Goal: Information Seeking & Learning: Learn about a topic

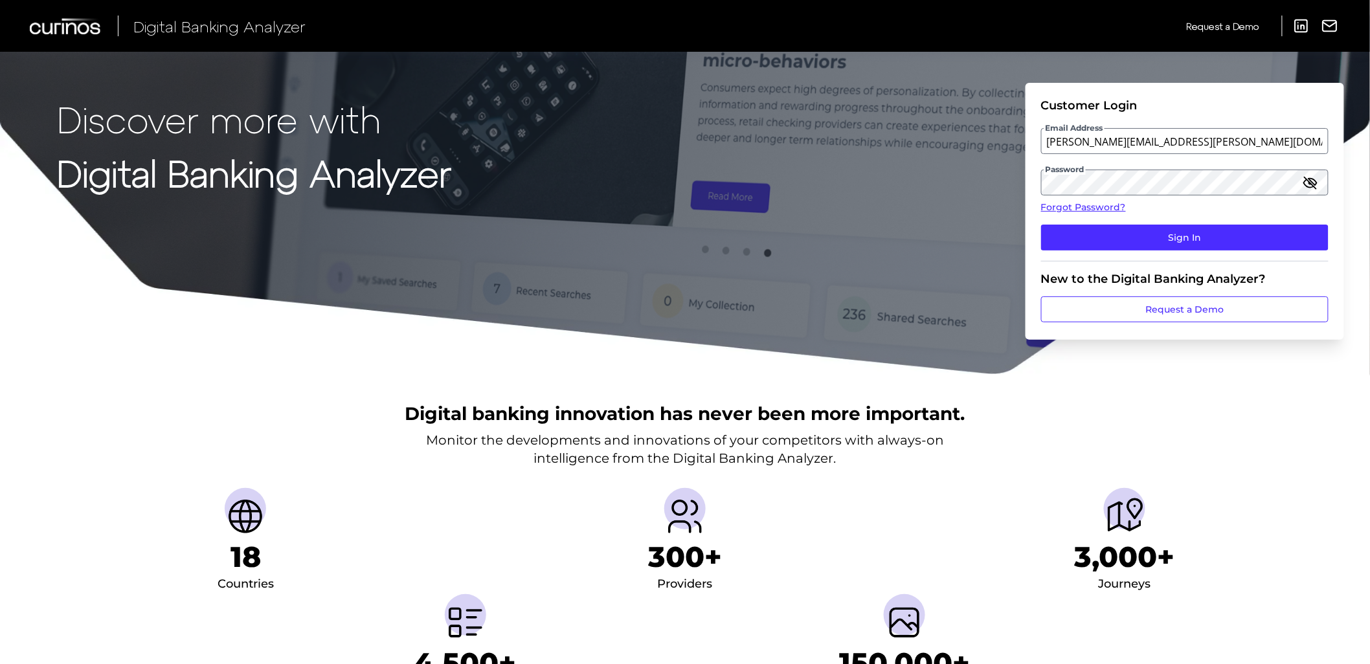
click at [1177, 144] on input "elizabeth.hodach@curinos.com" at bounding box center [1185, 141] width 288 height 26
drag, startPoint x: 848, startPoint y: 163, endPoint x: 862, endPoint y: 164, distance: 13.6
click at [848, 163] on div "Discover more with Digital Banking Analyzer Customer Login Email Address elizab…" at bounding box center [685, 188] width 1370 height 376
click at [1142, 141] on input "elizabeth.hodach@curinos.com" at bounding box center [1185, 141] width 288 height 26
type input "Elizabeth.Hodach.demo@curinos.com"
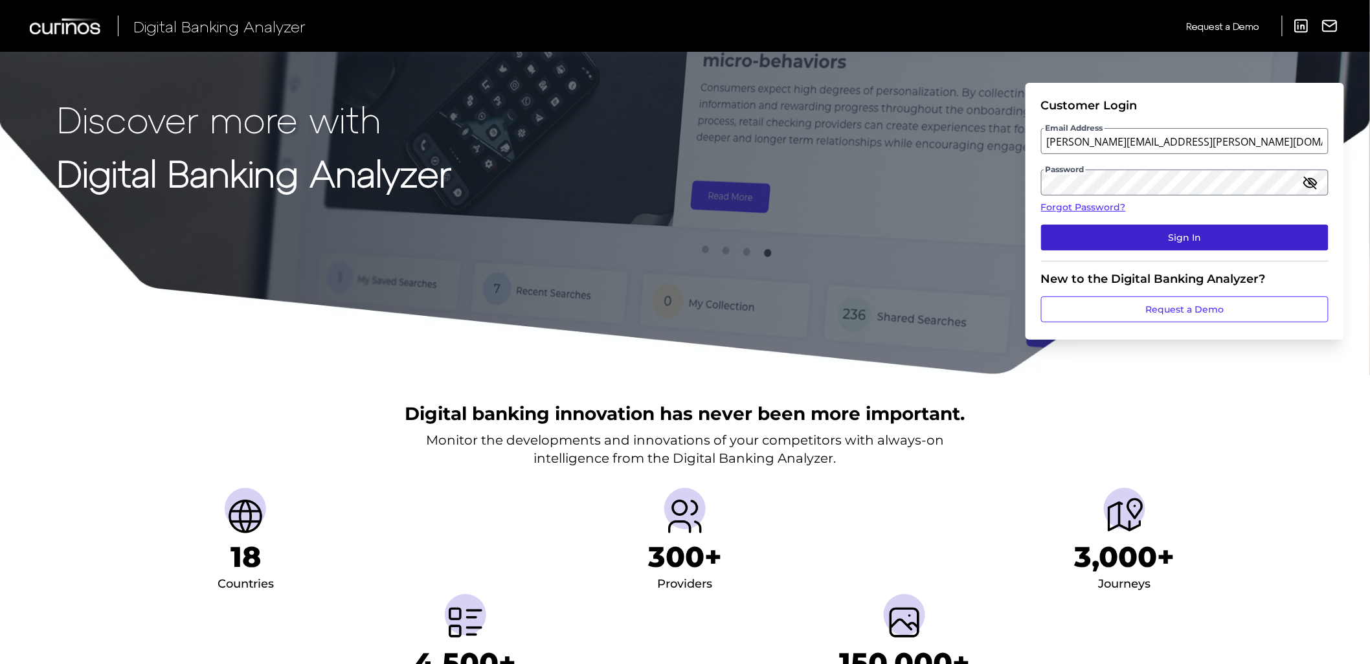
click at [1179, 240] on button "Sign In" at bounding box center [1185, 238] width 288 height 26
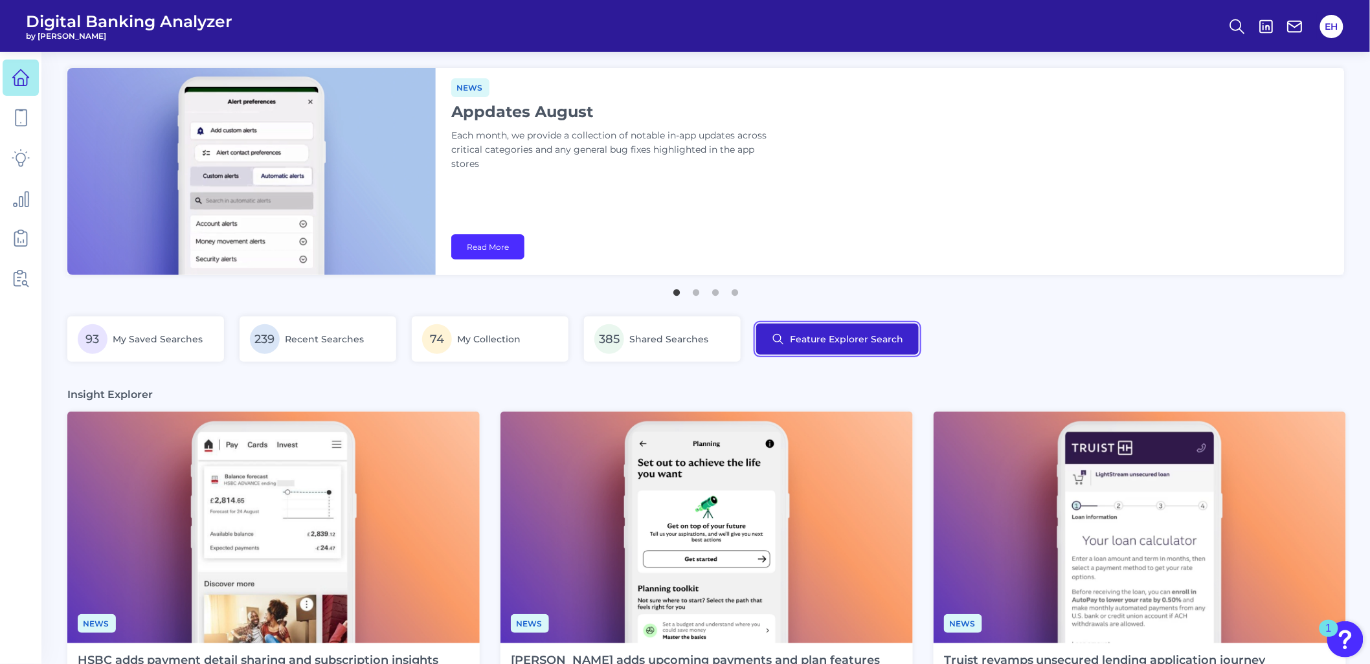
click at [802, 337] on button "Feature Explorer Search" at bounding box center [837, 339] width 163 height 31
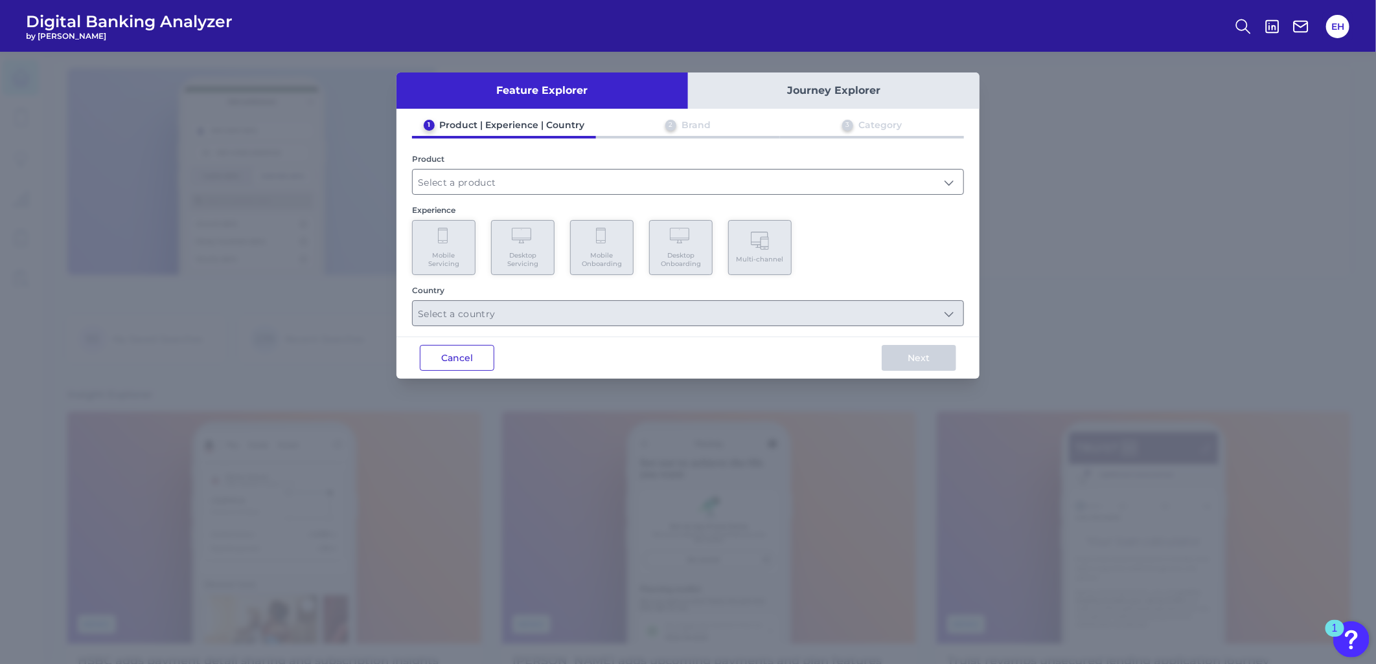
click at [469, 365] on button "Cancel" at bounding box center [457, 358] width 74 height 26
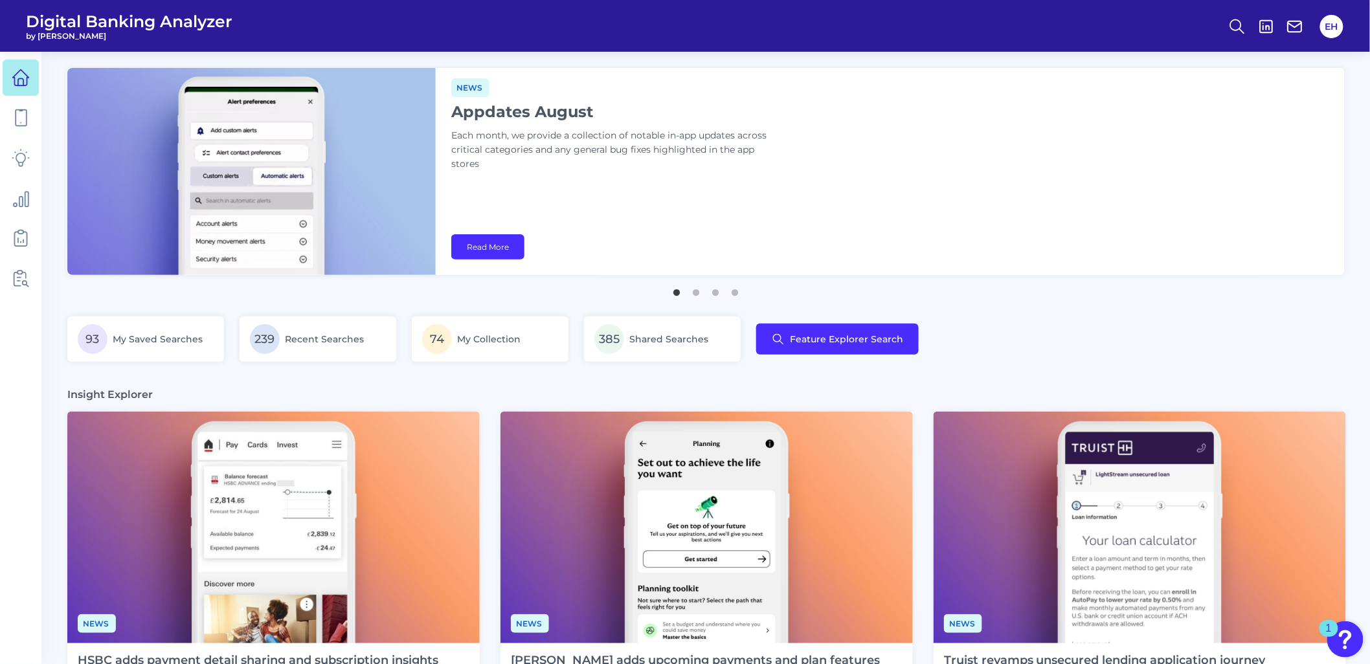
click at [119, 297] on main "Deep dive Security hubs: Encourage customer vigilance Financial institutions mu…" at bounding box center [685, 628] width 1370 height 1257
click at [697, 293] on button "2" at bounding box center [696, 289] width 13 height 13
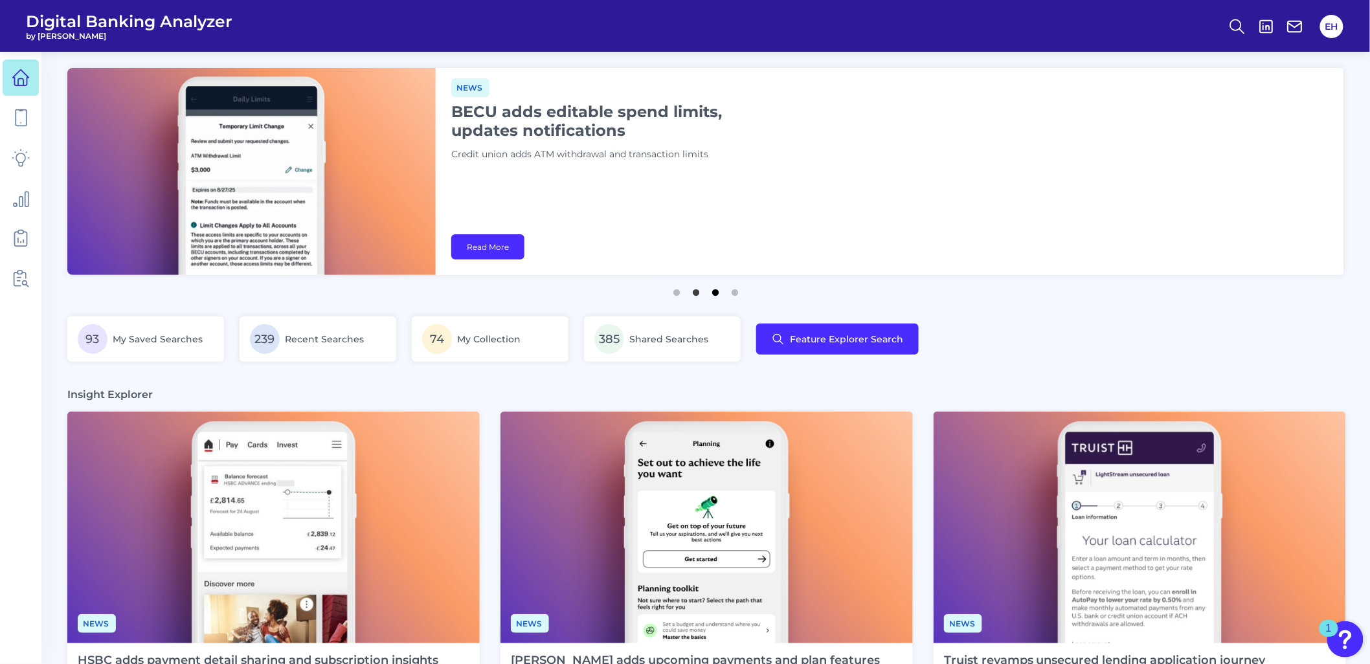
click at [715, 293] on button "3" at bounding box center [715, 289] width 13 height 13
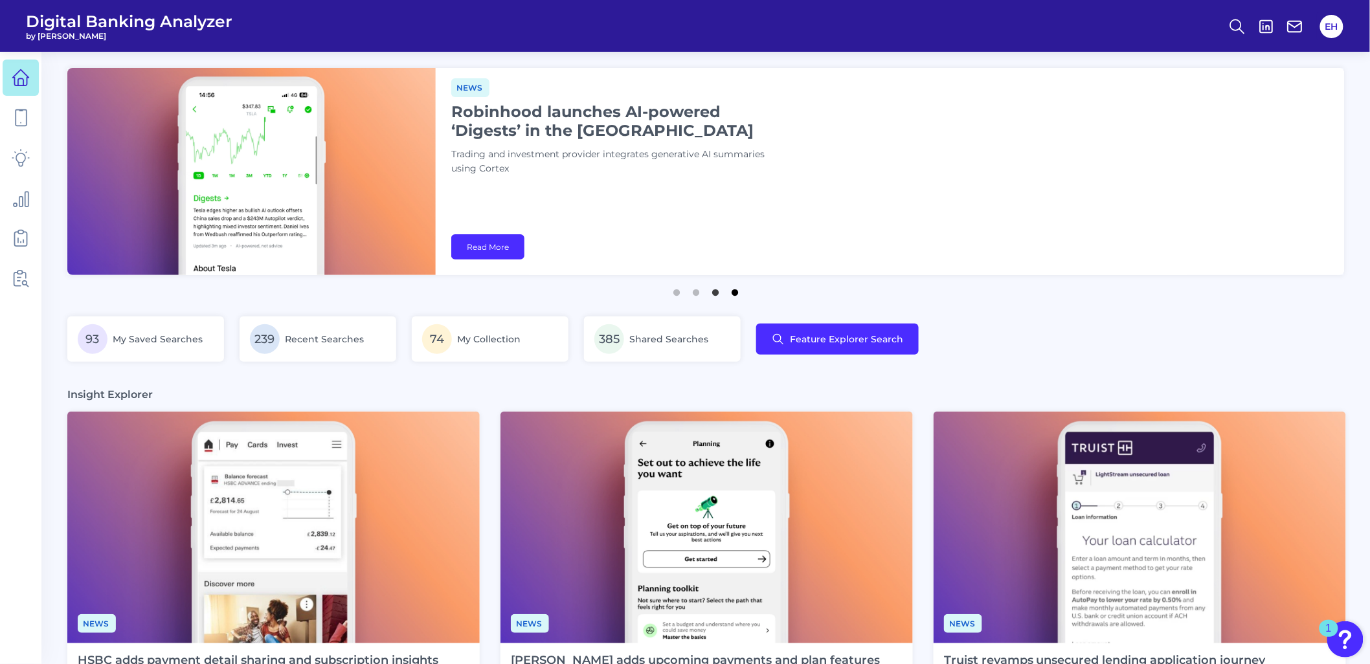
click at [737, 290] on button "4" at bounding box center [735, 289] width 13 height 13
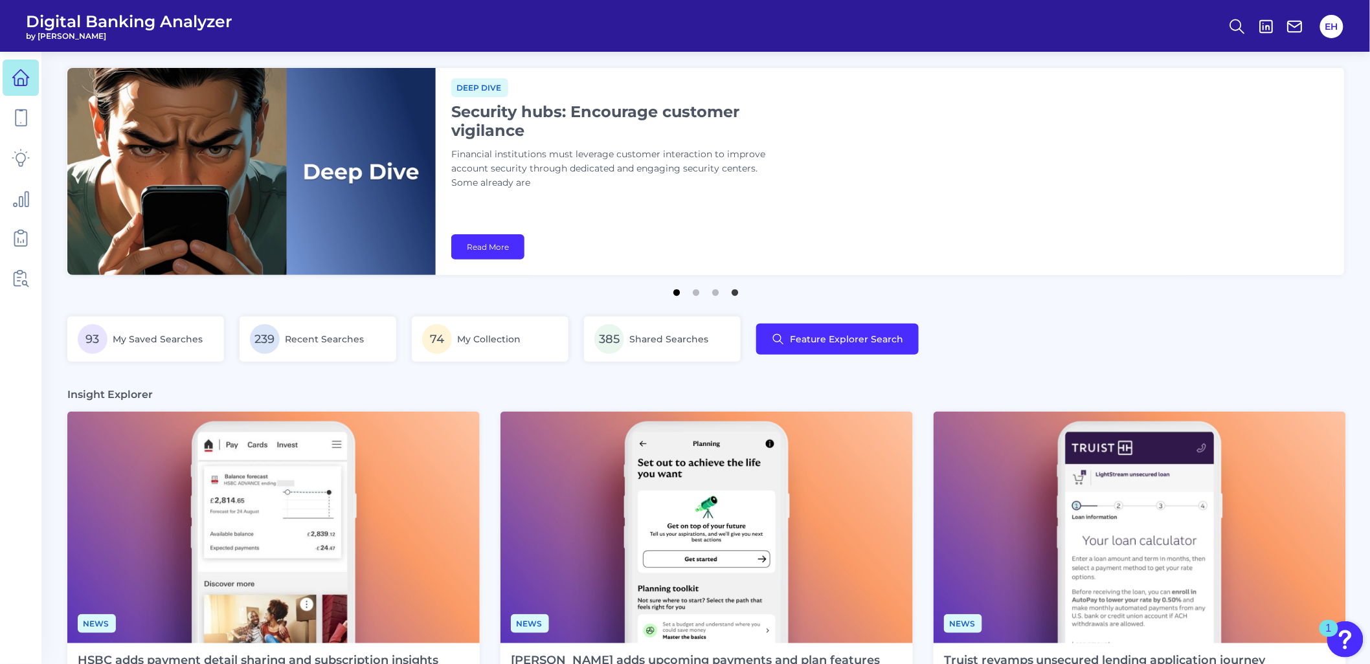
click at [676, 292] on button "1" at bounding box center [676, 289] width 13 height 13
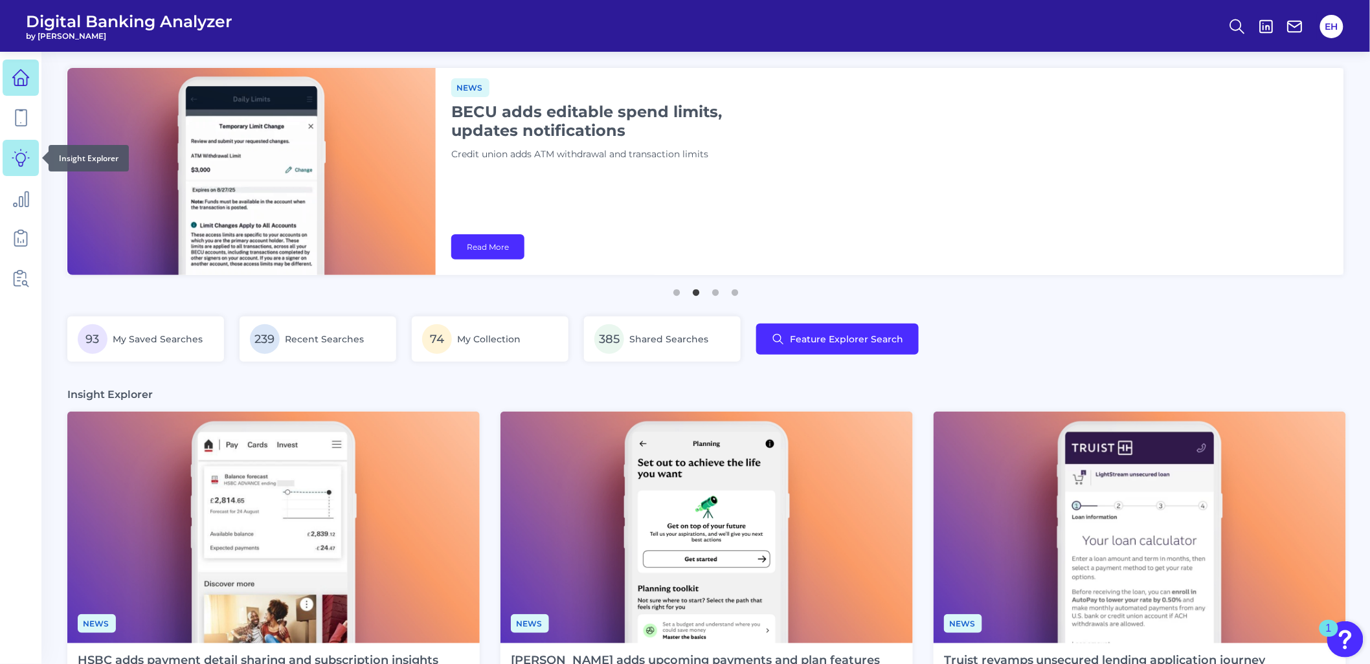
click at [10, 160] on link at bounding box center [21, 158] width 36 height 36
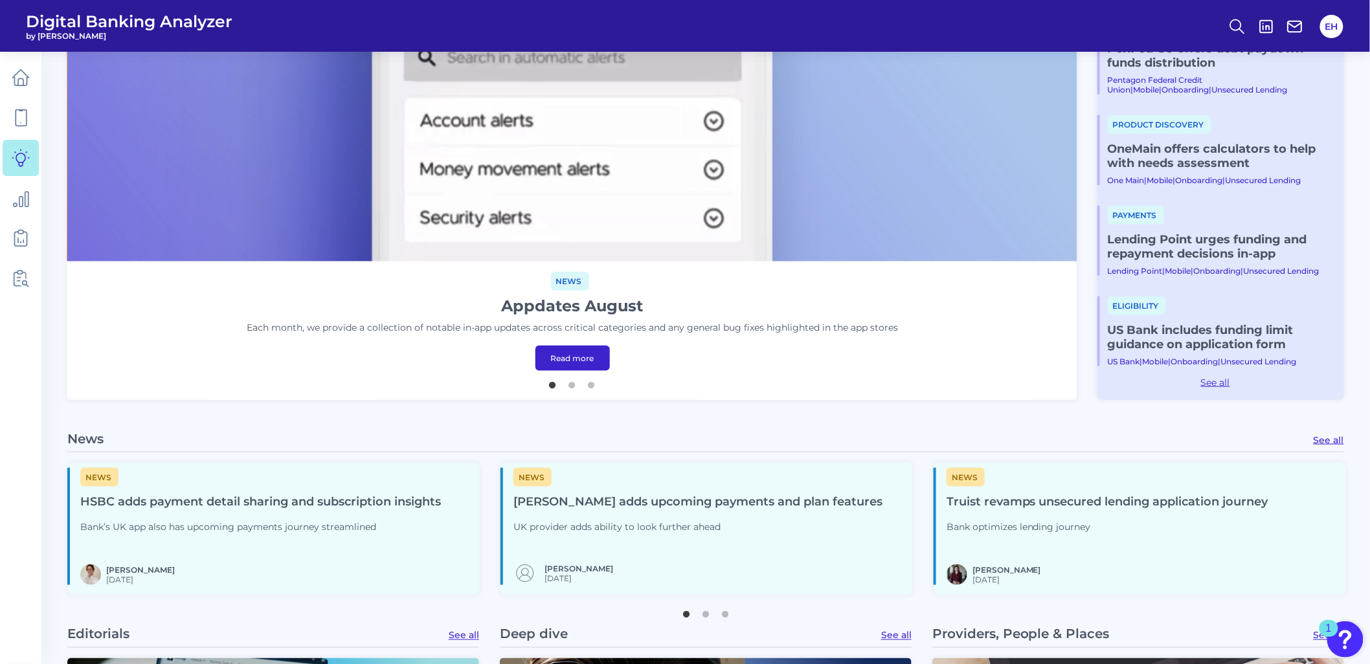
scroll to position [431, 0]
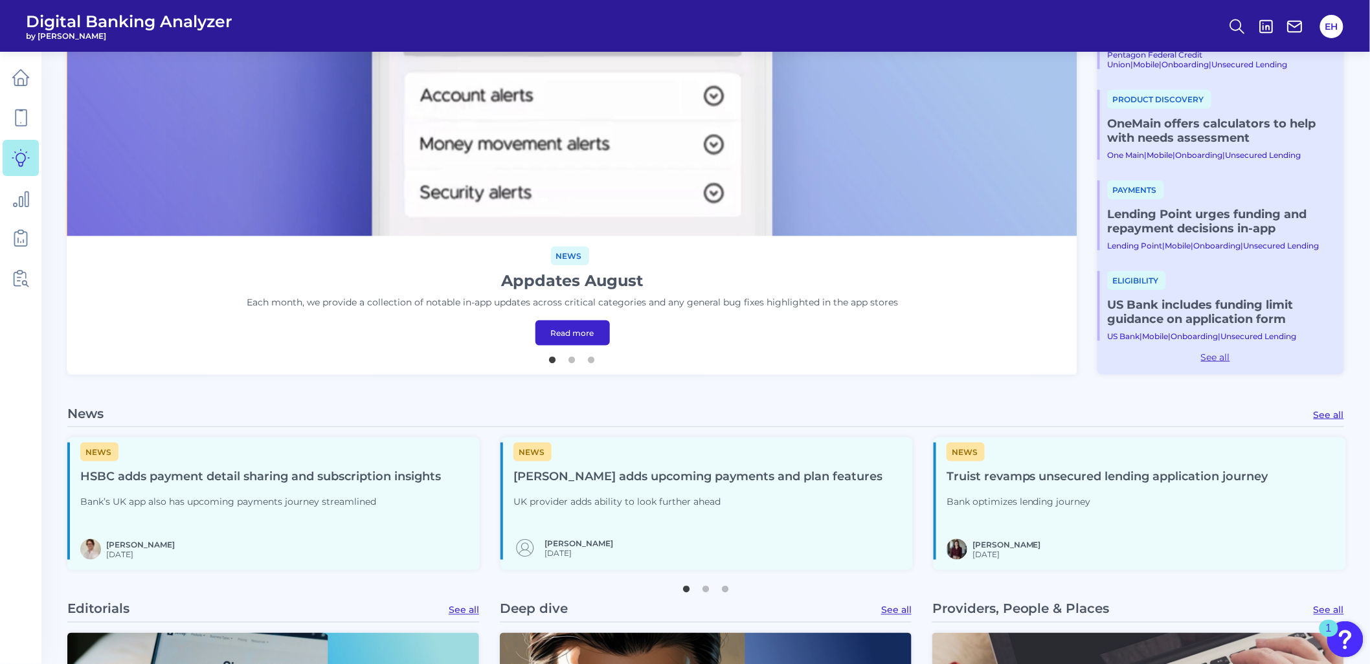
click at [1328, 414] on link "See all" at bounding box center [1329, 415] width 30 height 12
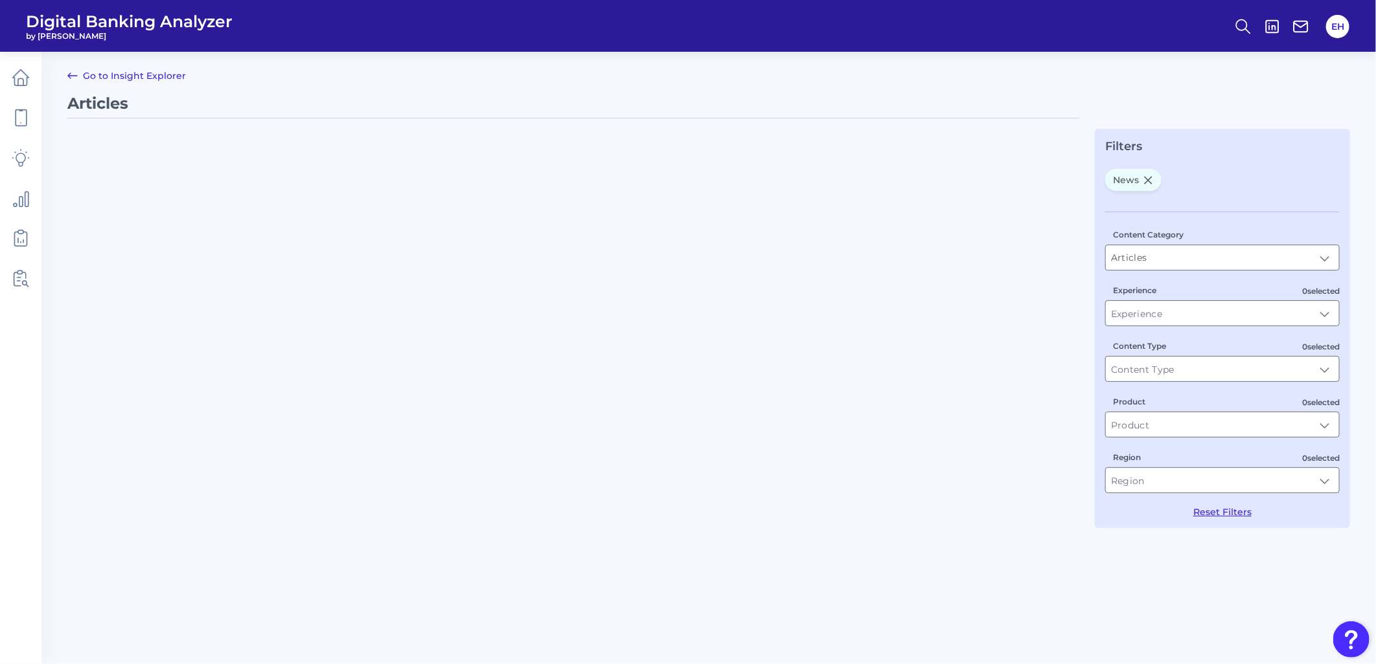
type input "News"
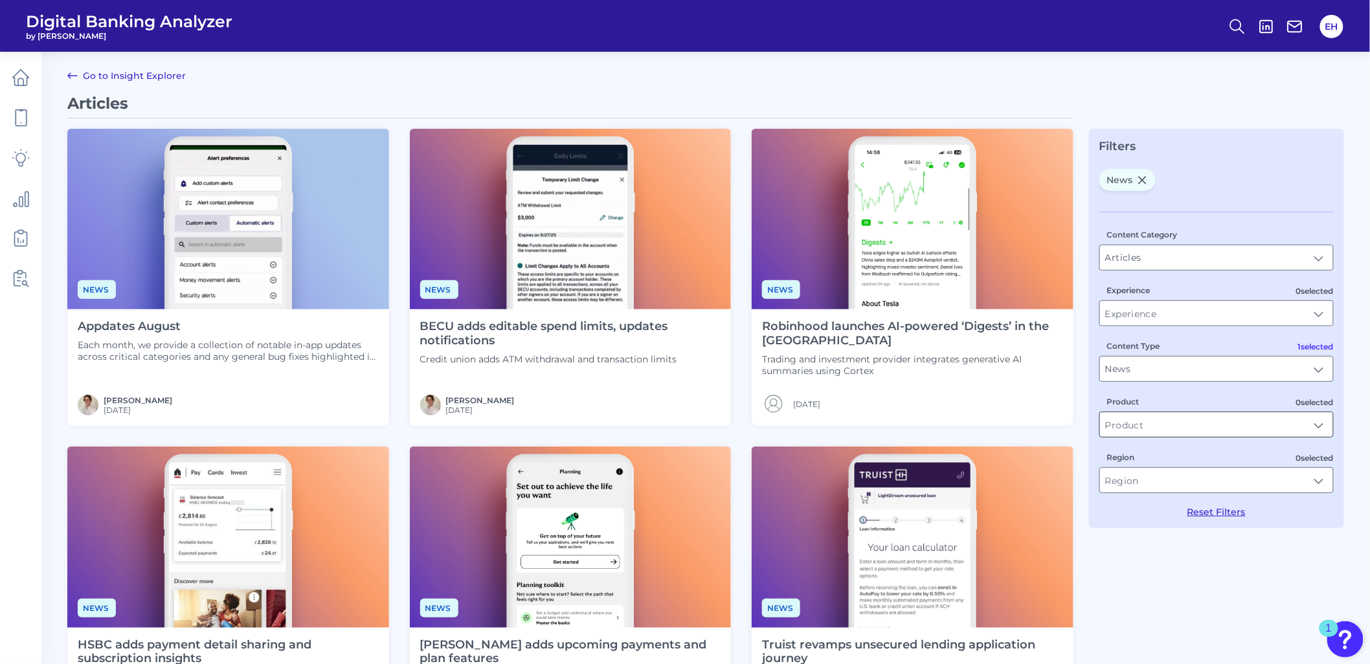
click at [1154, 429] on input "Product" at bounding box center [1216, 425] width 233 height 25
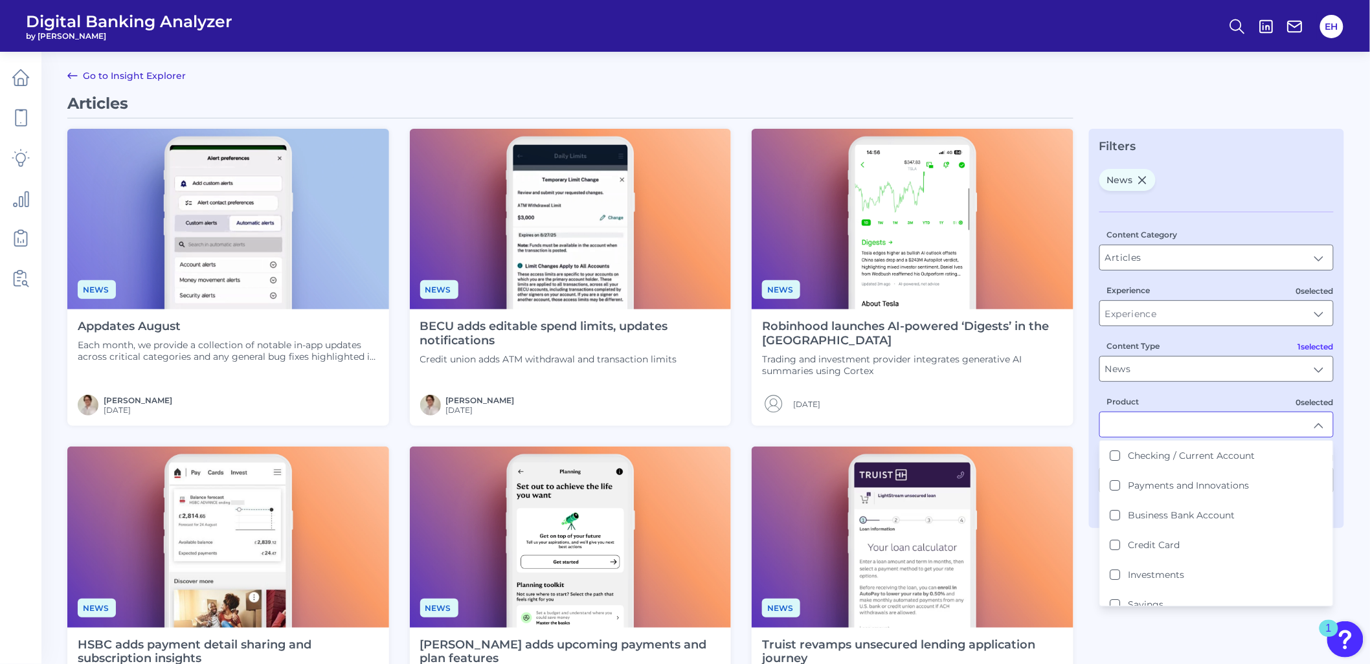
click at [1163, 639] on div "Articles News Appdates August Each month, we provide a collection of notable in…" at bounding box center [705, 656] width 1277 height 1124
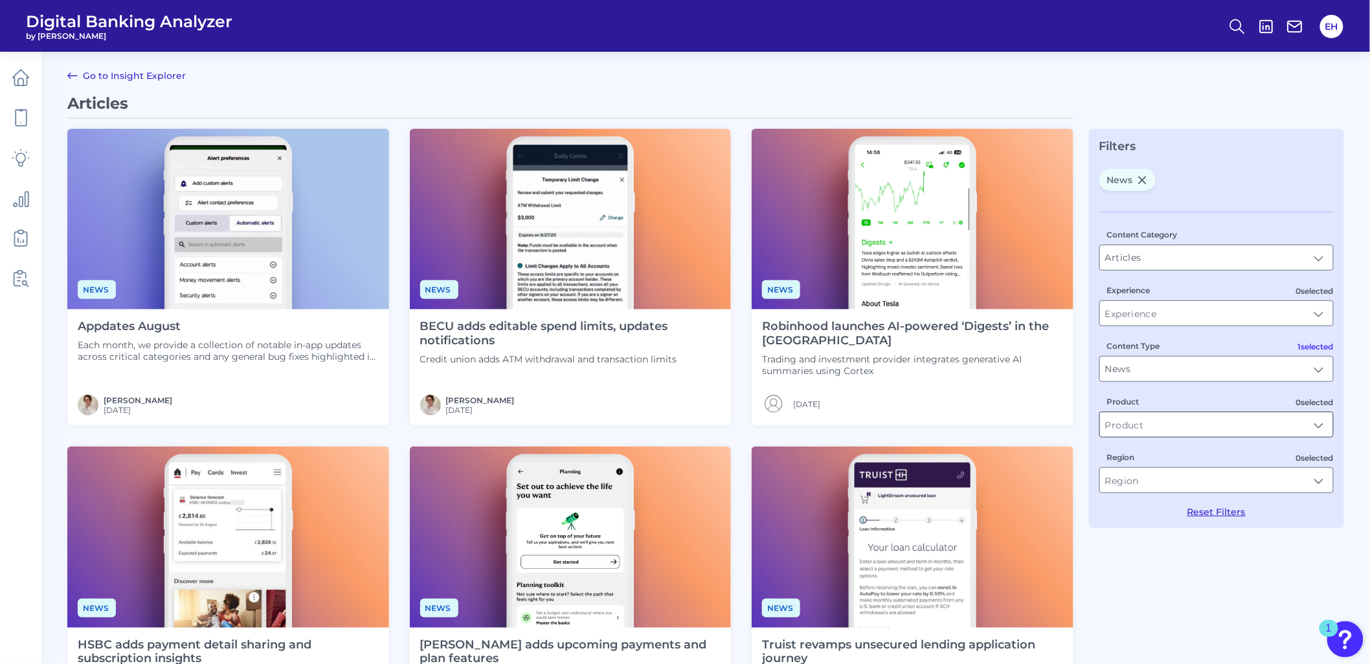
click at [1155, 430] on input "Product" at bounding box center [1216, 425] width 233 height 25
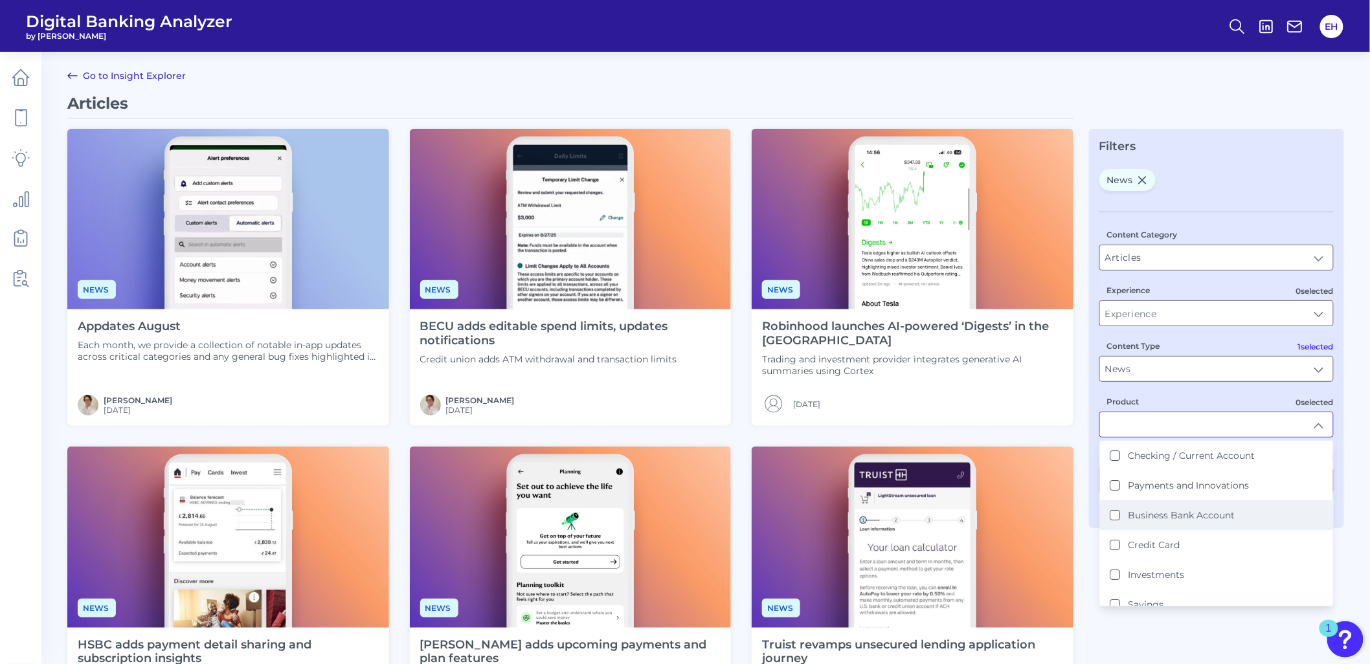
click at [1163, 542] on label "Credit Card" at bounding box center [1155, 545] width 52 height 12
type input "Credit Card"
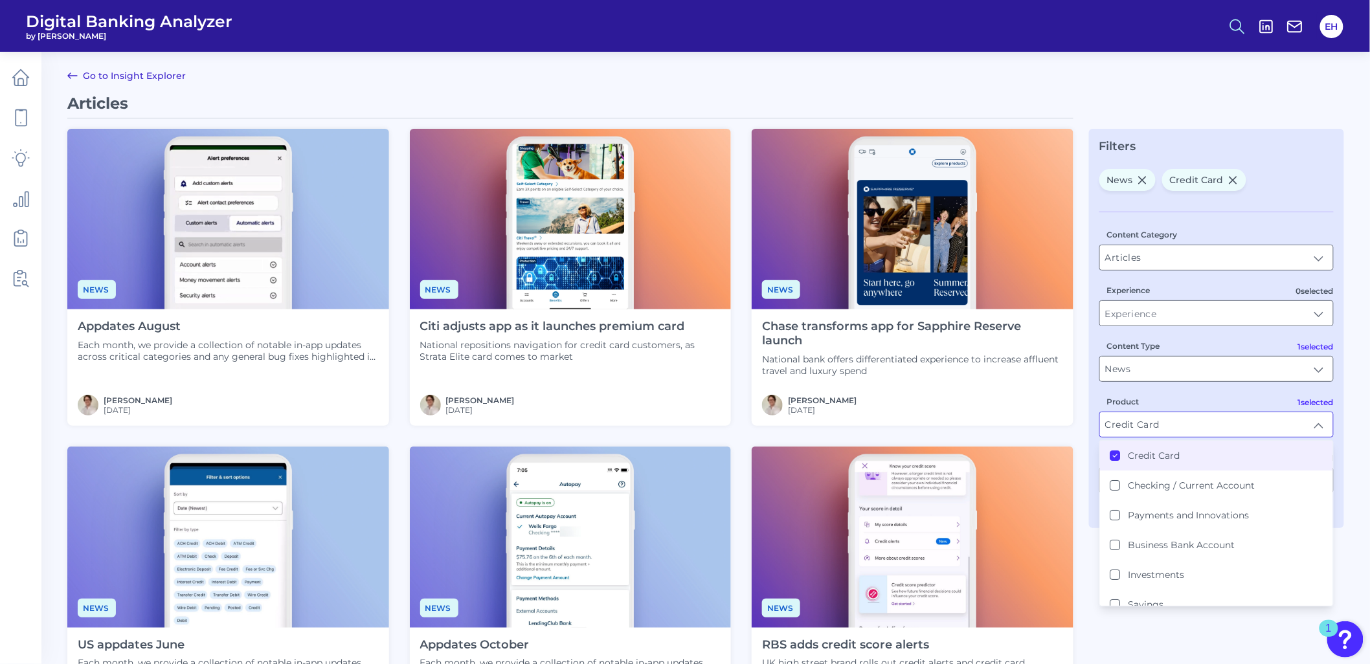
click at [1229, 26] on icon at bounding box center [1238, 26] width 18 height 18
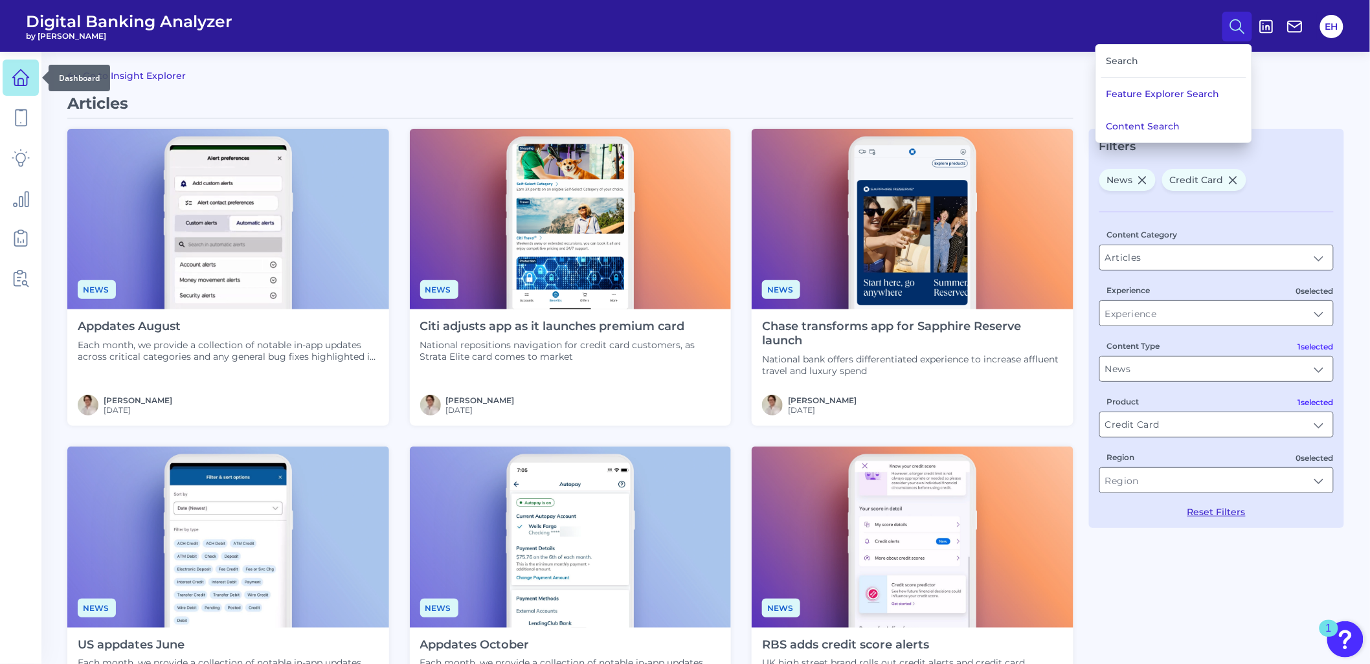
click at [30, 82] on link at bounding box center [21, 78] width 36 height 36
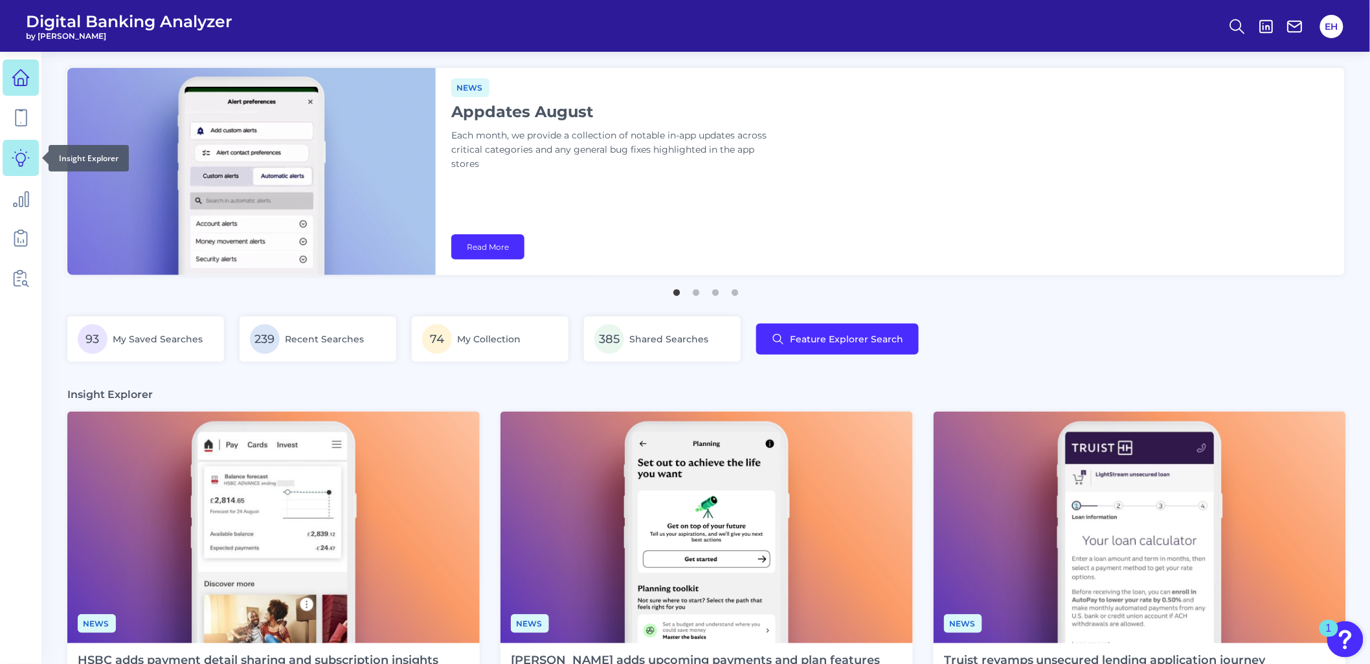
click at [10, 150] on link at bounding box center [21, 158] width 36 height 36
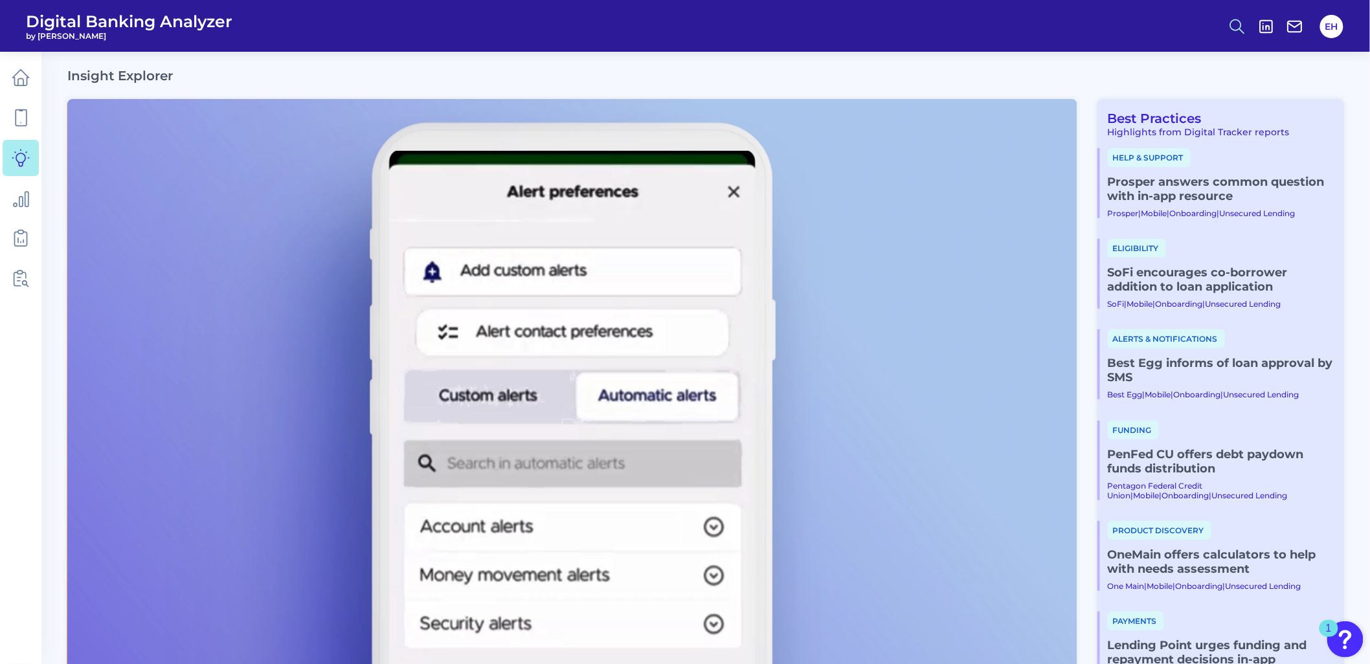
click at [1246, 14] on button at bounding box center [1238, 27] width 30 height 30
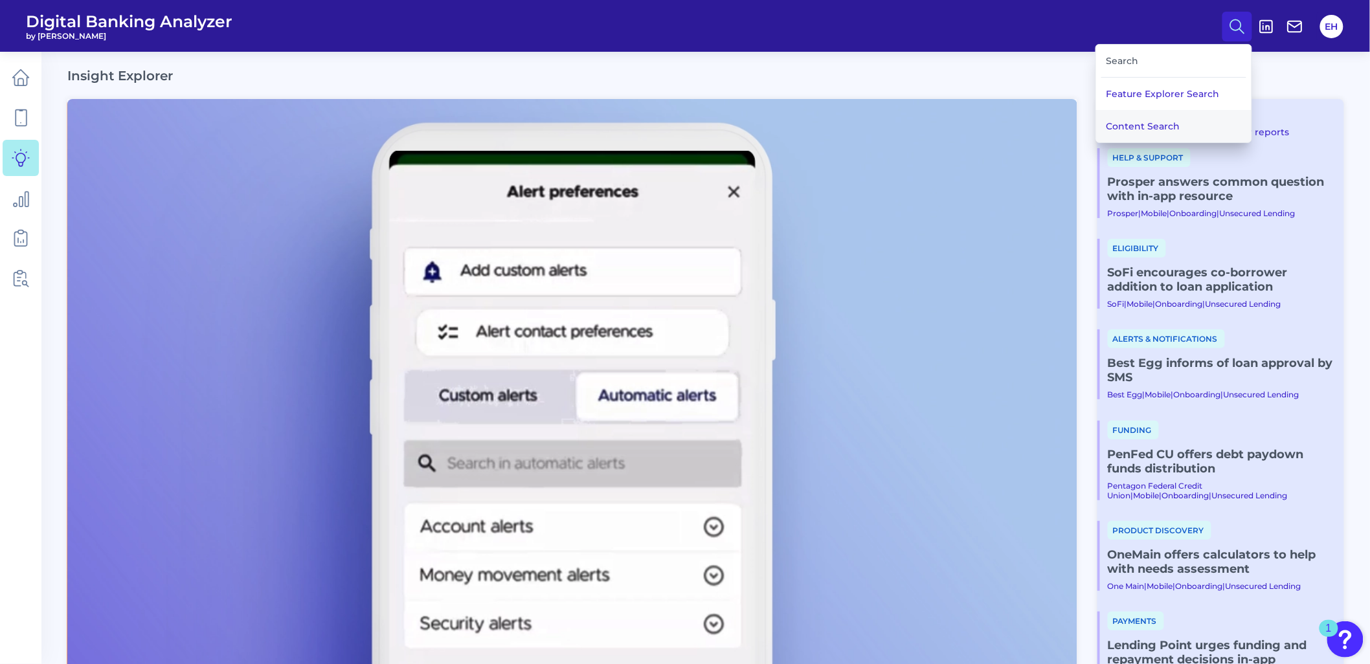
click at [1186, 117] on button "Content Search" at bounding box center [1173, 126] width 155 height 32
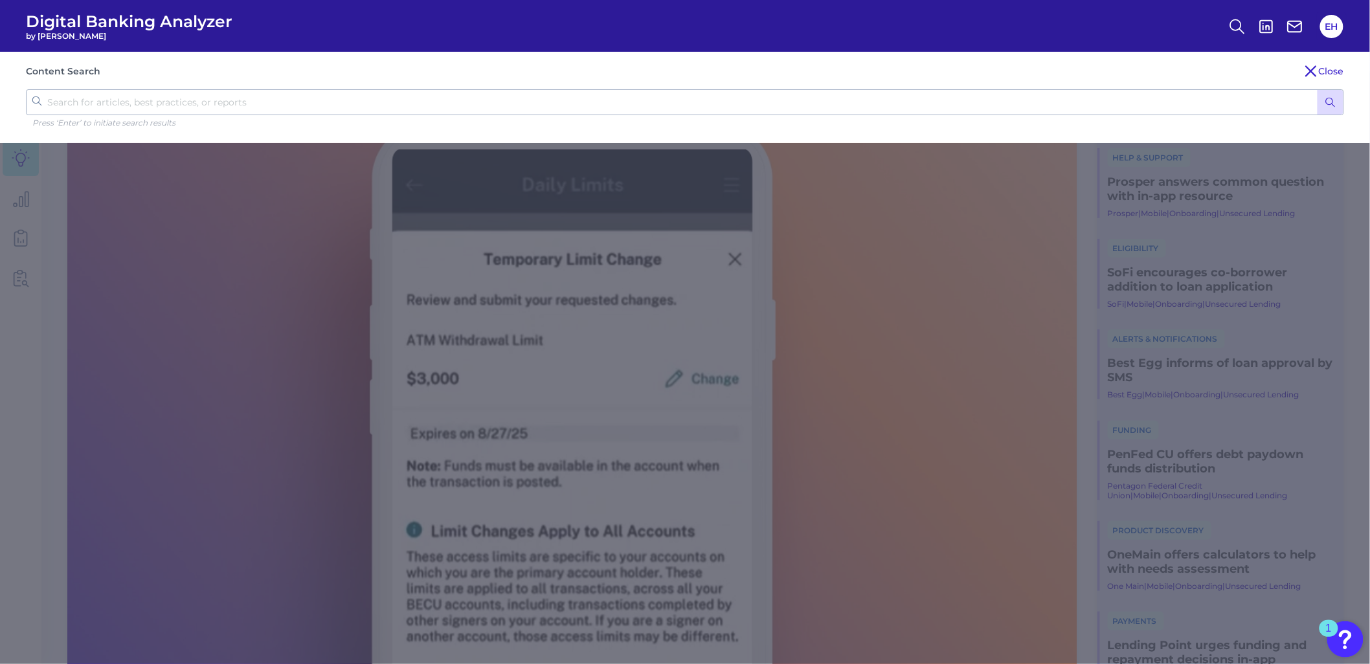
click at [1331, 98] on icon "submit" at bounding box center [1331, 103] width 12 height 12
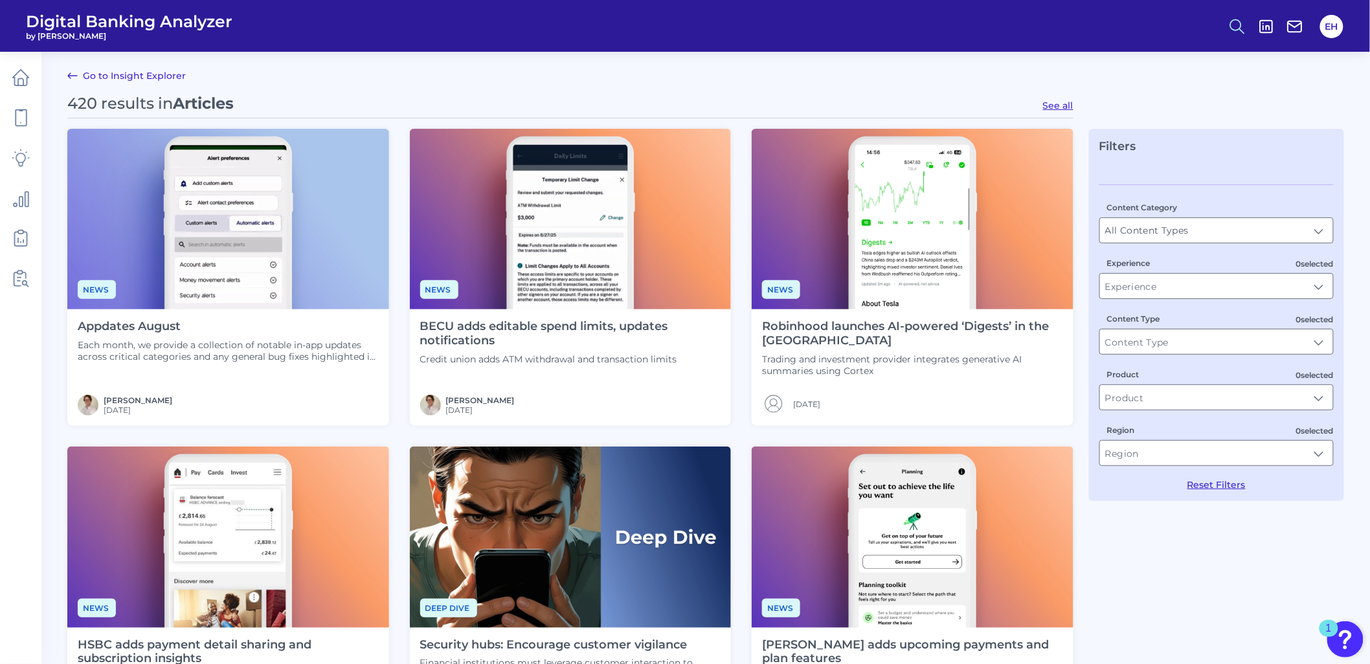
click at [1234, 25] on icon at bounding box center [1238, 26] width 18 height 18
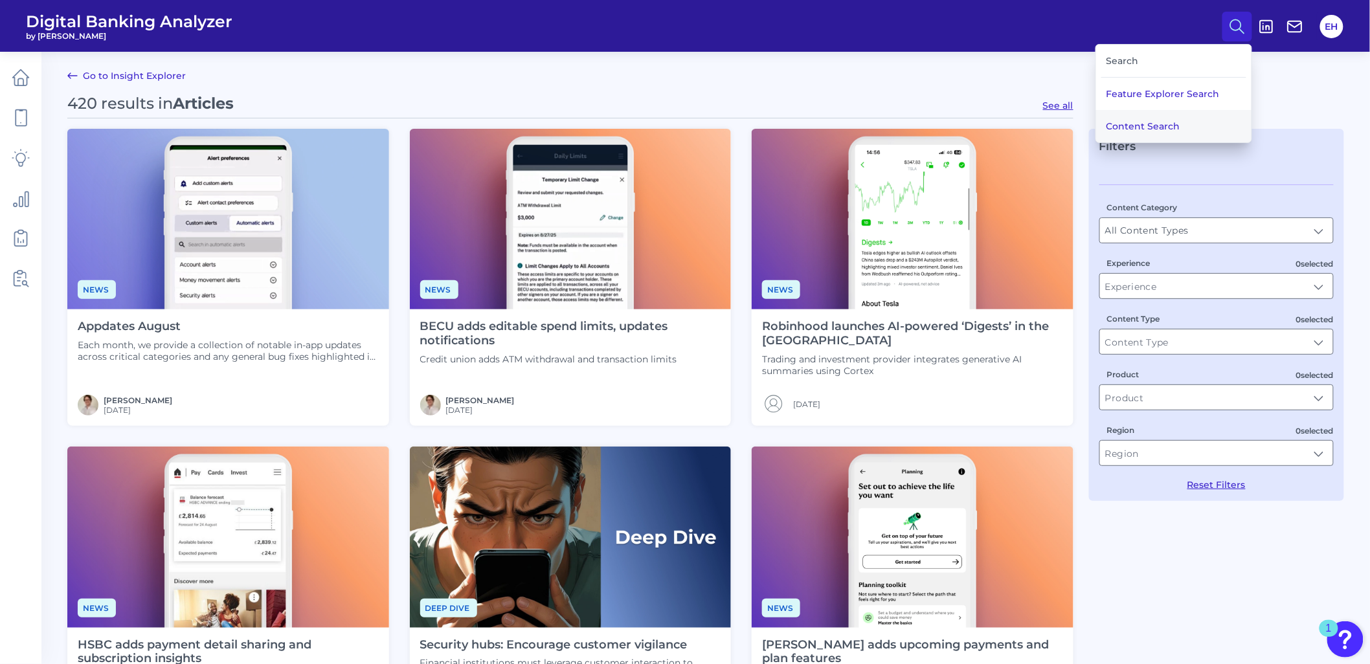
click at [1147, 122] on button "Content Search" at bounding box center [1173, 126] width 155 height 32
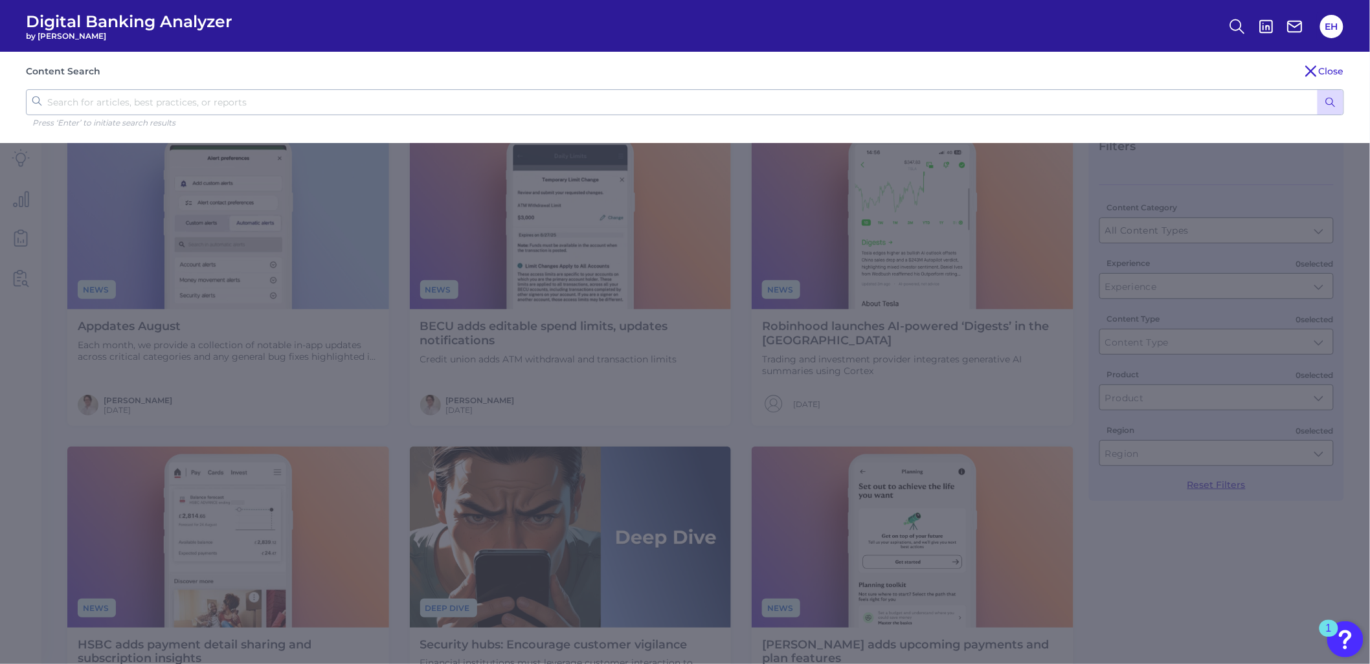
click at [1334, 104] on icon "submit" at bounding box center [1331, 103] width 12 height 12
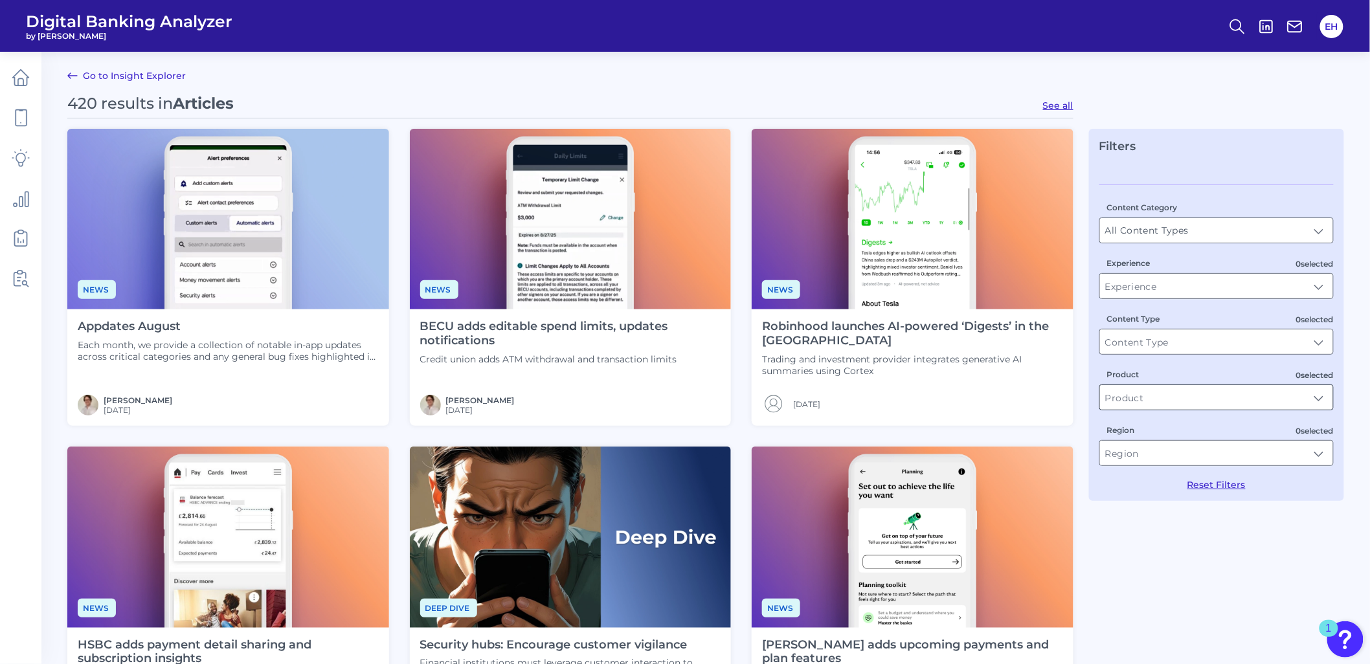
click at [1163, 403] on input "Product" at bounding box center [1216, 397] width 233 height 25
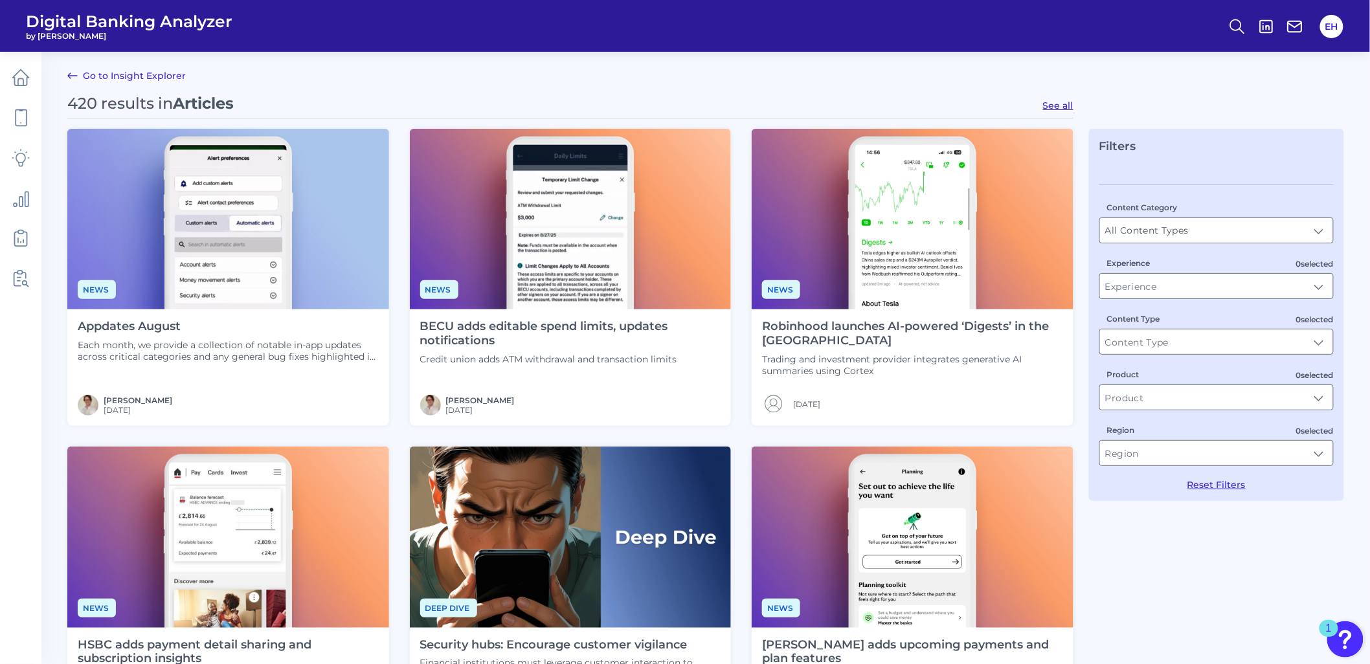
scroll to position [72, 0]
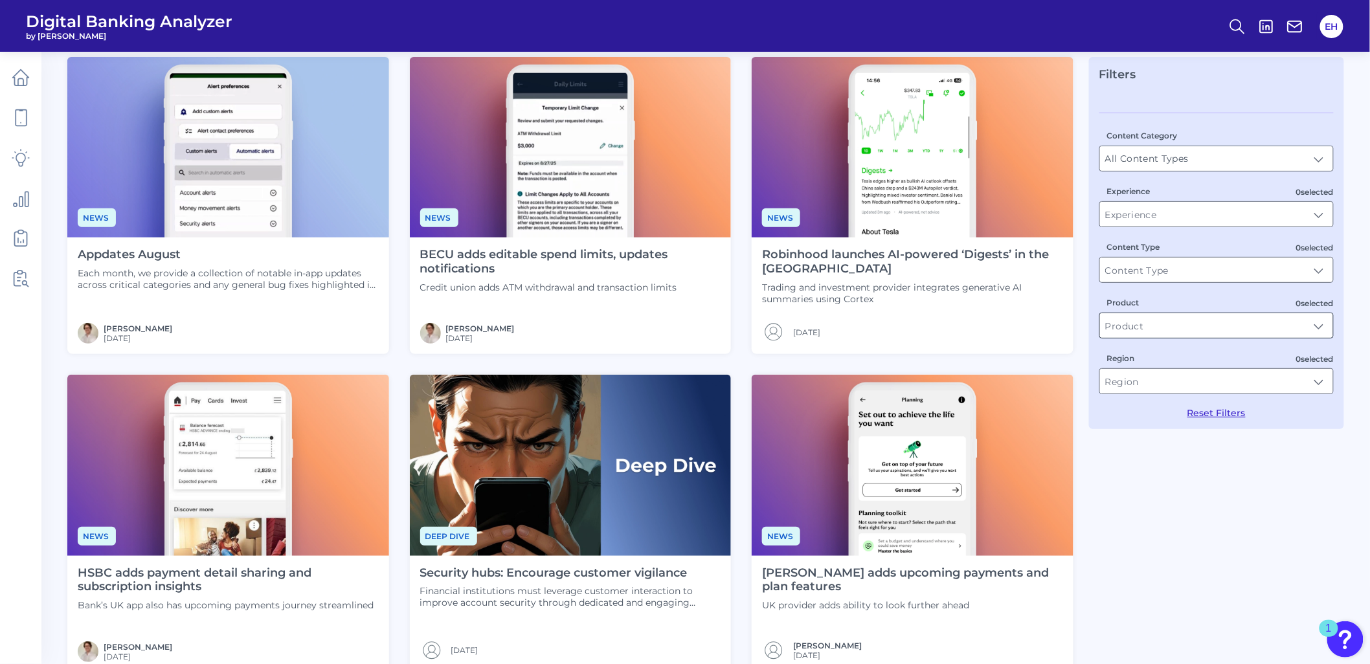
click at [1133, 324] on input "Product" at bounding box center [1216, 325] width 233 height 25
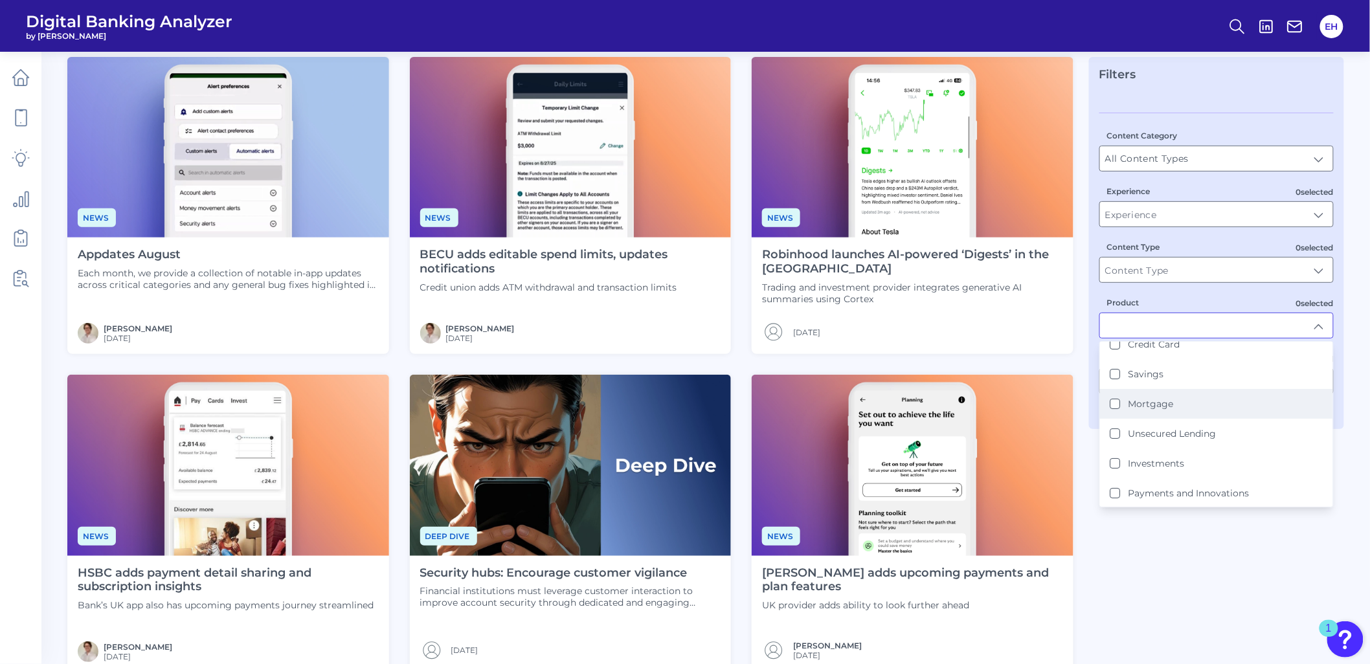
click at [1151, 461] on label "Investments" at bounding box center [1157, 464] width 56 height 12
type input "Investments"
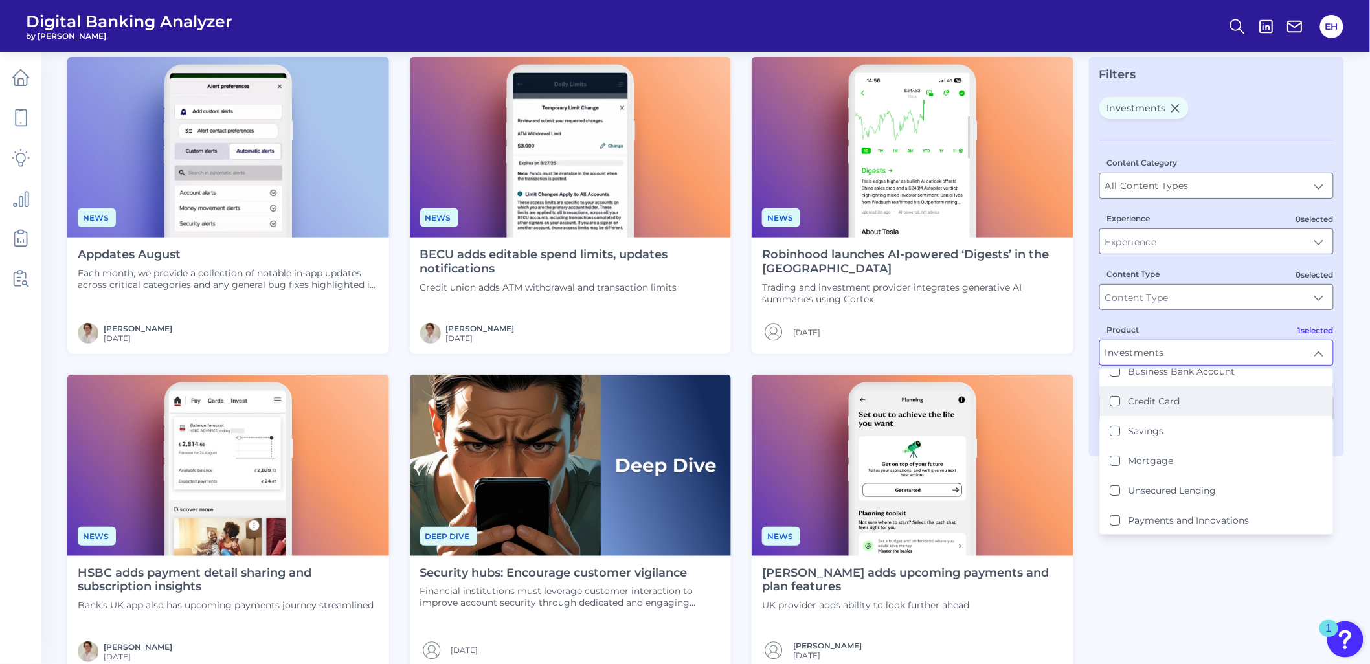
scroll to position [0, 0]
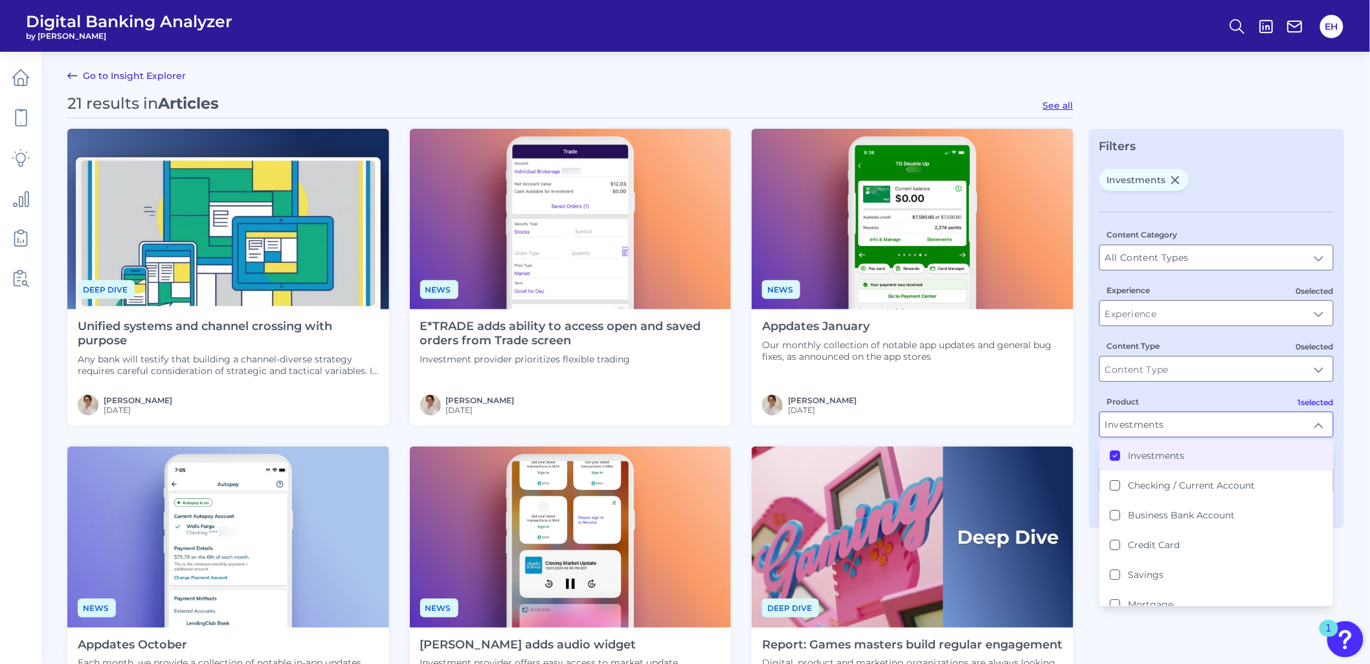
click at [260, 339] on h4 "Unified systems and channel crossing with purpose" at bounding box center [228, 334] width 301 height 28
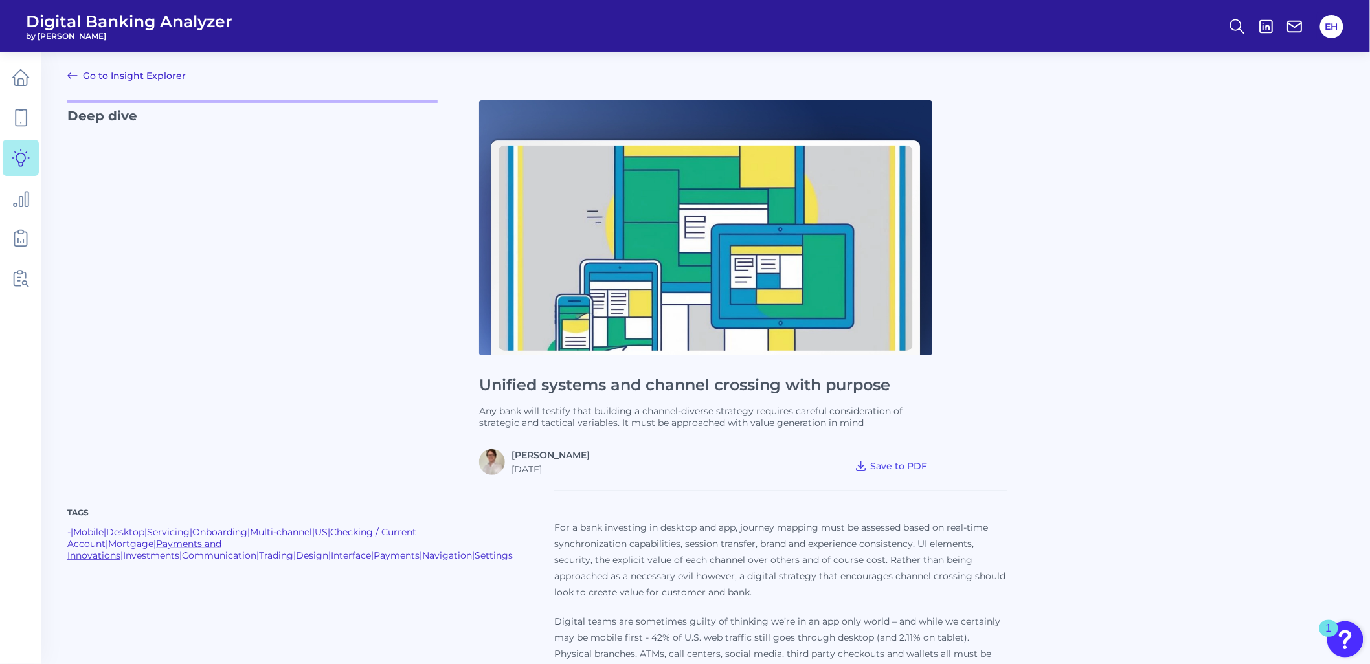
click at [221, 541] on link "Payments and Innovations" at bounding box center [144, 549] width 154 height 23
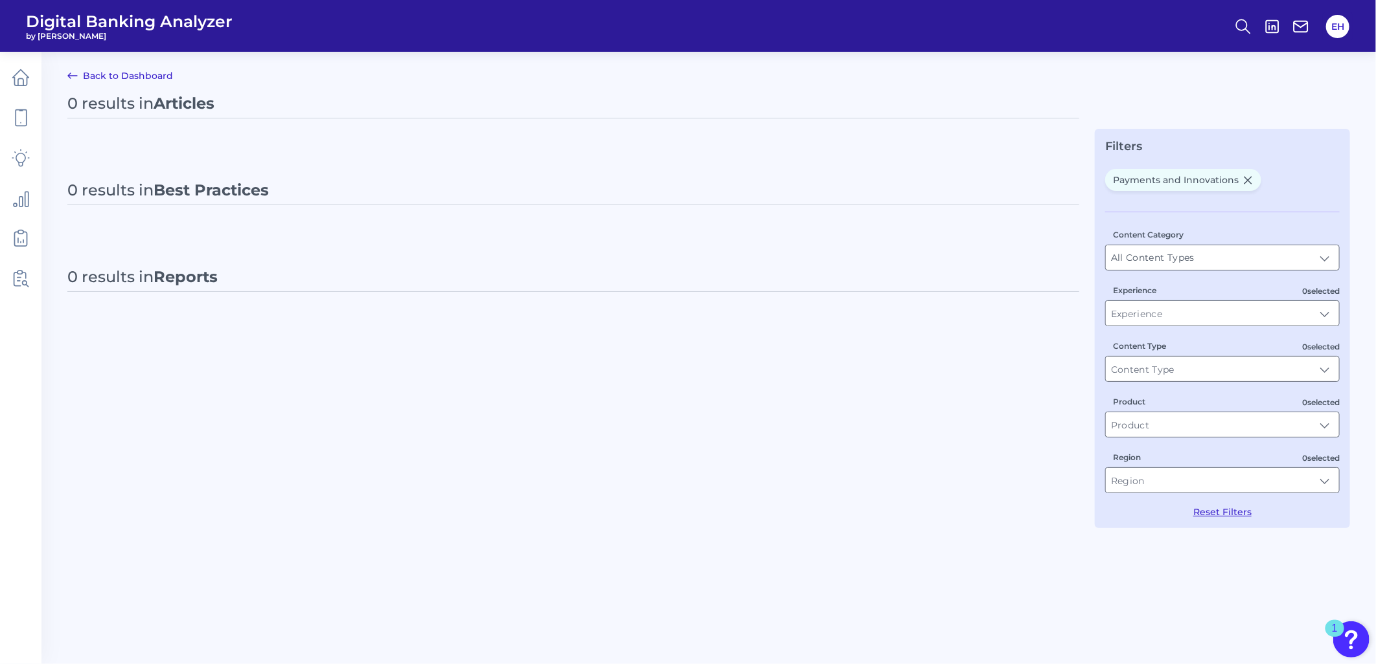
type input "Payments and Innovations"
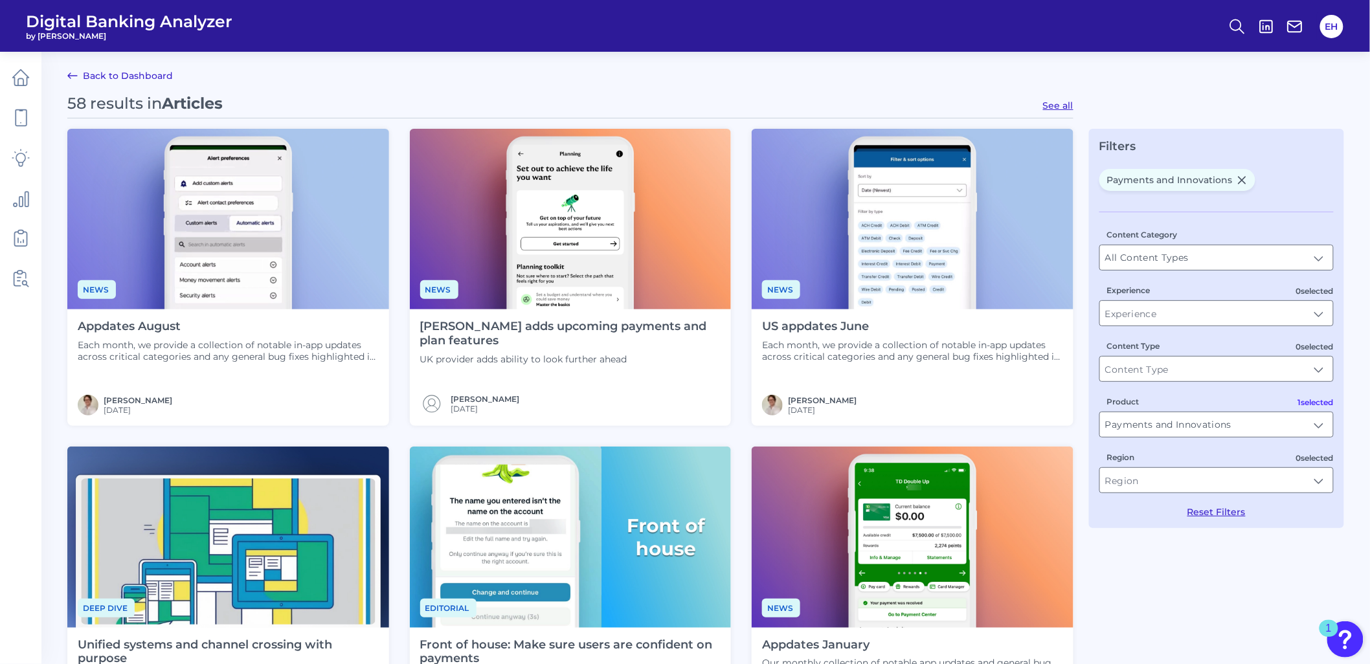
click at [574, 359] on p "UK provider adds ability to look further ahead" at bounding box center [570, 360] width 301 height 12
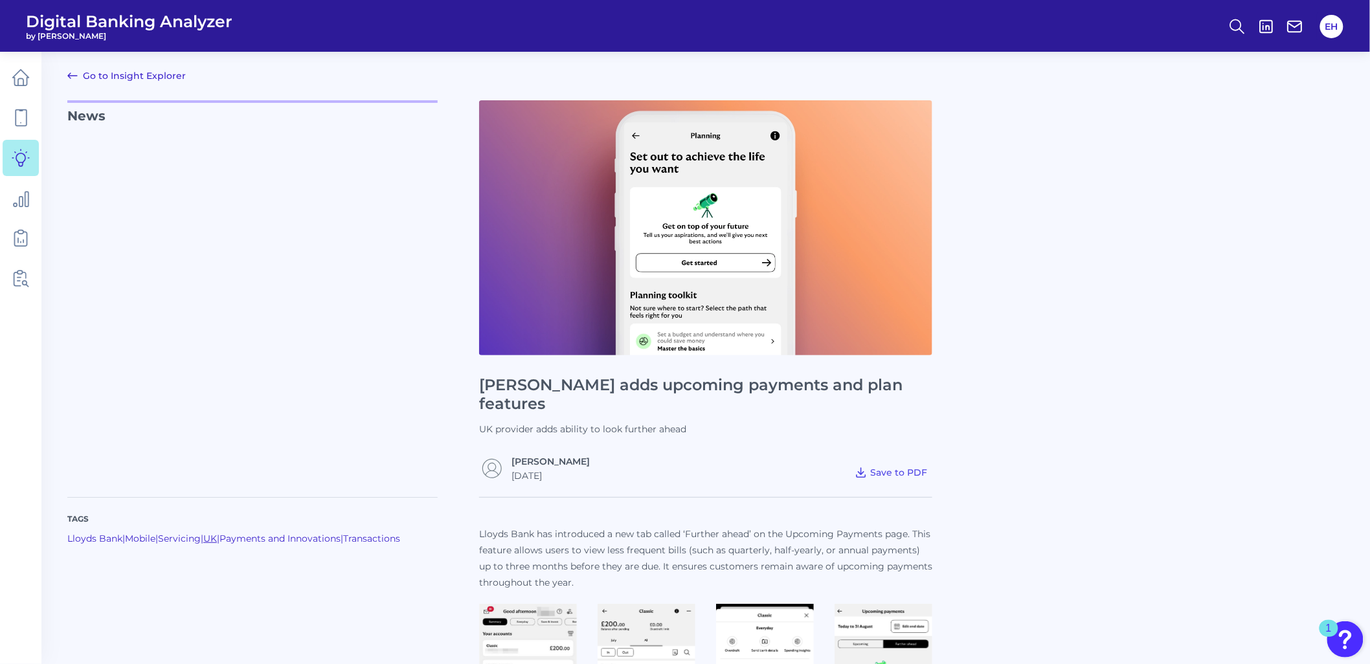
click at [217, 533] on link "UK" at bounding box center [210, 539] width 14 height 12
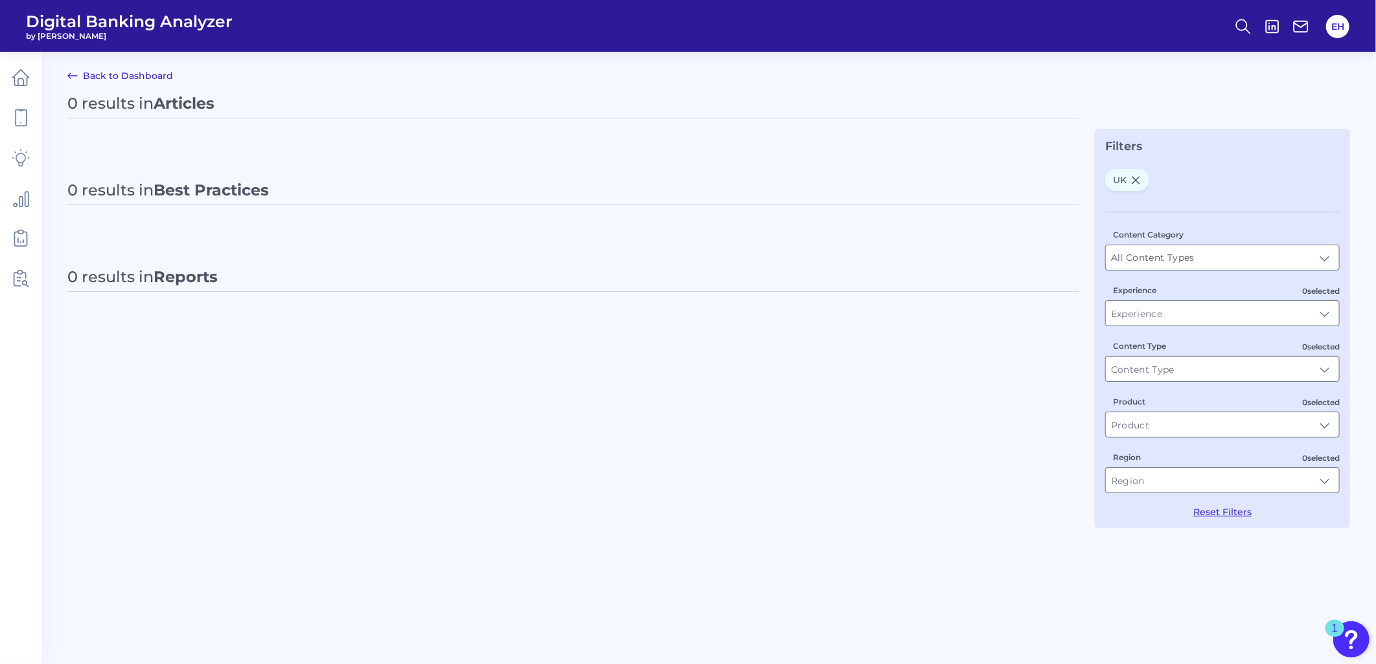
type input "UK"
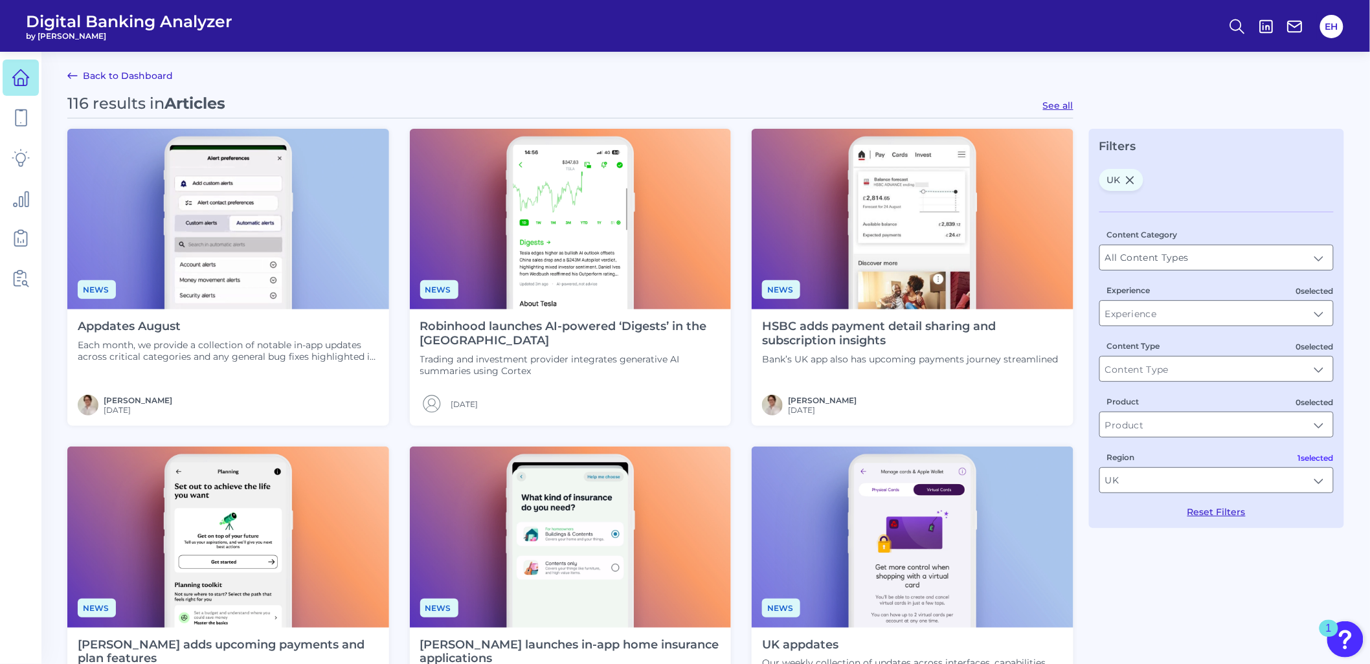
click at [25, 75] on icon at bounding box center [21, 78] width 18 height 18
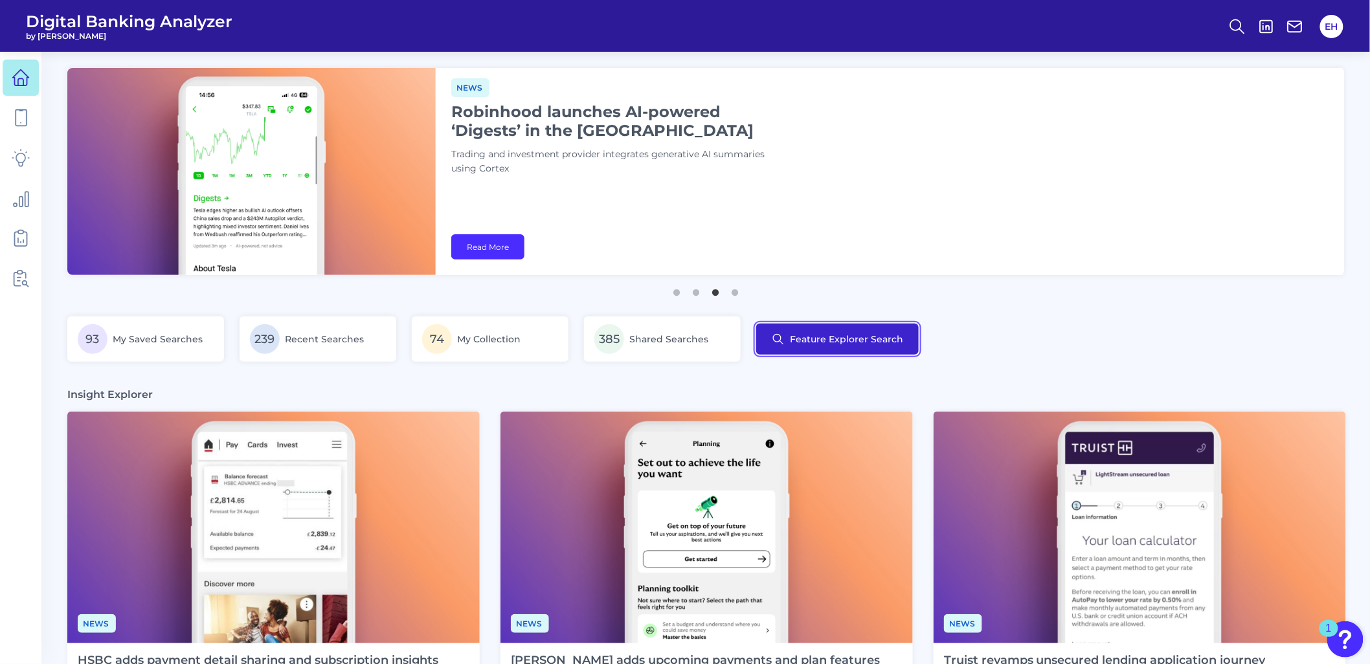
click at [829, 340] on button "Feature Explorer Search" at bounding box center [837, 339] width 163 height 31
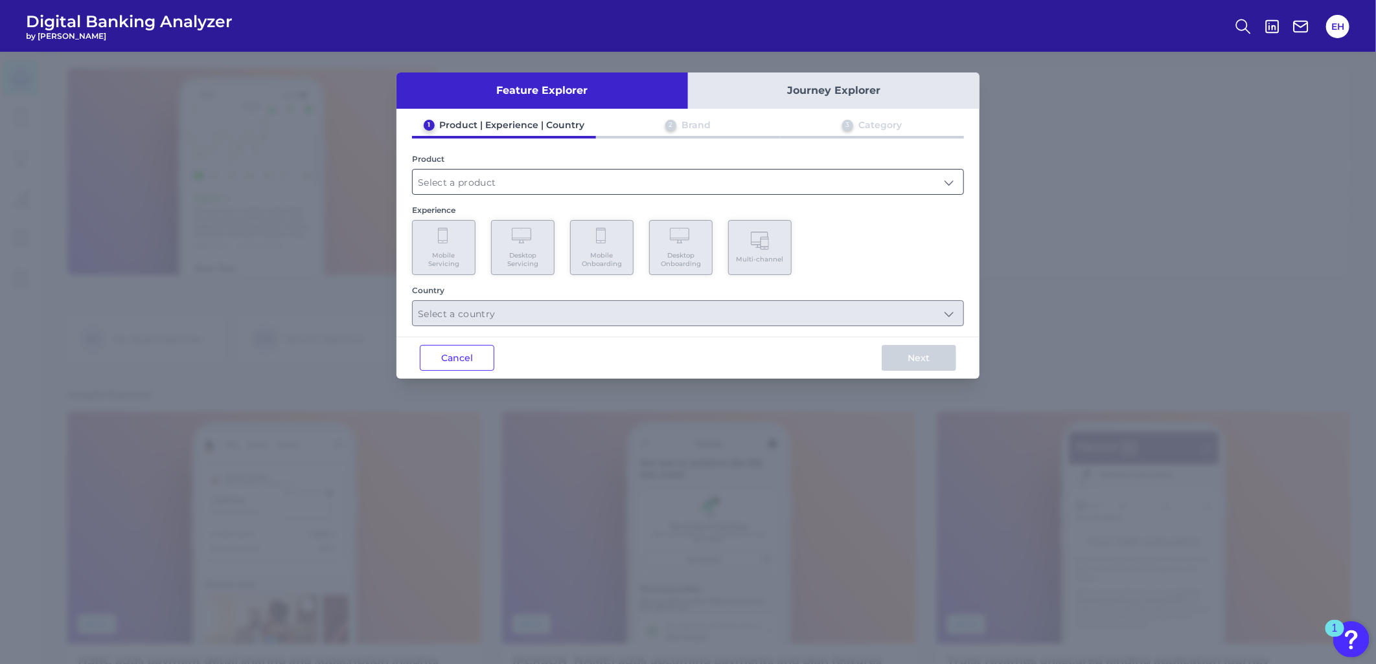
click at [599, 181] on input "text" at bounding box center [688, 182] width 551 height 25
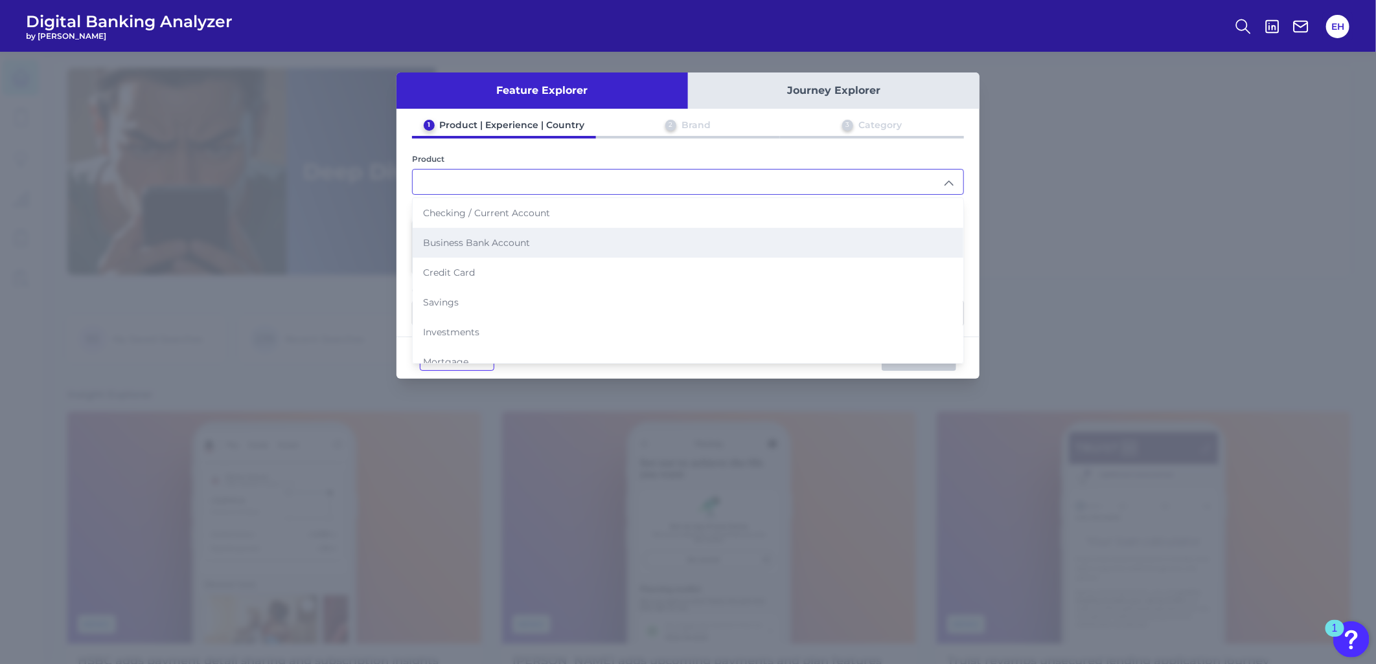
click at [512, 241] on span "Business Bank Account" at bounding box center [476, 243] width 107 height 12
type input "Business Bank Account"
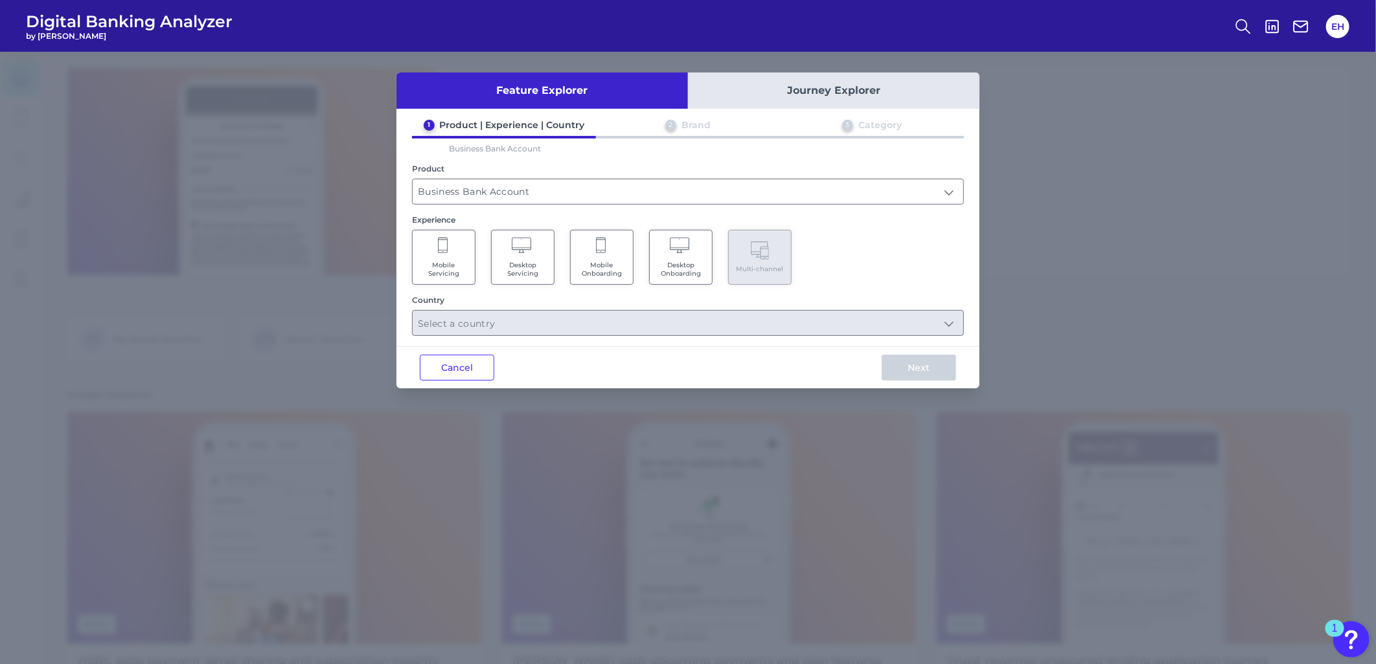
click at [607, 261] on span "Mobile Onboarding" at bounding box center [601, 269] width 49 height 17
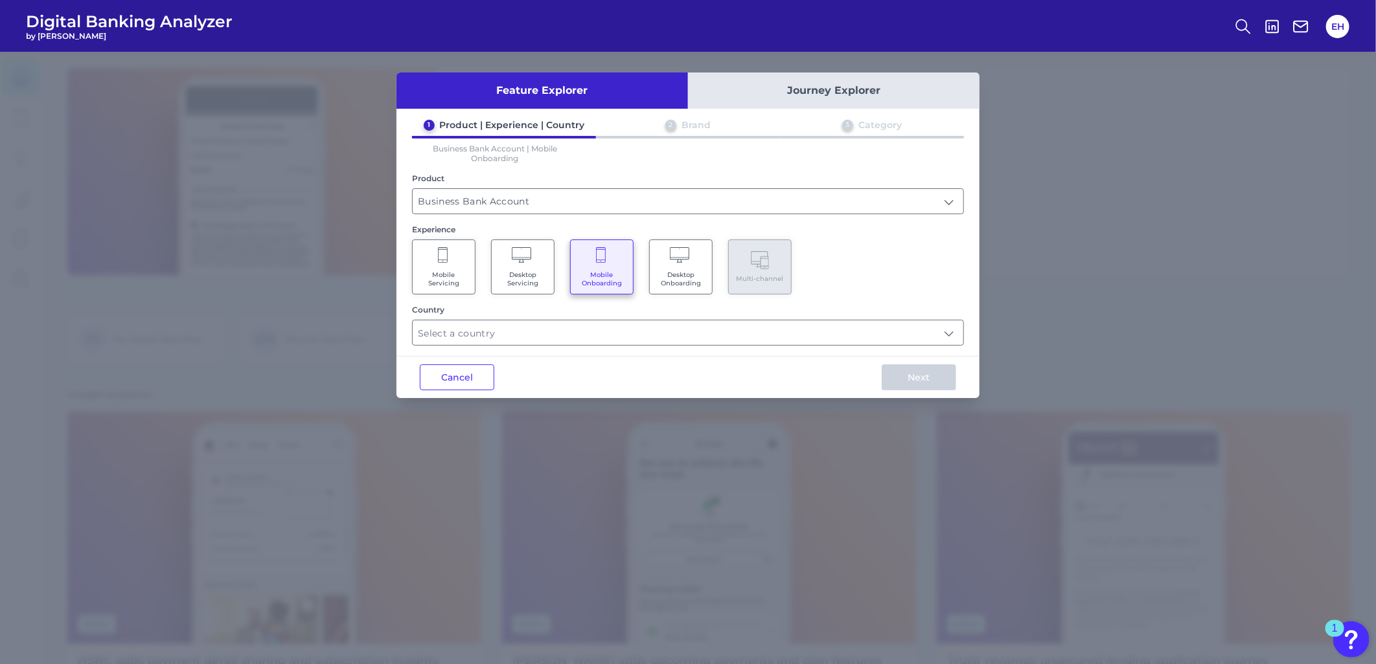
click at [681, 267] on Onboarding "Desktop Onboarding" at bounding box center [680, 267] width 63 height 55
click at [585, 271] on span "Mobile Onboarding" at bounding box center [601, 279] width 49 height 17
click at [523, 332] on input "text" at bounding box center [688, 333] width 551 height 25
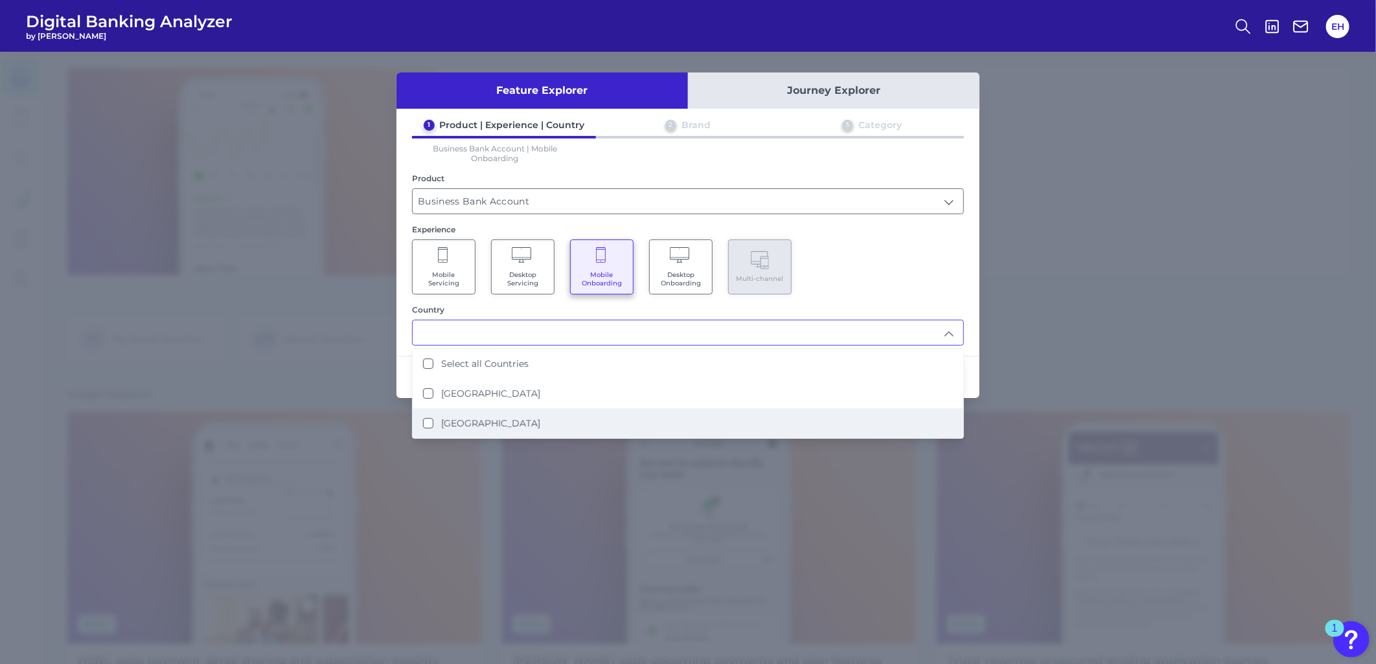
click at [483, 418] on label "United States" at bounding box center [490, 424] width 99 height 12
type input "United States"
click at [859, 260] on div "Mobile Servicing Desktop Servicing Mobile Onboarding Desktop Onboarding Multi-c…" at bounding box center [688, 267] width 552 height 55
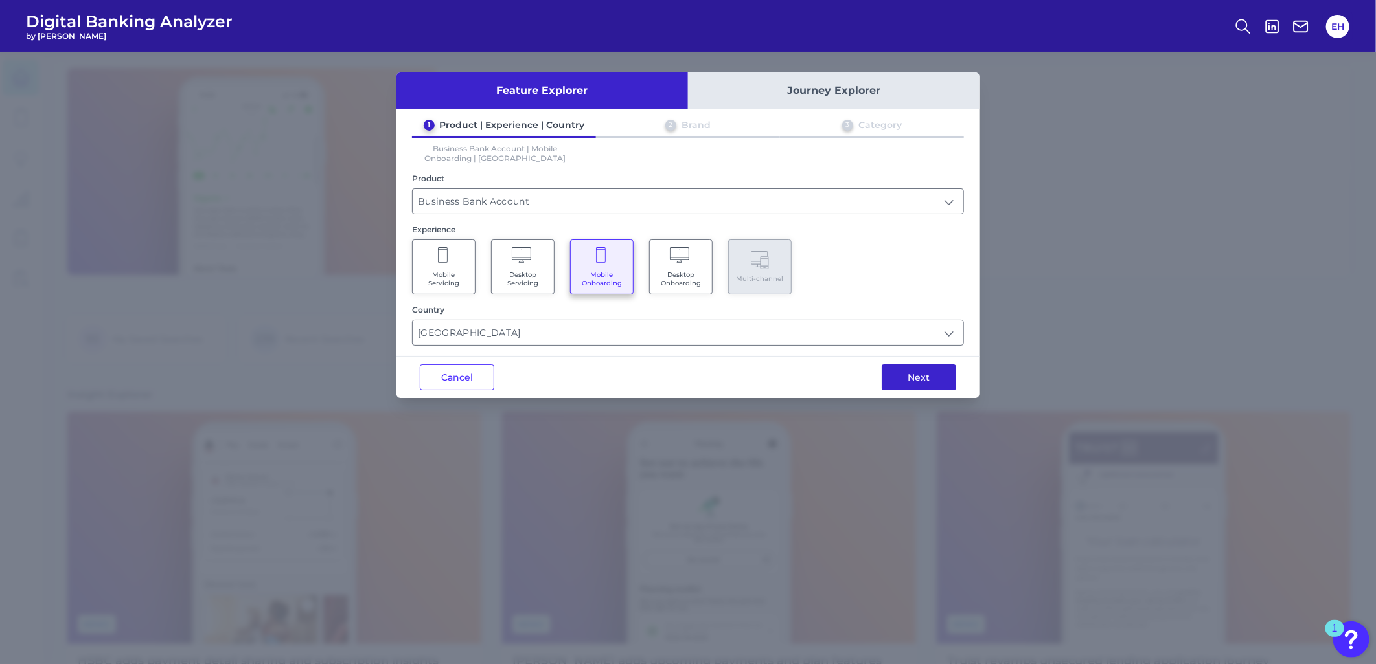
click at [924, 376] on button "Next" at bounding box center [918, 378] width 74 height 26
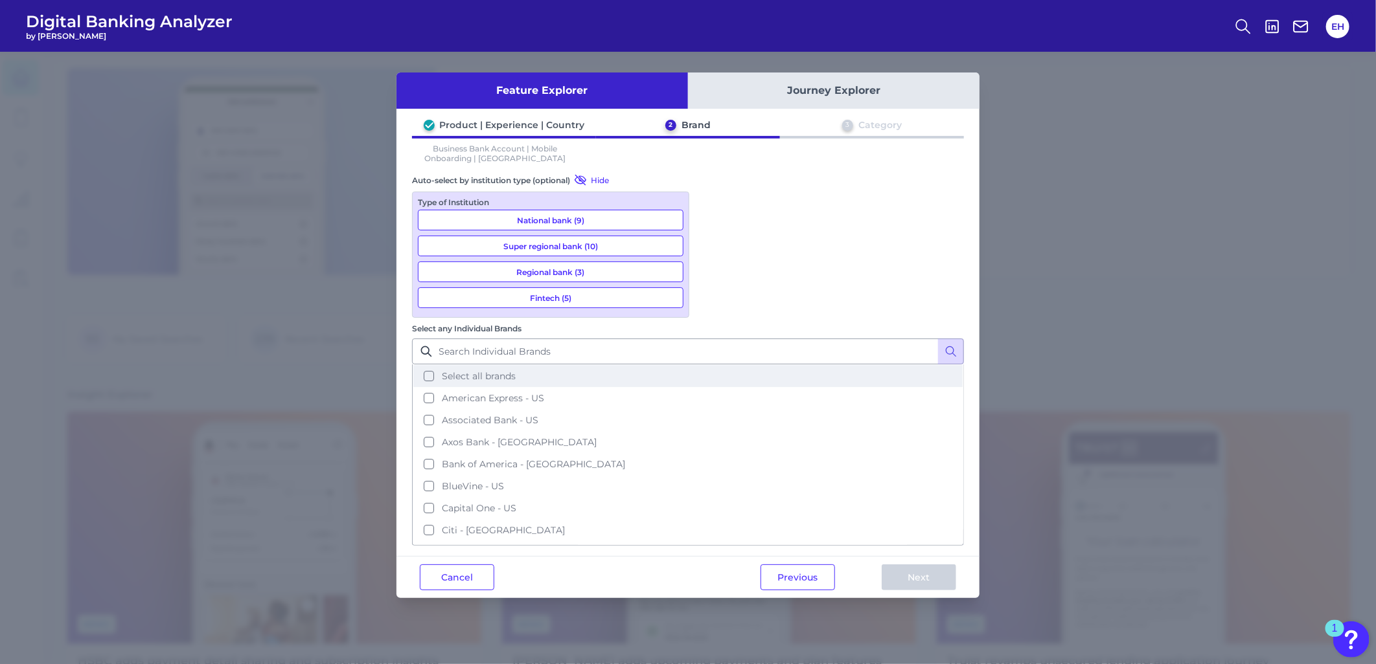
click at [516, 370] on span "Select all brands" at bounding box center [479, 376] width 74 height 12
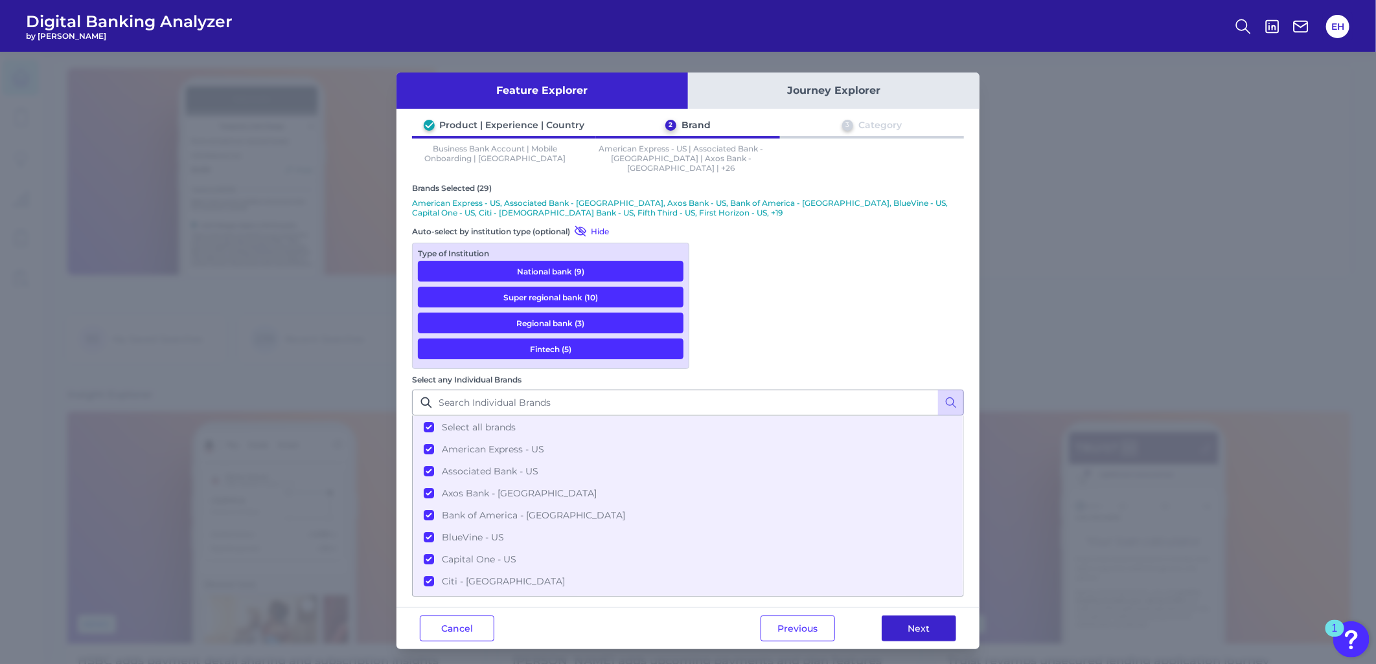
click at [917, 616] on button "Next" at bounding box center [918, 629] width 74 height 26
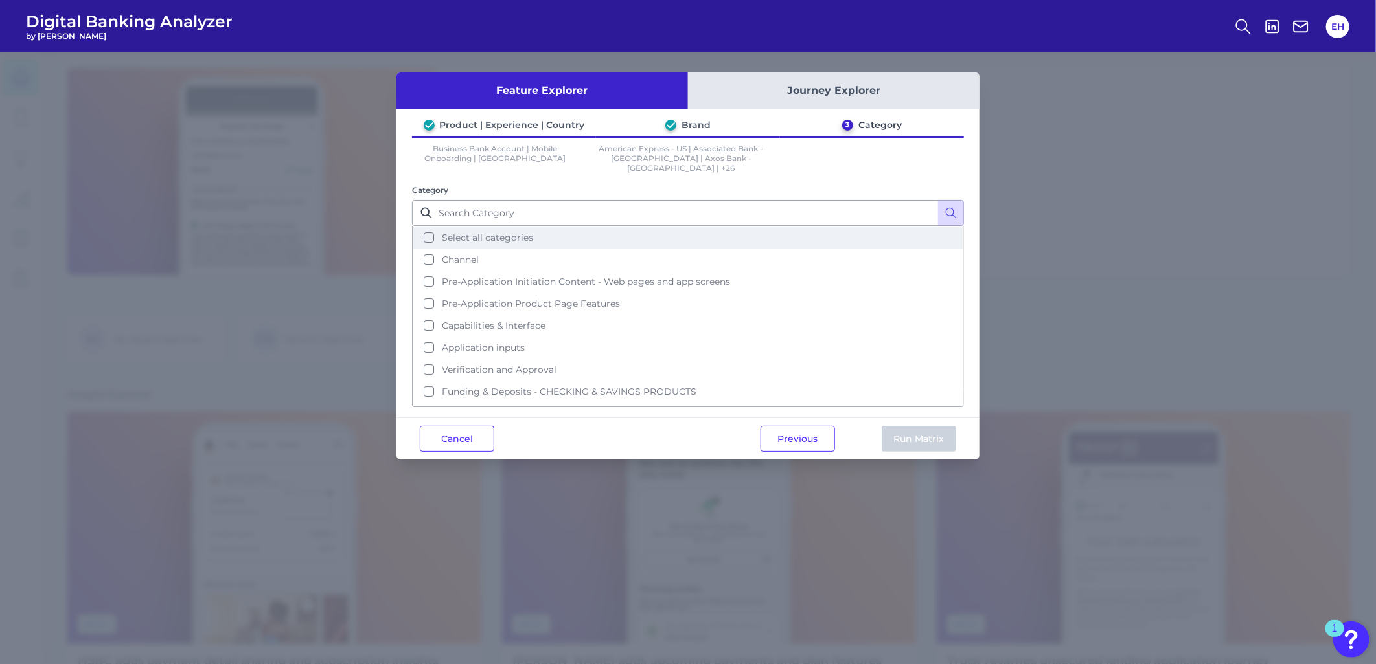
click at [486, 232] on span "Select all categories" at bounding box center [487, 238] width 91 height 12
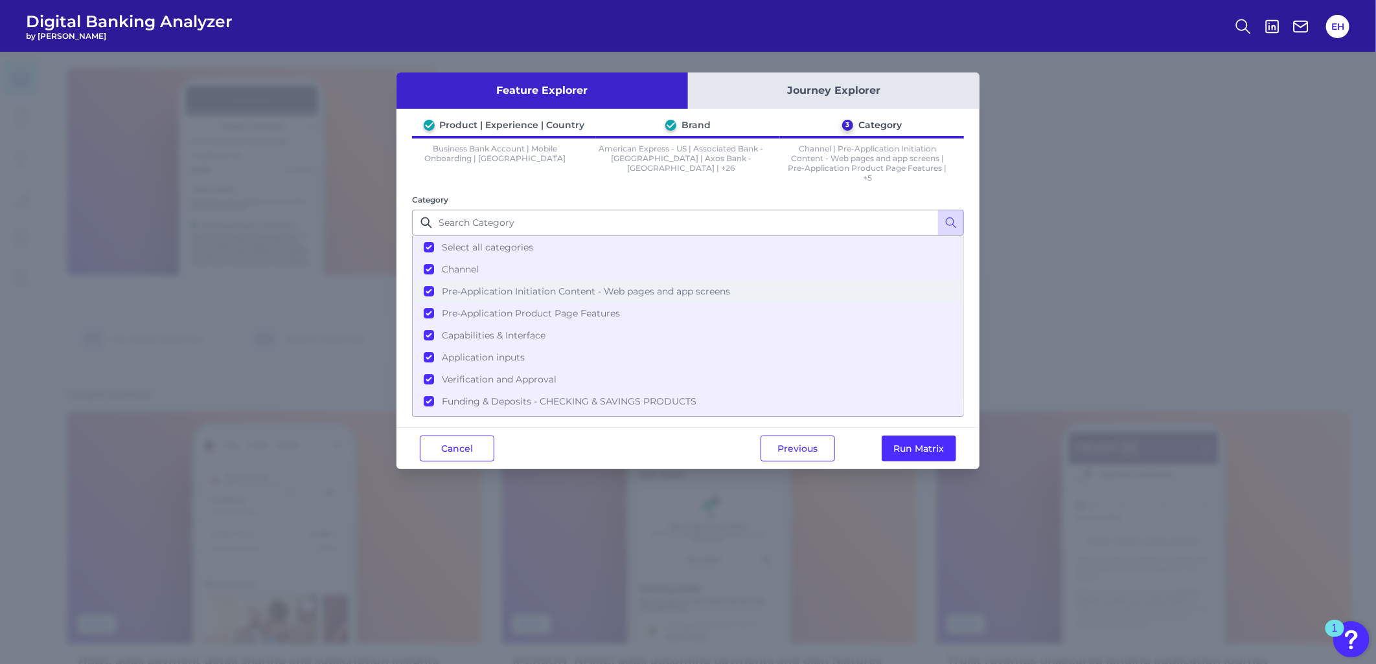
scroll to position [10, 0]
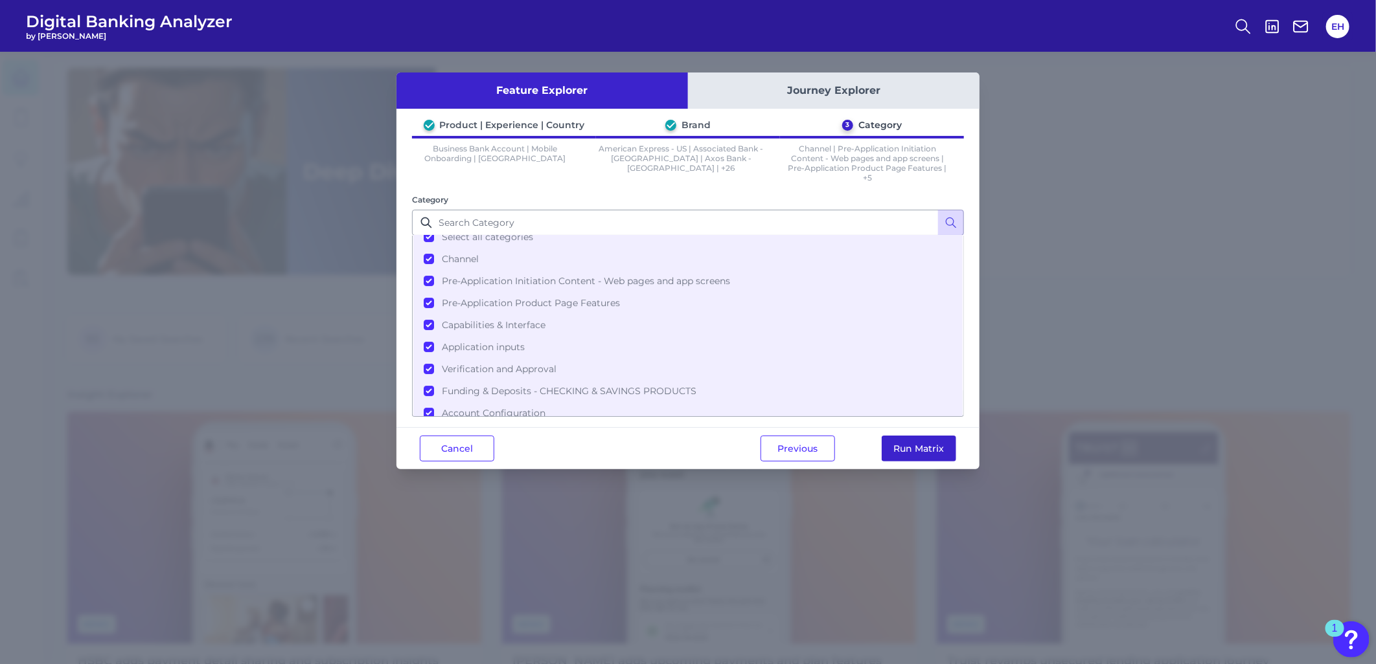
click at [898, 445] on button "Run Matrix" at bounding box center [918, 449] width 74 height 26
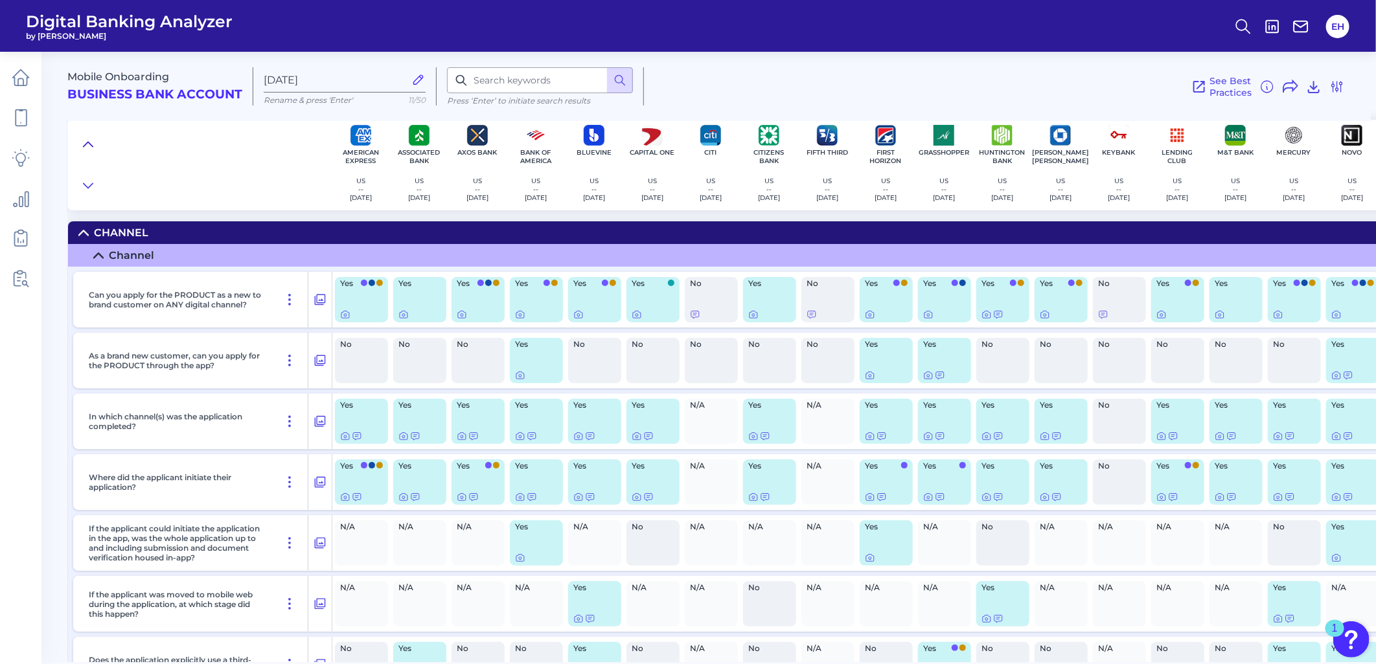
click at [93, 140] on button at bounding box center [88, 144] width 21 height 18
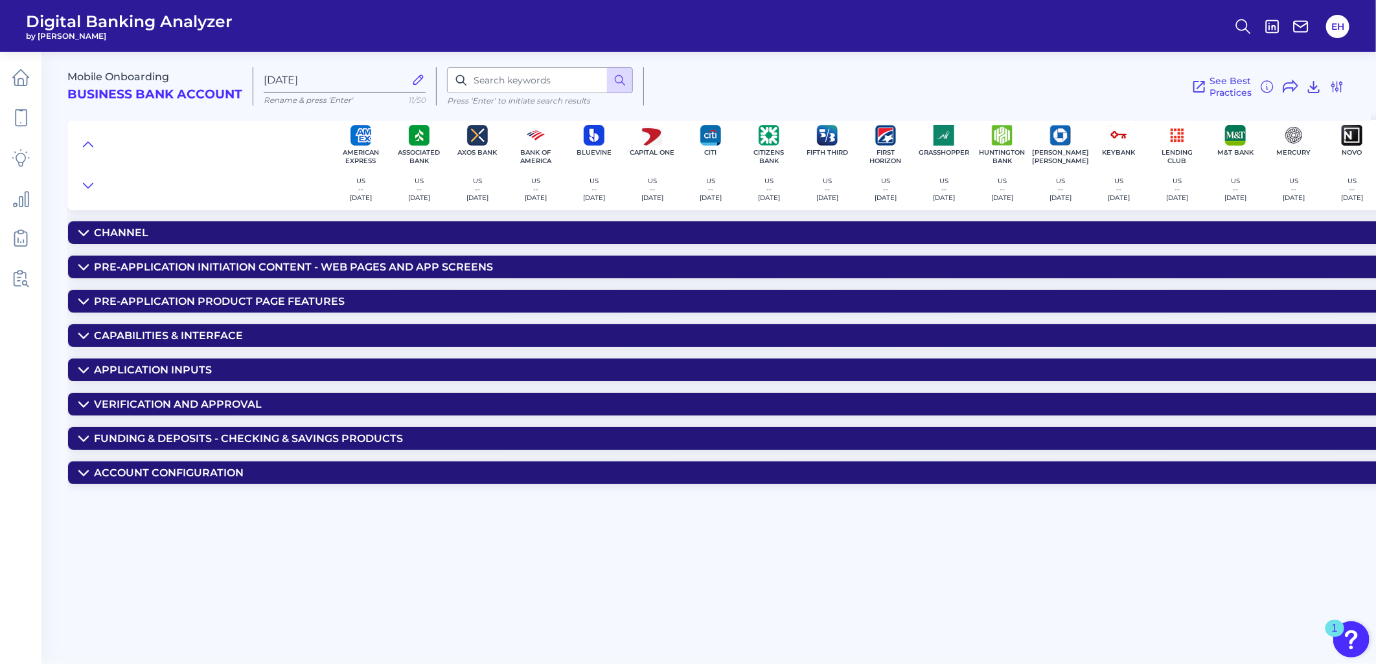
click at [130, 438] on div "Funding & Deposits - CHECKING & SAVINGS PRODUCTS" at bounding box center [248, 439] width 309 height 12
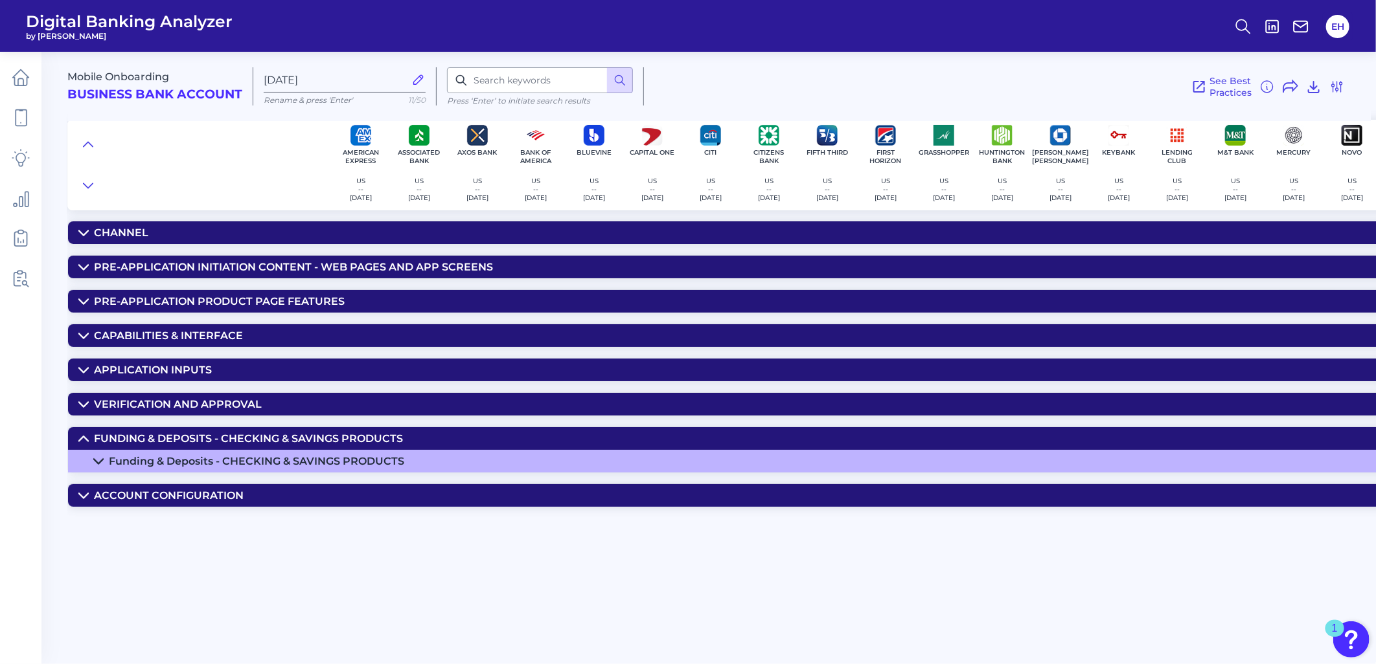
click at [161, 468] on div "Funding & Deposits - CHECKING & SAVINGS PRODUCTS" at bounding box center [256, 461] width 295 height 12
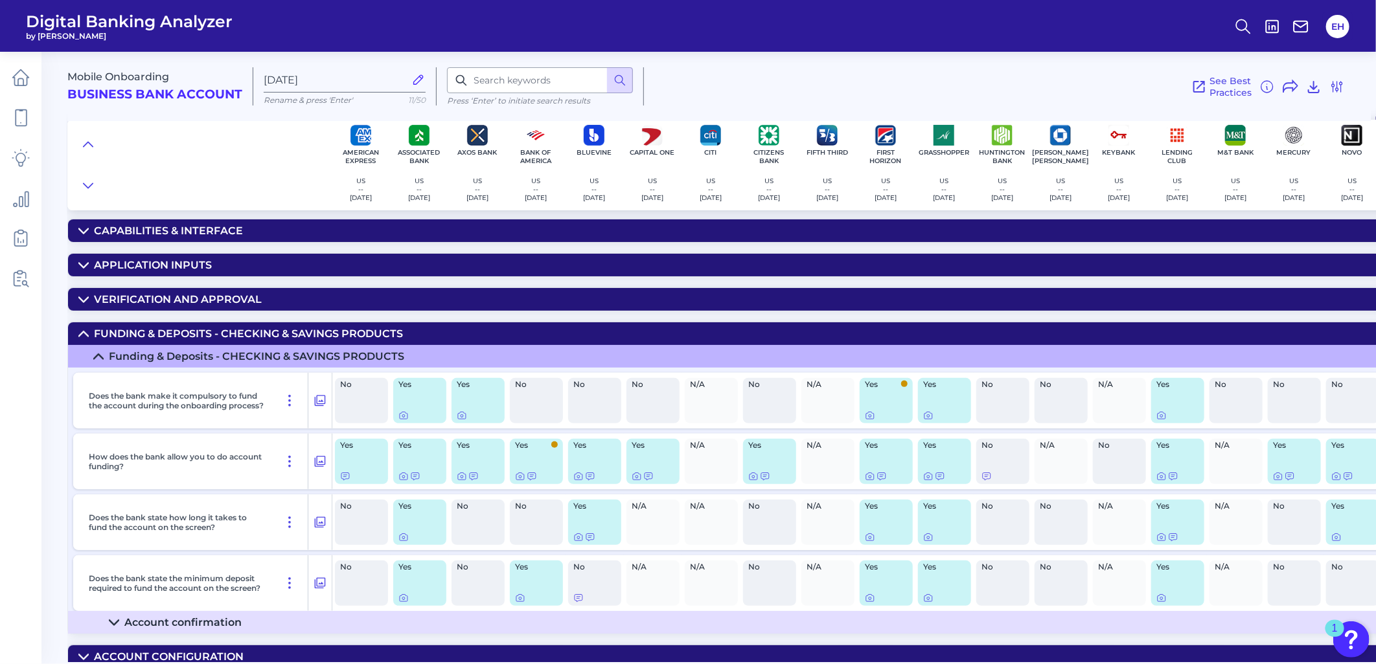
scroll to position [123, 0]
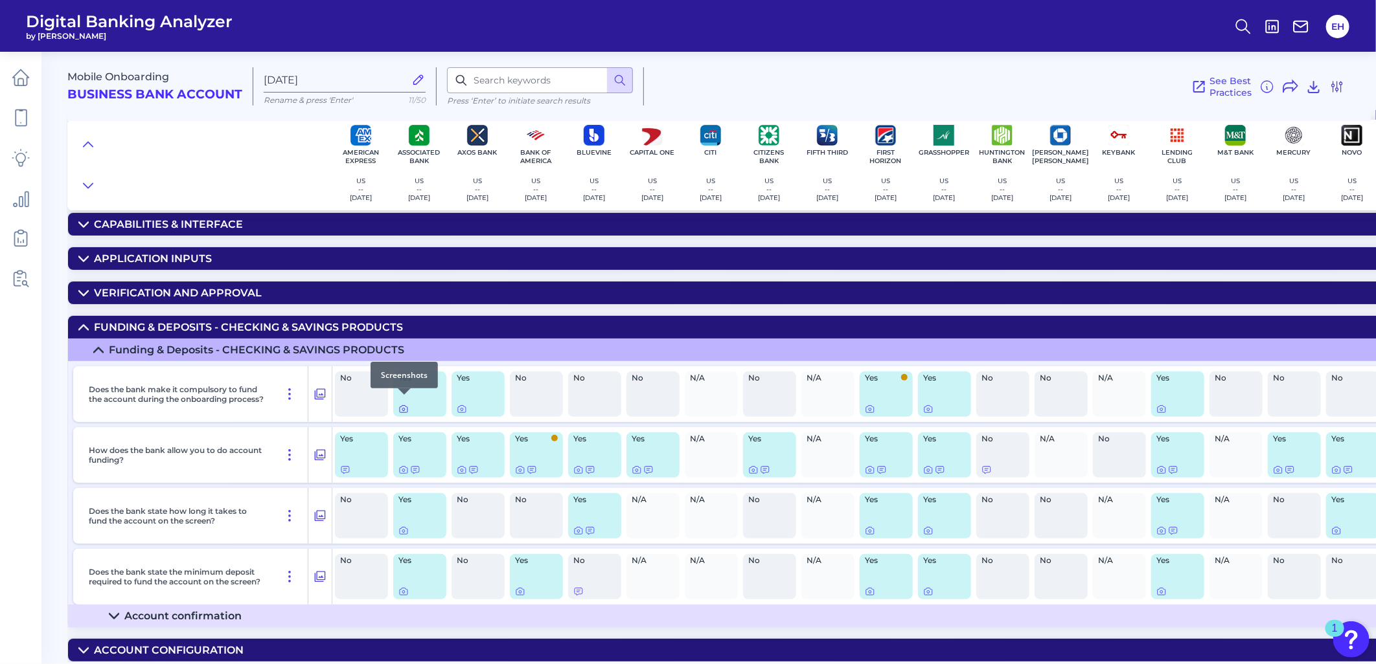
click at [403, 406] on icon at bounding box center [403, 409] width 10 height 10
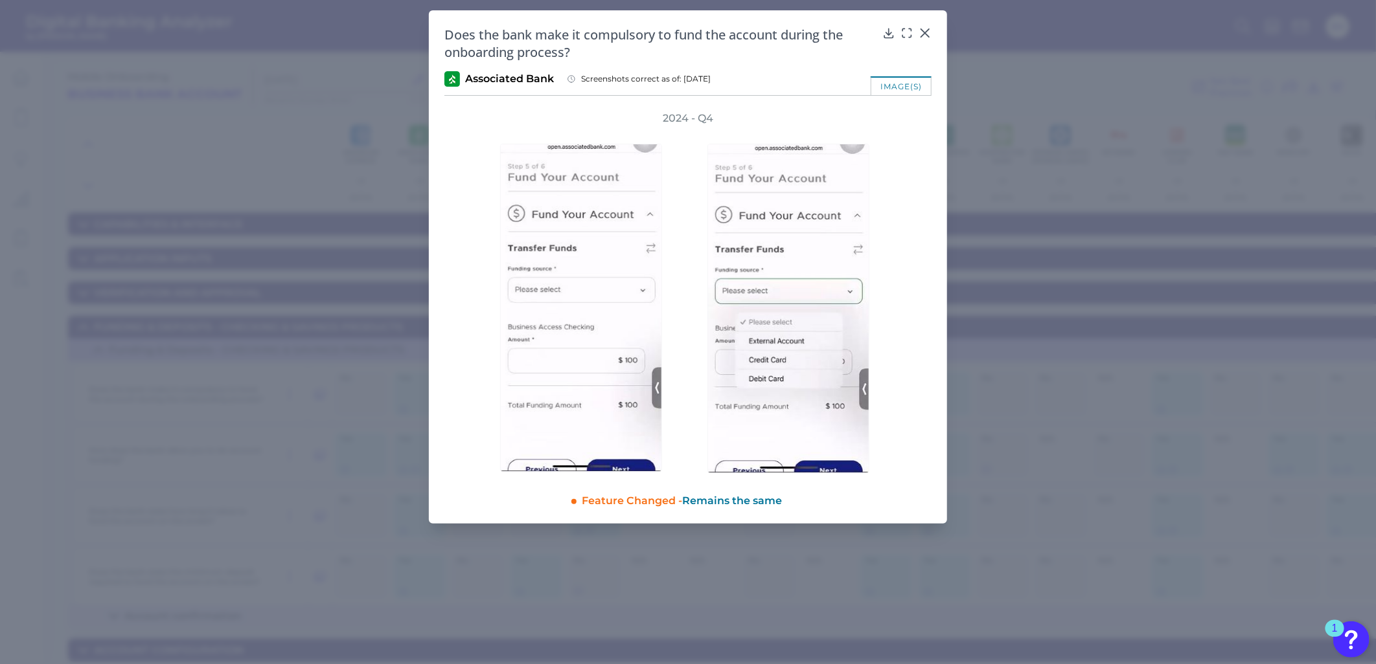
drag, startPoint x: 689, startPoint y: 76, endPoint x: 719, endPoint y: 76, distance: 29.8
click at [710, 76] on span "Screenshots correct as of: 2024-07-19" at bounding box center [646, 79] width 130 height 10
drag, startPoint x: 719, startPoint y: 76, endPoint x: 929, endPoint y: 210, distance: 249.6
click at [929, 210] on div "2024 - Q4" at bounding box center [687, 292] width 487 height 362
click at [929, 34] on icon at bounding box center [924, 33] width 13 height 13
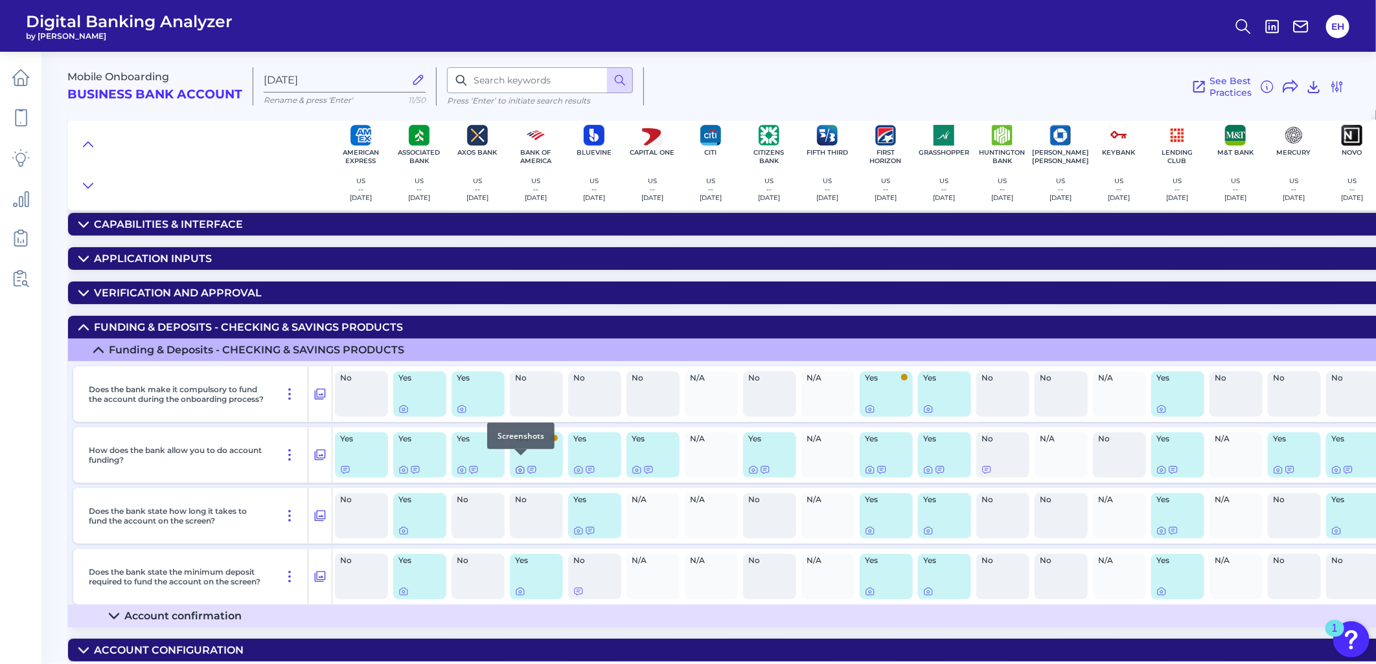
click at [521, 465] on icon at bounding box center [520, 470] width 10 height 10
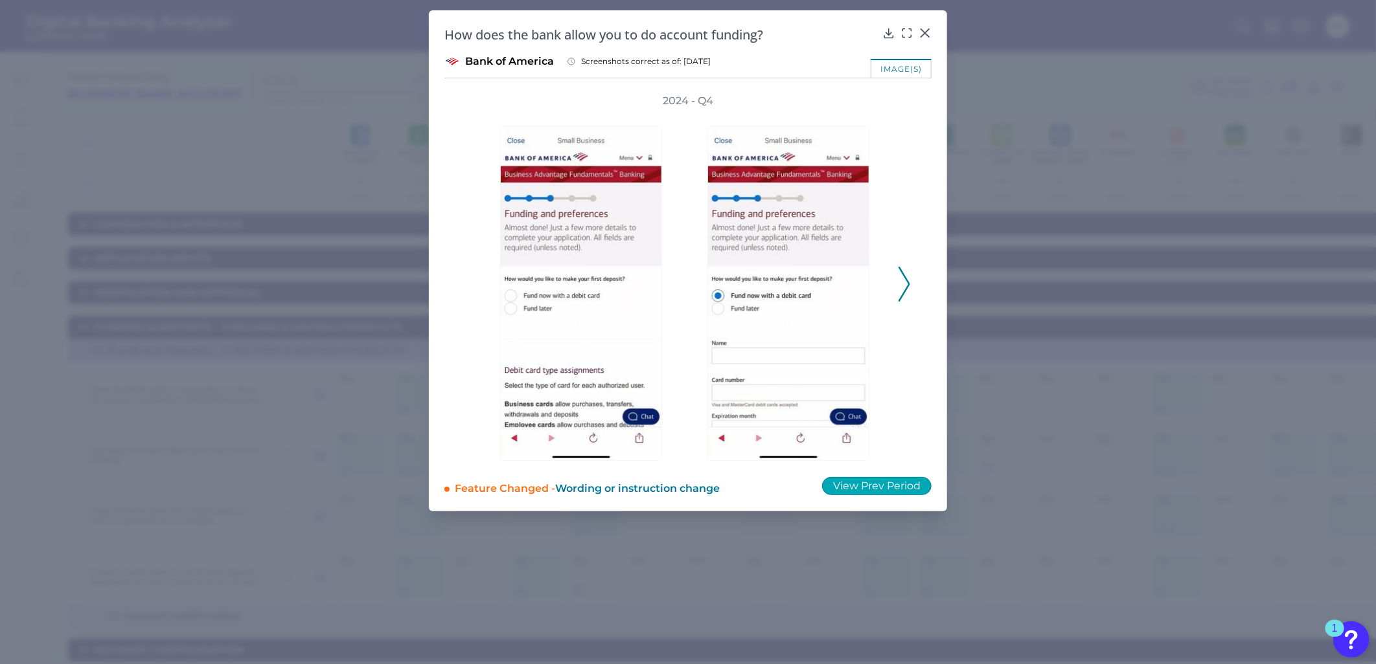
click at [881, 479] on button "View Prev Period" at bounding box center [876, 486] width 109 height 18
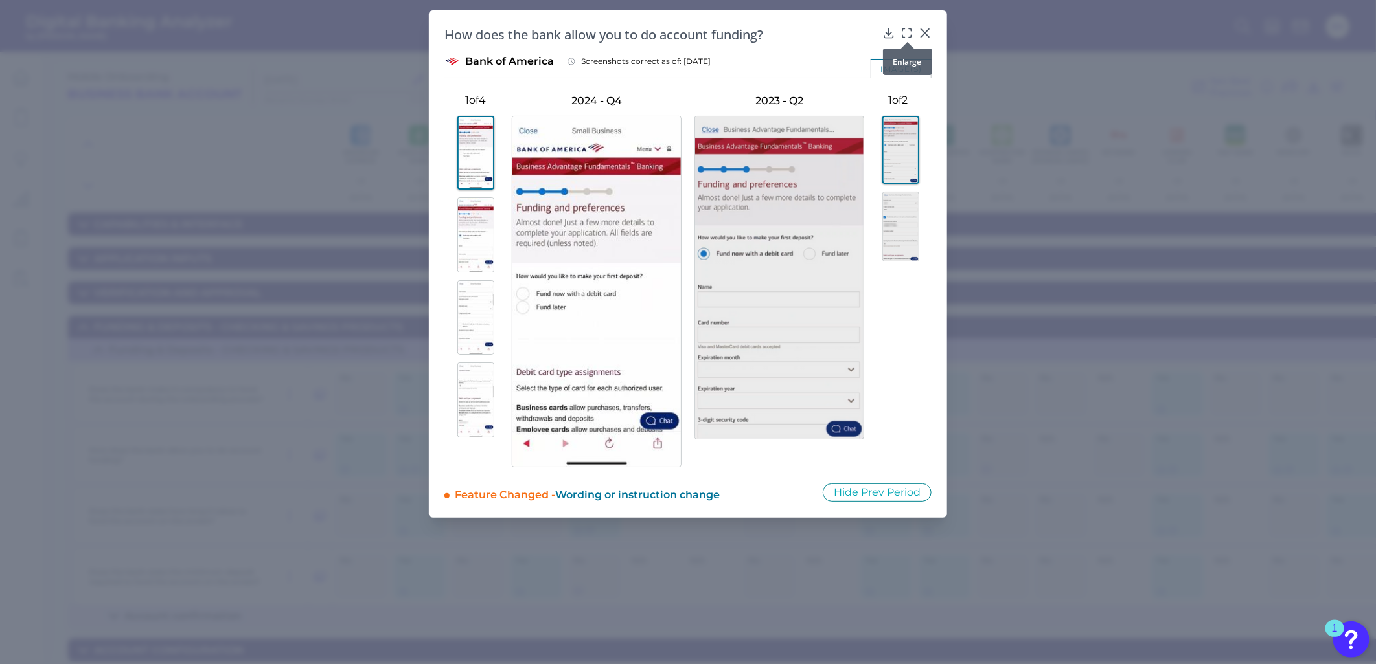
click at [904, 31] on icon at bounding box center [906, 33] width 13 height 13
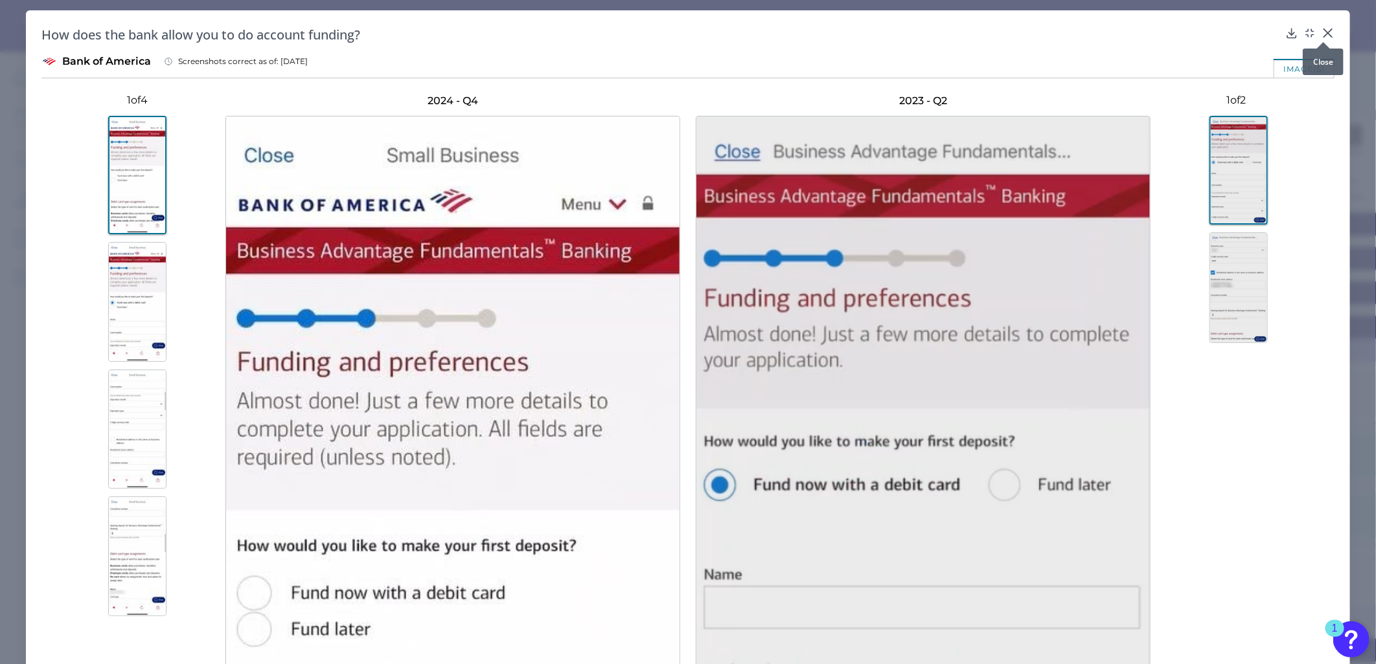
click at [1328, 28] on icon at bounding box center [1327, 33] width 13 height 13
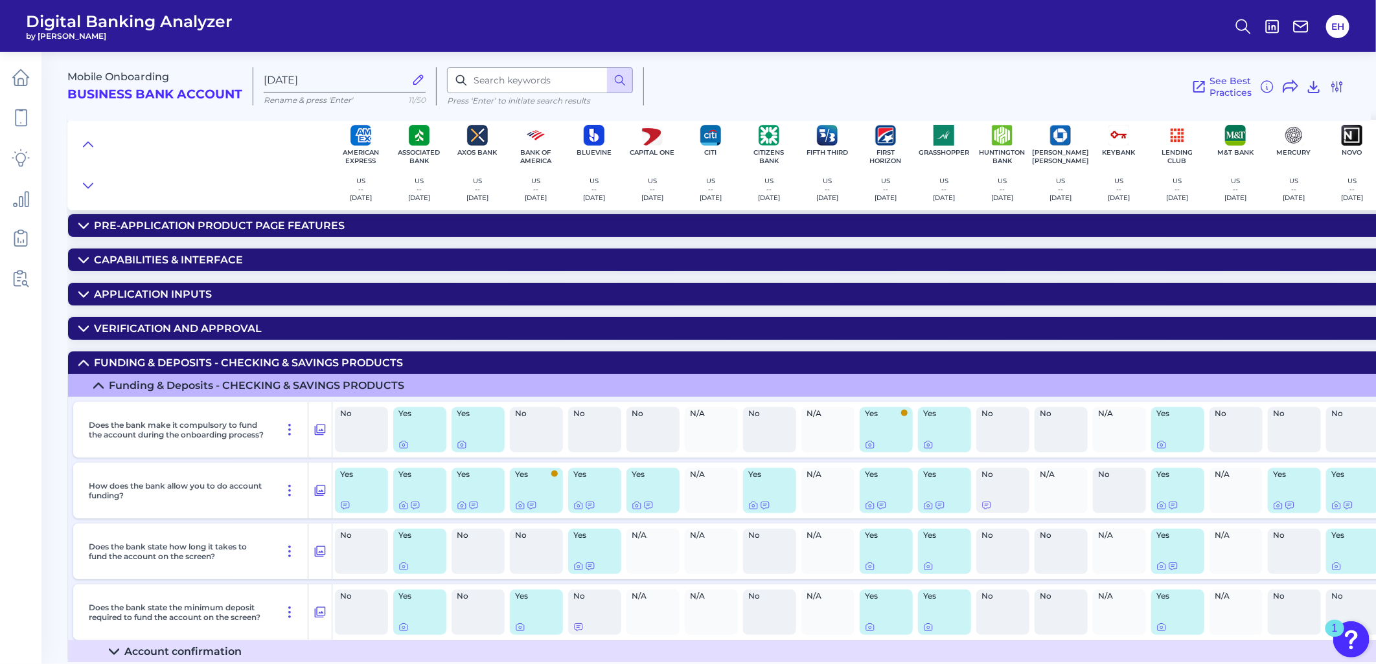
scroll to position [0, 0]
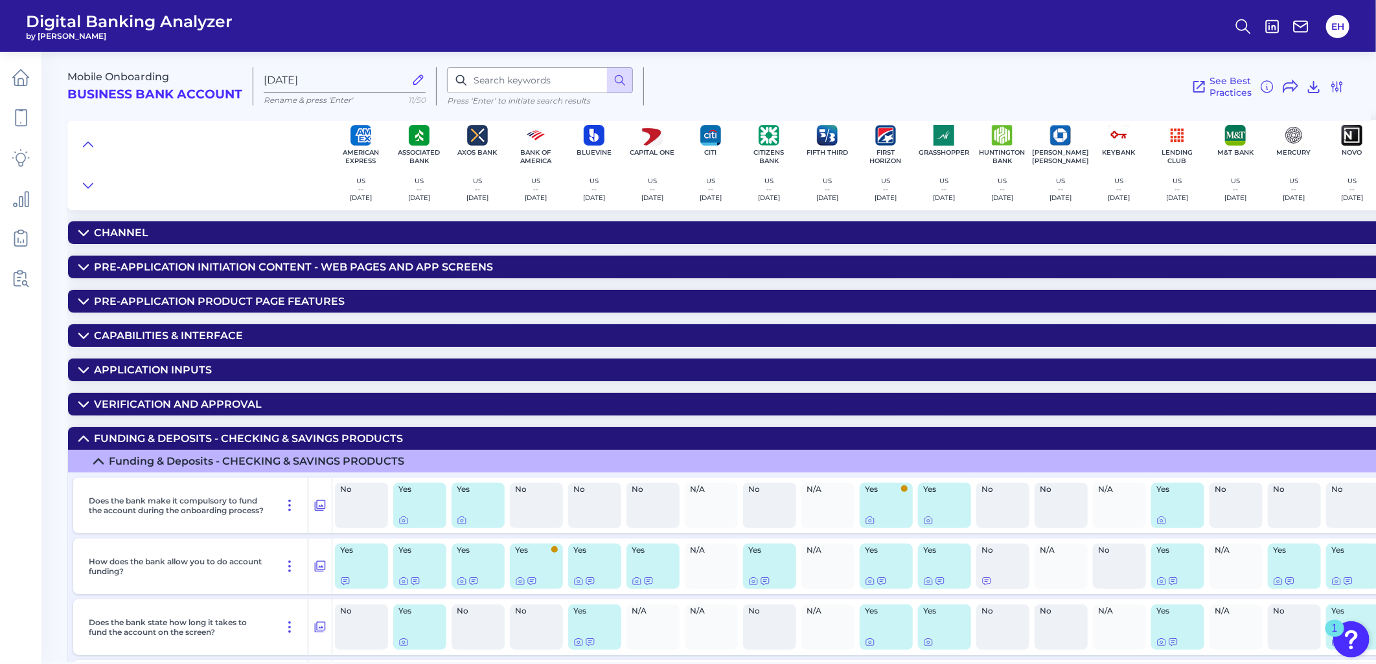
click at [111, 234] on div "Channel" at bounding box center [121, 233] width 54 height 12
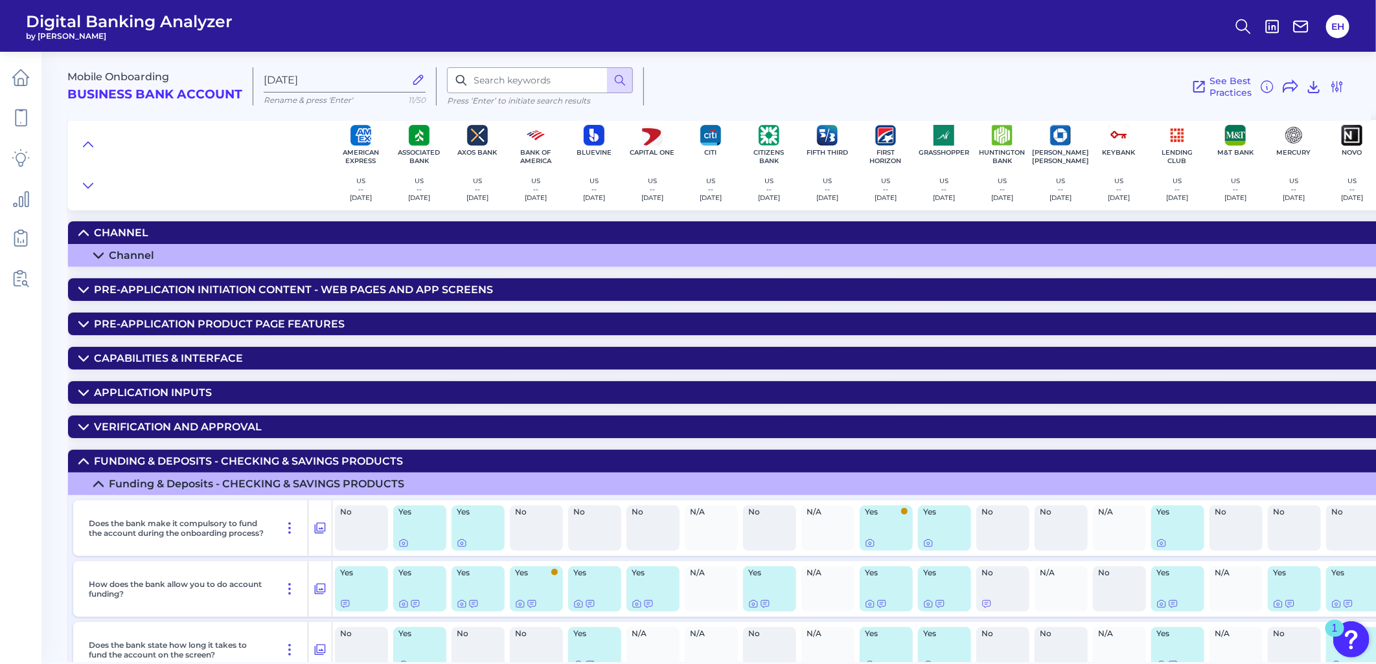
click at [113, 256] on div "Channel" at bounding box center [131, 255] width 45 height 12
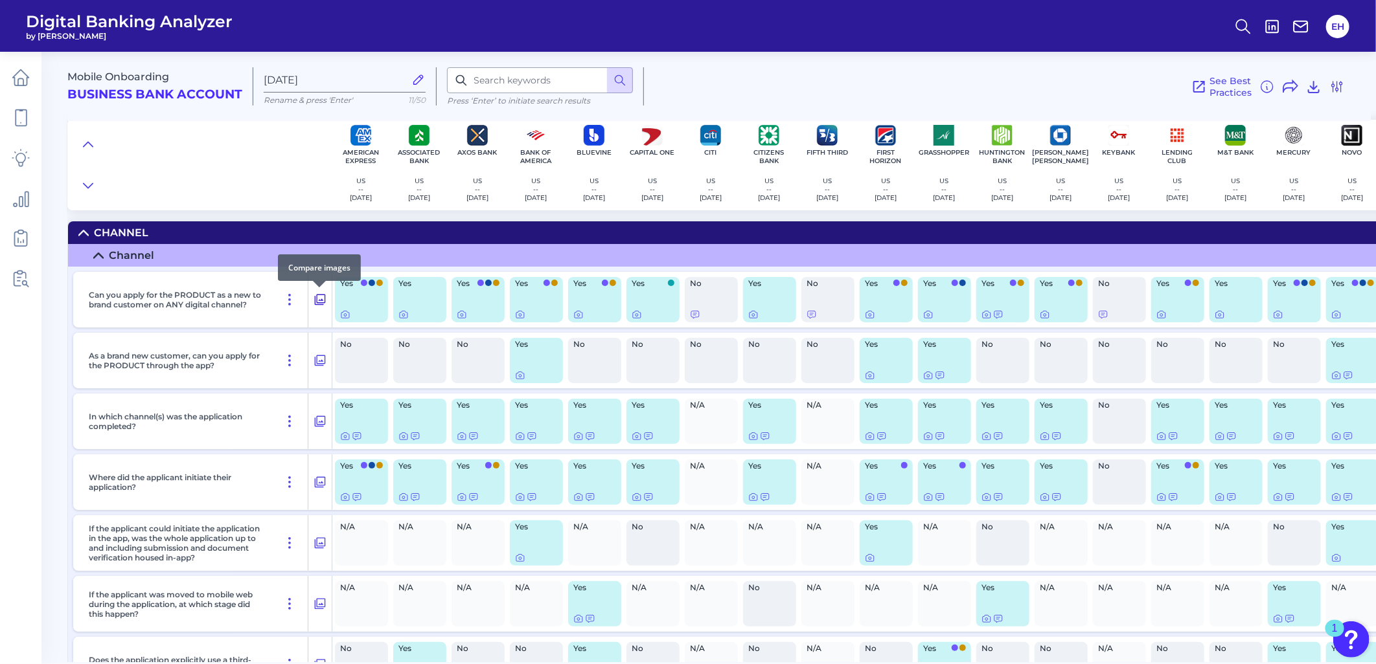
click at [321, 302] on icon at bounding box center [319, 300] width 13 height 16
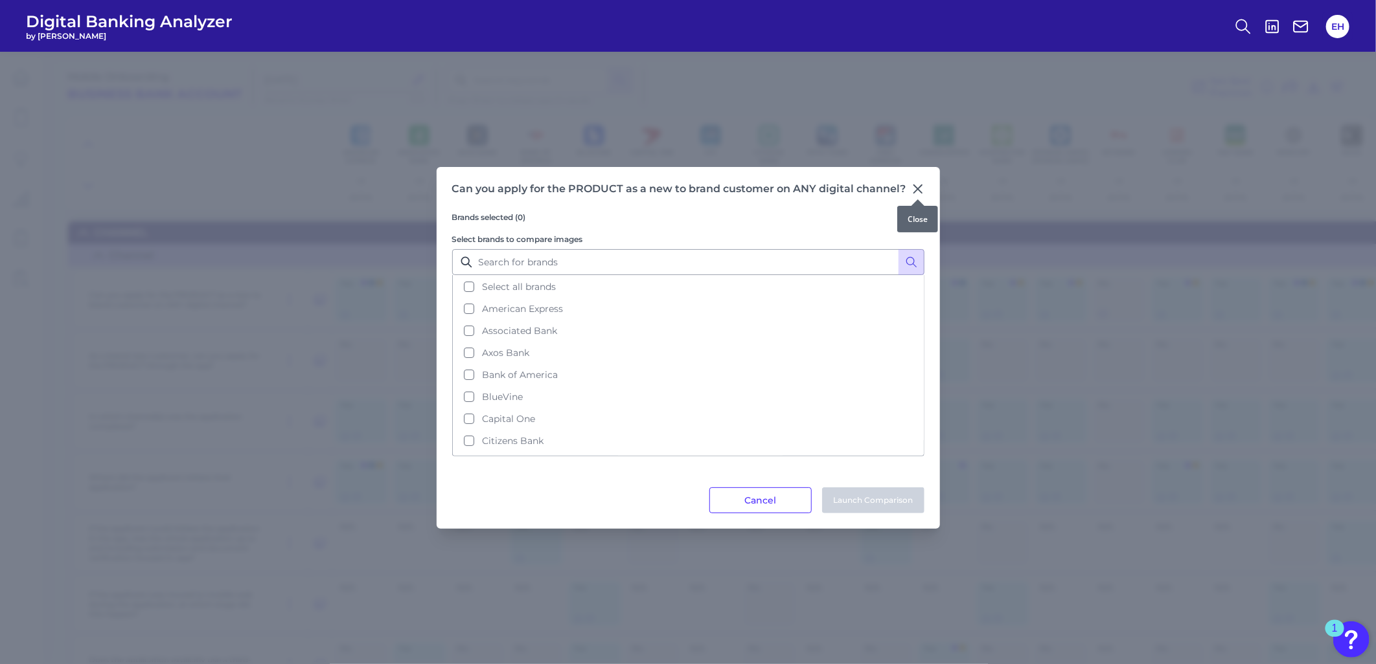
click at [917, 188] on icon at bounding box center [917, 189] width 13 height 13
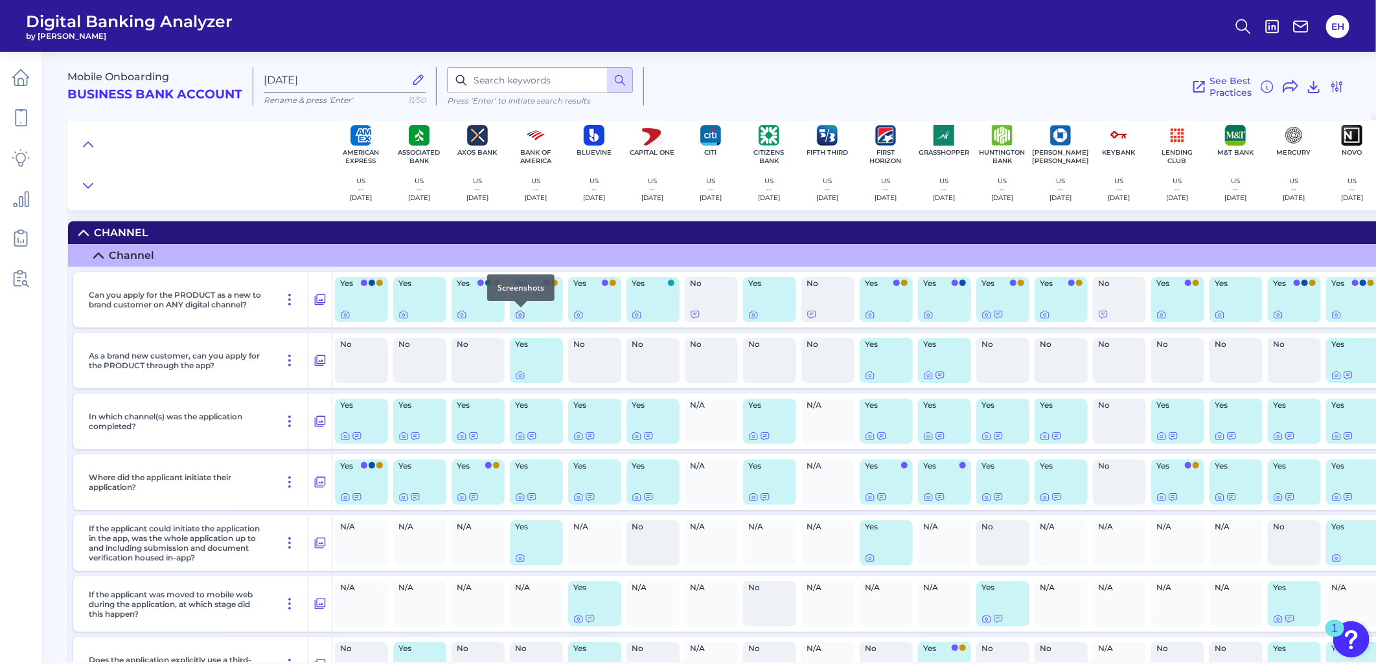
click at [521, 319] on icon at bounding box center [520, 315] width 10 height 10
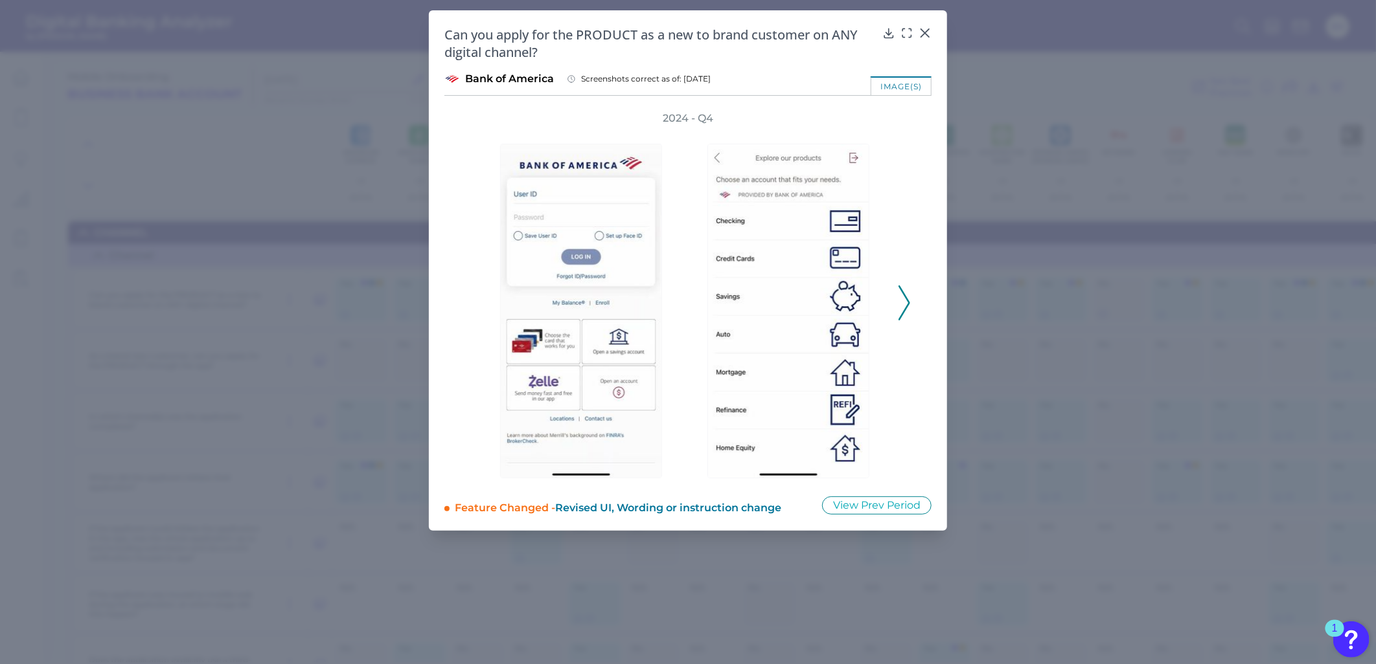
click at [903, 304] on icon at bounding box center [904, 303] width 12 height 35
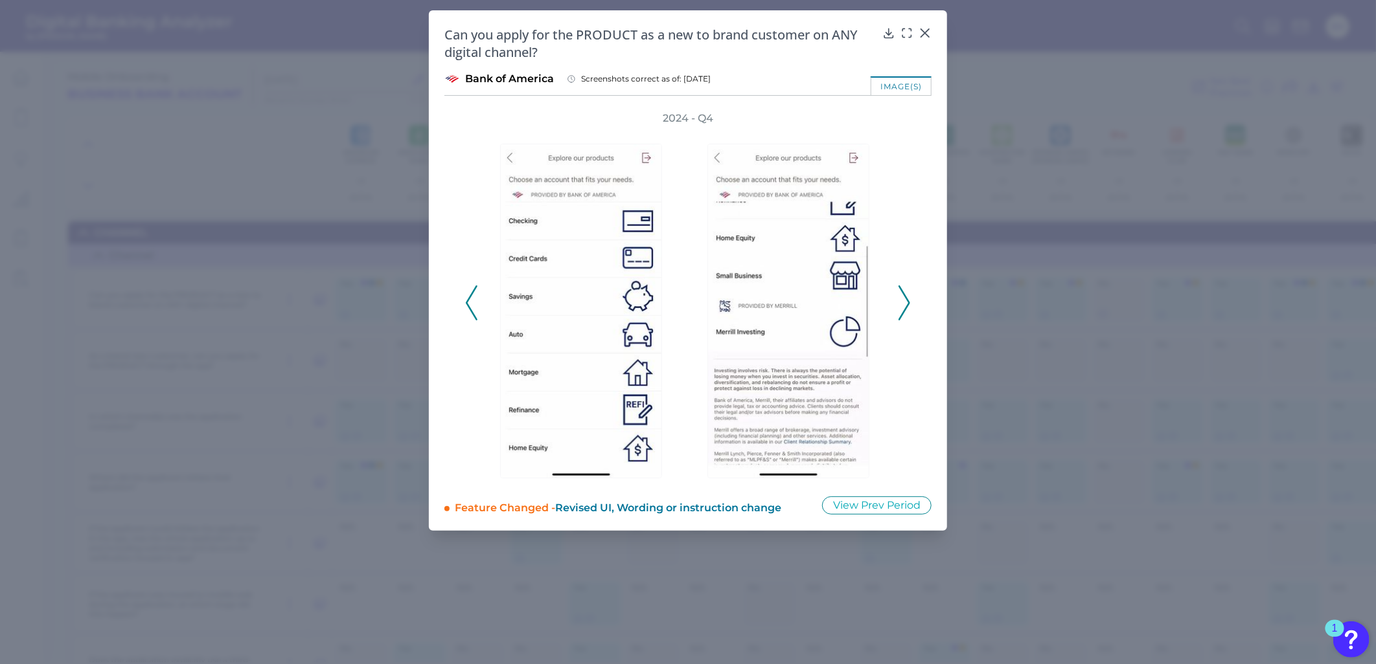
click at [903, 304] on icon at bounding box center [904, 303] width 12 height 35
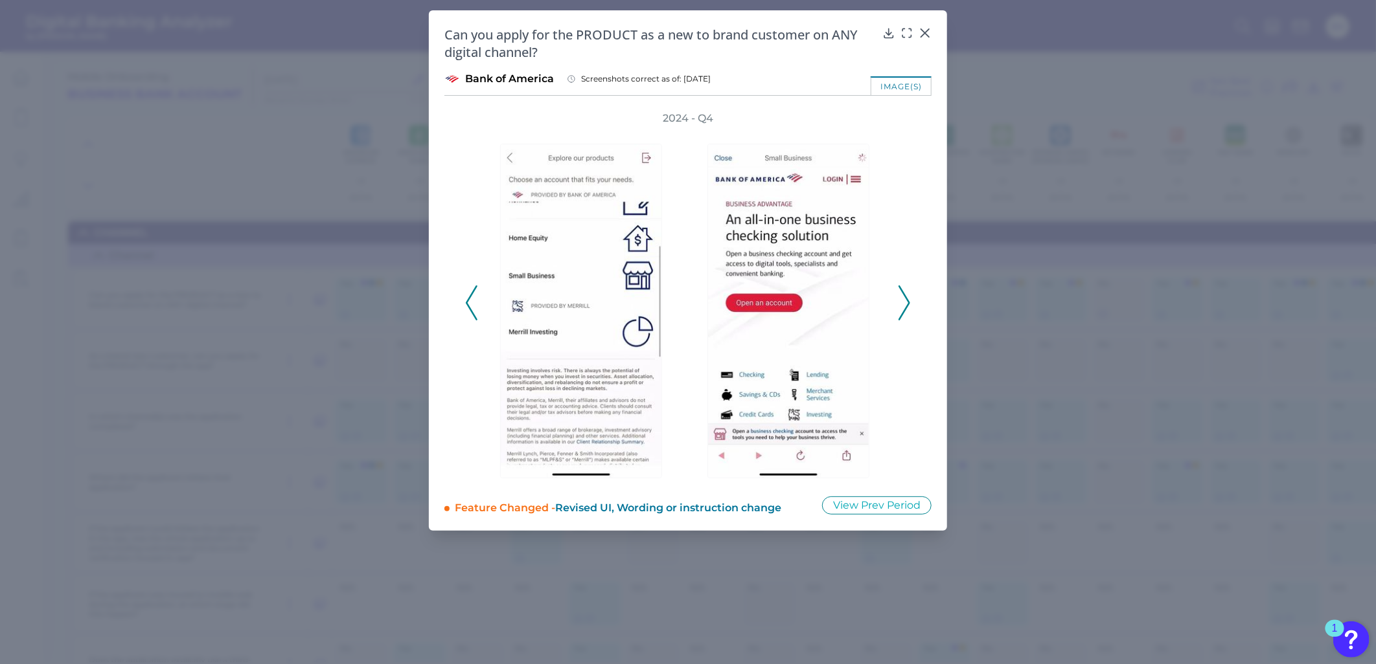
click at [903, 304] on icon at bounding box center [904, 303] width 12 height 35
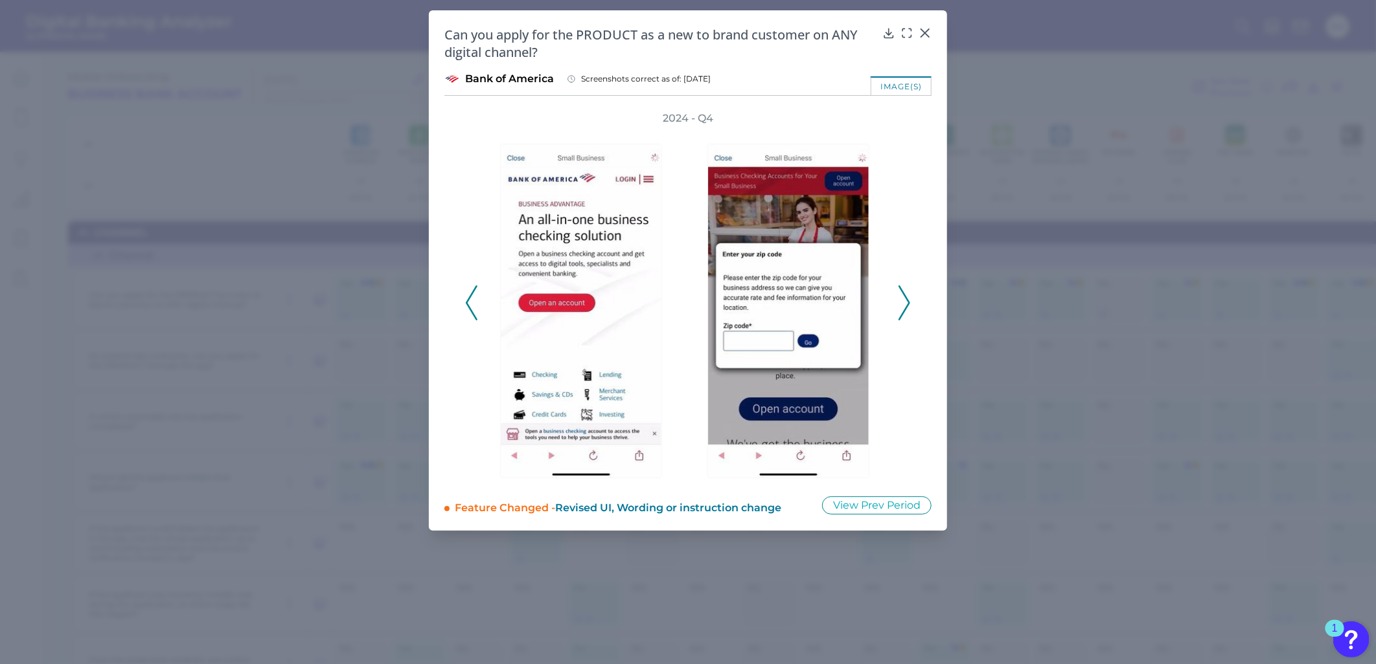
click at [903, 304] on icon at bounding box center [904, 303] width 12 height 35
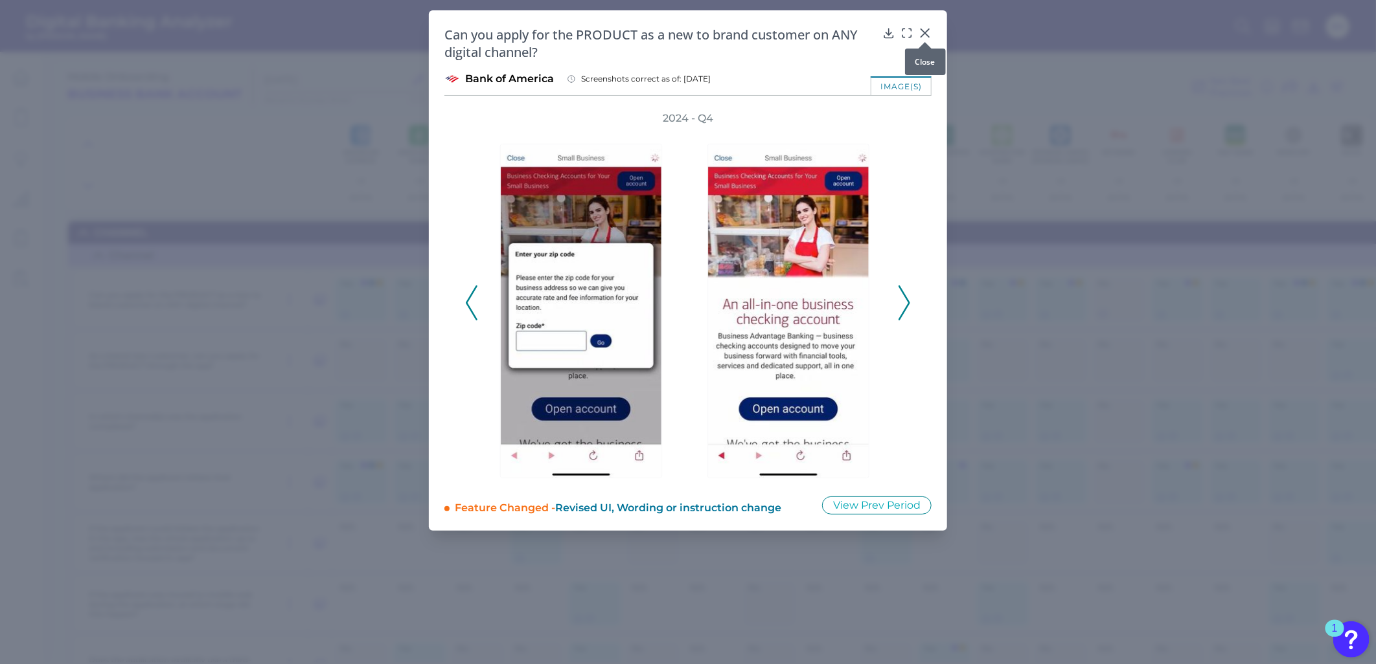
click at [924, 34] on icon at bounding box center [925, 33] width 8 height 8
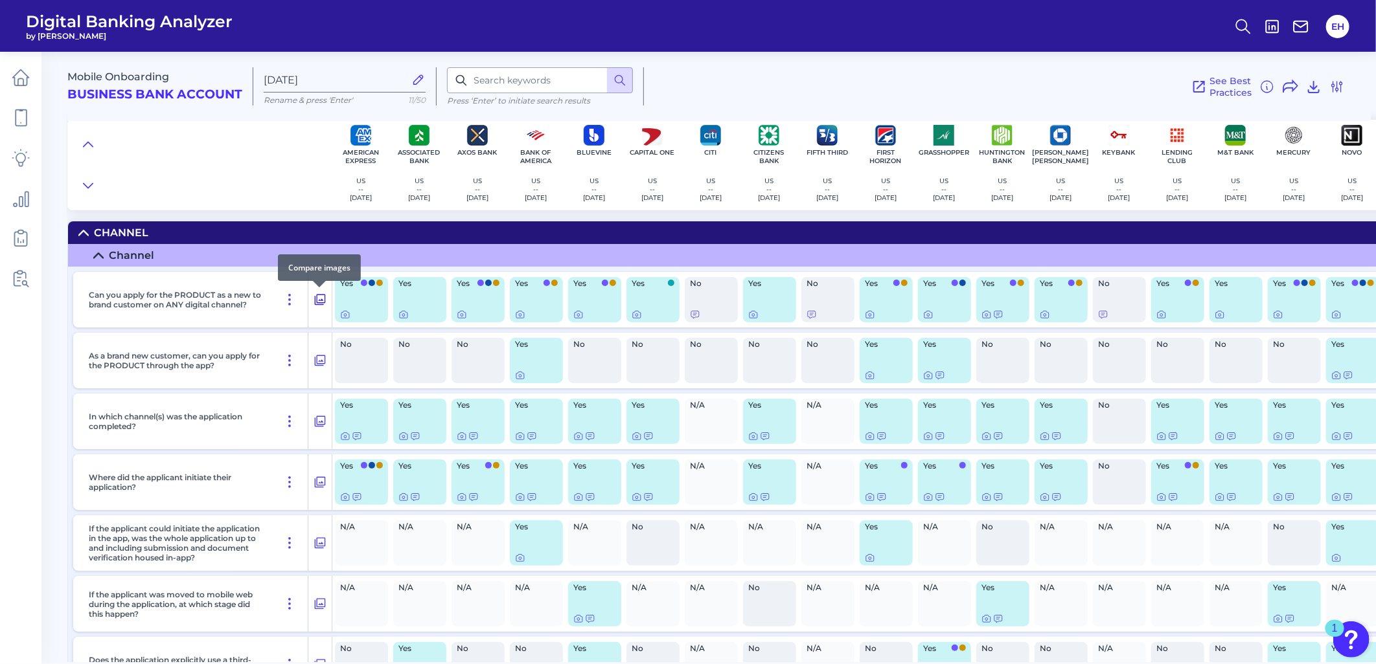
click at [315, 296] on icon at bounding box center [319, 300] width 13 height 16
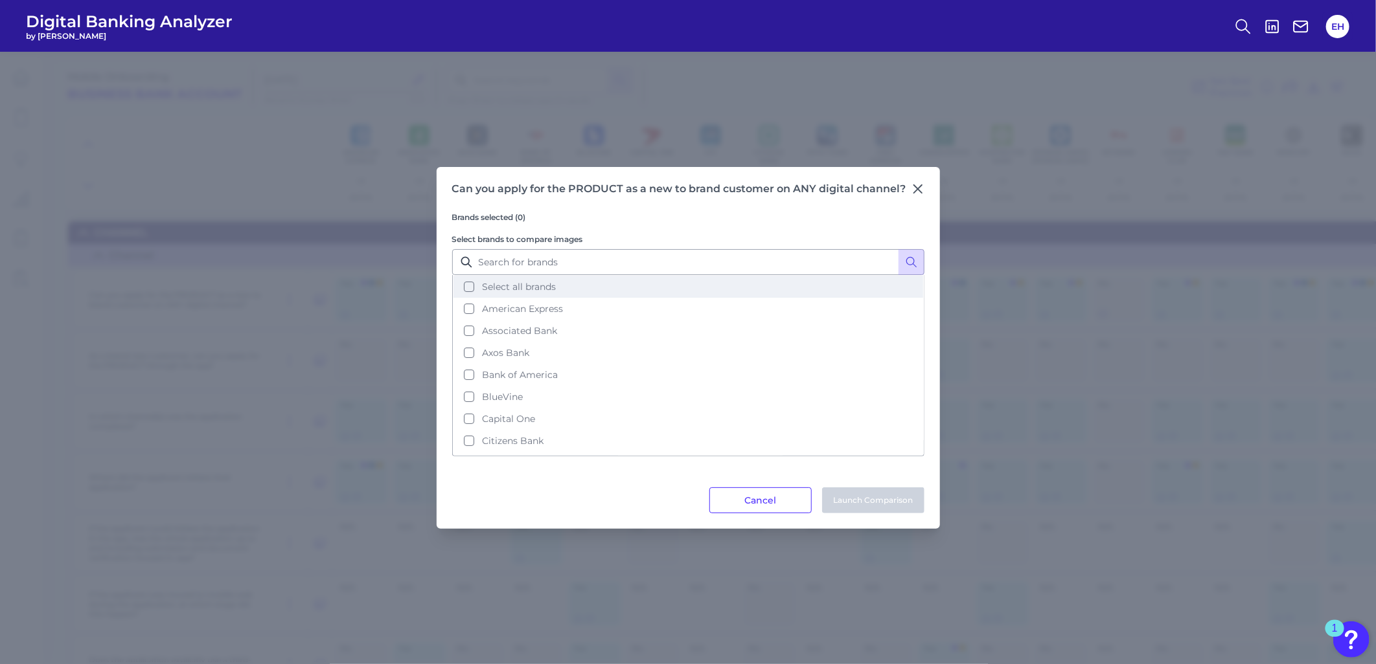
click at [527, 279] on button "Select all brands" at bounding box center [688, 287] width 470 height 22
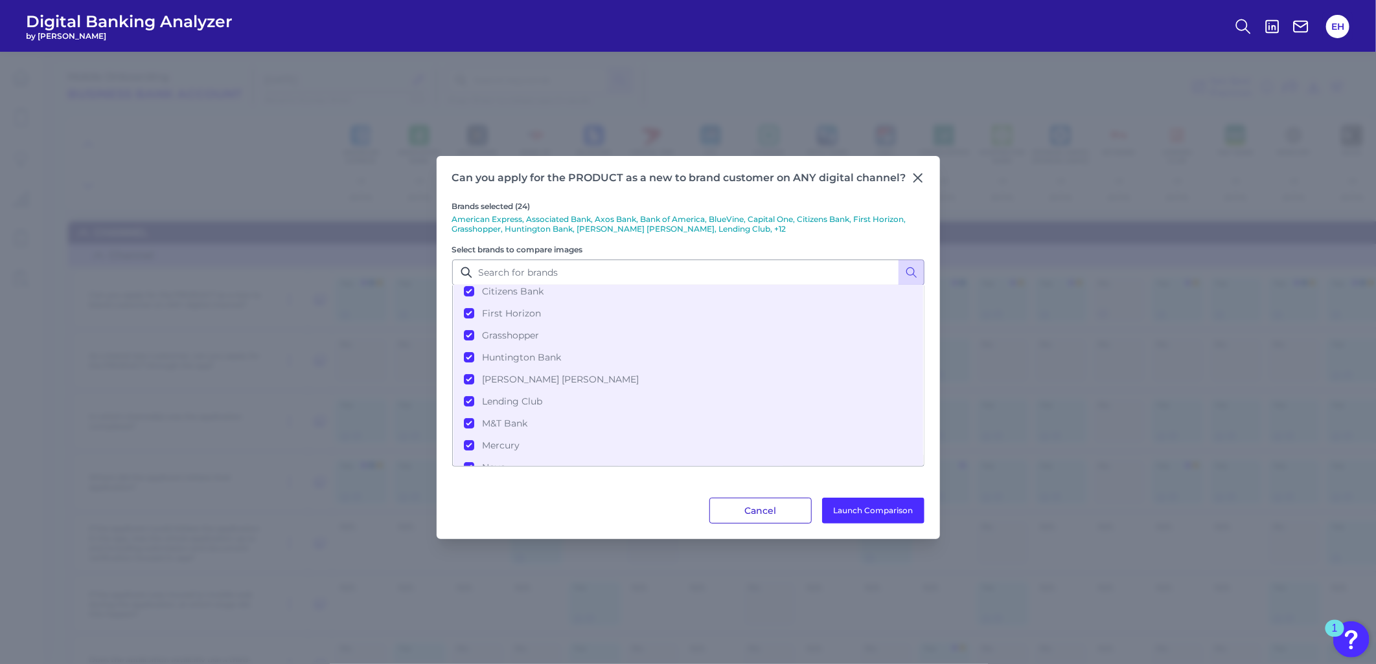
scroll to position [133, 0]
click at [863, 506] on button "Launch Comparison" at bounding box center [873, 511] width 102 height 26
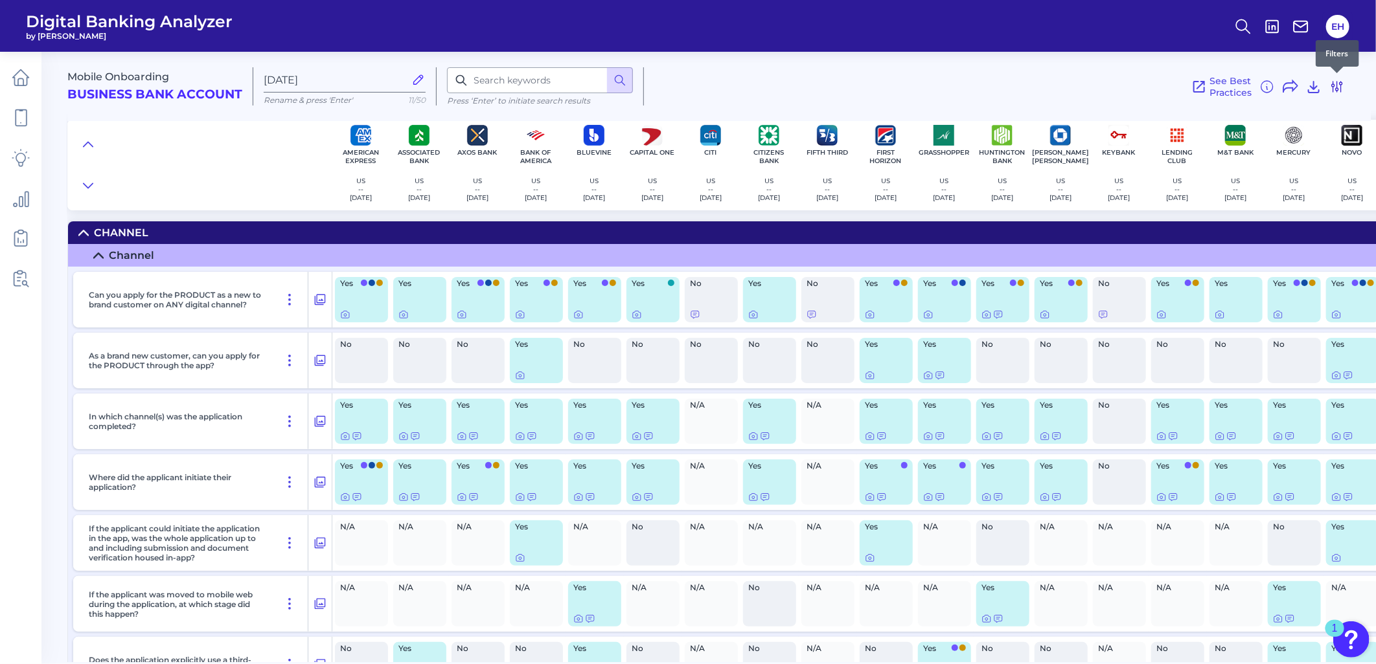
click at [1339, 89] on icon at bounding box center [1337, 87] width 16 height 16
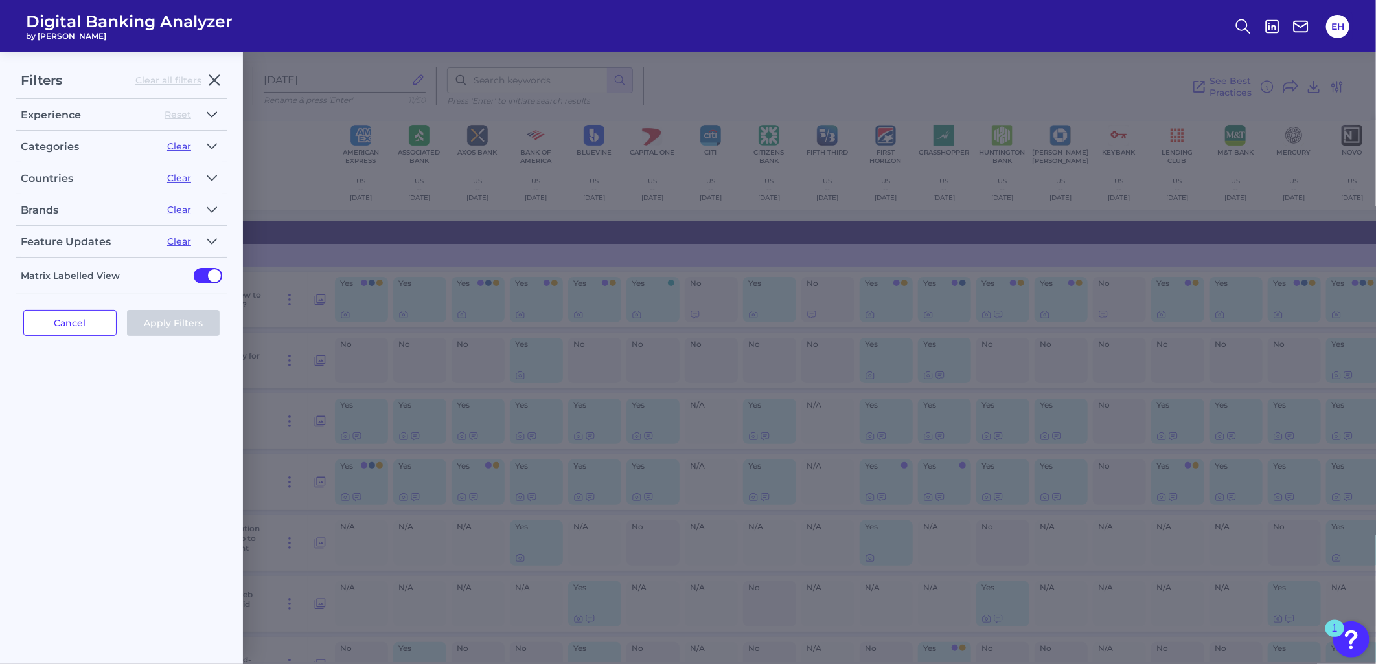
click at [212, 115] on icon "button" at bounding box center [211, 114] width 9 height 5
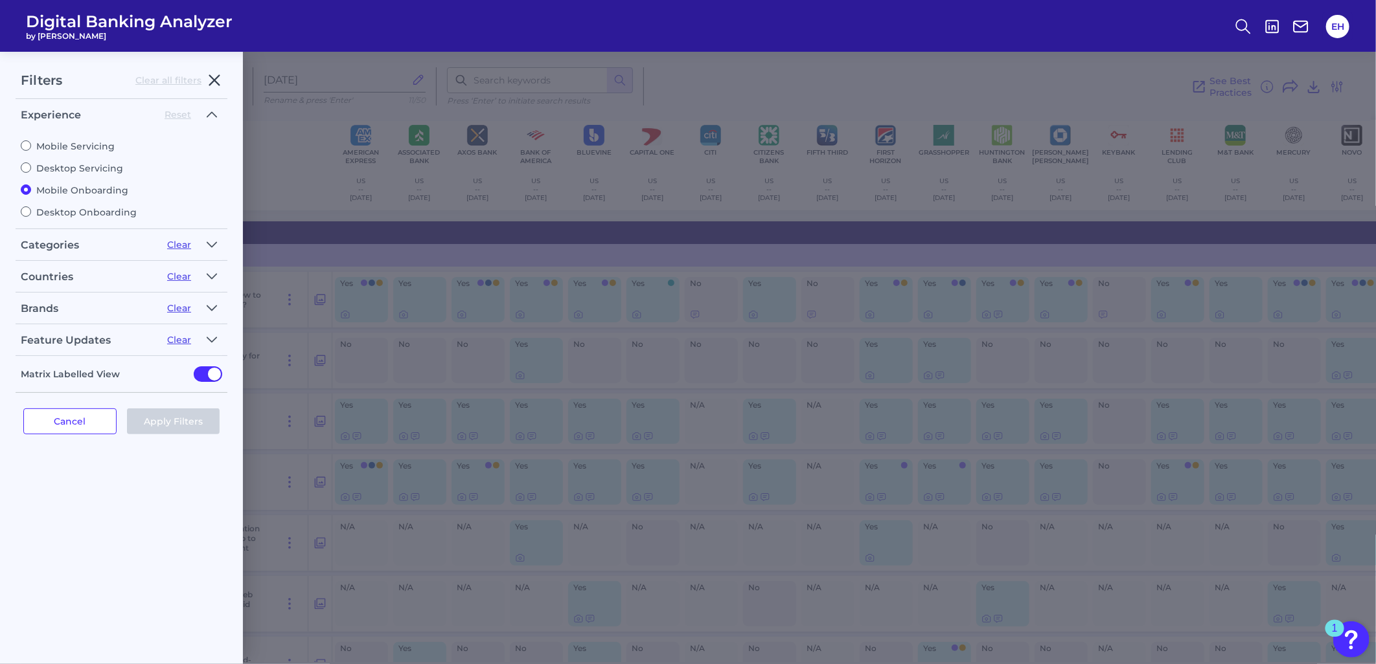
click at [215, 83] on icon "button" at bounding box center [215, 81] width 16 height 16
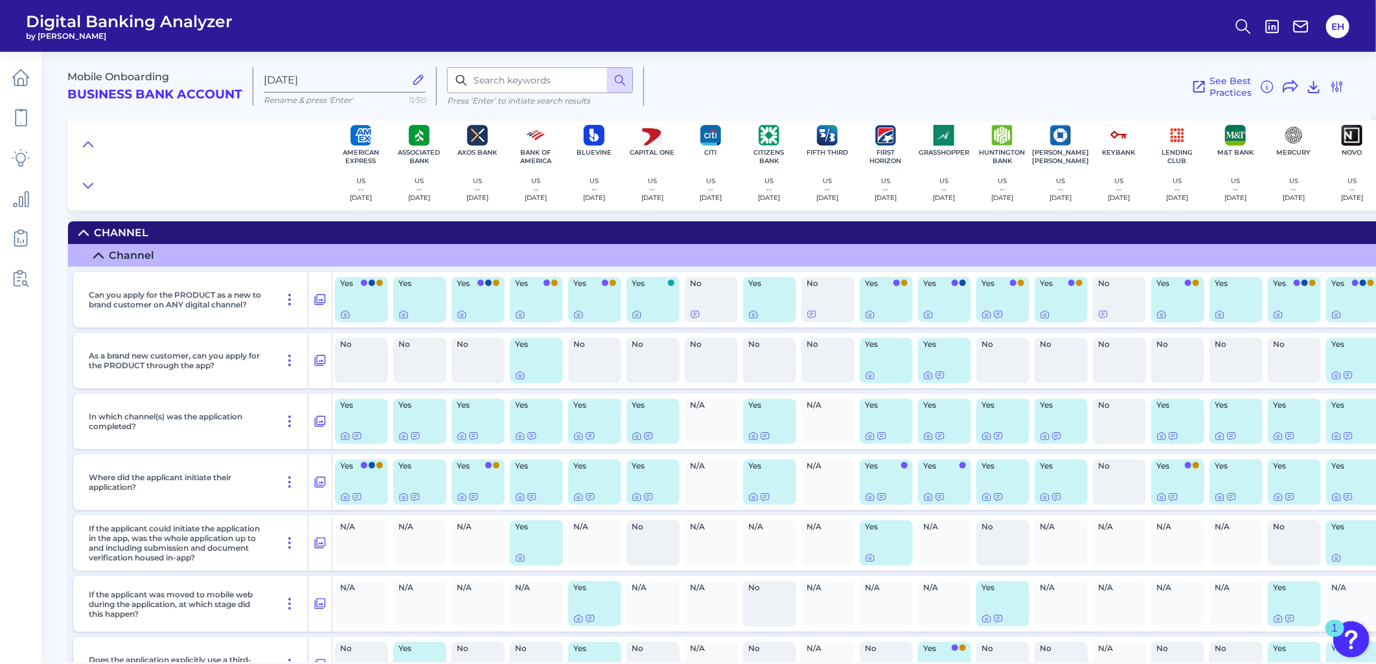
click at [801, 94] on div "See Best Practices Filters Clear all filters Experience Reset Mobile Servicing …" at bounding box center [994, 86] width 701 height 38
click at [800, 93] on div "See Best Practices Filters Clear all filters Experience Reset Mobile Servicing …" at bounding box center [994, 86] width 701 height 38
click at [1335, 88] on icon at bounding box center [1337, 87] width 16 height 16
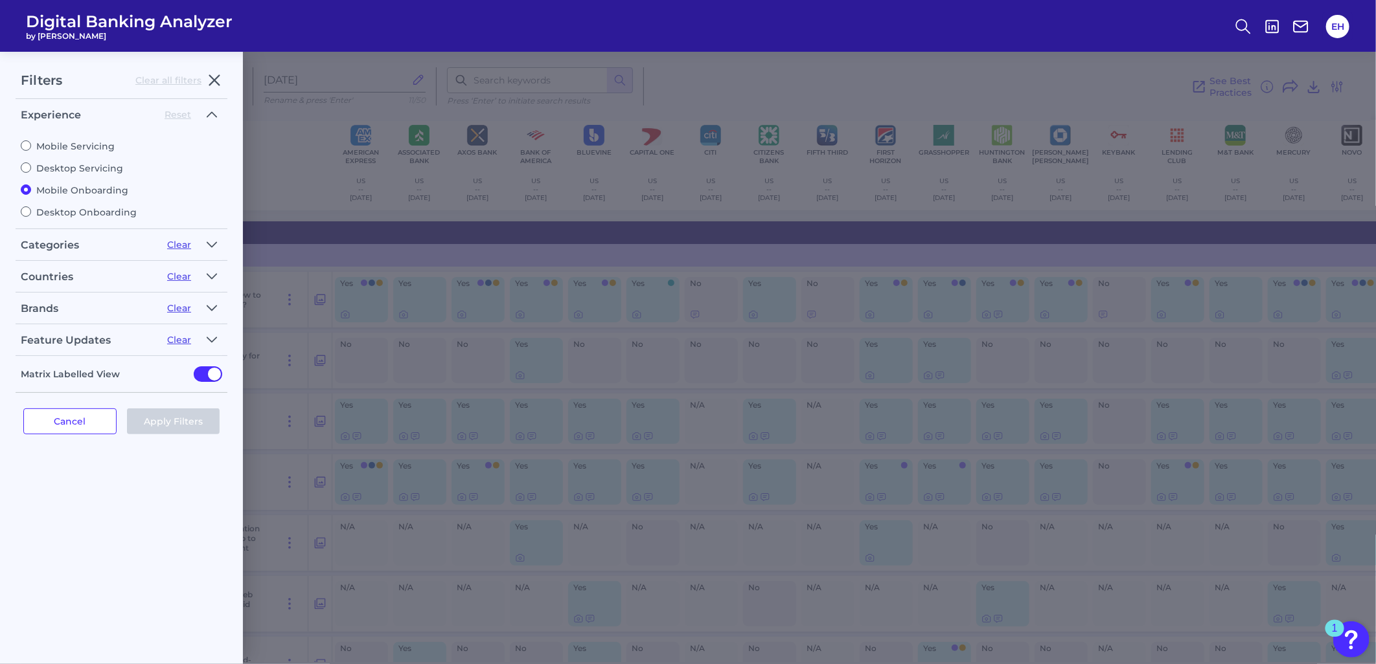
click at [66, 144] on label "Mobile Servicing" at bounding box center [121, 147] width 201 height 12
click at [31, 144] on input "Mobile Servicing" at bounding box center [26, 146] width 10 height 10
radio input "true"
radio input "false"
click at [174, 419] on button "Apply Filters" at bounding box center [173, 422] width 93 height 26
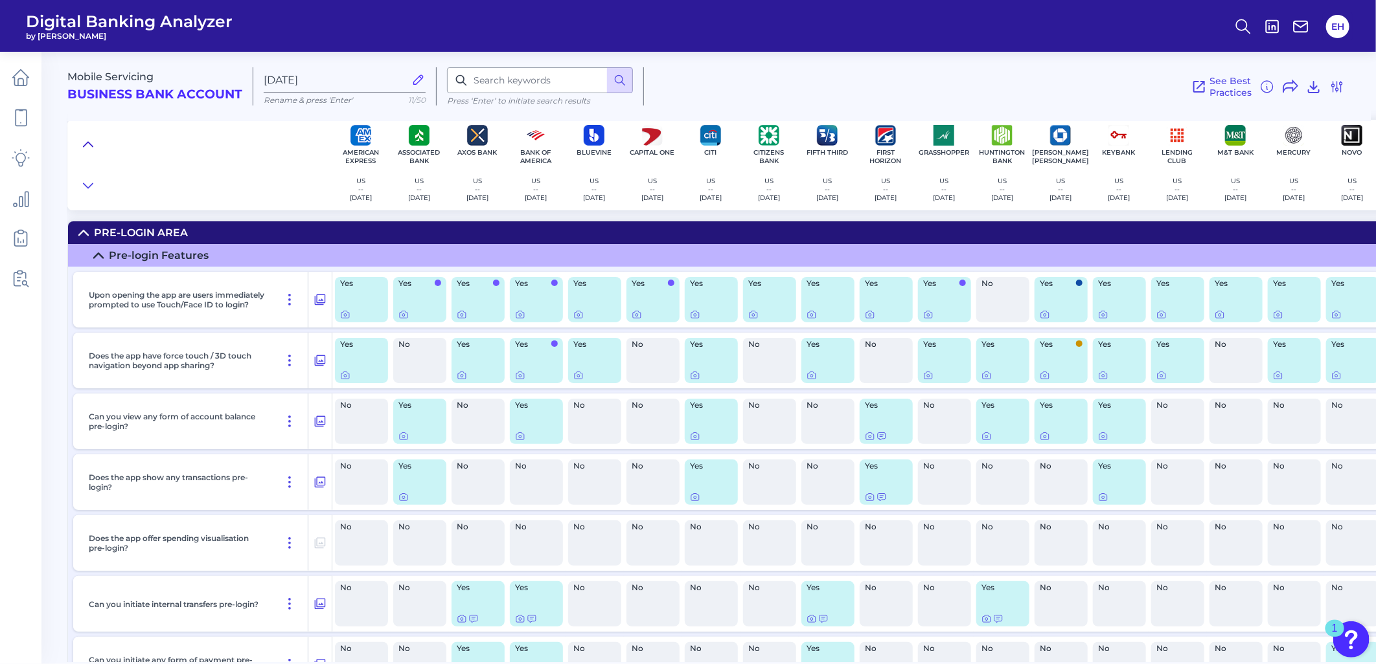
click at [94, 137] on button at bounding box center [88, 144] width 21 height 18
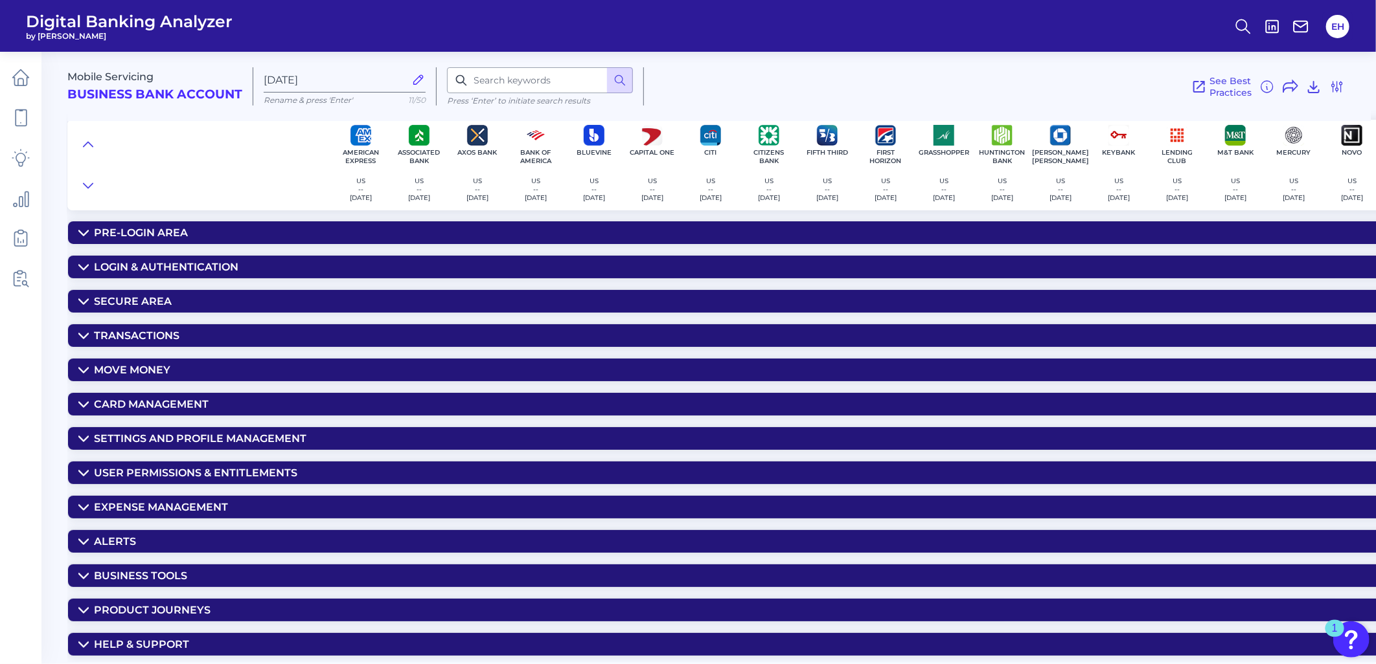
scroll to position [8, 0]
click at [133, 295] on div "Secure Area" at bounding box center [133, 301] width 78 height 12
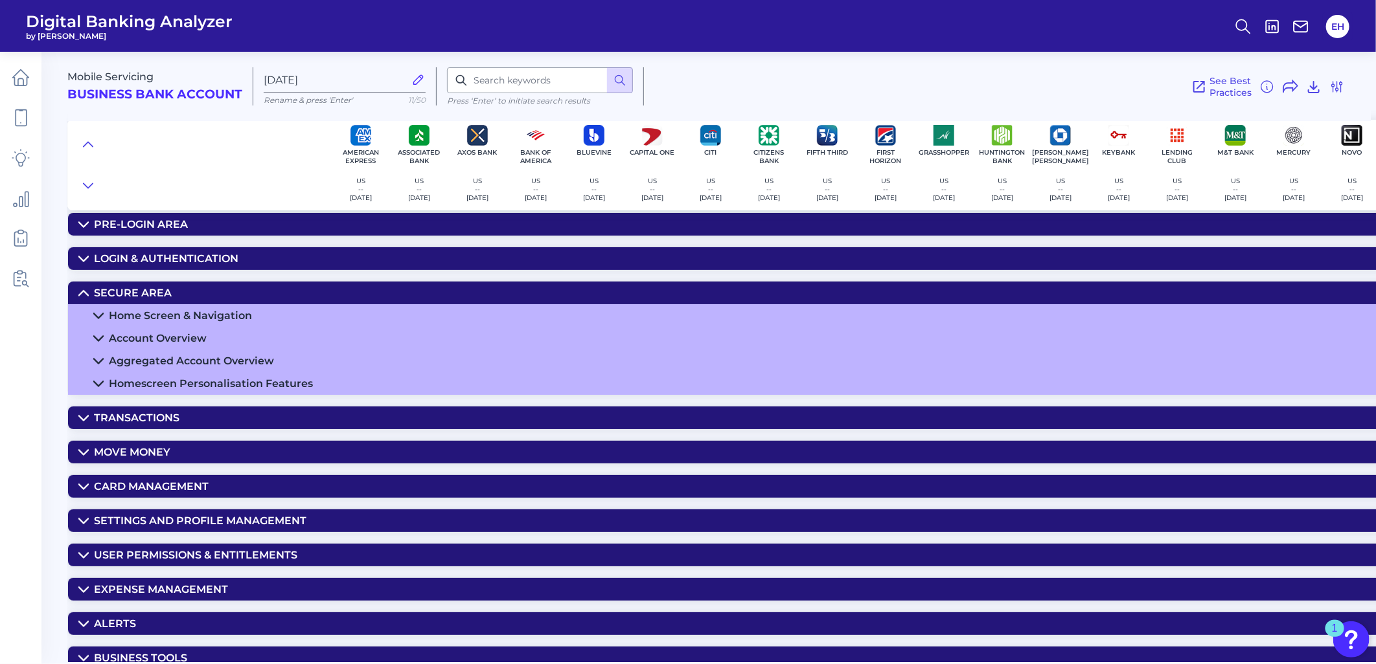
click at [147, 318] on div "Home Screen & Navigation" at bounding box center [180, 316] width 143 height 12
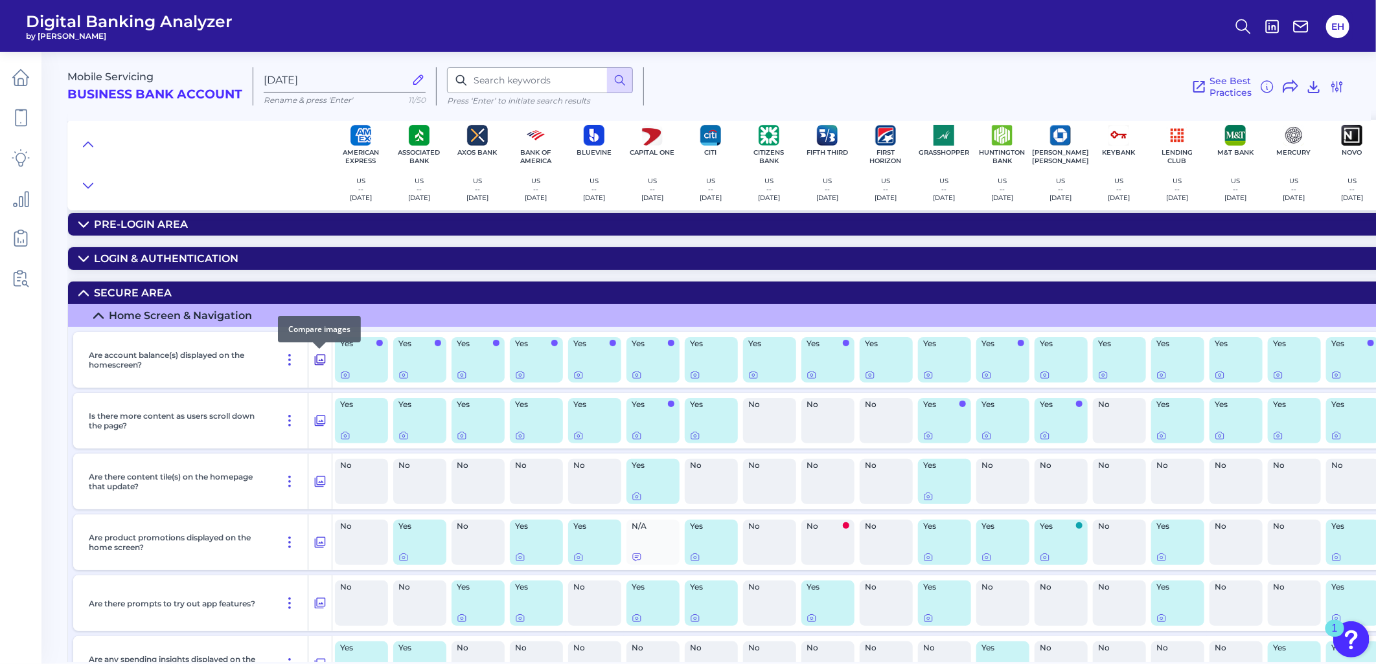
click at [319, 364] on icon at bounding box center [319, 360] width 13 height 16
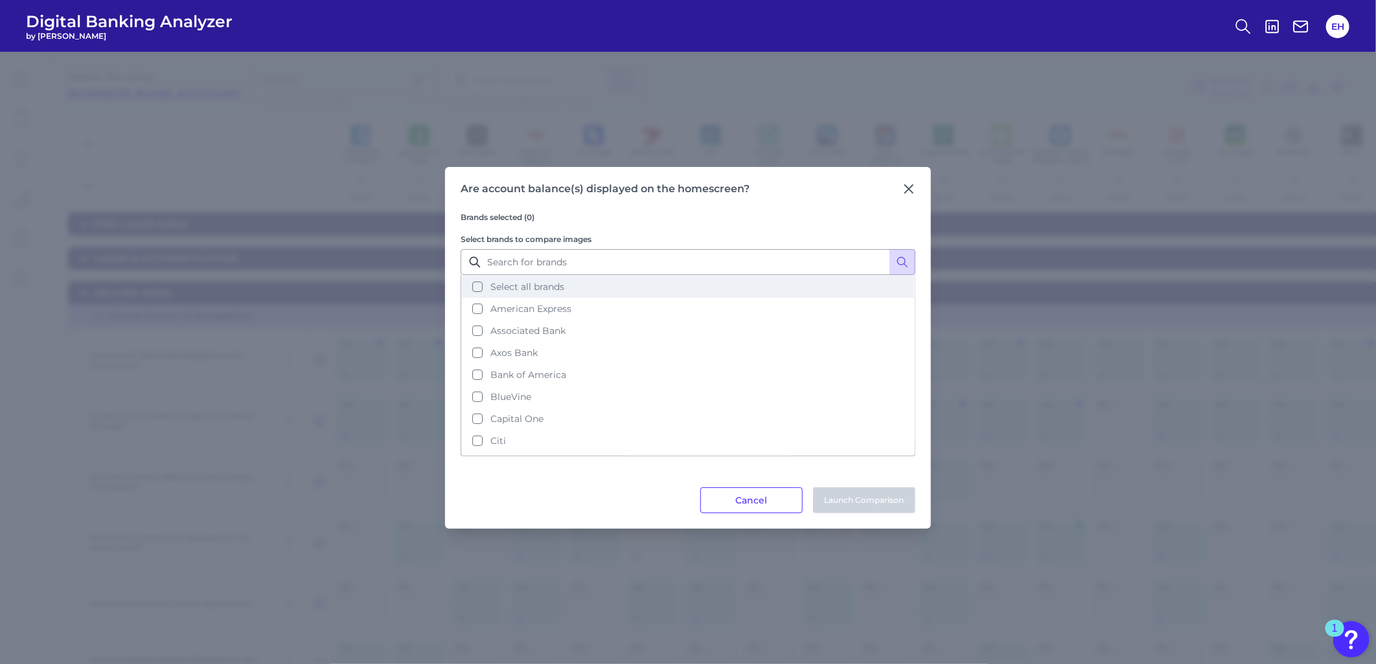
click at [525, 286] on span "Select all brands" at bounding box center [527, 287] width 74 height 12
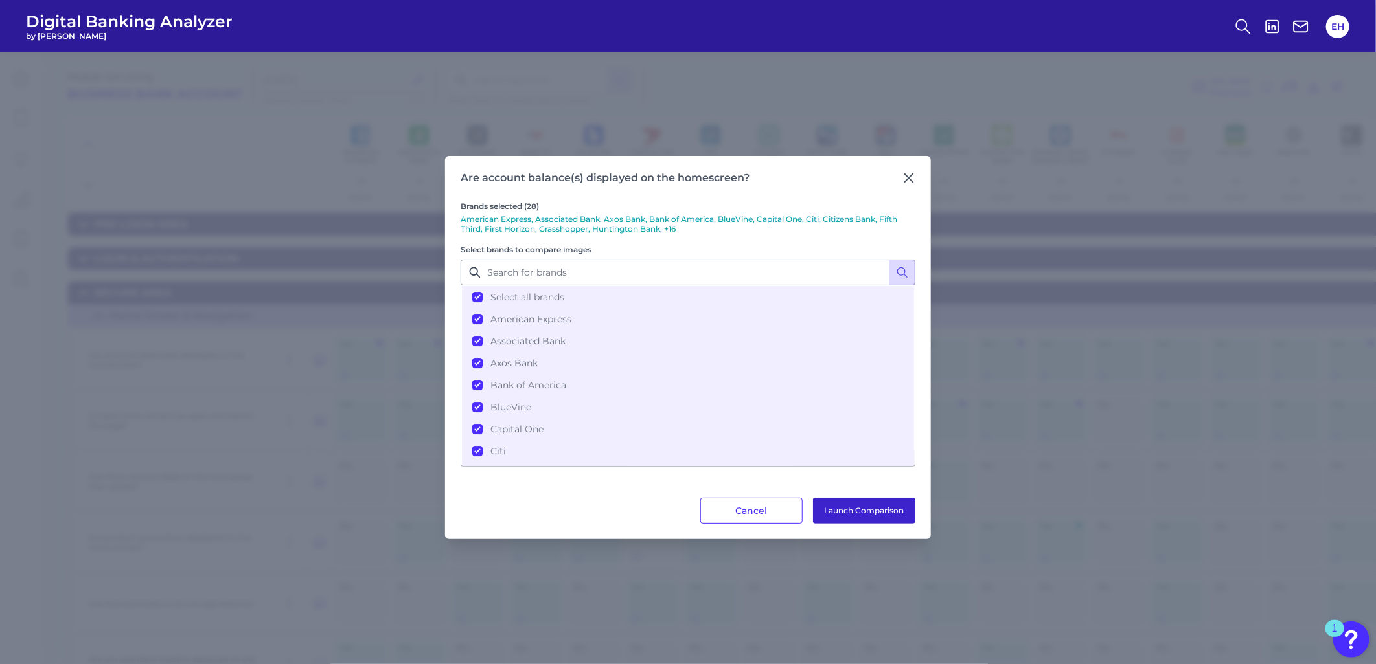
click at [852, 514] on button "Launch Comparison" at bounding box center [864, 511] width 102 height 26
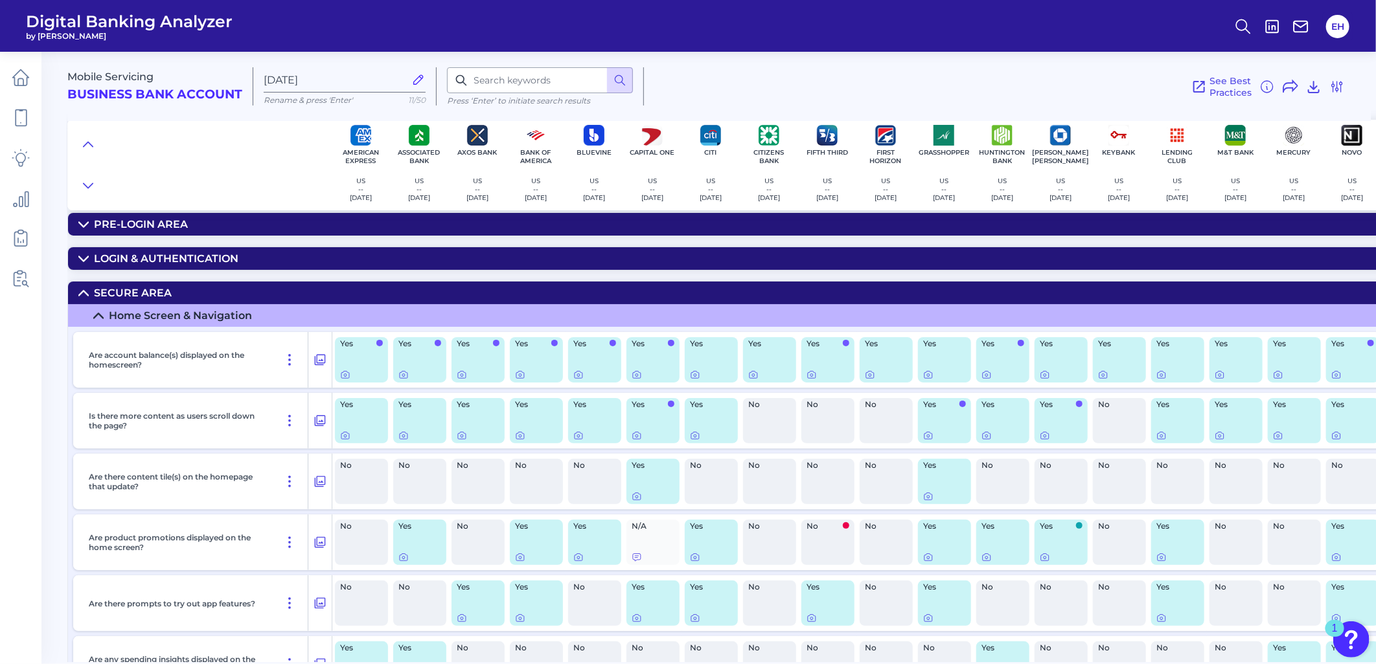
click at [80, 289] on icon at bounding box center [83, 293] width 10 height 10
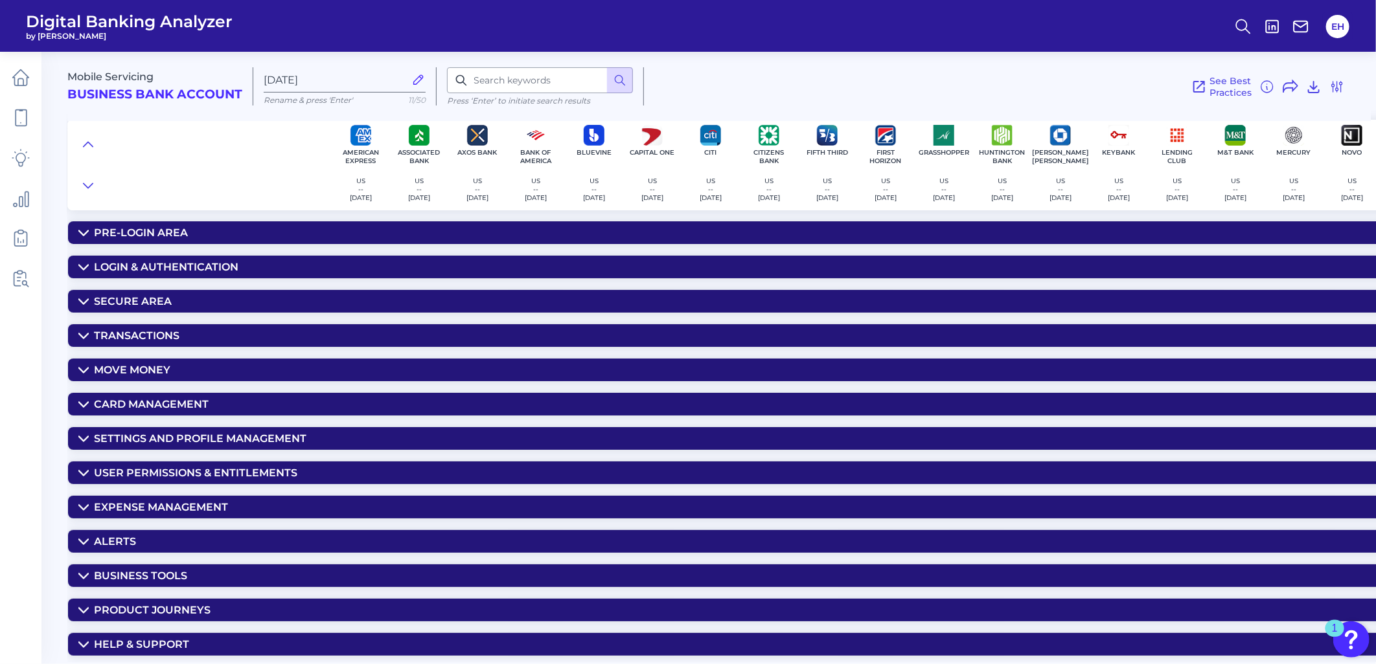
click at [82, 365] on icon at bounding box center [83, 370] width 10 height 10
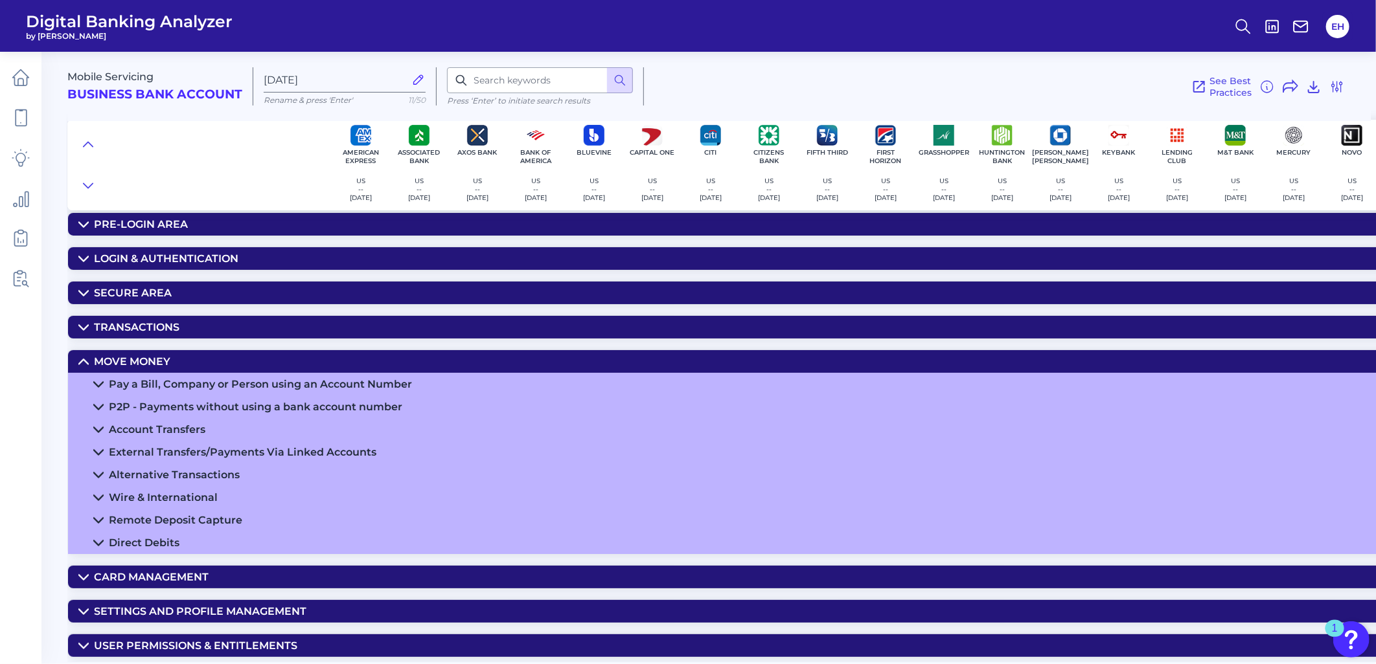
click at [83, 361] on icon at bounding box center [83, 361] width 9 height 5
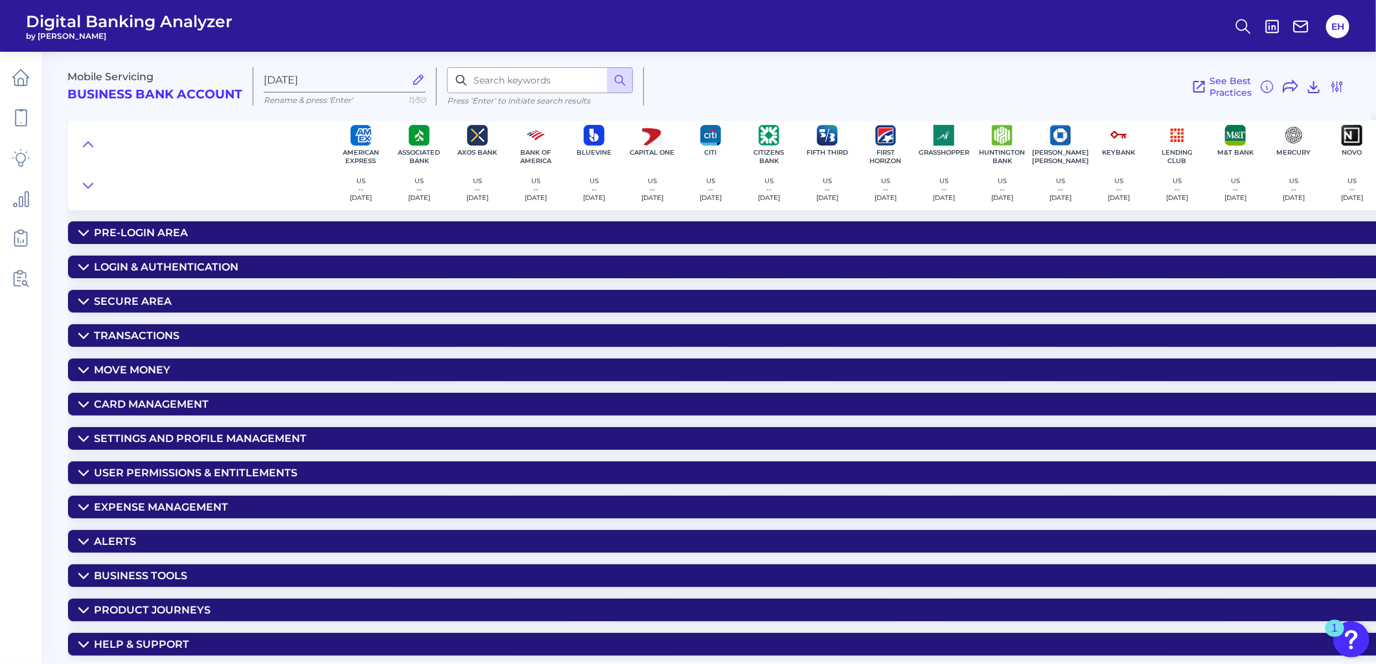
click at [110, 364] on div "Move Money" at bounding box center [132, 370] width 76 height 12
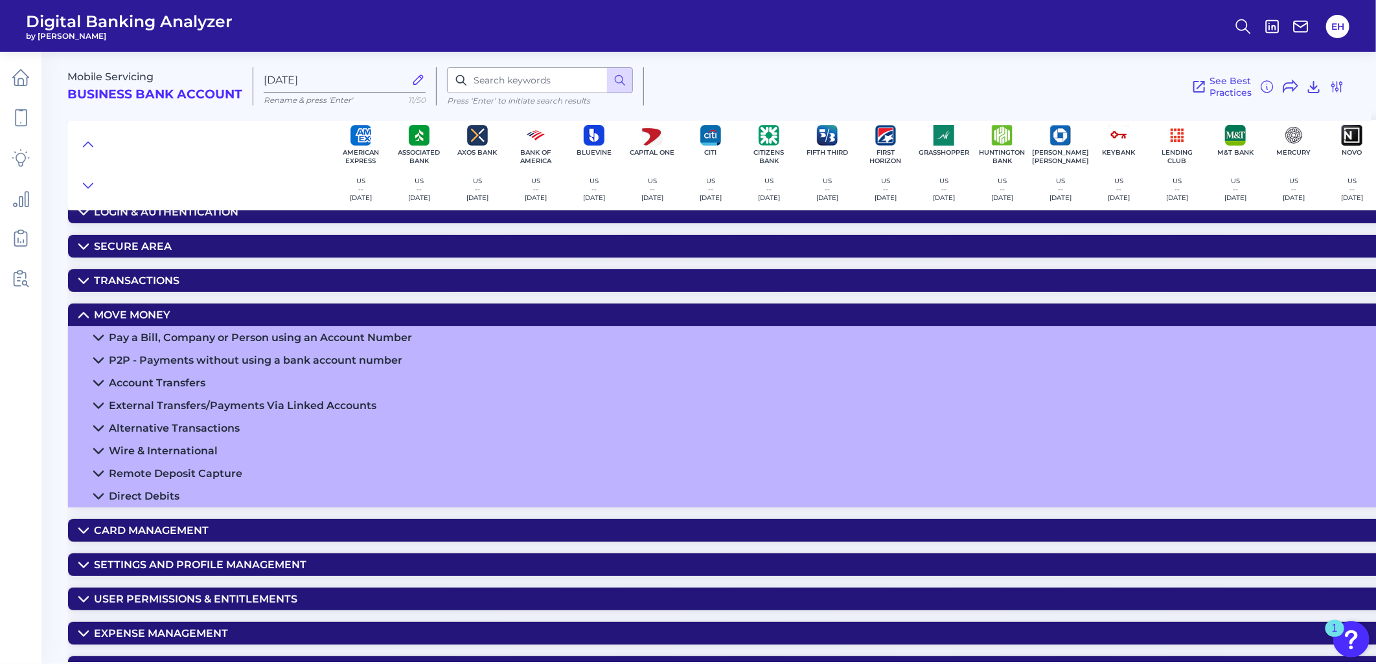
scroll to position [80, 0]
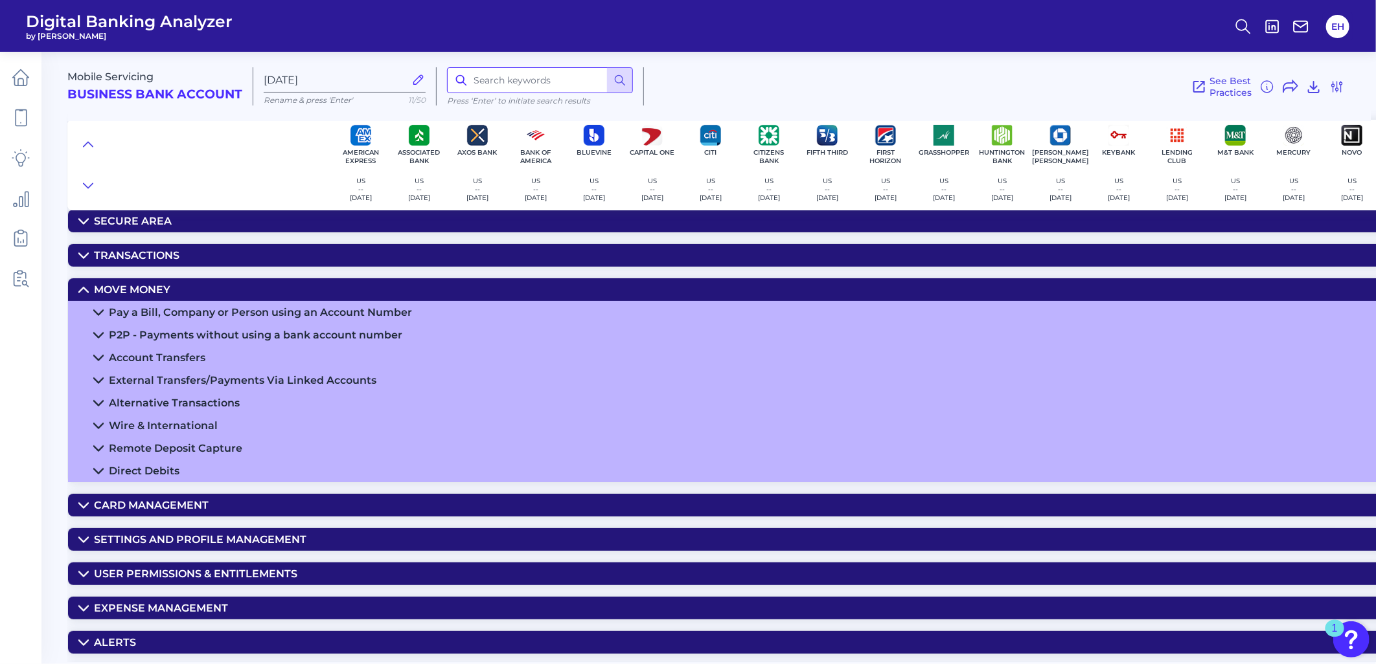
click at [533, 85] on input at bounding box center [540, 80] width 186 height 26
type input "instant"
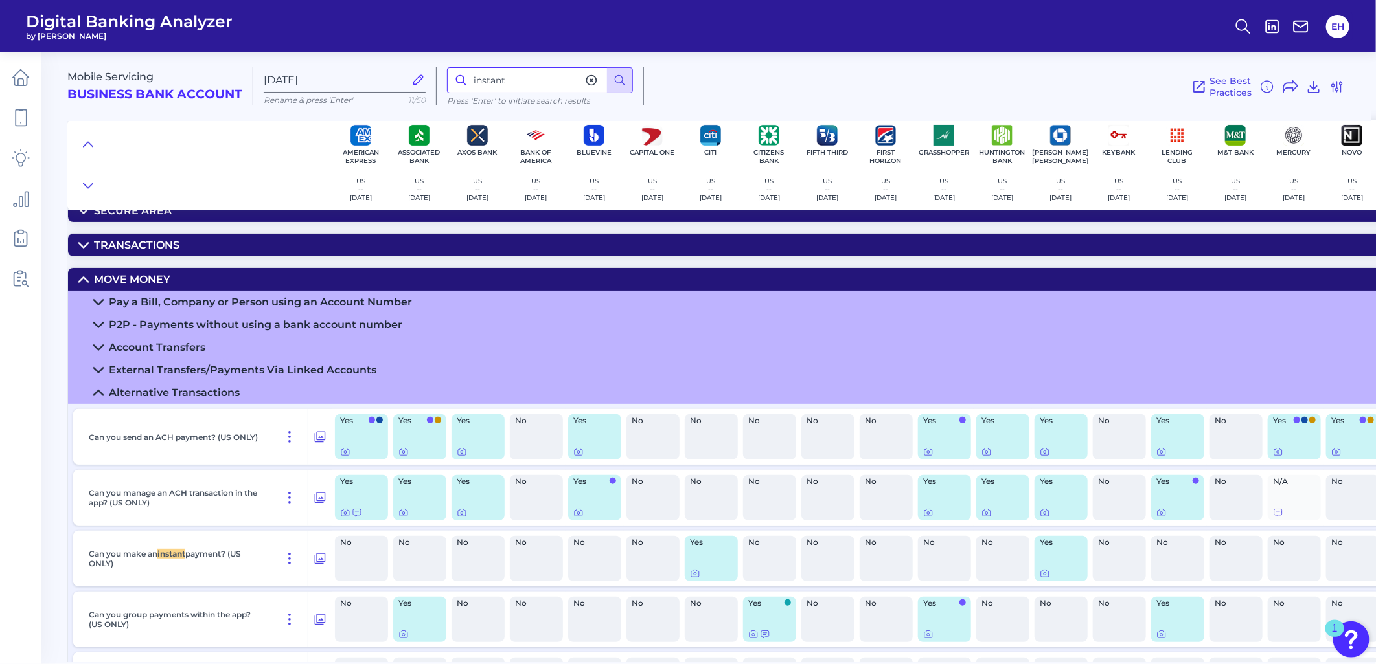
scroll to position [163, 0]
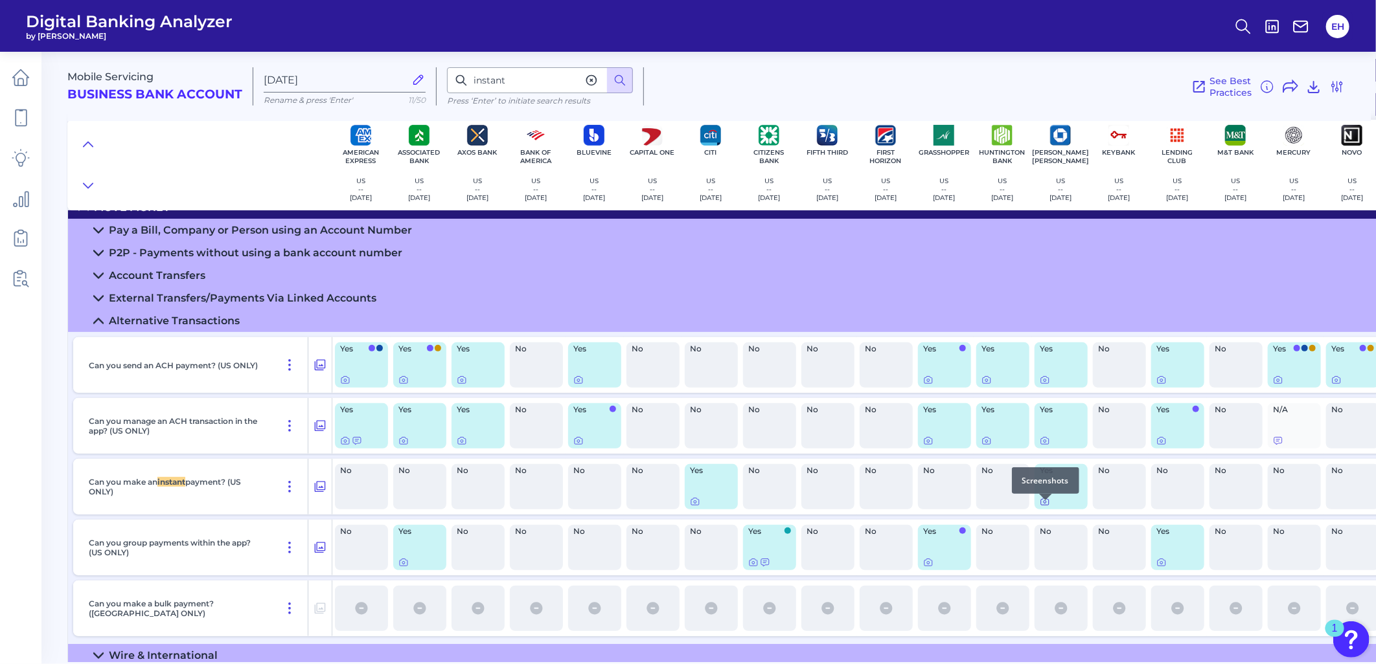
click at [1046, 507] on icon at bounding box center [1044, 502] width 10 height 10
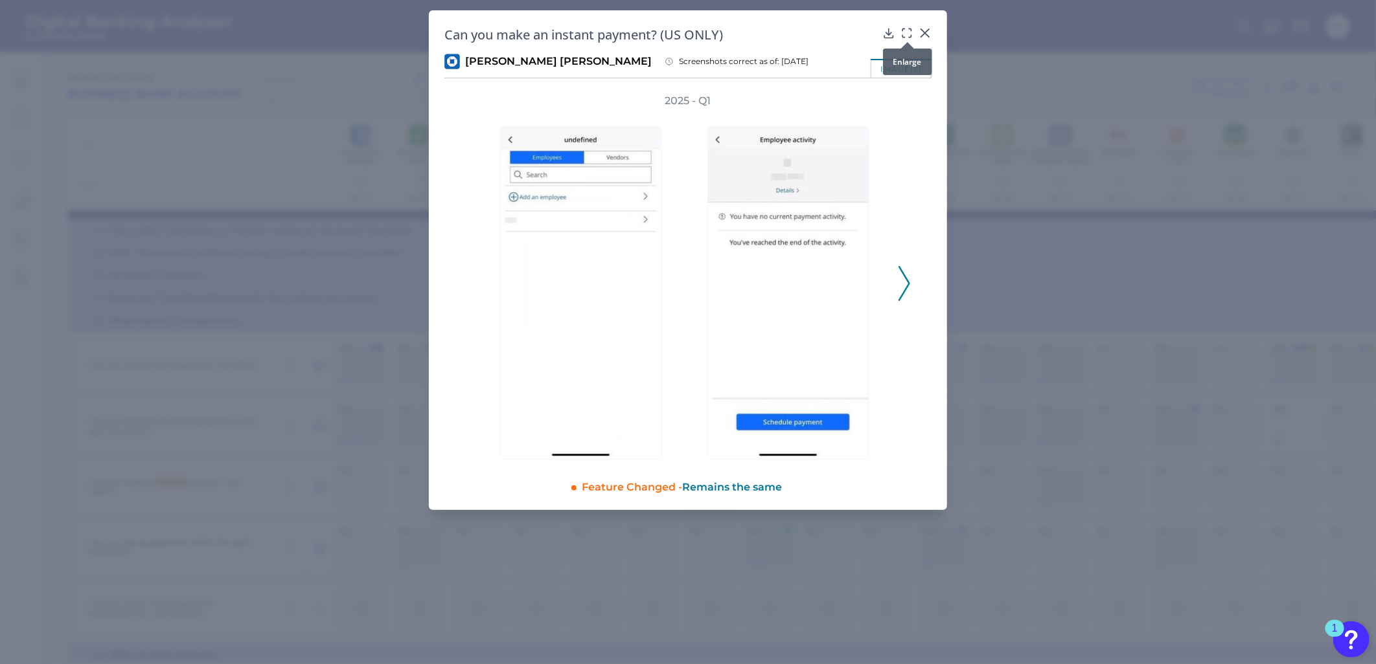
click at [905, 27] on icon at bounding box center [906, 33] width 13 height 13
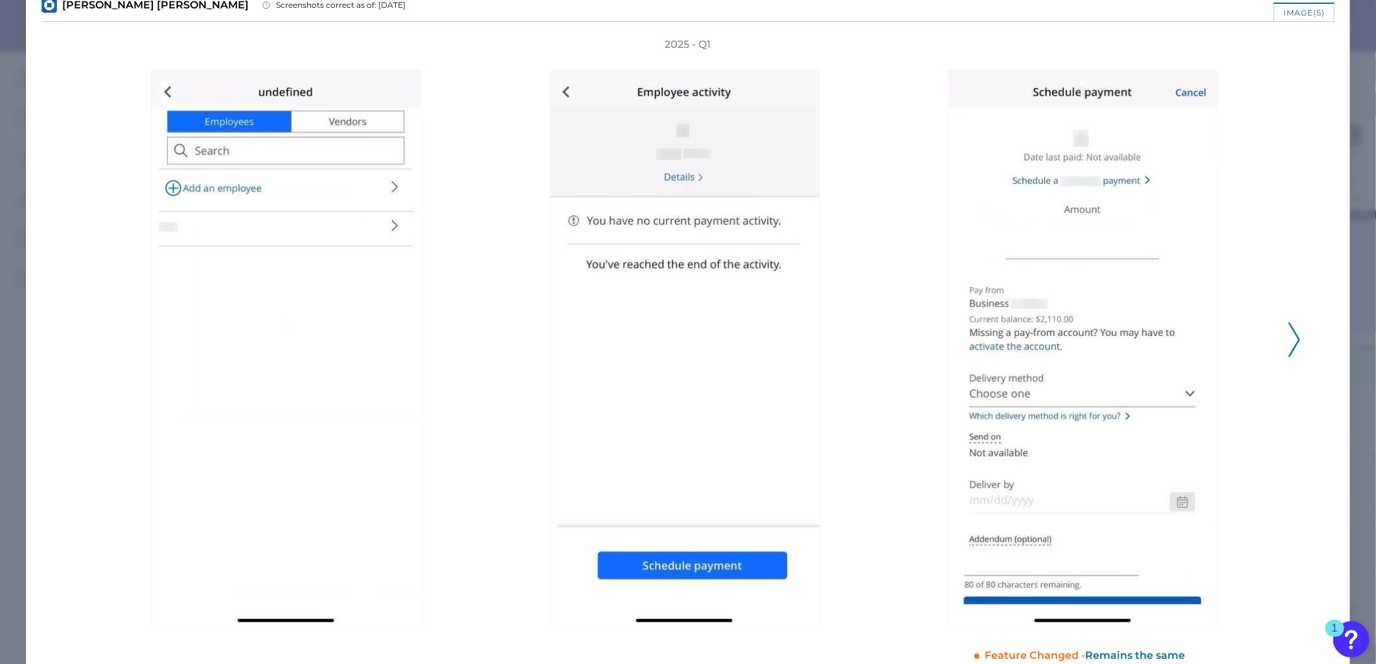
scroll to position [72, 0]
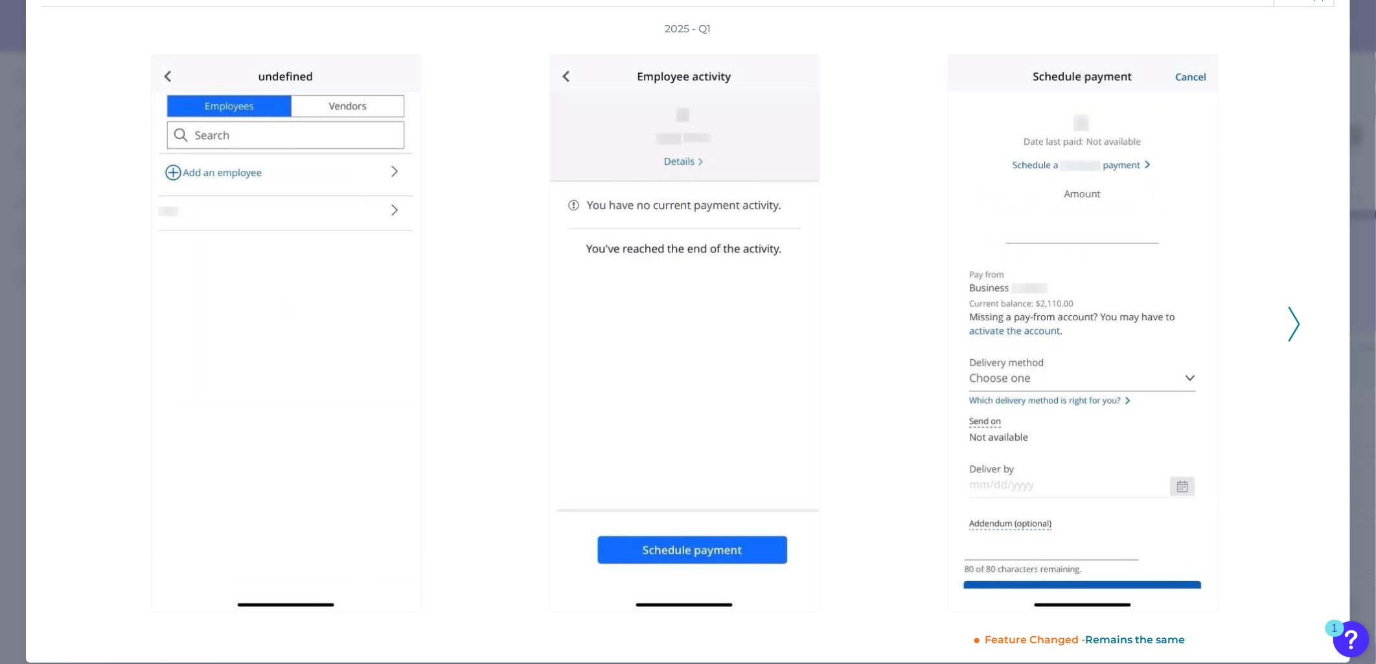
click at [1291, 327] on polyline at bounding box center [1294, 324] width 10 height 33
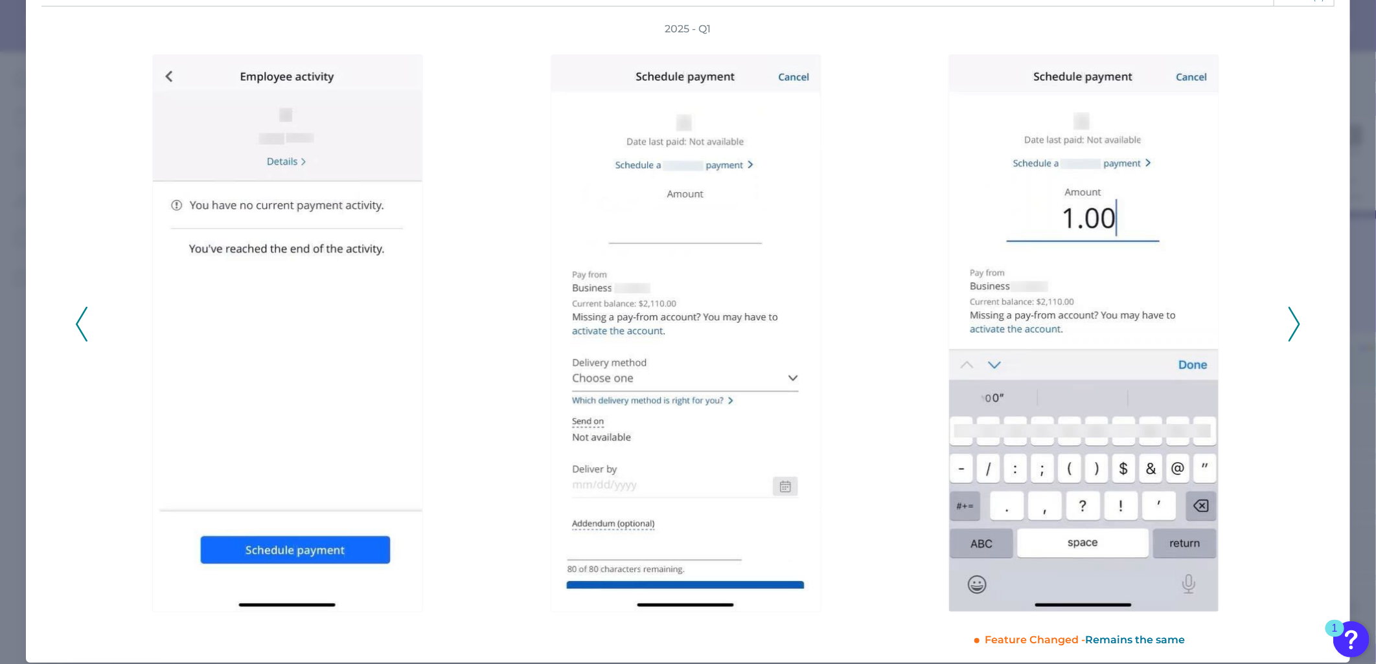
click at [1290, 327] on icon at bounding box center [1294, 324] width 12 height 35
click at [1290, 327] on div "2025 - Q1" at bounding box center [687, 317] width 1225 height 591
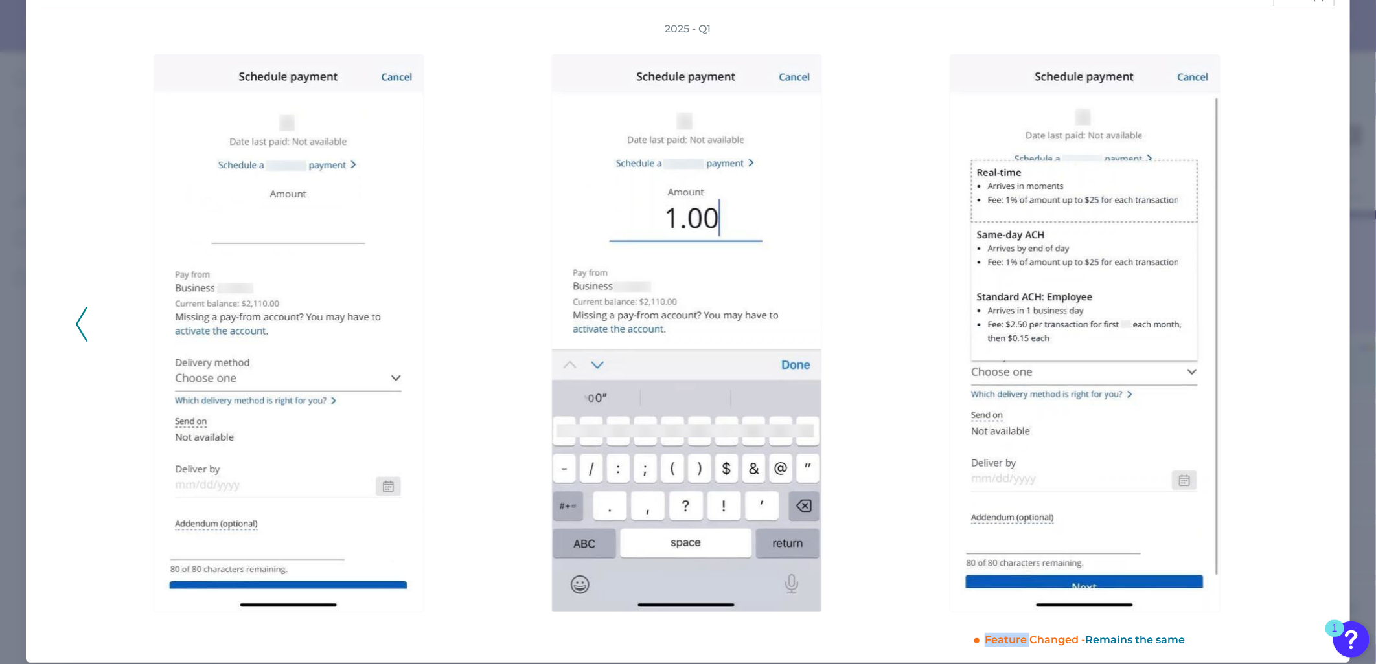
scroll to position [0, 0]
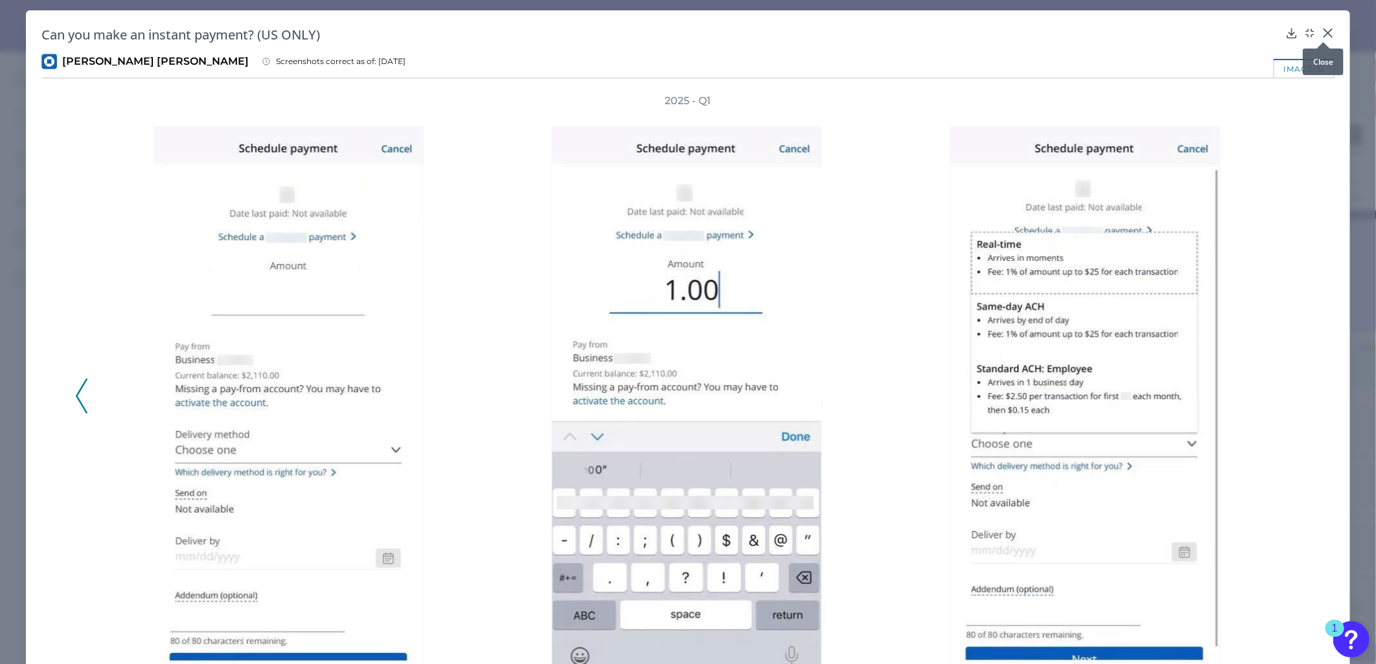
click at [1324, 34] on icon at bounding box center [1328, 33] width 8 height 8
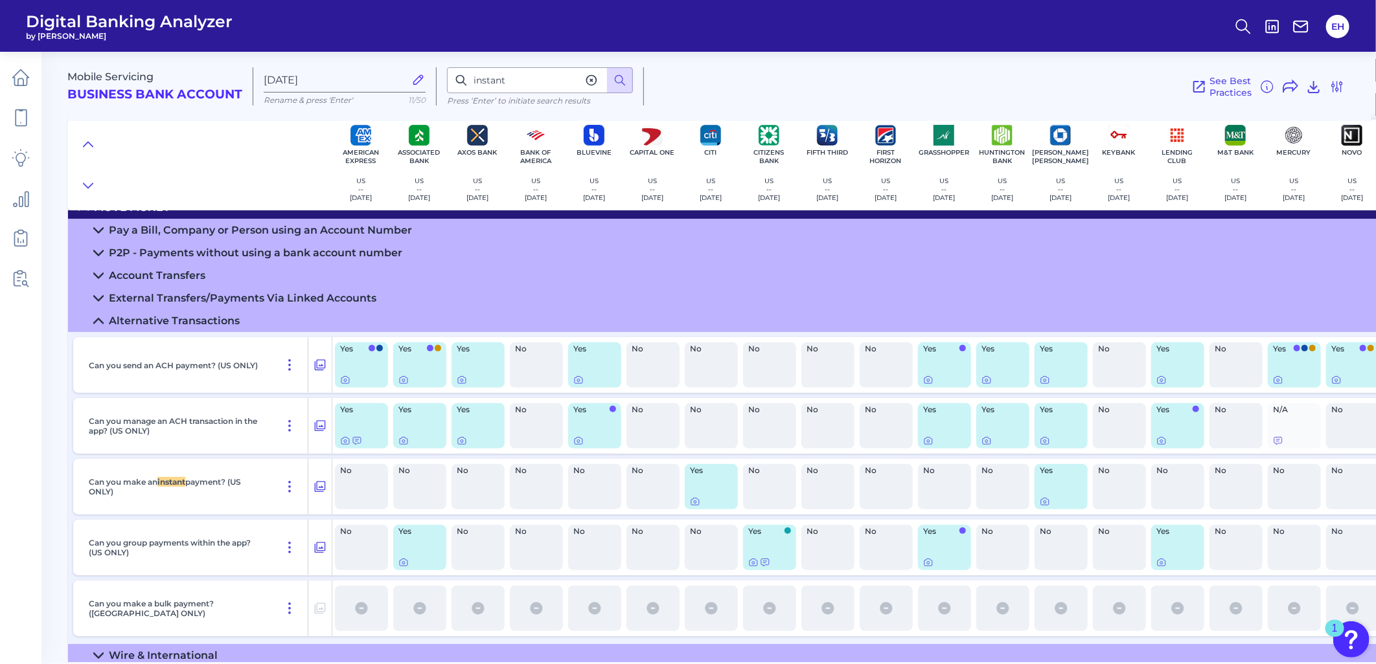
click at [208, 327] on div "Alternative Transactions" at bounding box center [174, 321] width 131 height 12
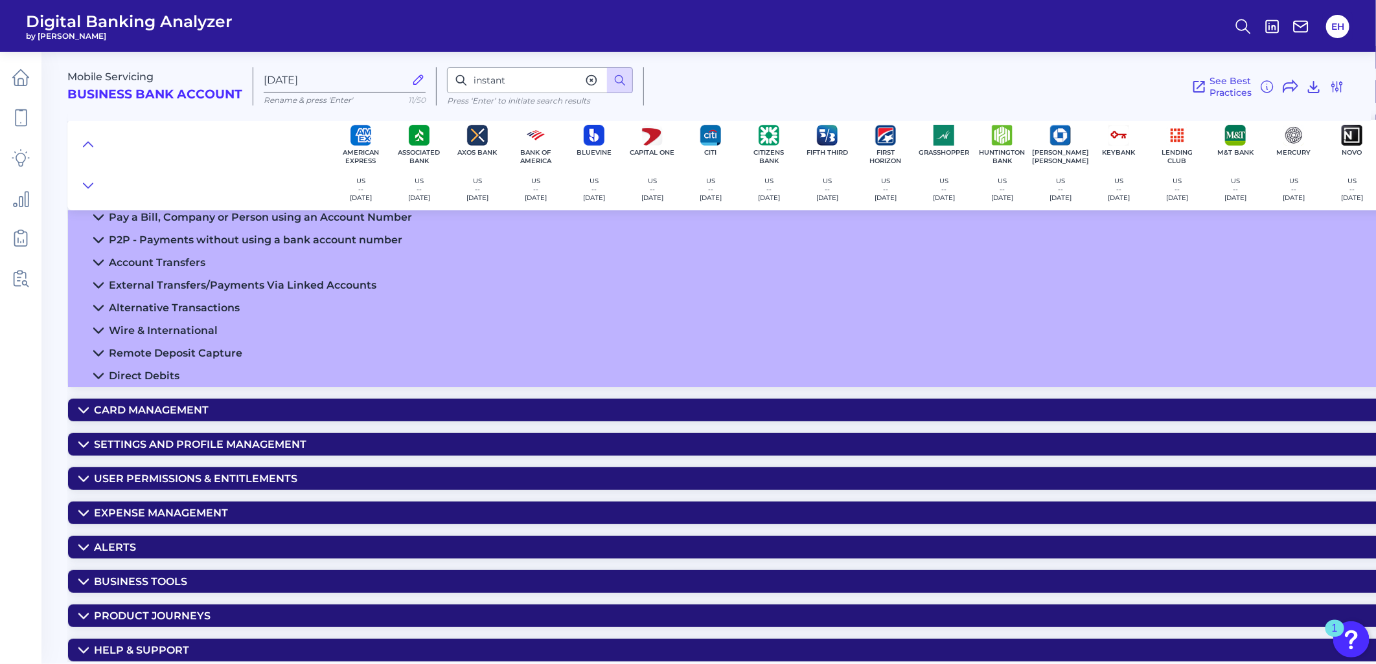
scroll to position [195, 0]
drag, startPoint x: 144, startPoint y: 573, endPoint x: 158, endPoint y: 564, distance: 16.0
click at [144, 576] on div "Business Tools" at bounding box center [140, 582] width 93 height 12
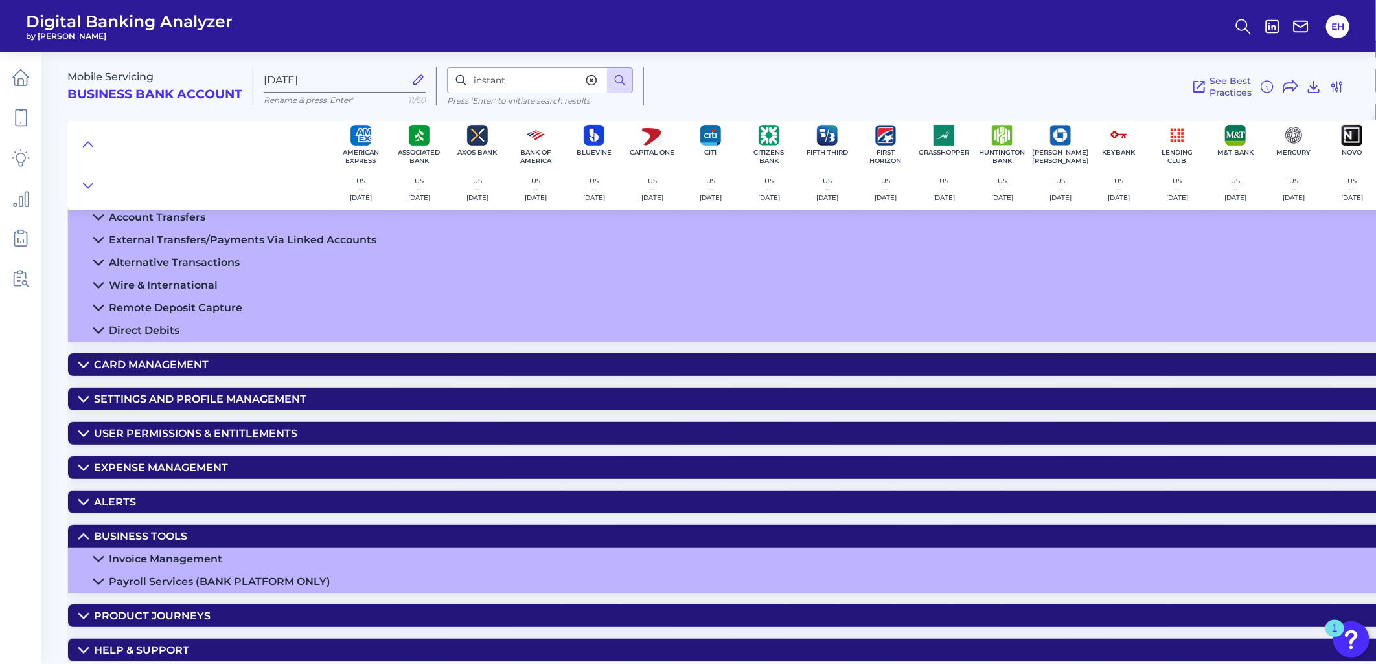
scroll to position [242, 0]
click at [196, 576] on div "Payroll Services (BANK PLATFORM ONLY)" at bounding box center [219, 582] width 221 height 12
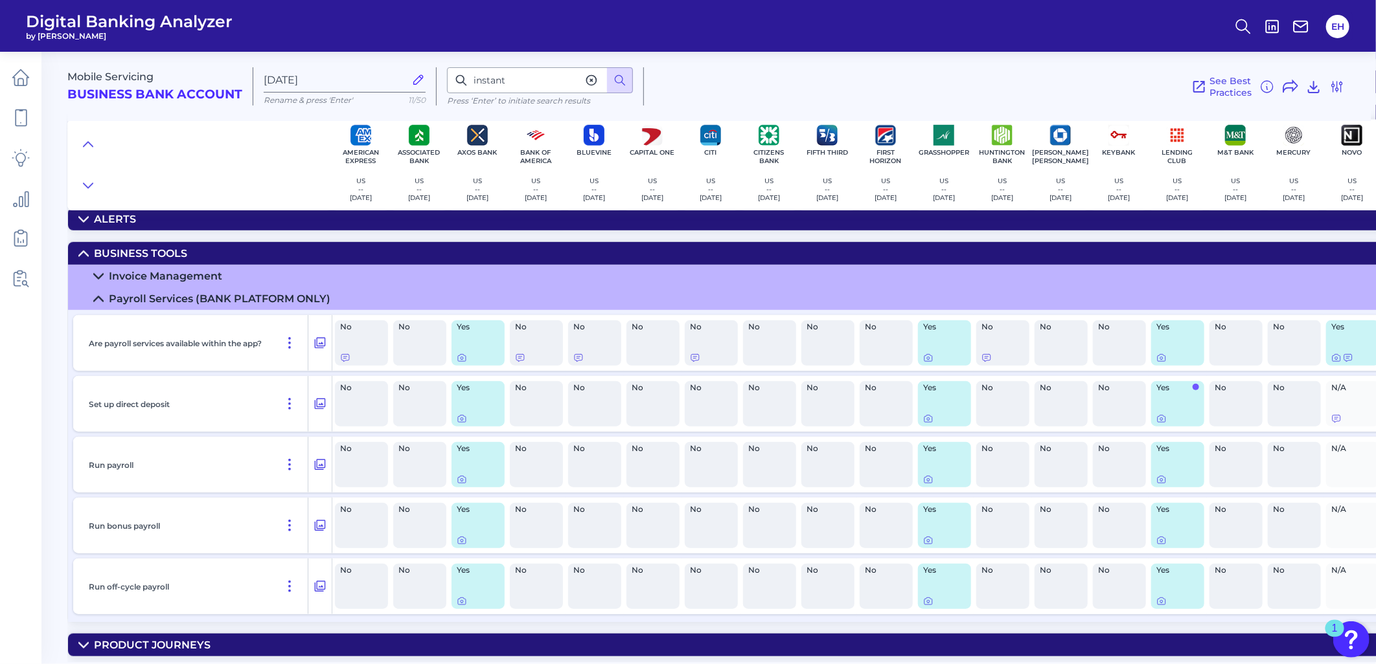
scroll to position [529, 0]
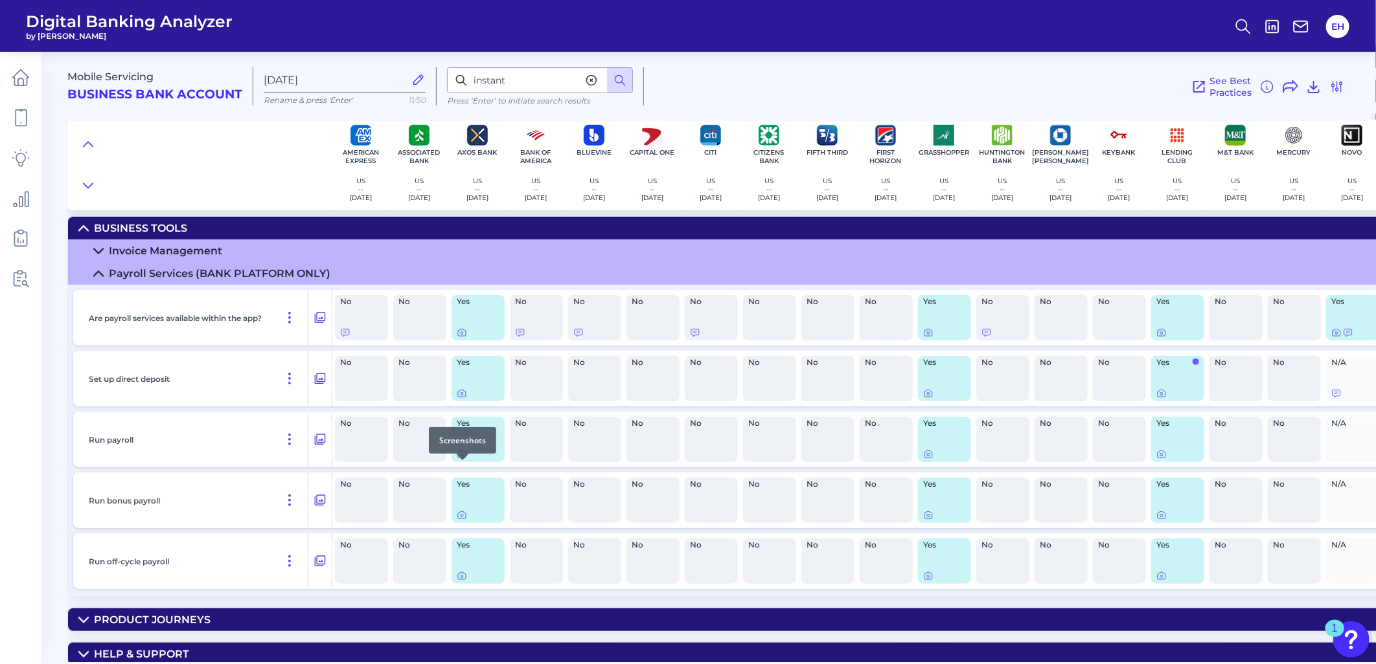
click at [460, 464] on div at bounding box center [462, 460] width 13 height 13
click at [462, 460] on icon at bounding box center [462, 454] width 10 height 10
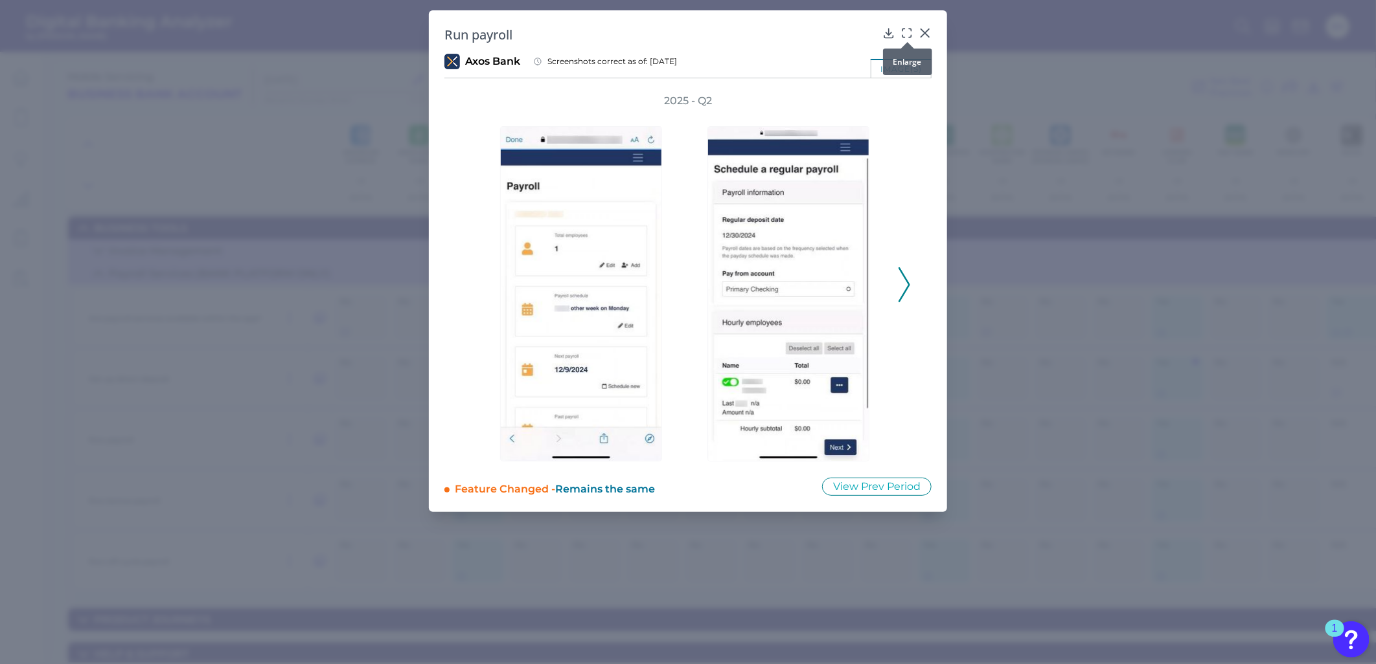
click at [905, 34] on icon at bounding box center [906, 33] width 13 height 13
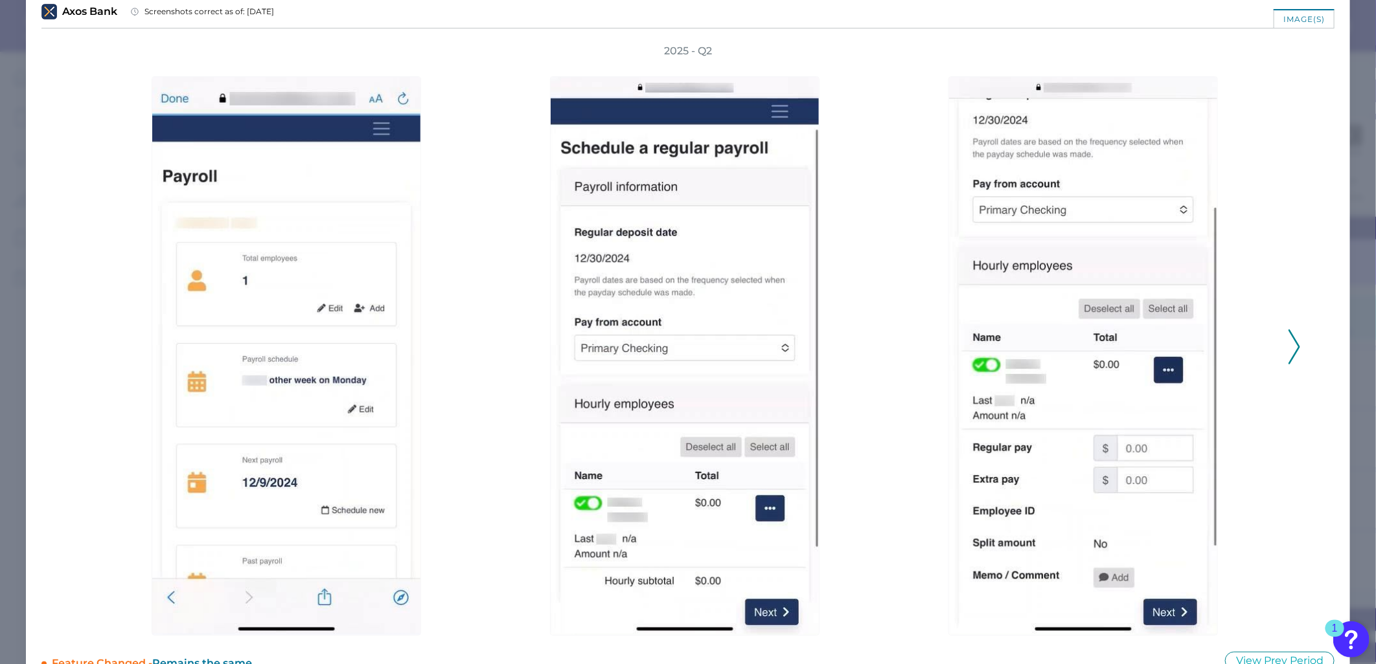
scroll to position [72, 0]
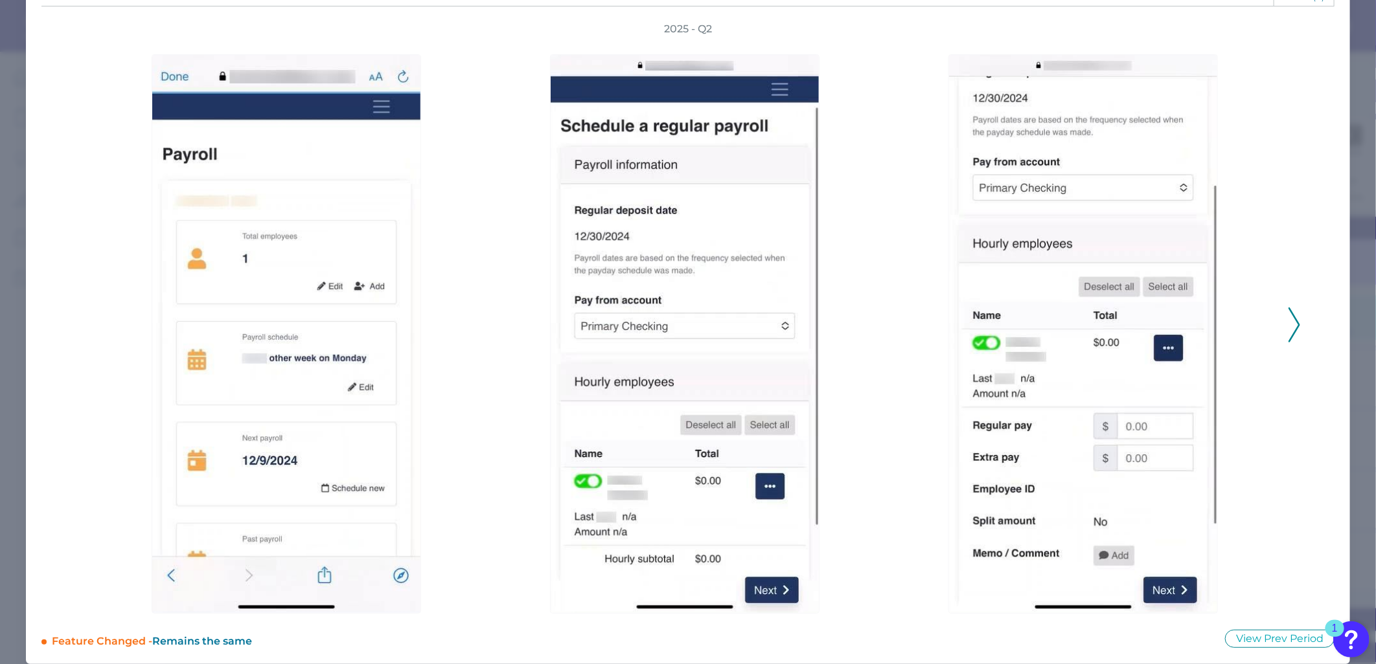
click at [1288, 321] on icon at bounding box center [1294, 325] width 12 height 35
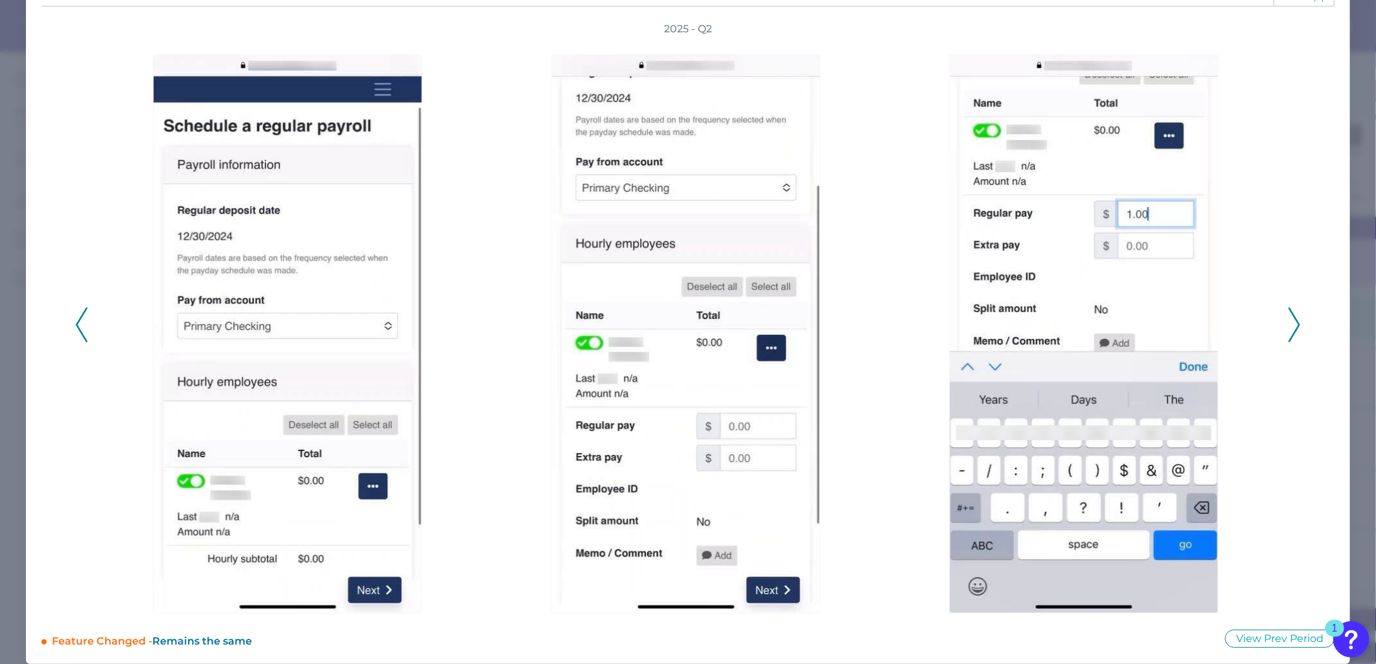
click at [1288, 328] on icon at bounding box center [1294, 325] width 12 height 35
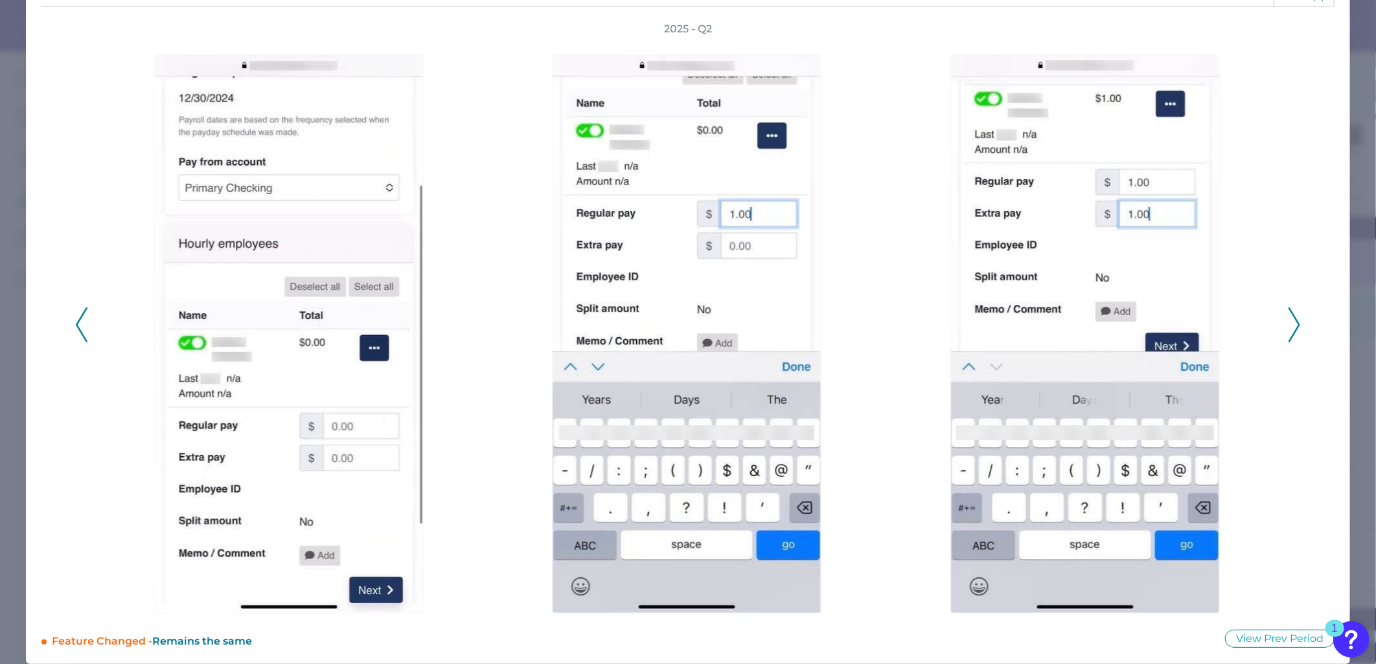
click at [1288, 328] on icon at bounding box center [1294, 325] width 12 height 35
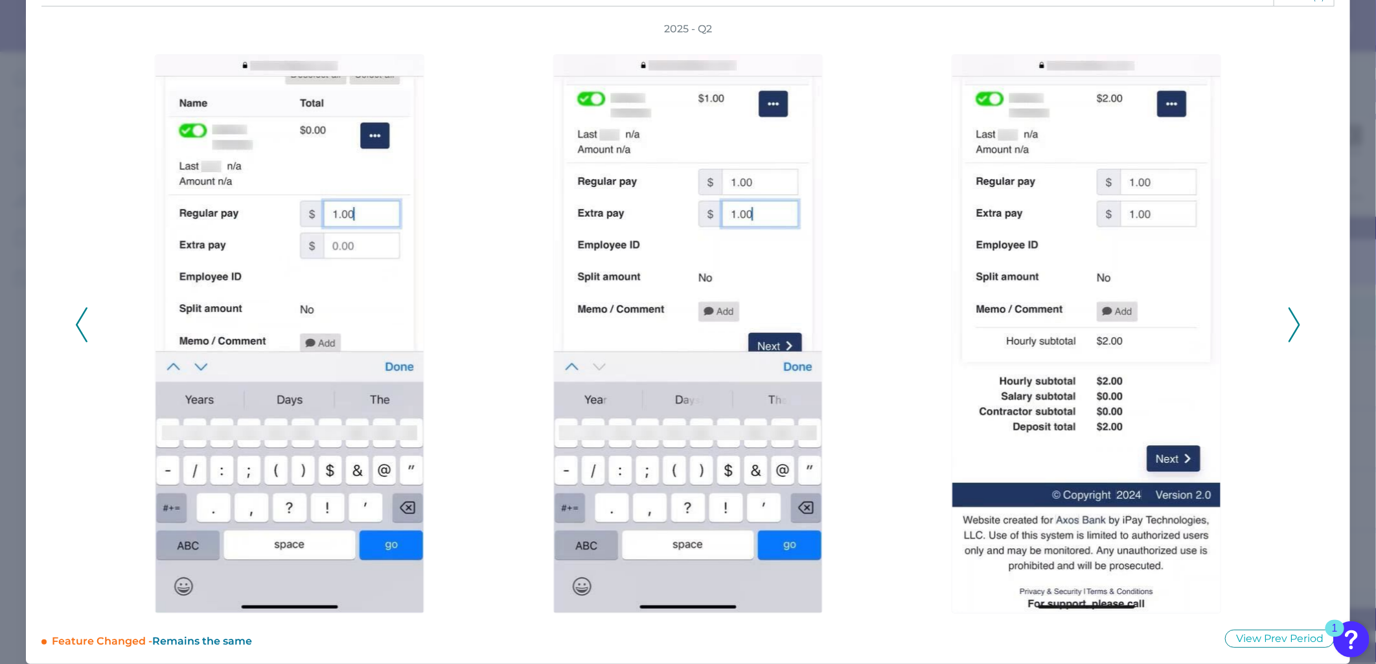
click at [1288, 328] on icon at bounding box center [1294, 325] width 12 height 35
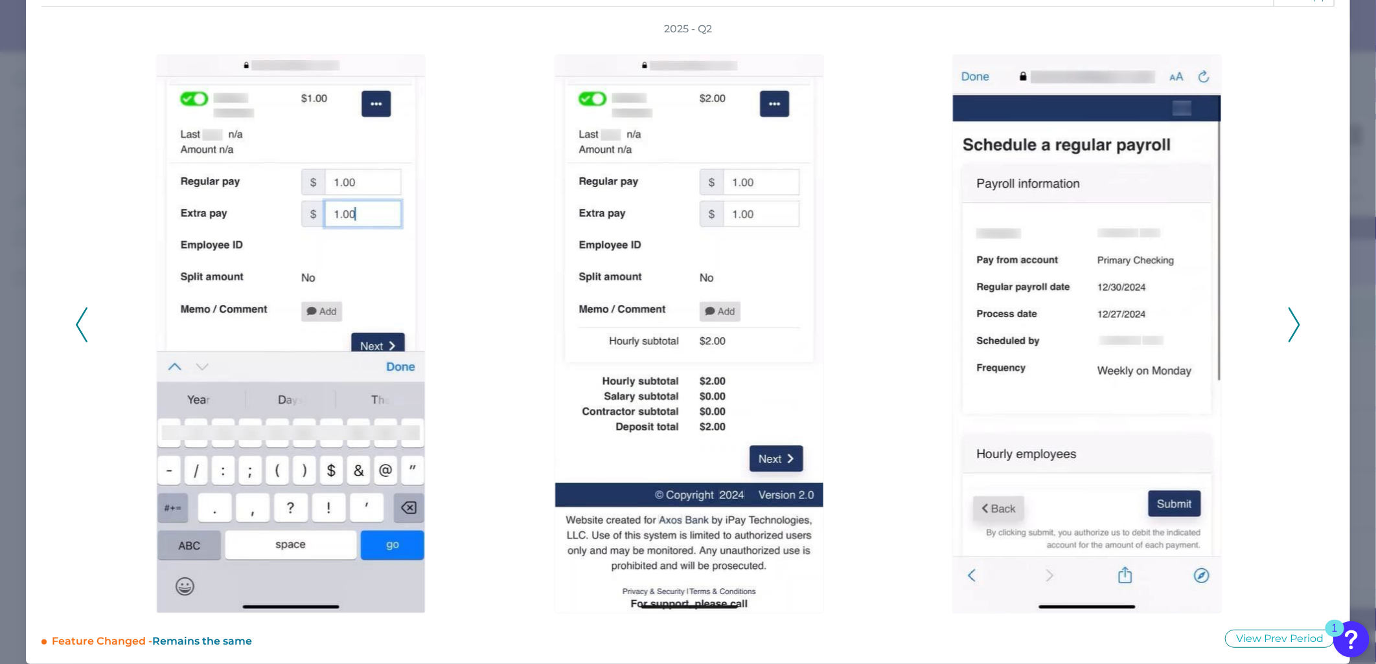
click at [1288, 328] on icon at bounding box center [1294, 325] width 12 height 35
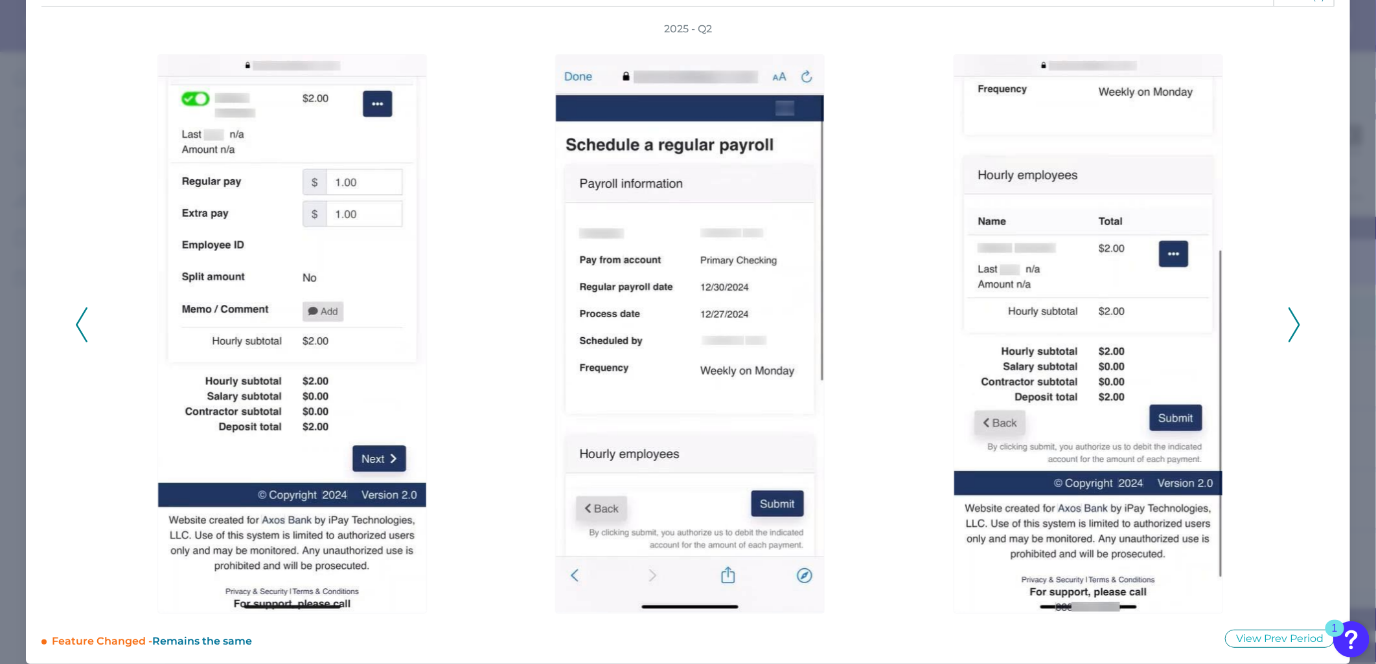
click at [1288, 328] on icon at bounding box center [1294, 325] width 12 height 35
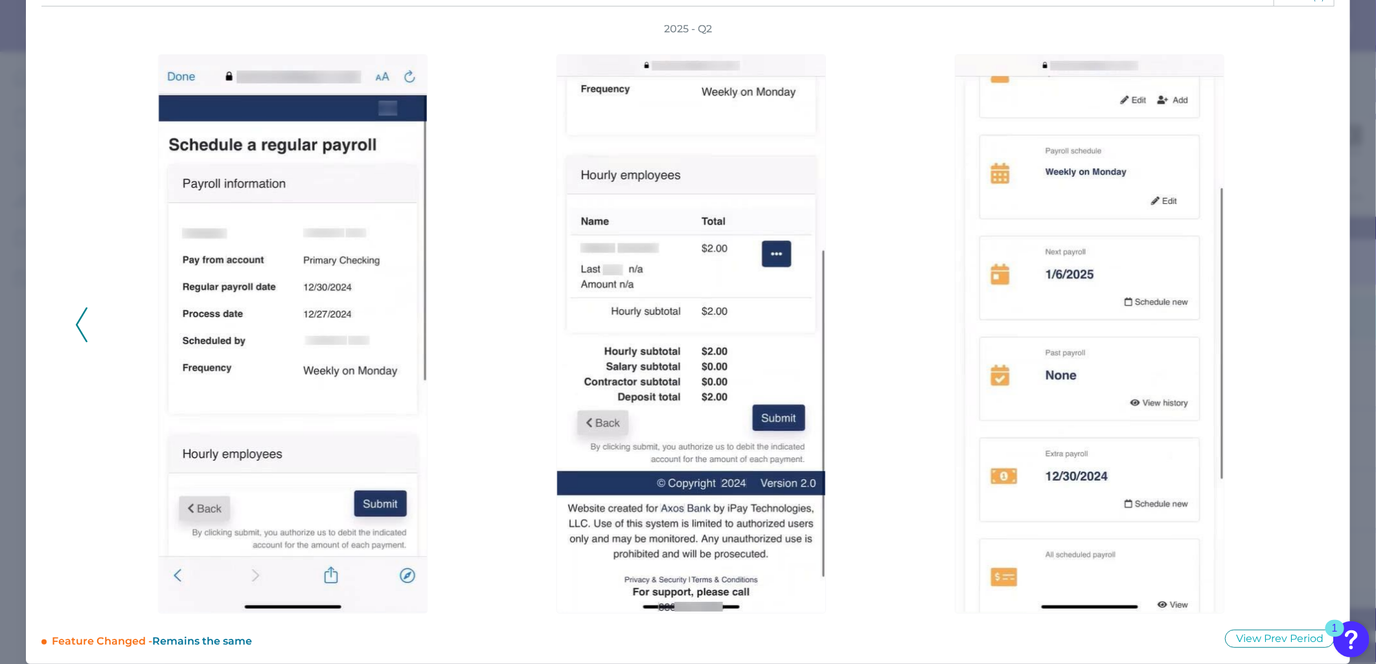
scroll to position [0, 0]
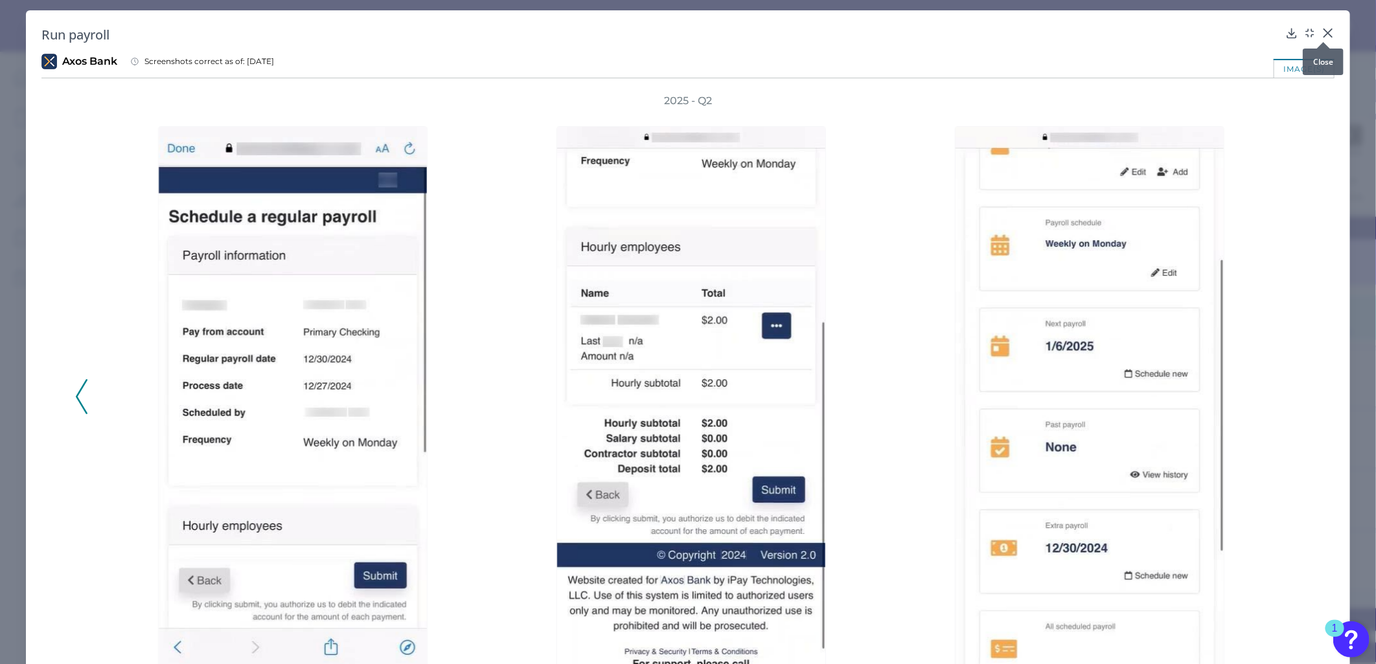
click at [1324, 34] on icon at bounding box center [1328, 33] width 8 height 8
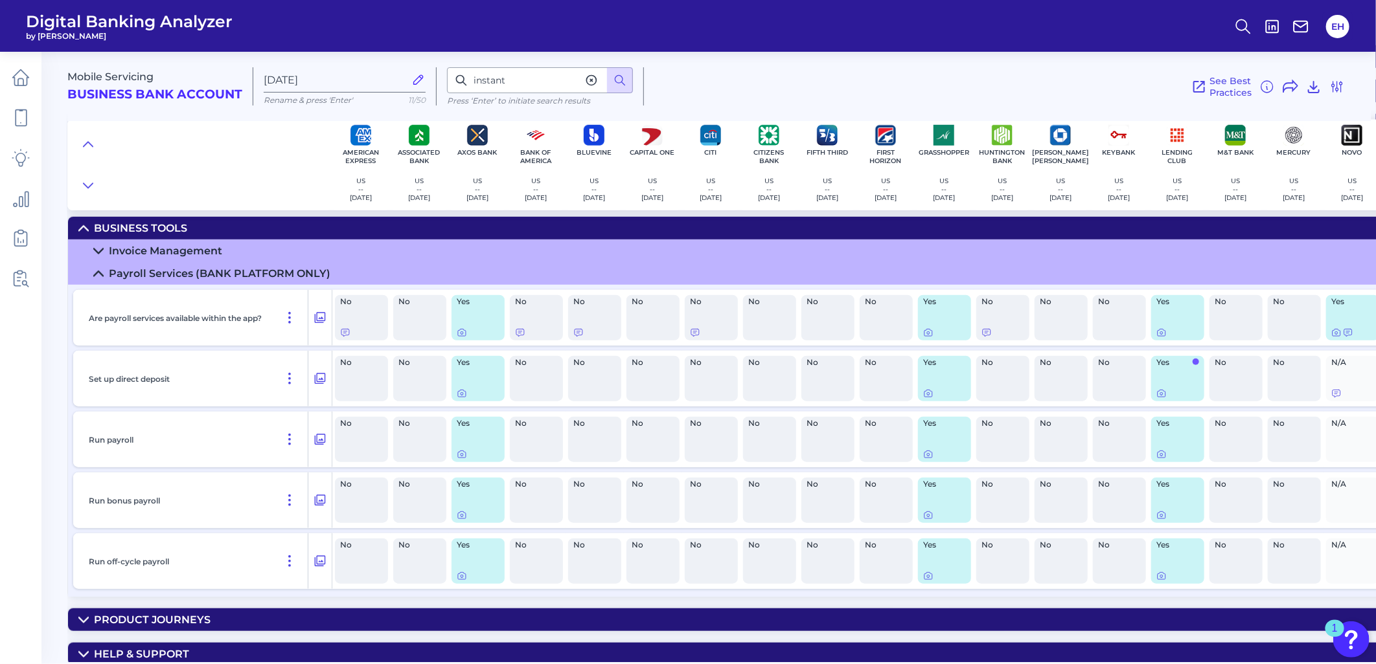
click at [216, 257] on div "Invoice Management" at bounding box center [165, 251] width 113 height 12
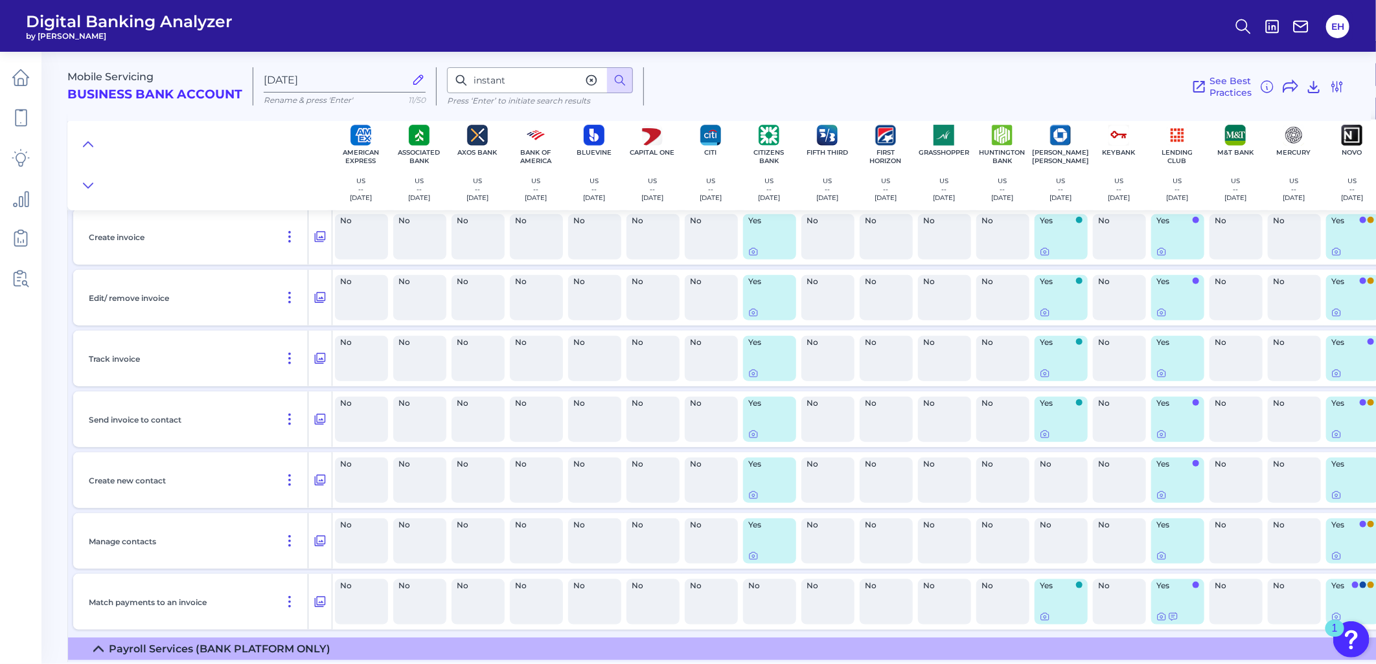
scroll to position [674, 0]
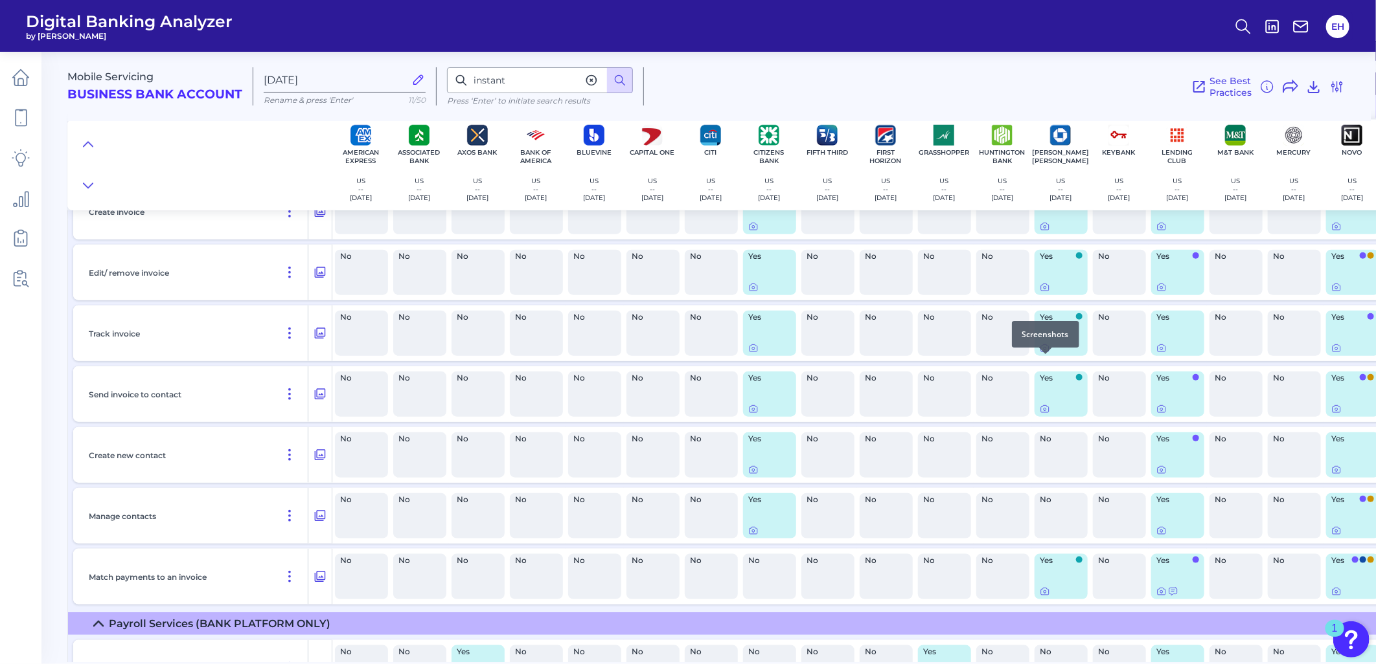
click at [1045, 354] on icon at bounding box center [1044, 348] width 10 height 10
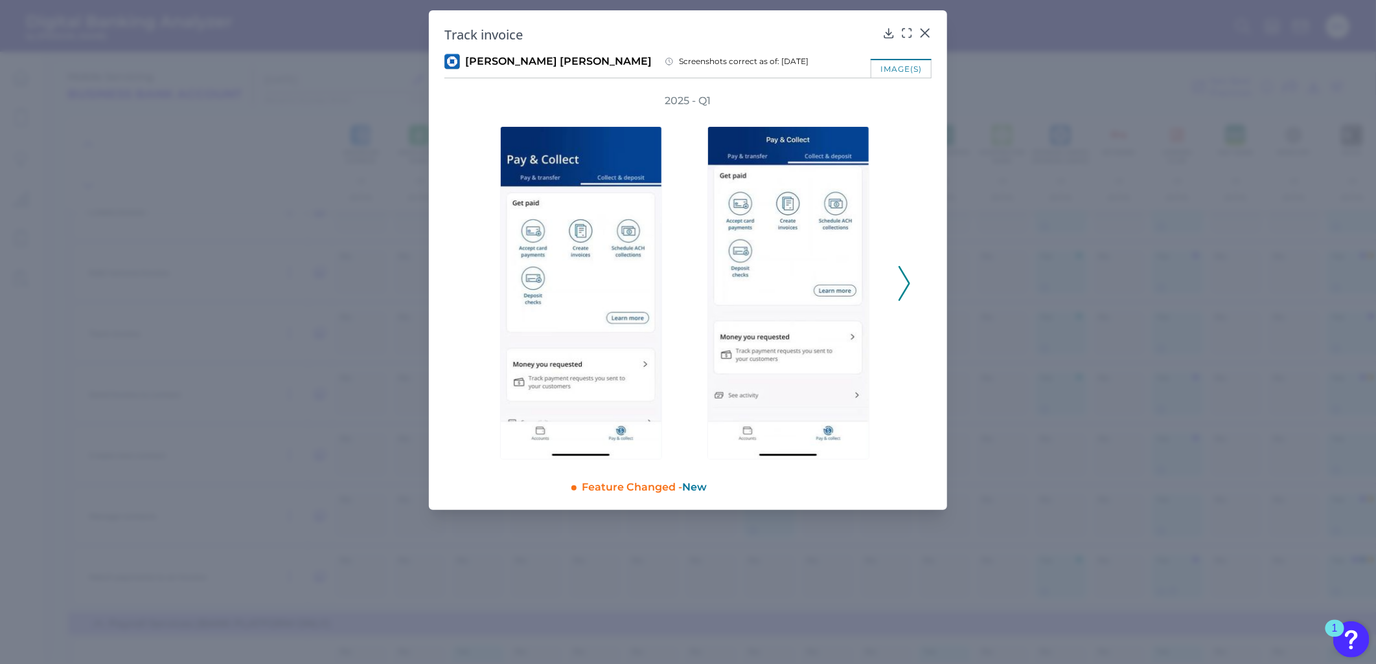
click at [904, 285] on icon at bounding box center [904, 283] width 12 height 35
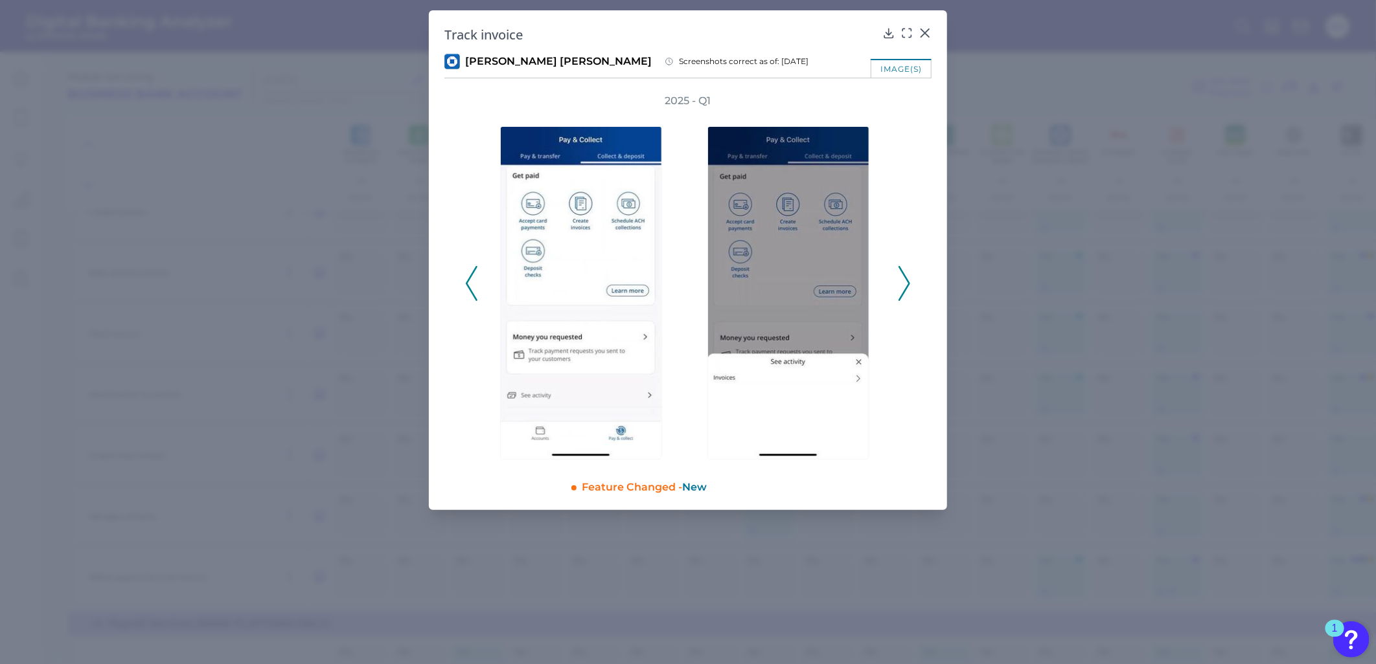
click at [904, 285] on icon at bounding box center [904, 283] width 12 height 35
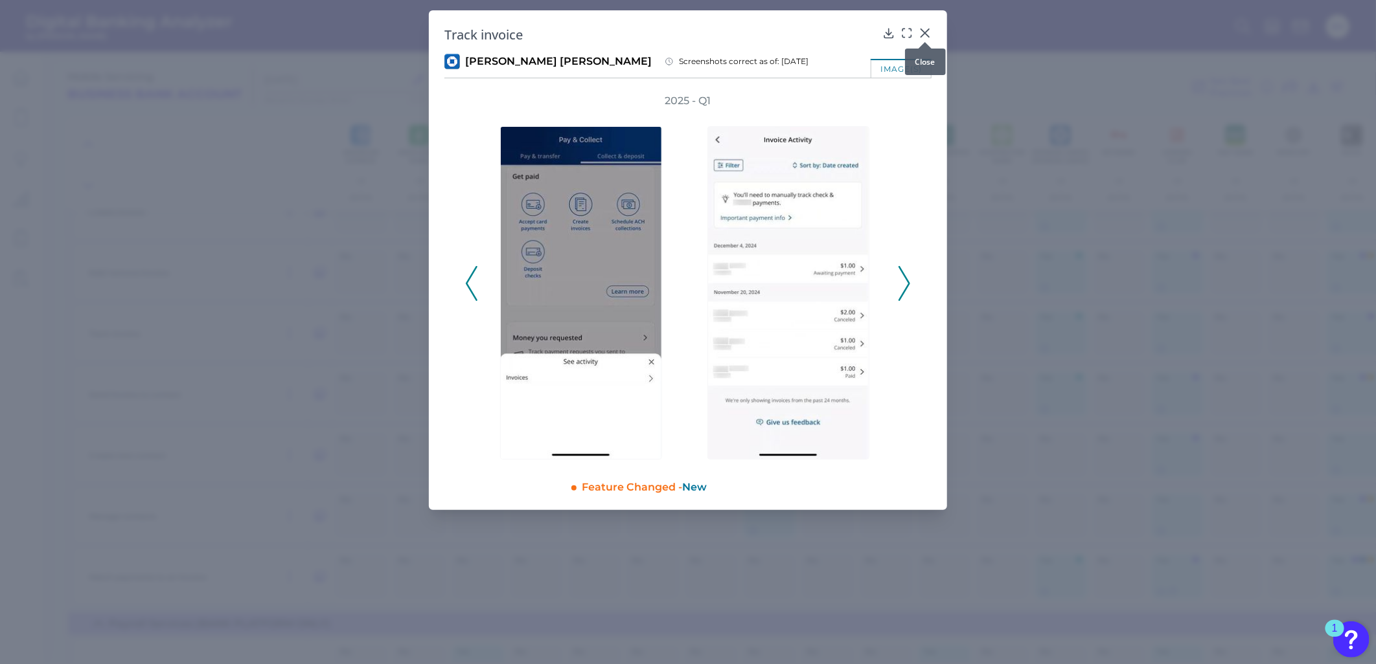
click at [922, 36] on div at bounding box center [924, 42] width 13 height 13
click at [925, 31] on icon at bounding box center [924, 33] width 13 height 13
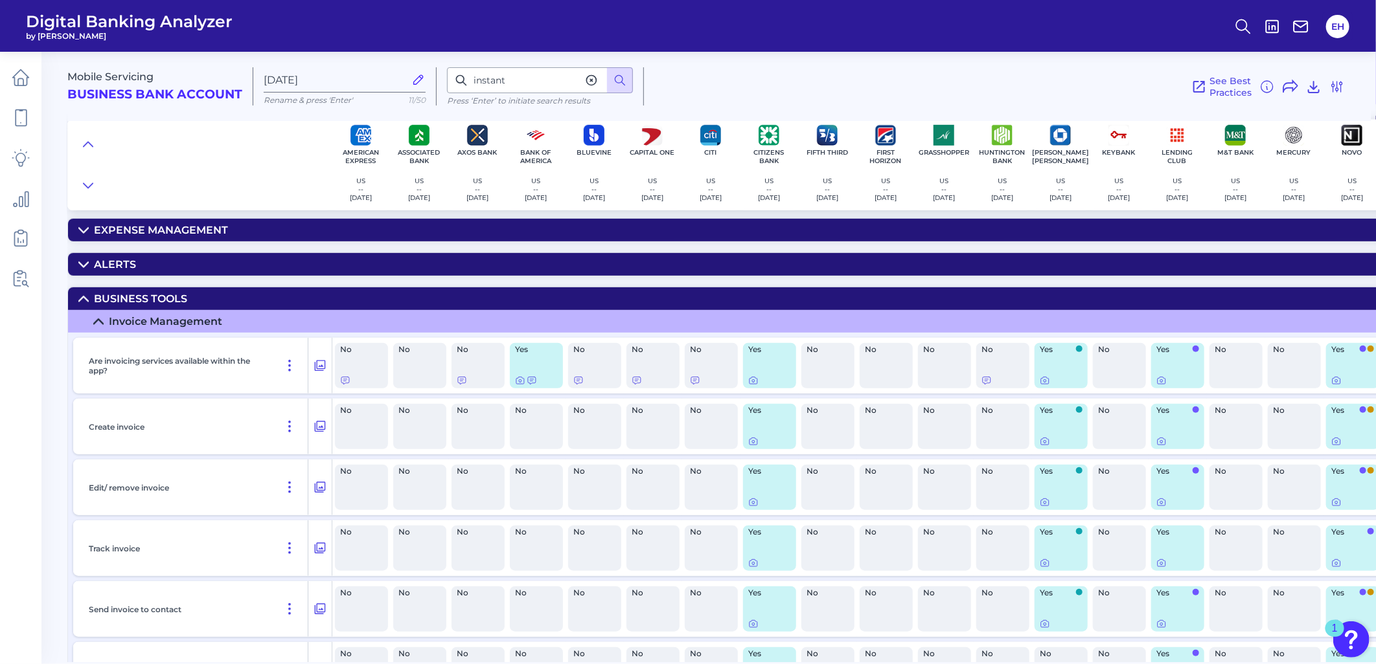
scroll to position [457, 0]
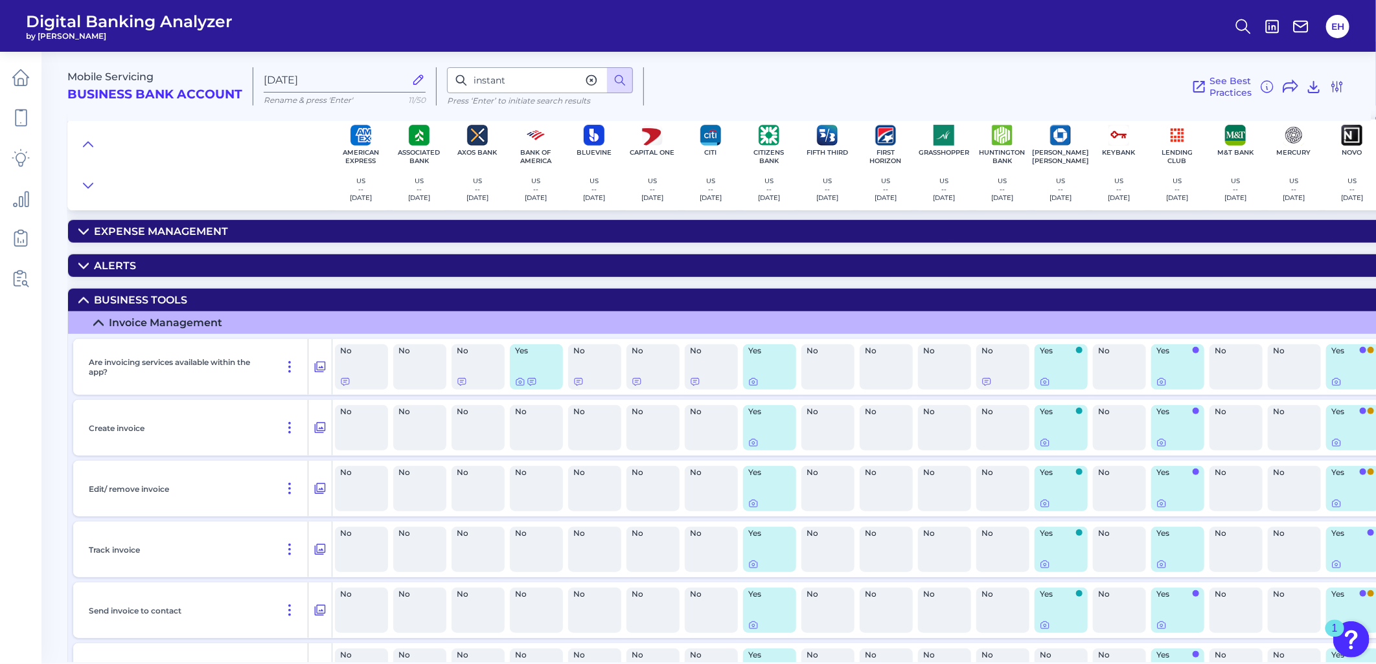
click at [131, 329] on div "Invoice Management" at bounding box center [165, 323] width 113 height 12
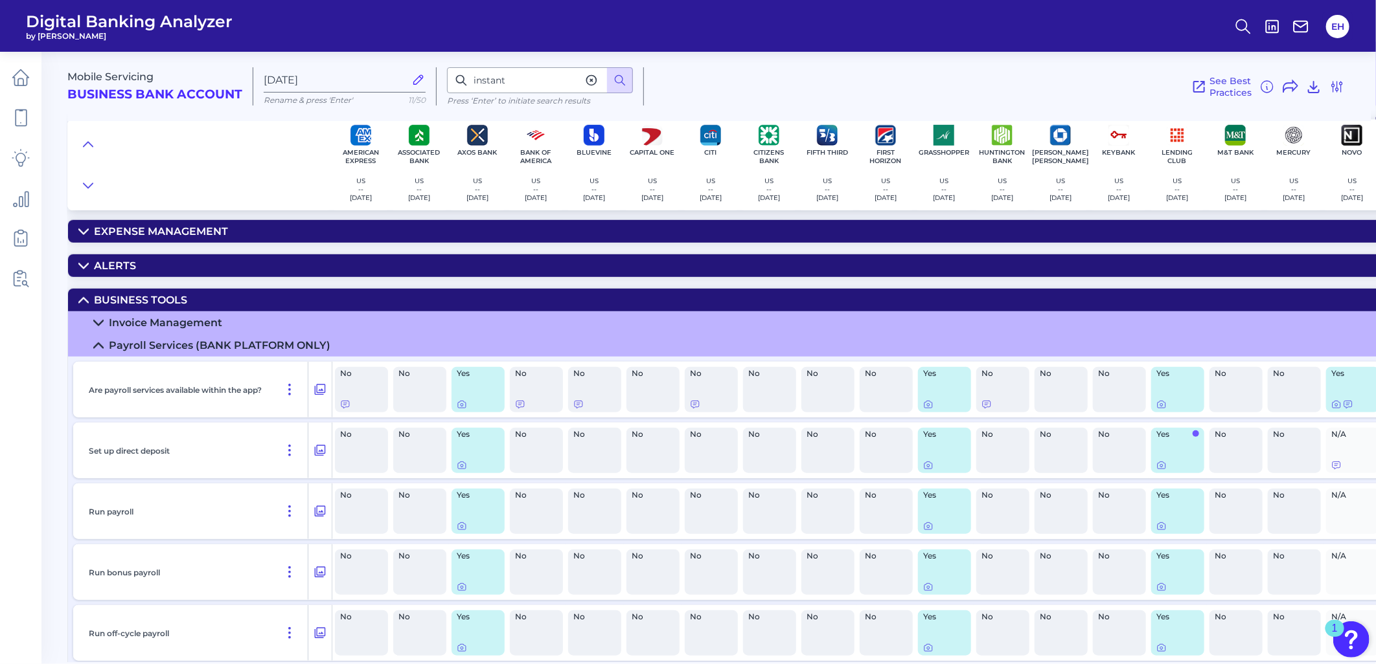
click at [141, 352] on div "Payroll Services (BANK PLATFORM ONLY)" at bounding box center [219, 345] width 221 height 12
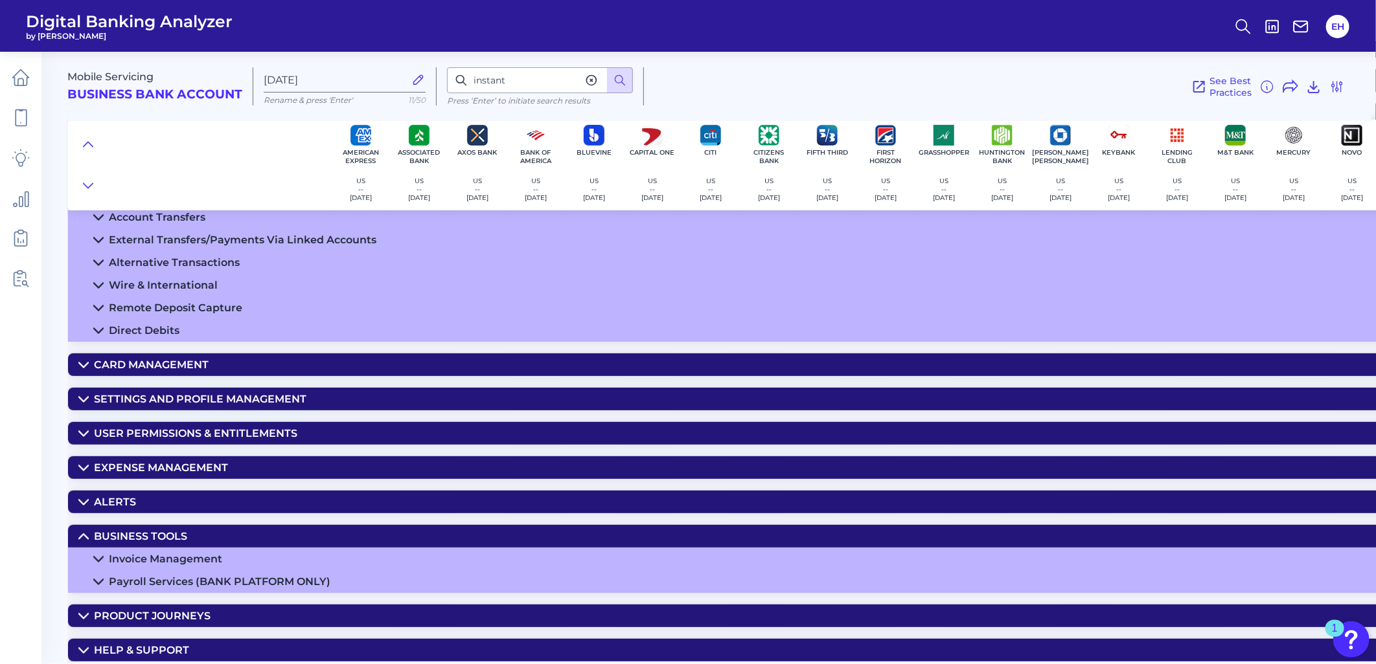
scroll to position [242, 0]
click at [159, 462] on div "Expense Management" at bounding box center [161, 468] width 134 height 12
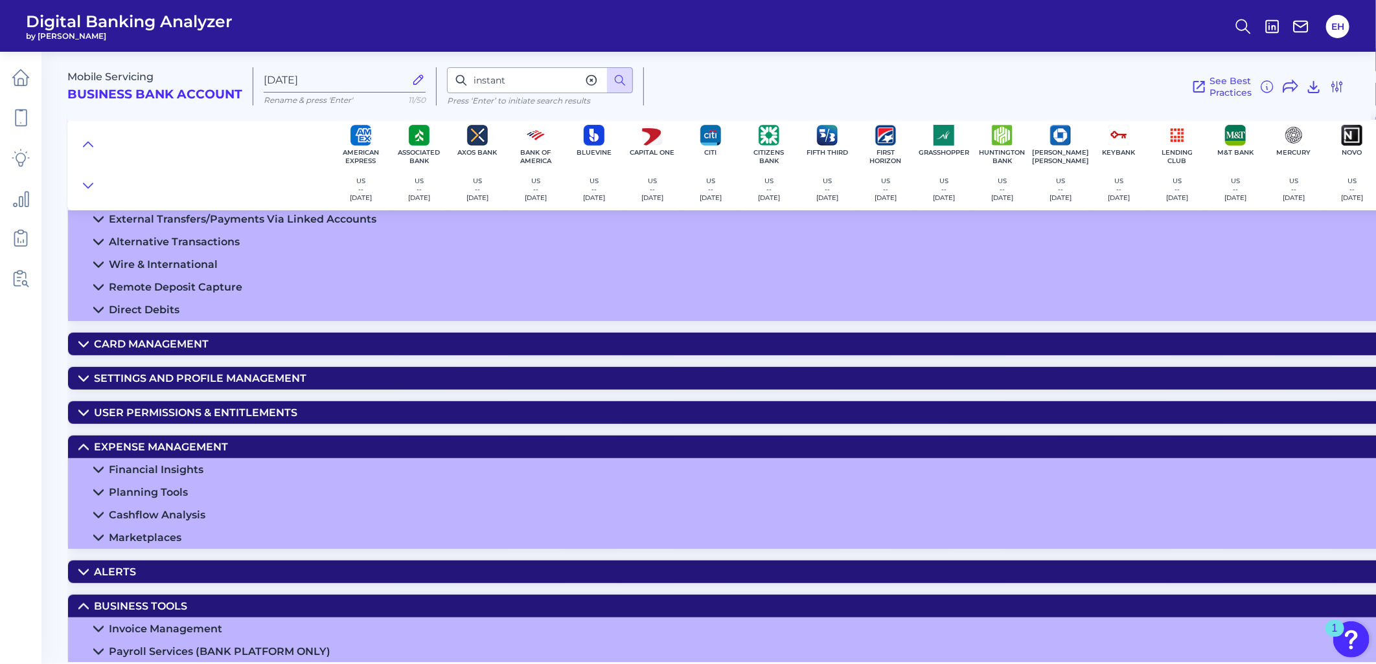
scroll to position [313, 0]
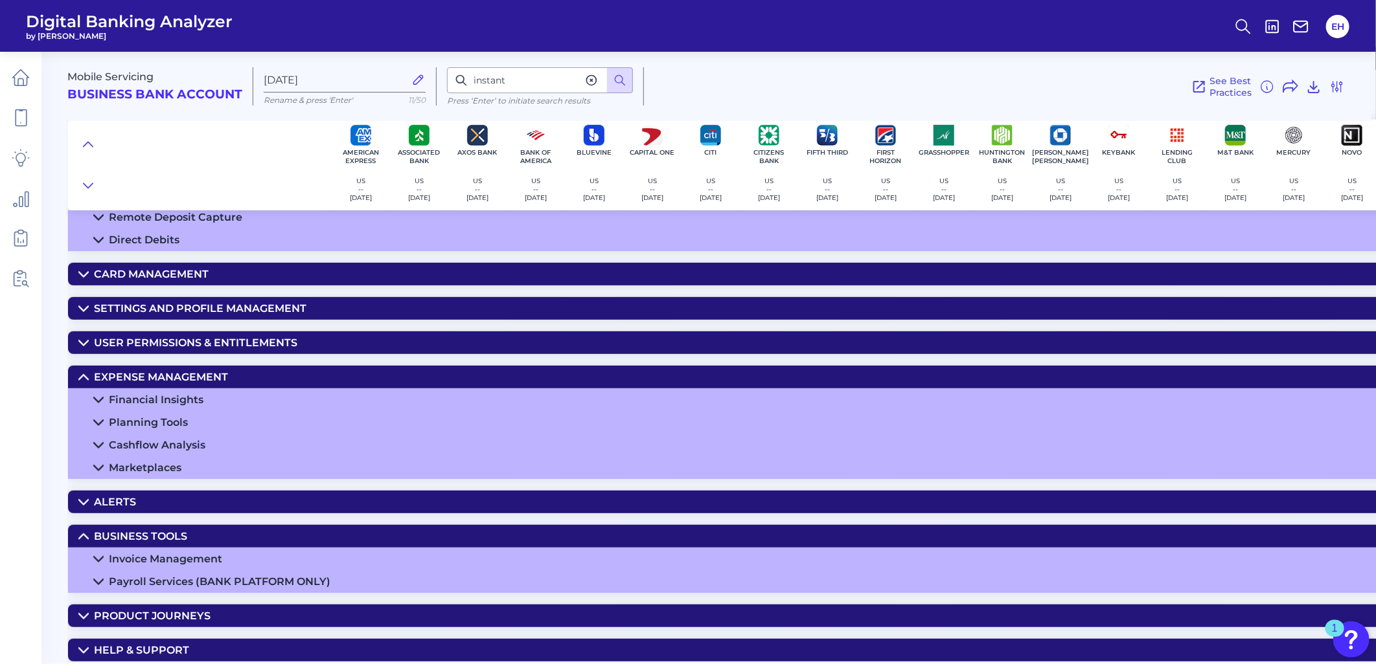
click at [169, 474] on div "Marketplaces" at bounding box center [145, 468] width 73 height 12
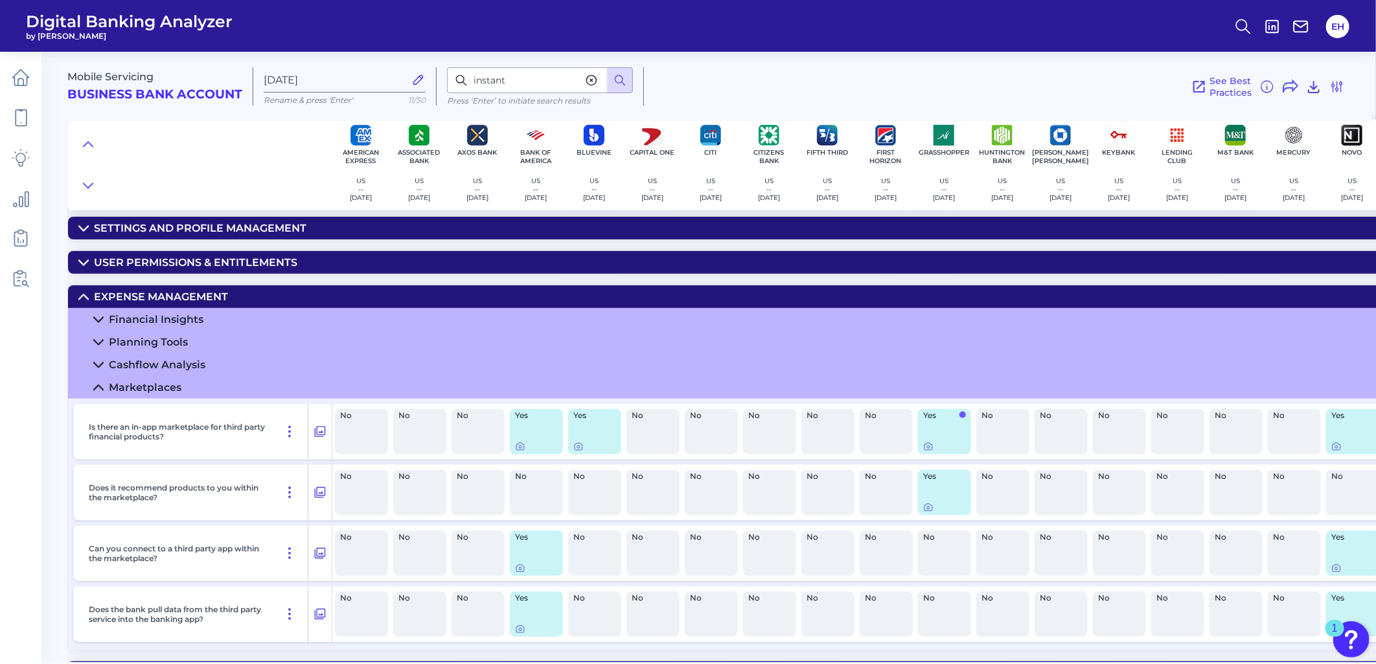
scroll to position [457, 0]
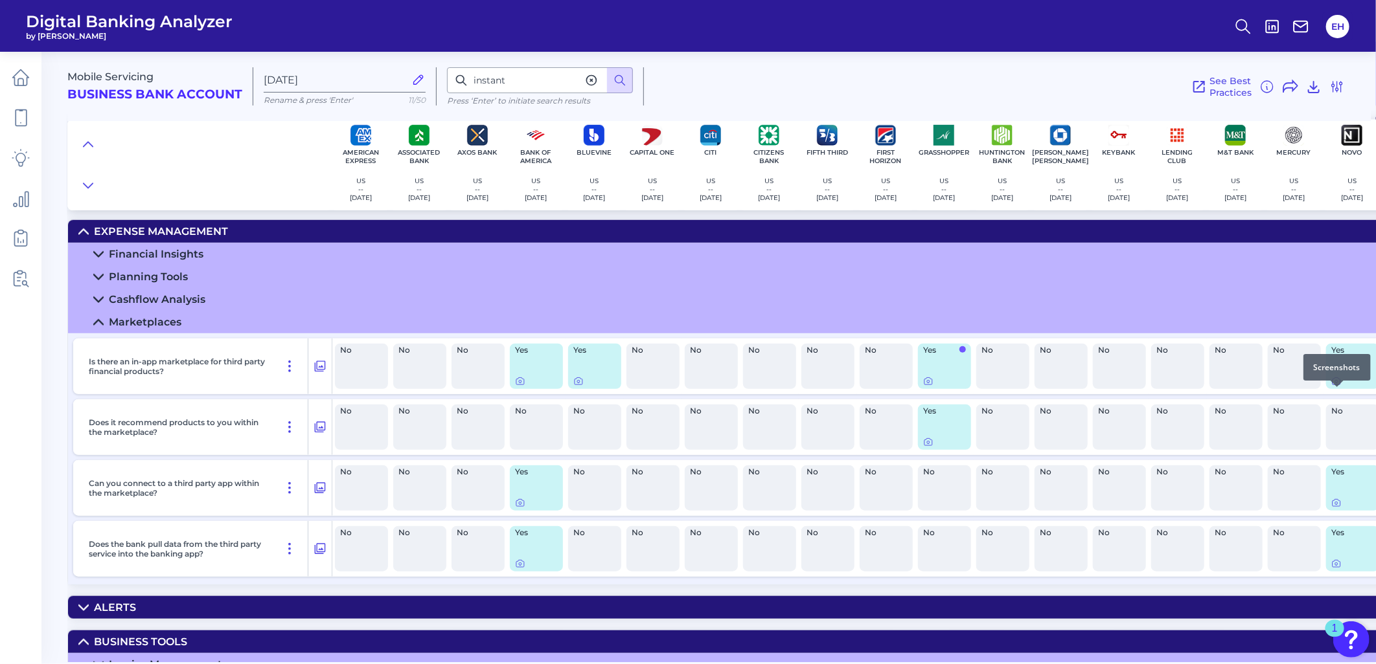
click at [1338, 387] on icon at bounding box center [1336, 381] width 10 height 10
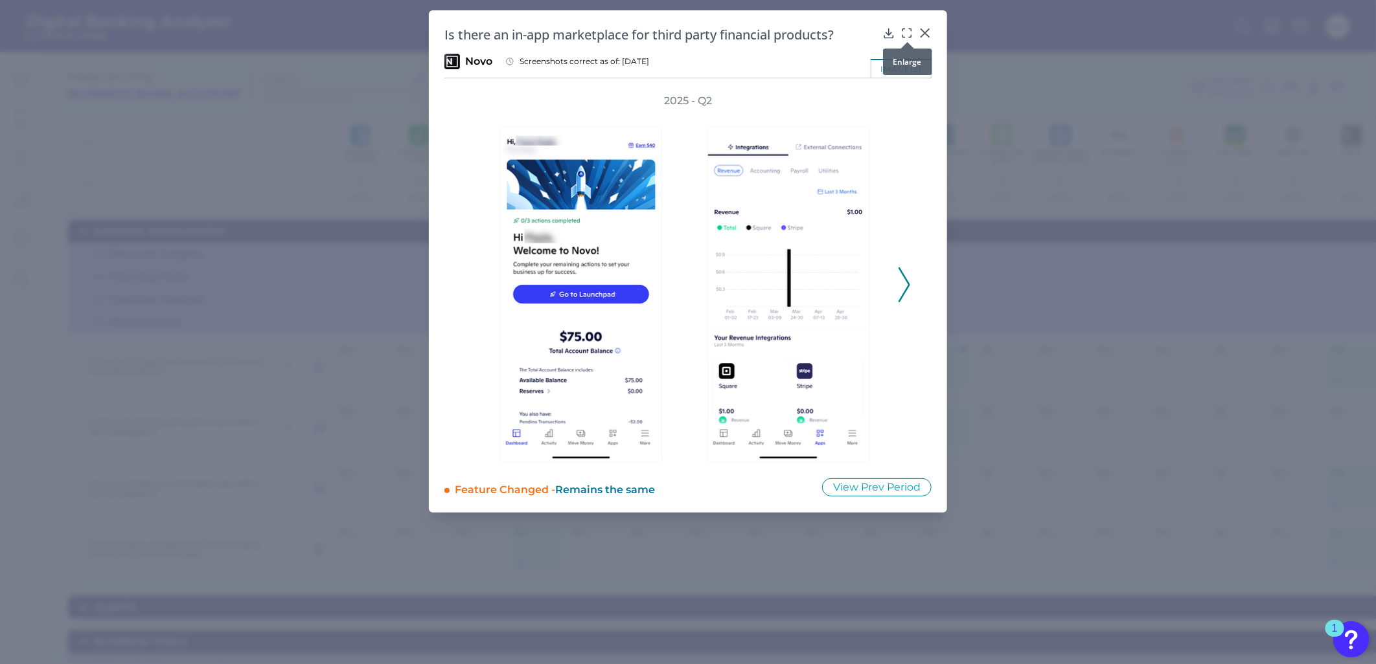
click at [908, 36] on div at bounding box center [907, 42] width 13 height 13
click at [907, 32] on icon at bounding box center [906, 33] width 13 height 13
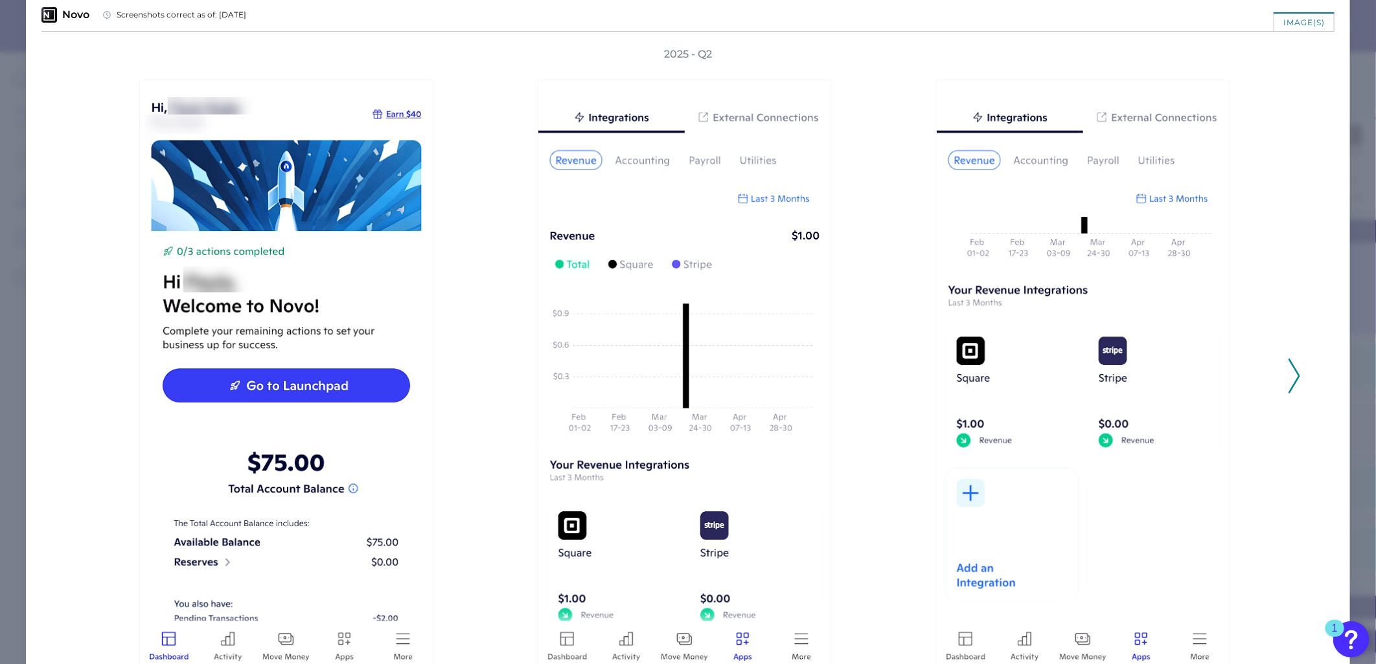
scroll to position [72, 0]
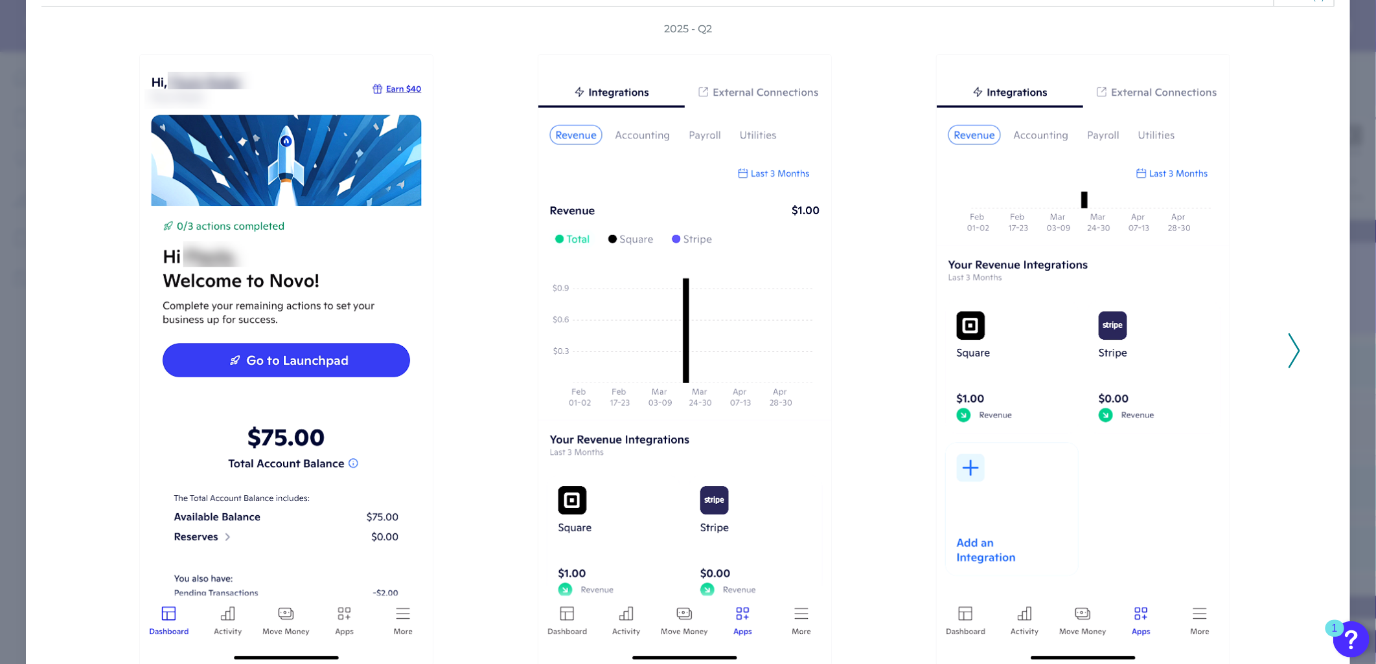
click at [1288, 347] on icon at bounding box center [1294, 351] width 12 height 35
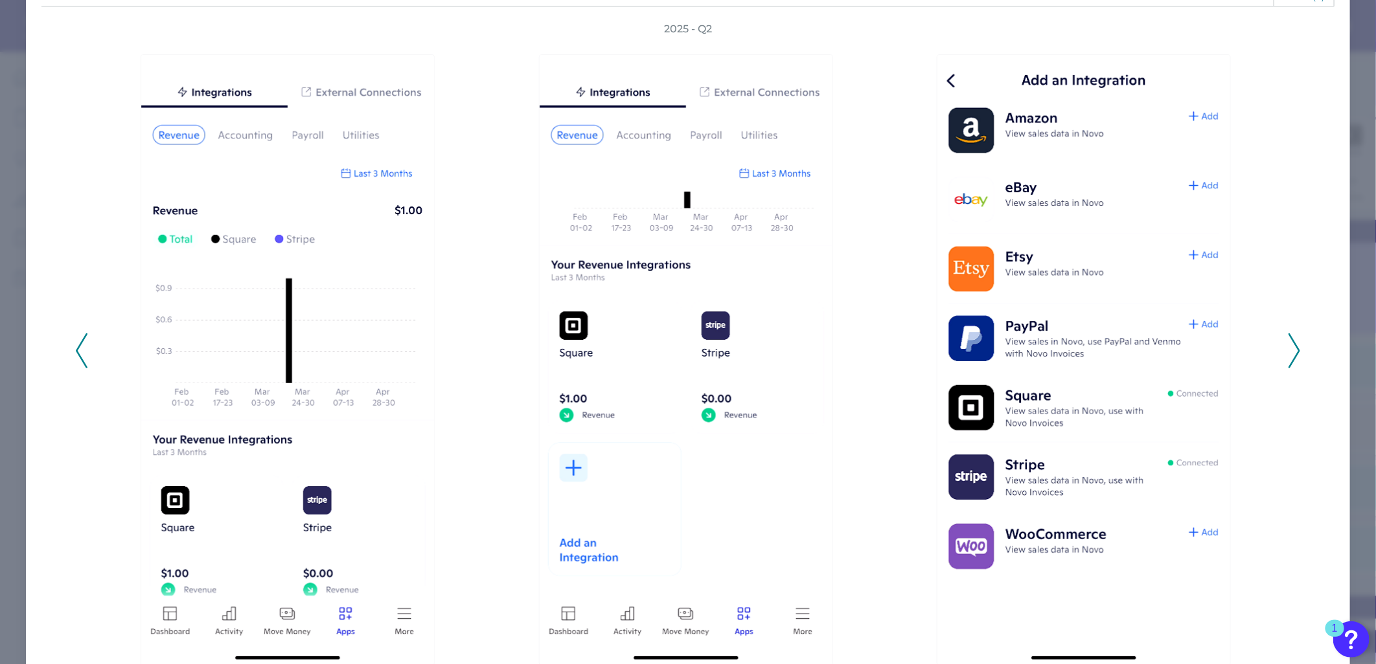
click at [1288, 347] on icon at bounding box center [1294, 351] width 12 height 35
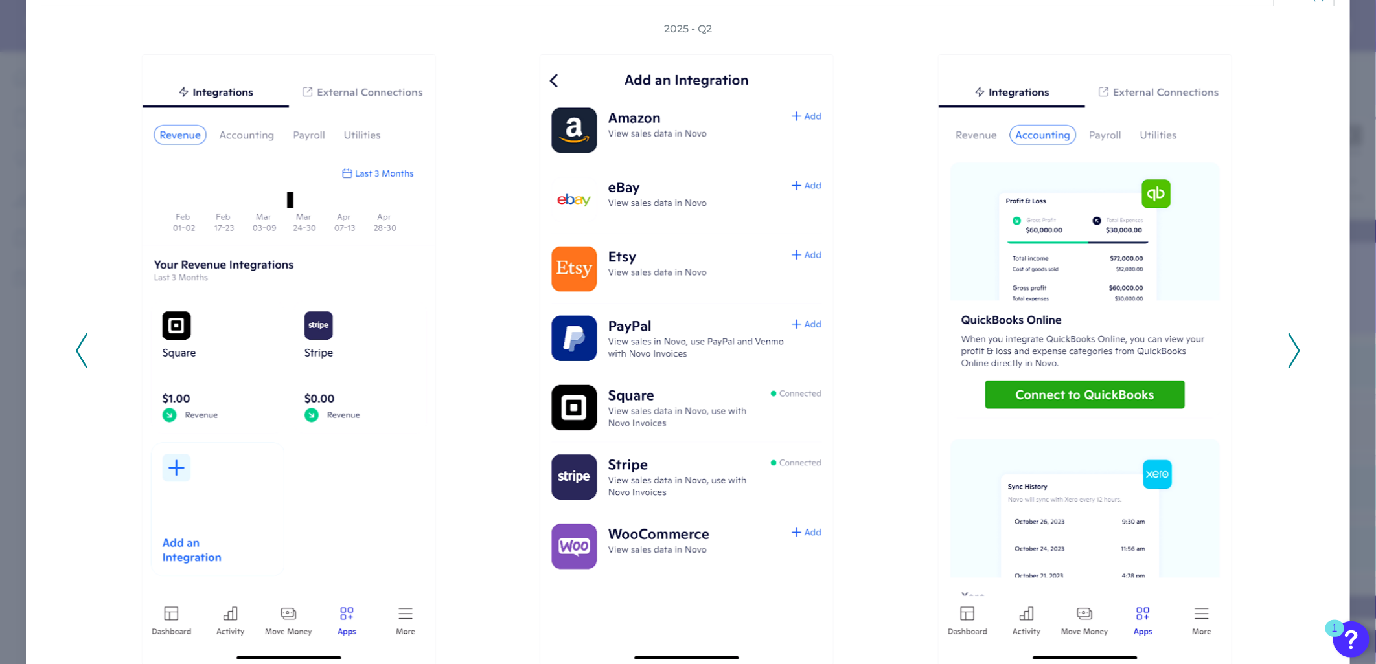
click at [1288, 347] on icon at bounding box center [1294, 351] width 12 height 35
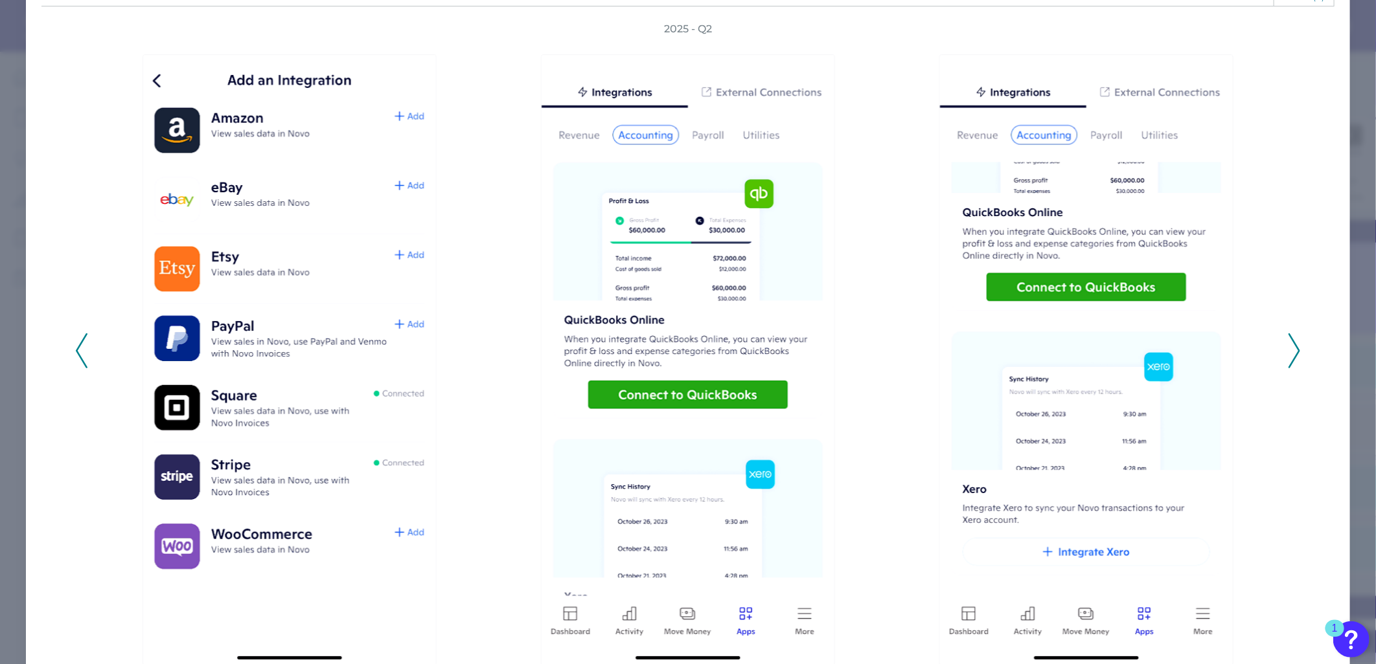
click at [1290, 350] on icon at bounding box center [1294, 351] width 12 height 35
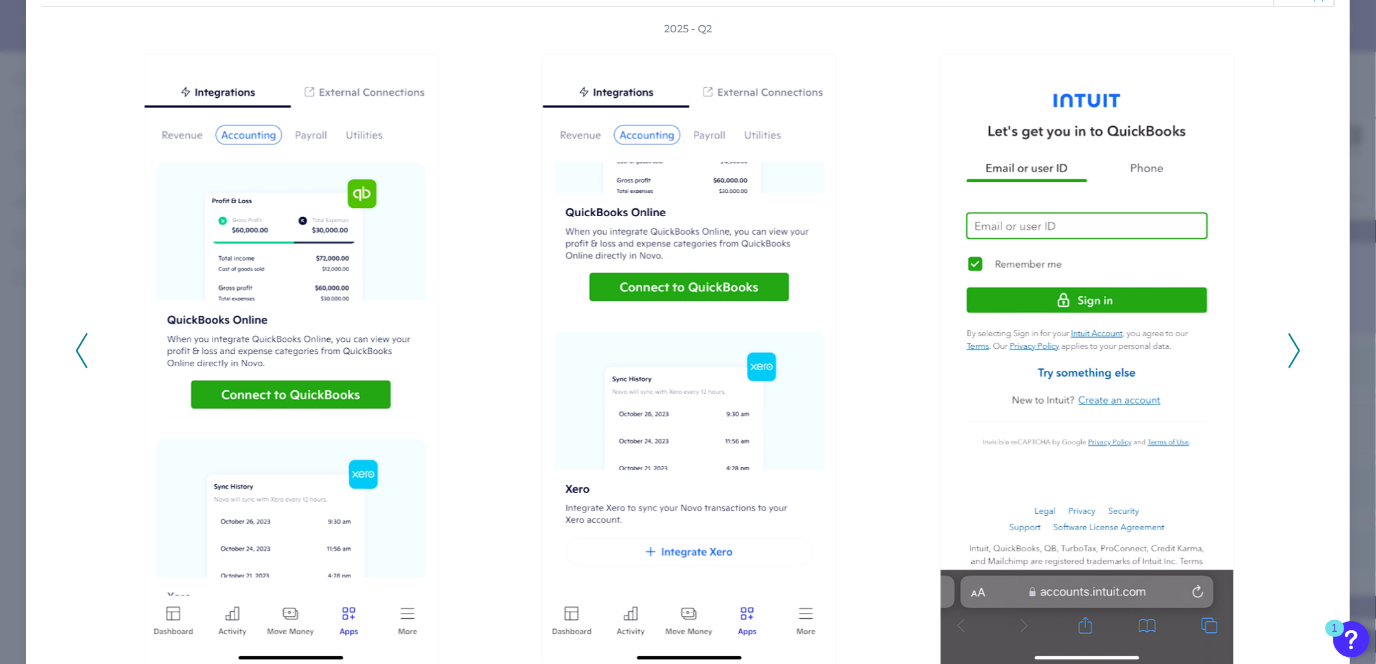
click at [1290, 350] on icon at bounding box center [1294, 351] width 12 height 35
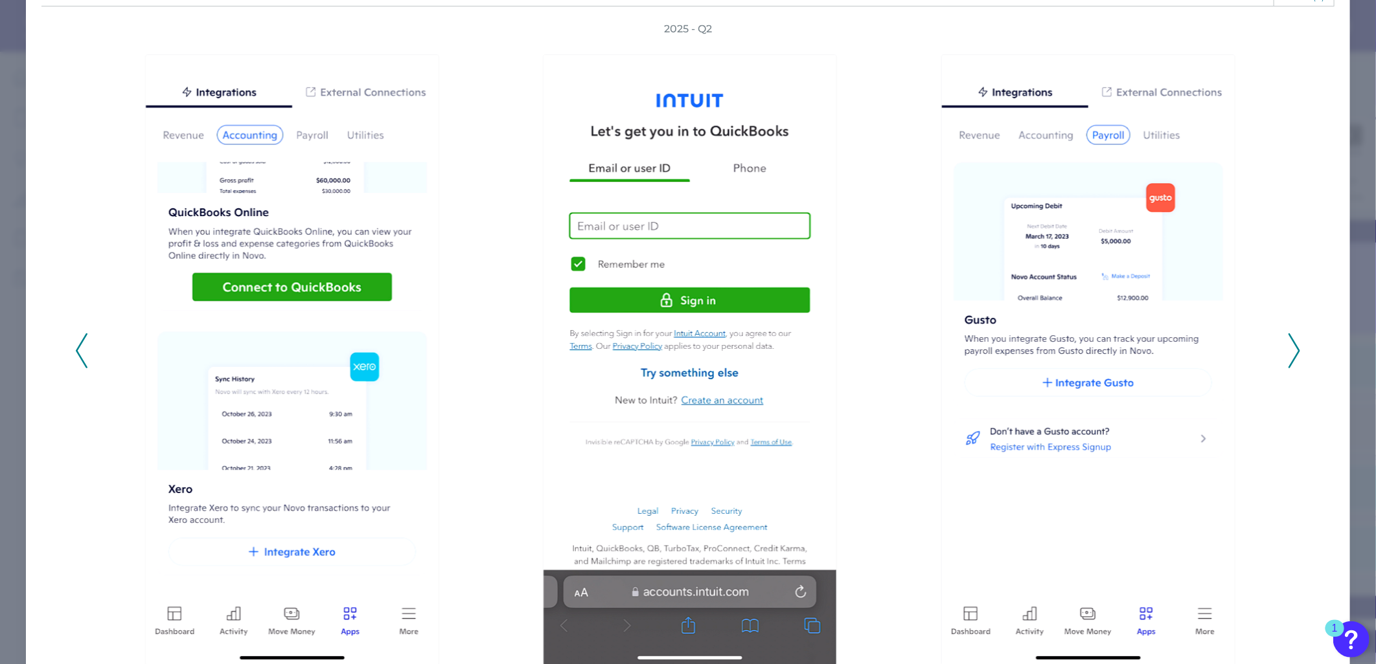
click at [1290, 348] on icon at bounding box center [1294, 351] width 12 height 35
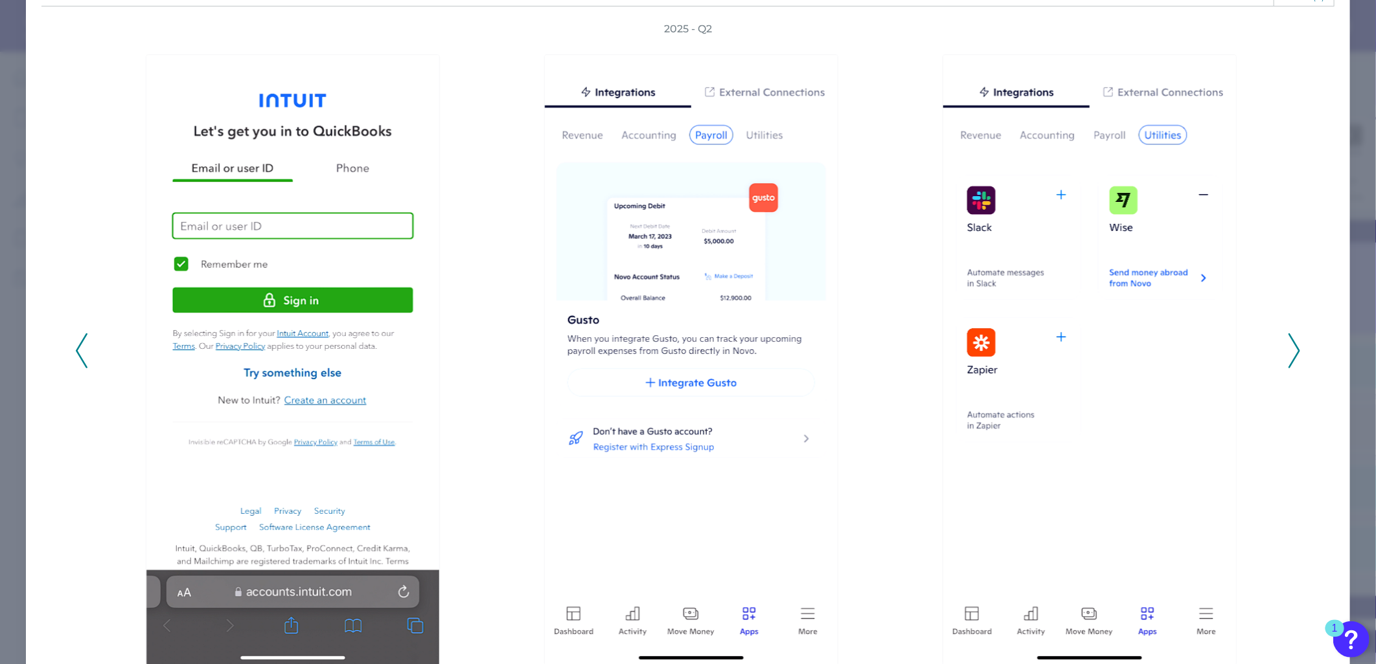
click at [1290, 348] on icon at bounding box center [1294, 351] width 12 height 35
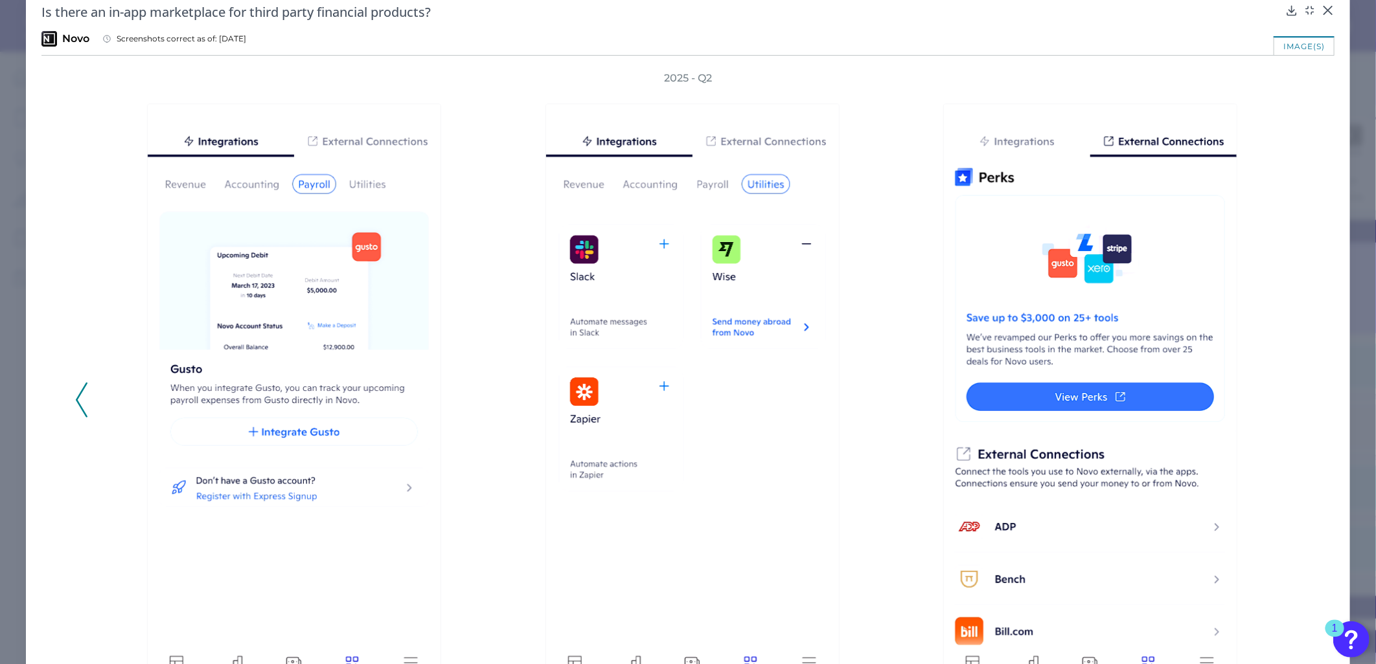
scroll to position [0, 0]
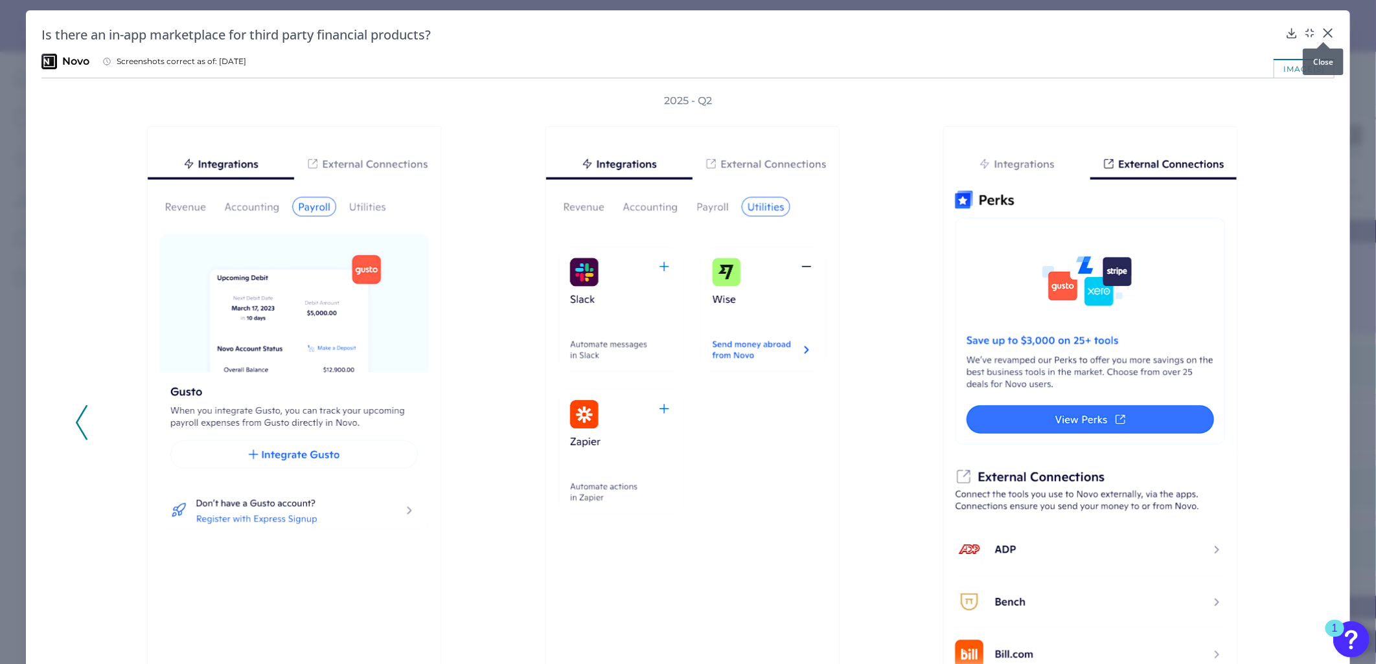
click at [1322, 36] on div at bounding box center [1323, 42] width 13 height 13
click at [1321, 30] on icon at bounding box center [1327, 33] width 13 height 13
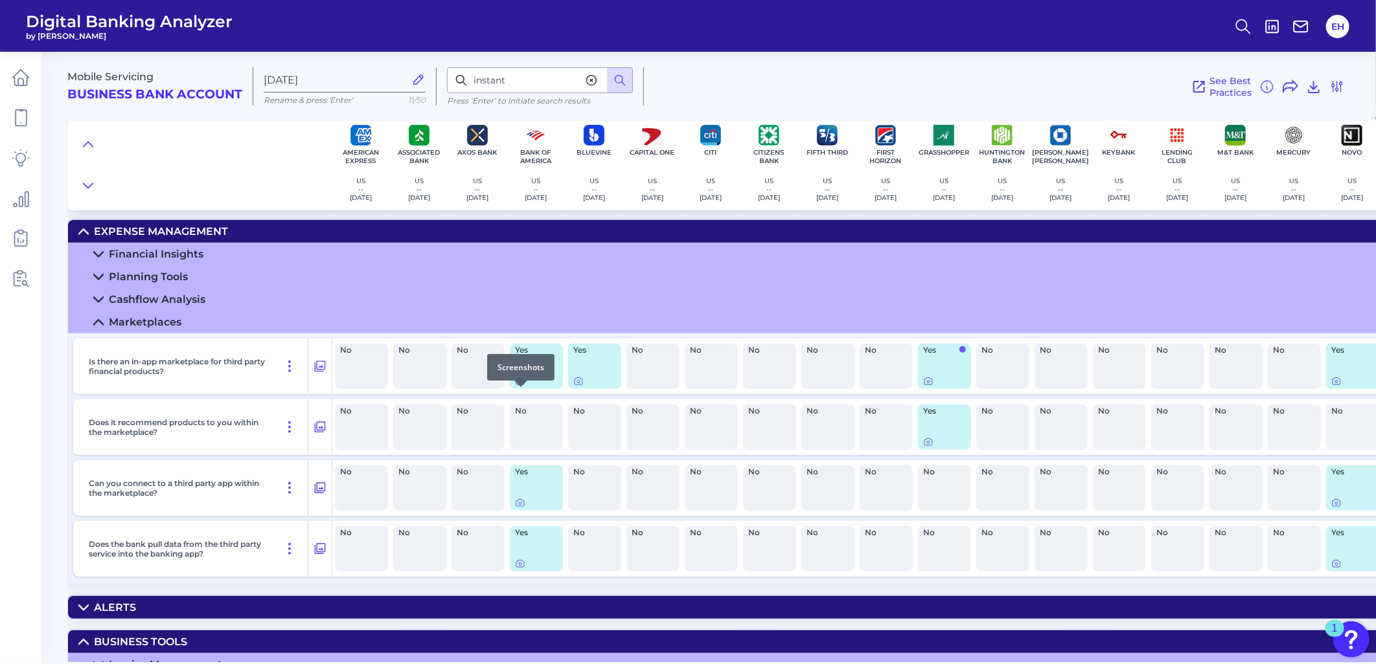
click at [519, 387] on icon at bounding box center [520, 381] width 10 height 10
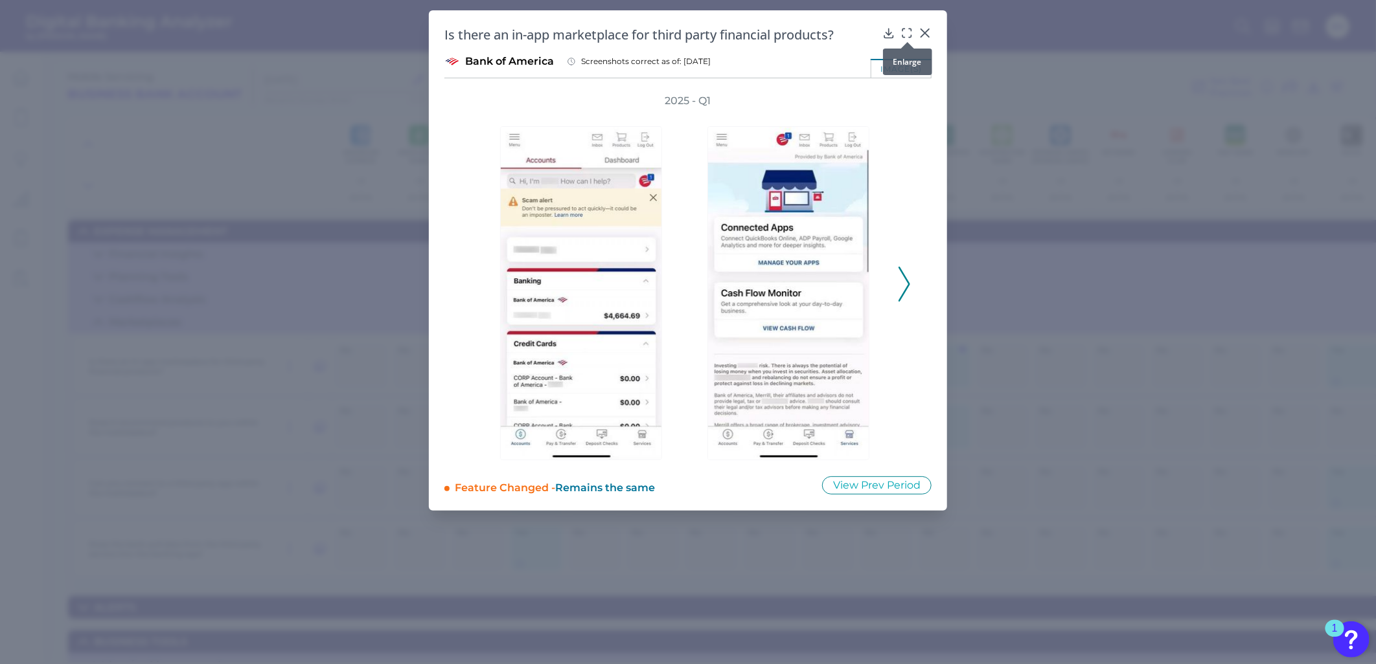
click at [905, 29] on icon at bounding box center [906, 33] width 13 height 13
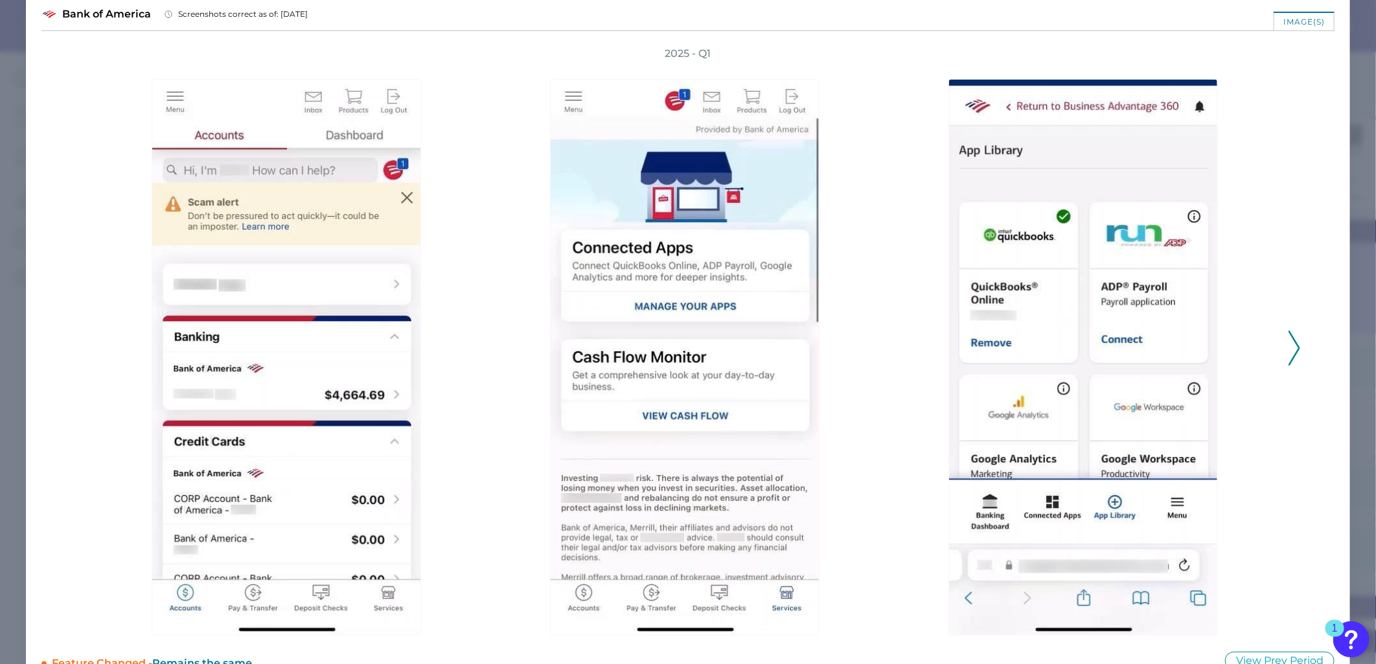
scroll to position [72, 0]
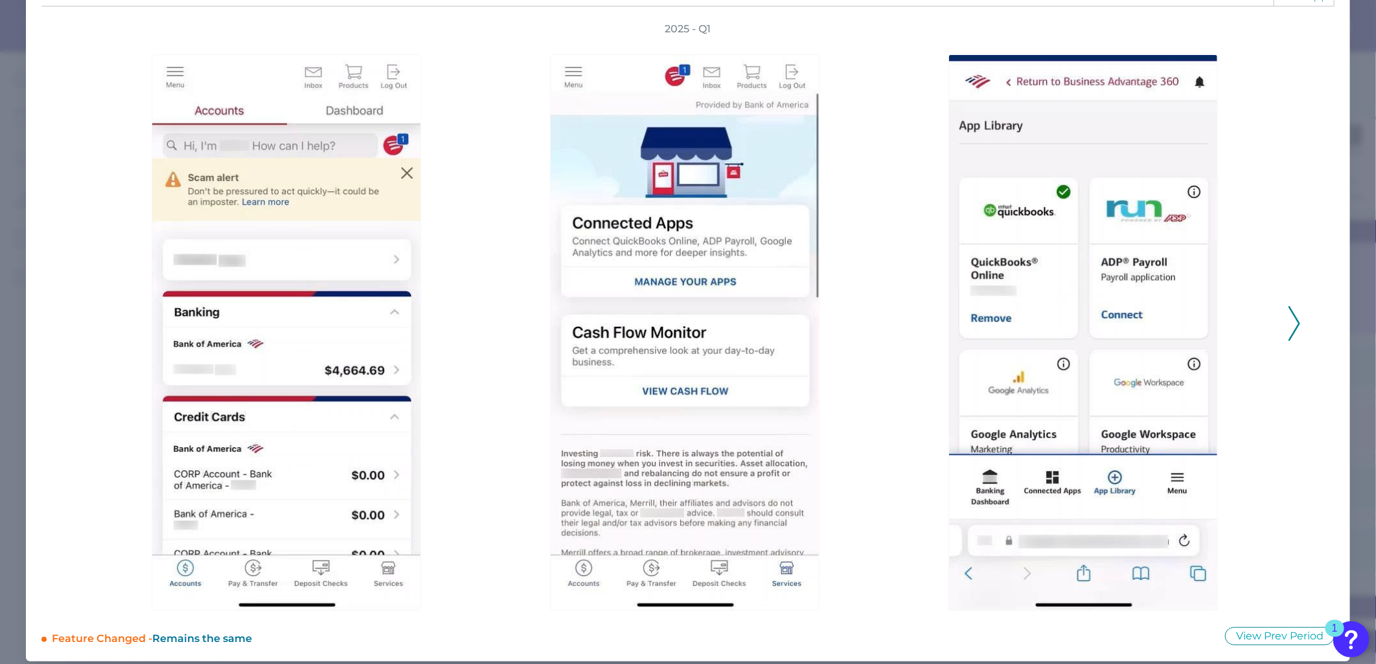
click at [1288, 320] on icon at bounding box center [1294, 323] width 12 height 35
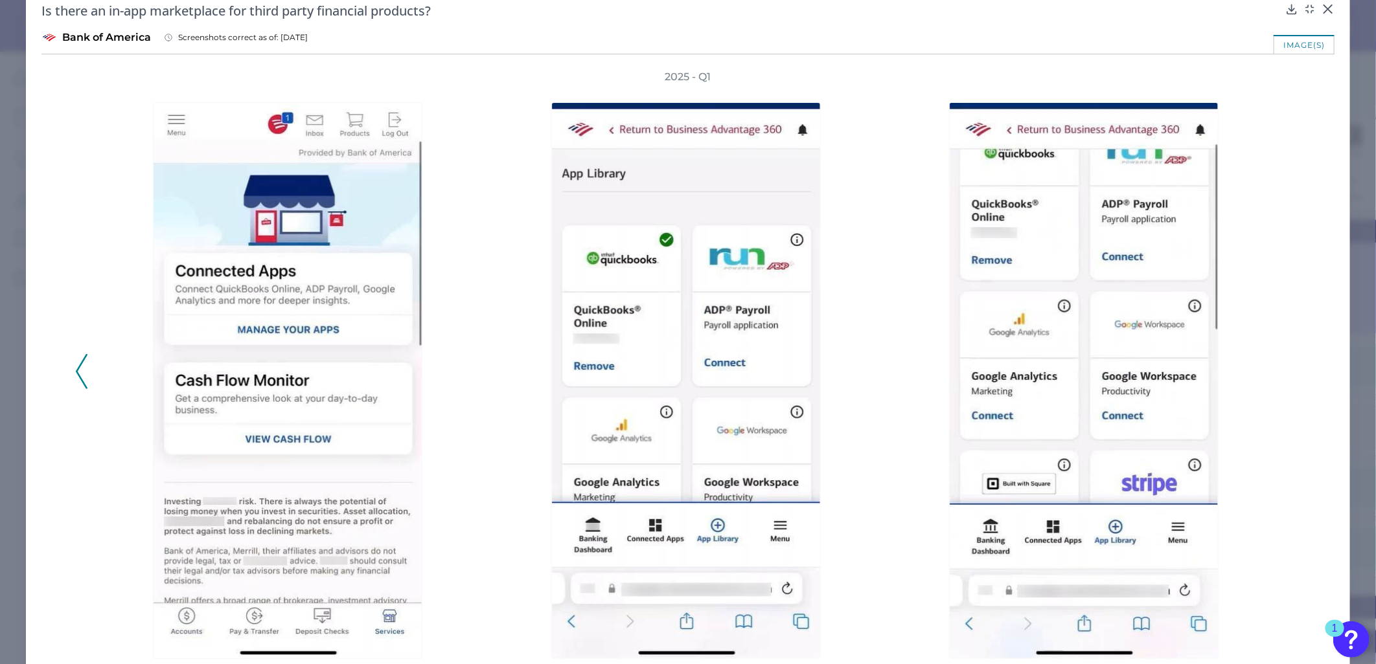
scroll to position [0, 0]
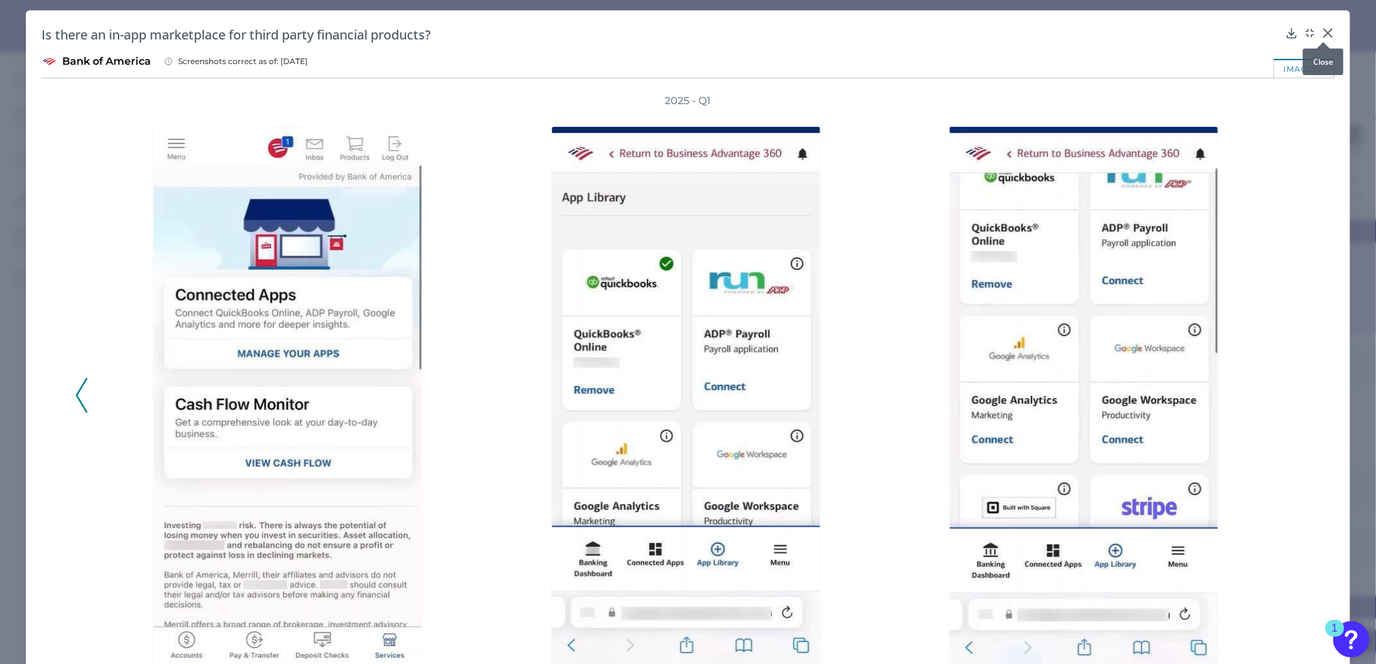
click at [1324, 32] on icon at bounding box center [1328, 33] width 8 height 8
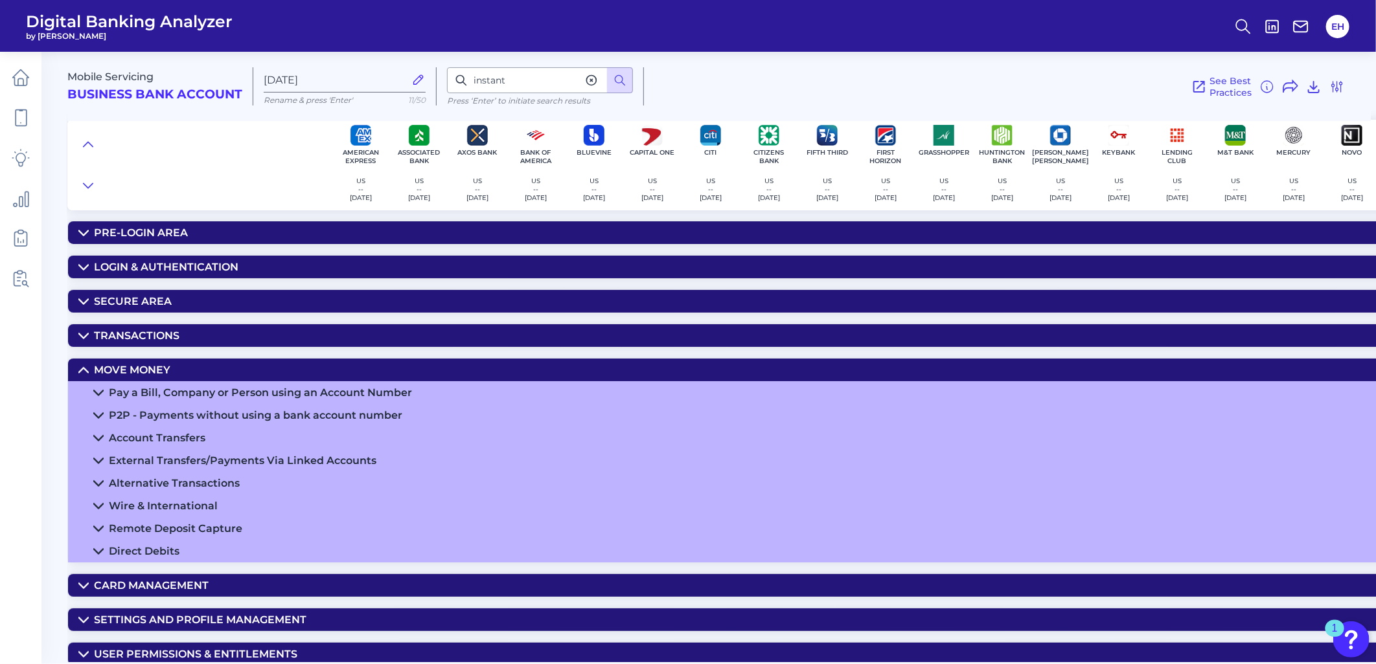
click at [161, 370] on div "Move Money" at bounding box center [132, 370] width 76 height 12
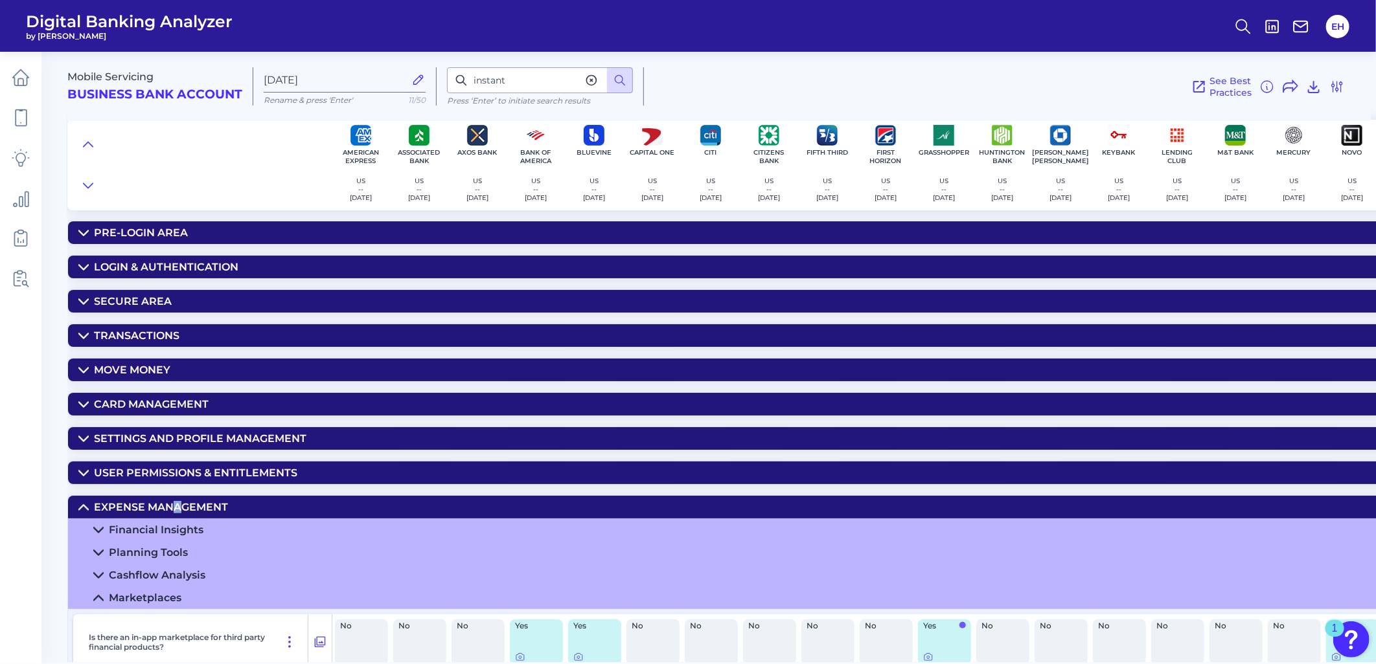
click at [175, 509] on div "Expense Management" at bounding box center [161, 507] width 134 height 12
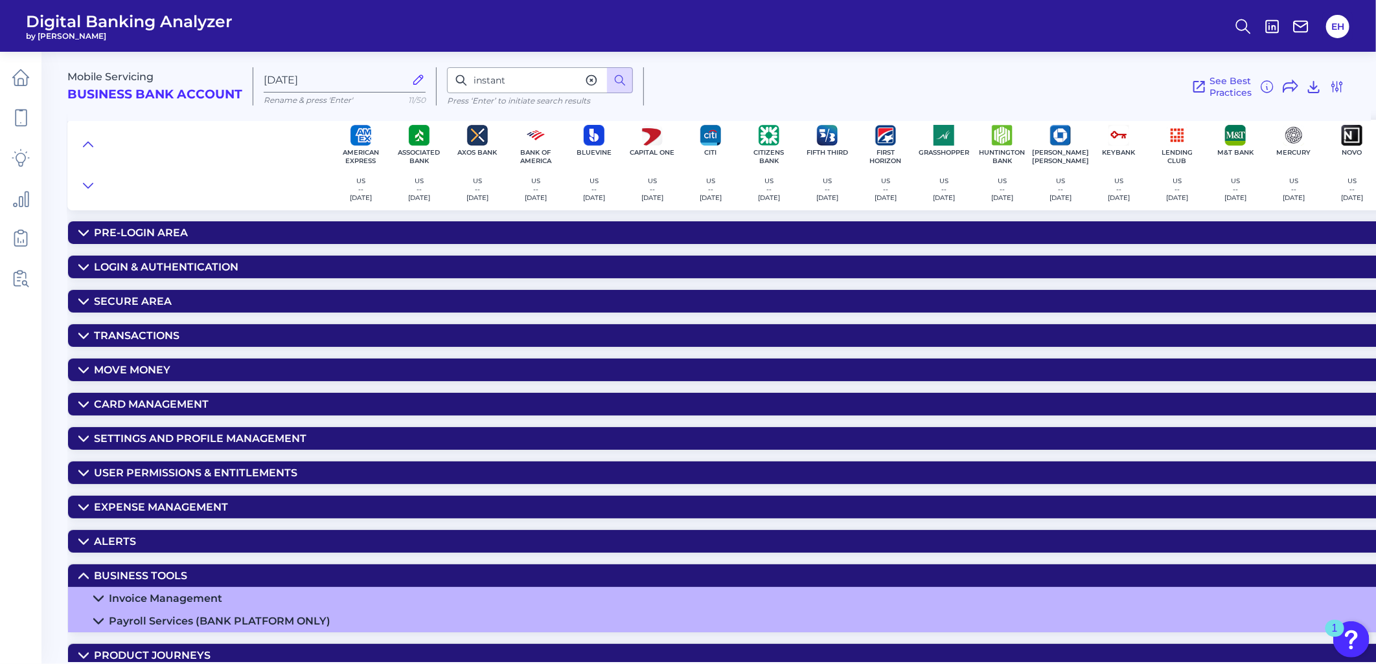
drag, startPoint x: 175, startPoint y: 509, endPoint x: 187, endPoint y: 579, distance: 70.9
click at [187, 579] on summary "Business Tools" at bounding box center [1045, 576] width 1955 height 23
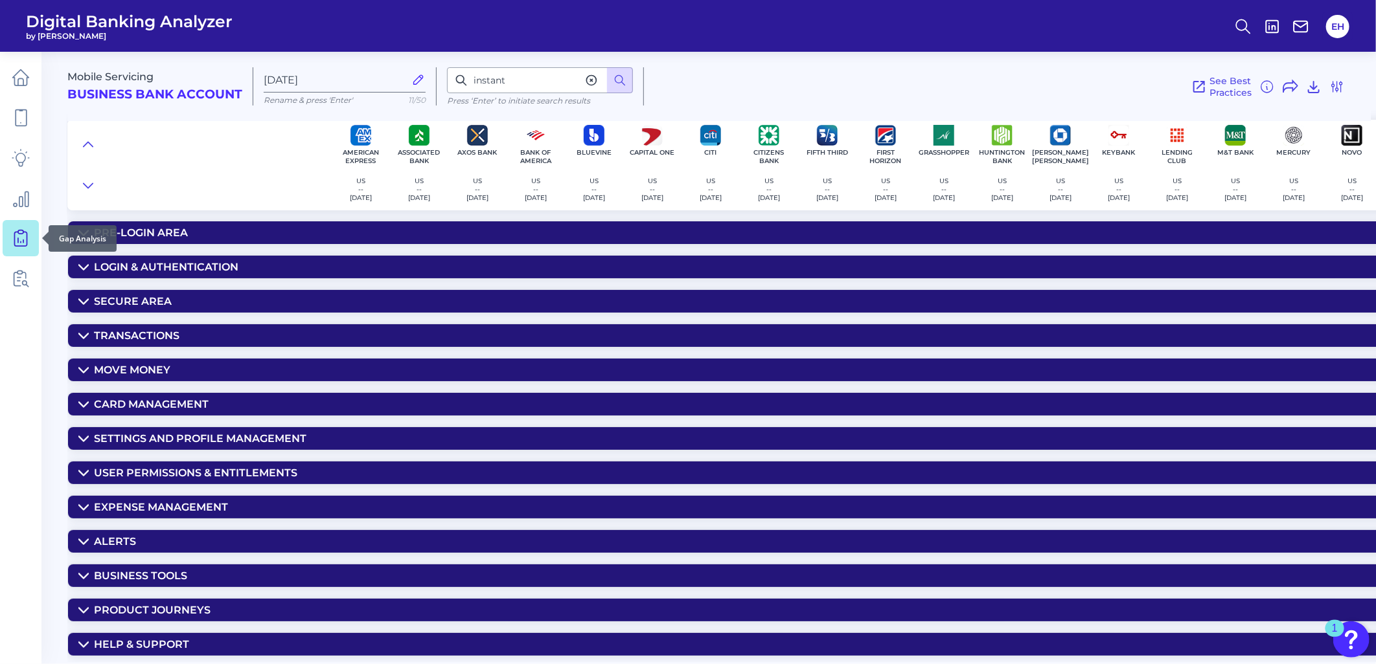
click at [27, 242] on icon at bounding box center [20, 239] width 12 height 14
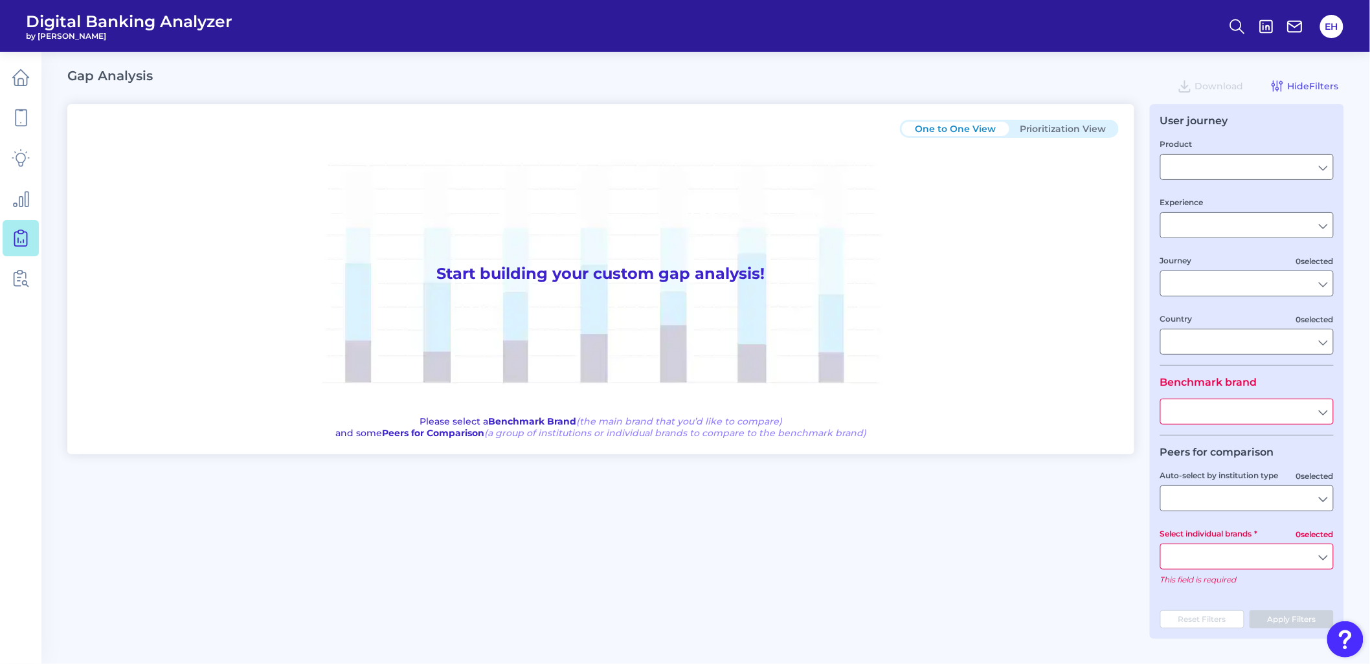
type input "Checking / Current Account"
type input "Mobile Servicing"
type input "Pre-Login Area, New Customer Onboarding, Login & Authentication, Accounts and t…"
type input "United States"
type input "All Select individual brands"
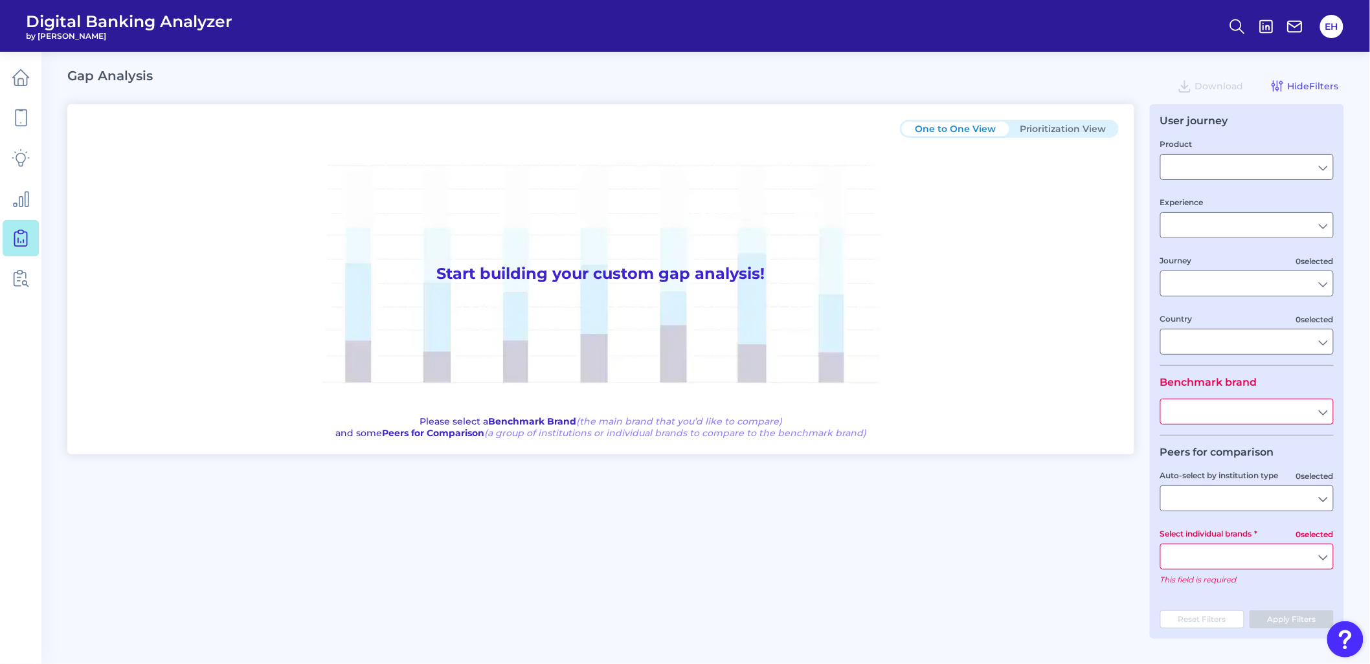
type input "All Journeys"
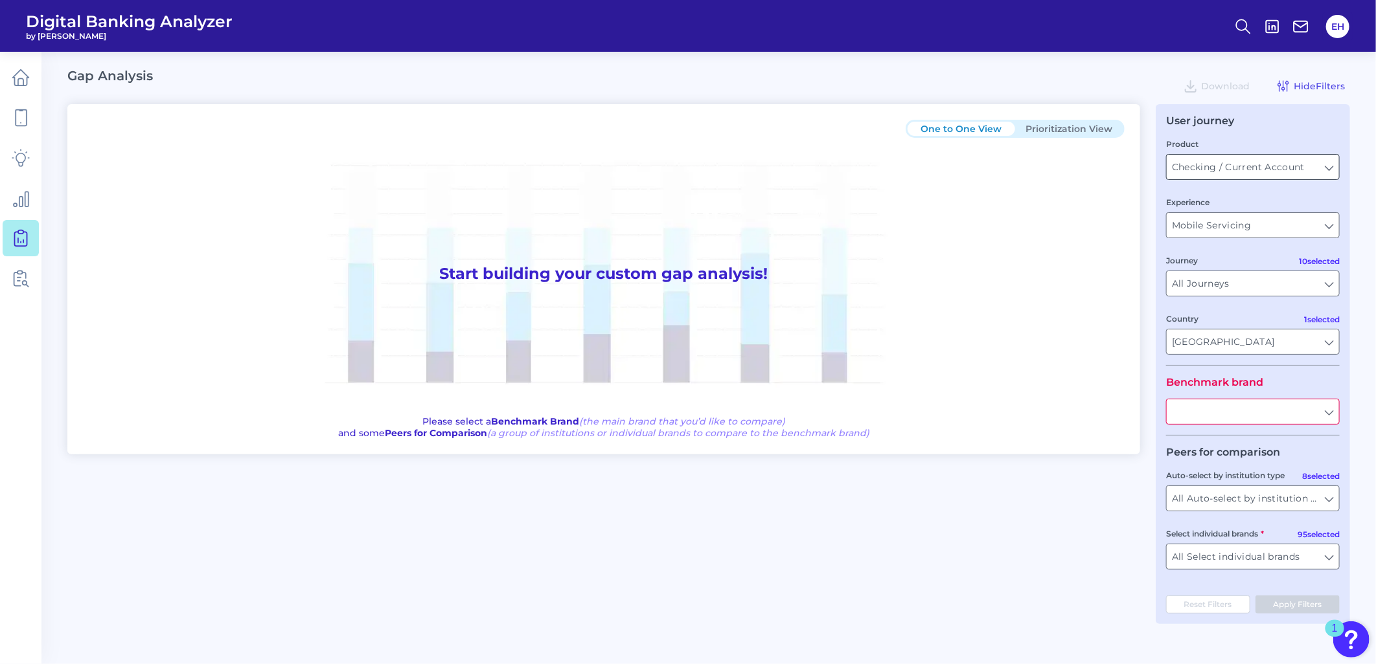
click at [1261, 172] on input "Checking / Current Account" at bounding box center [1252, 167] width 172 height 25
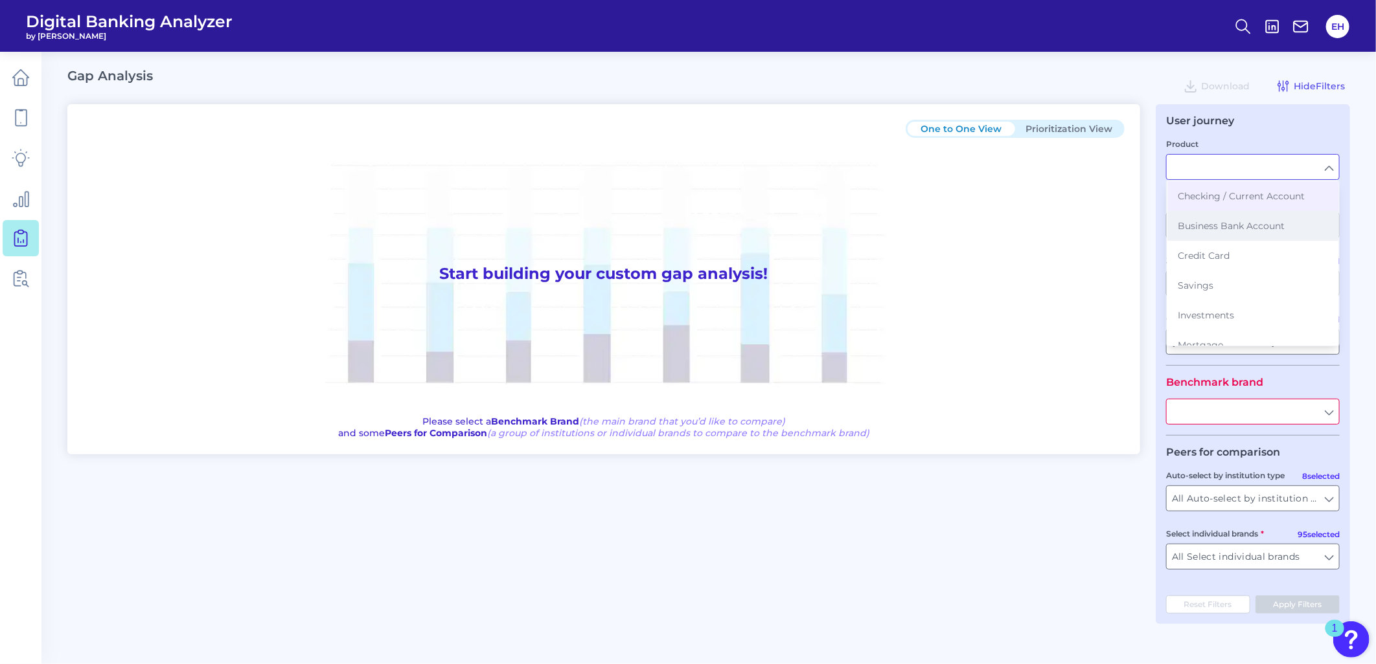
click at [1247, 231] on span "Business Bank Account" at bounding box center [1230, 226] width 107 height 12
type input "Business Bank Account"
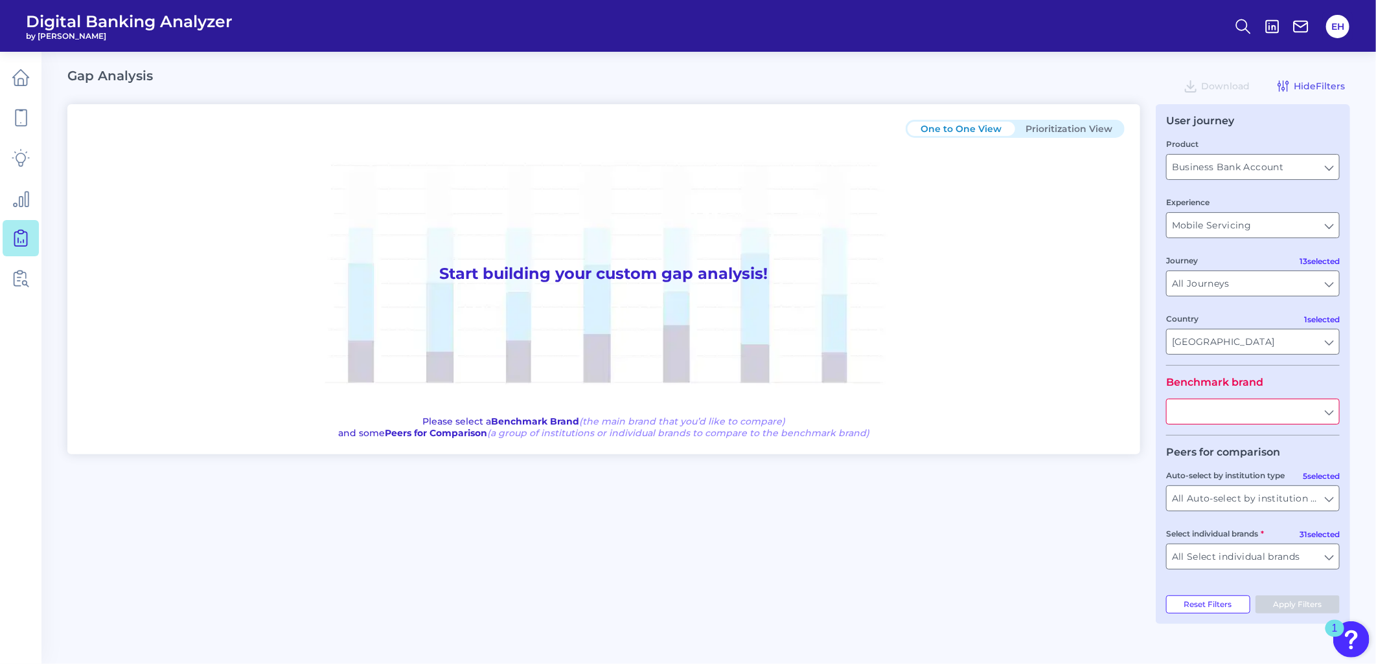
click at [1213, 423] on input "text" at bounding box center [1252, 412] width 172 height 25
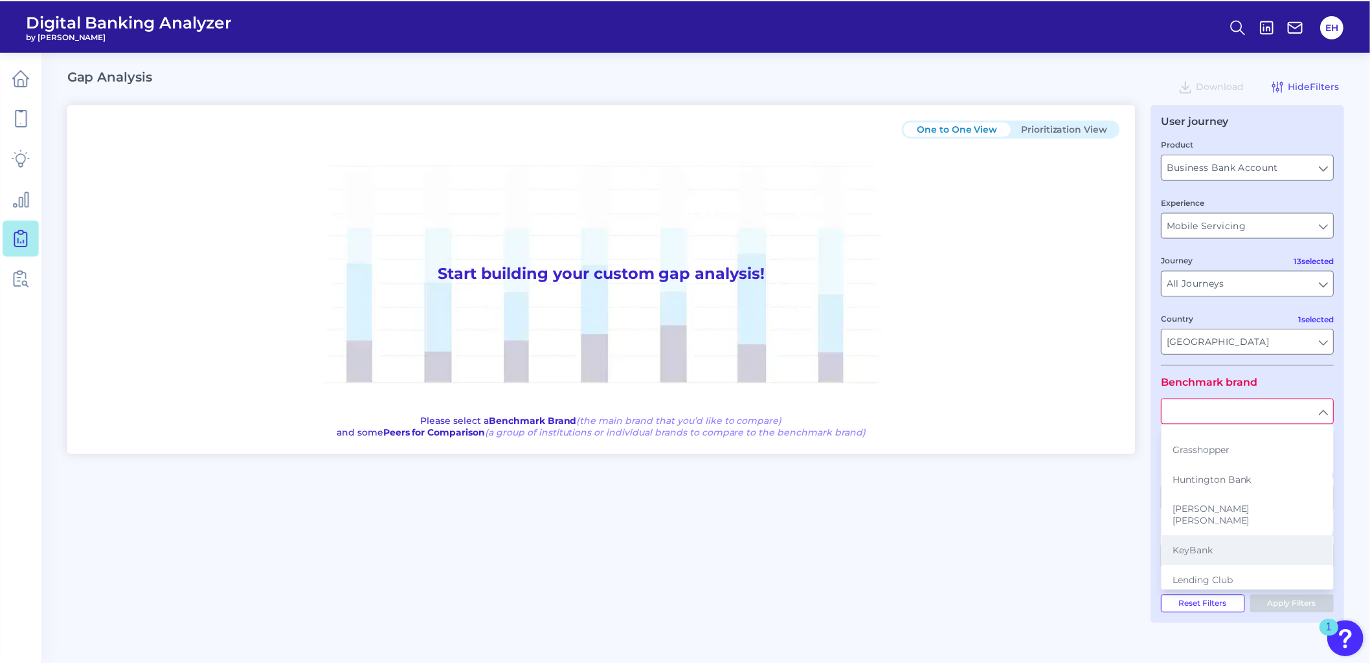
scroll to position [359, 0]
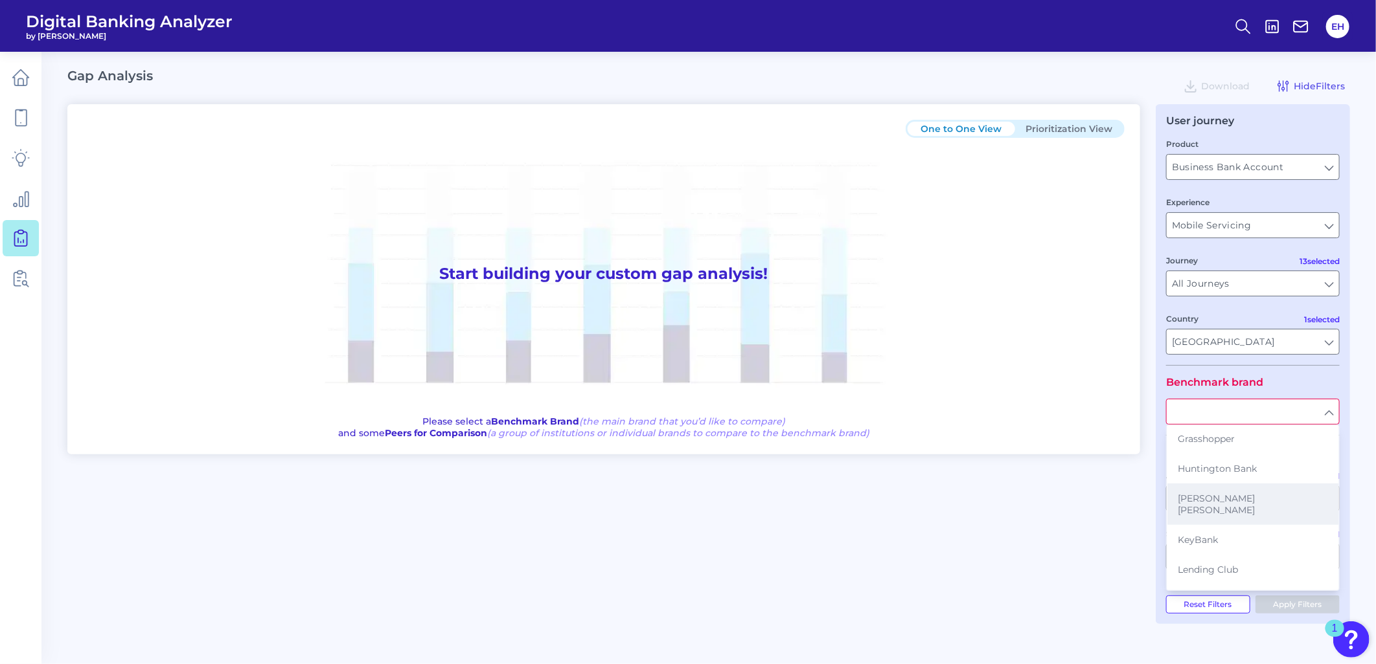
click at [1227, 493] on span "[PERSON_NAME] [PERSON_NAME]" at bounding box center [1252, 504] width 150 height 23
type input "[PERSON_NAME] [PERSON_NAME]"
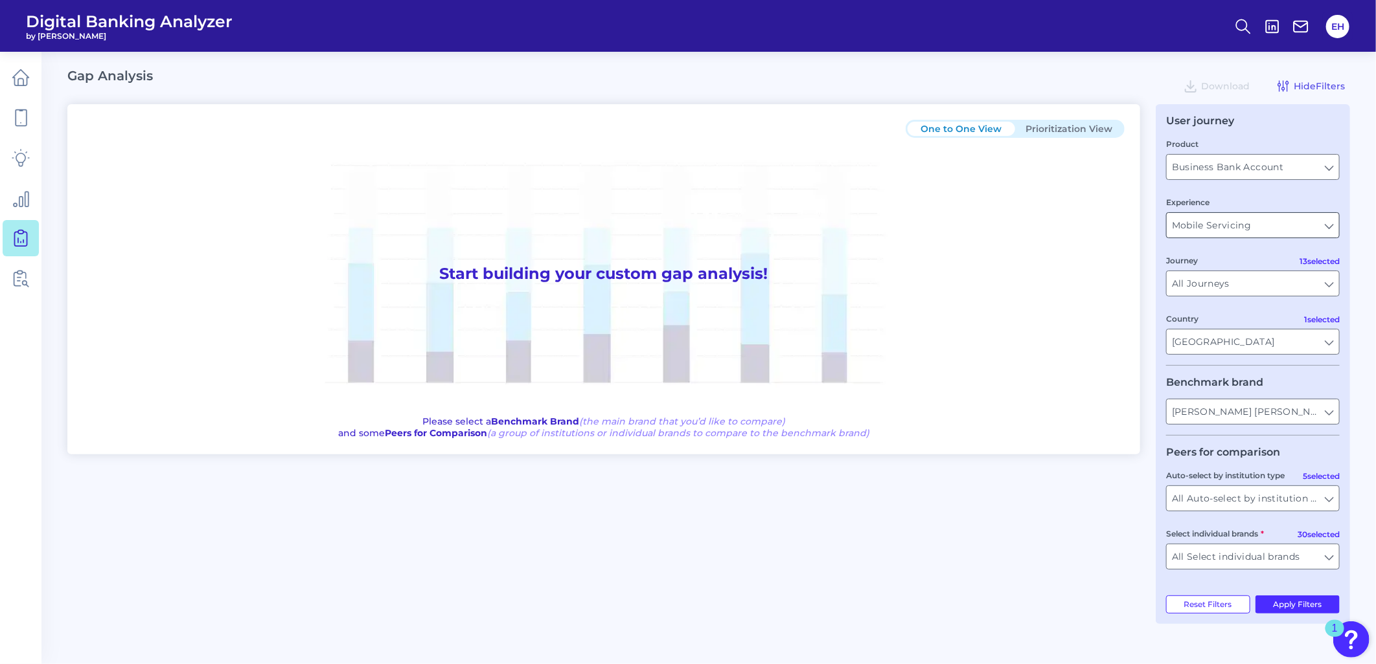
click at [1240, 228] on input "Mobile Servicing" at bounding box center [1252, 225] width 172 height 25
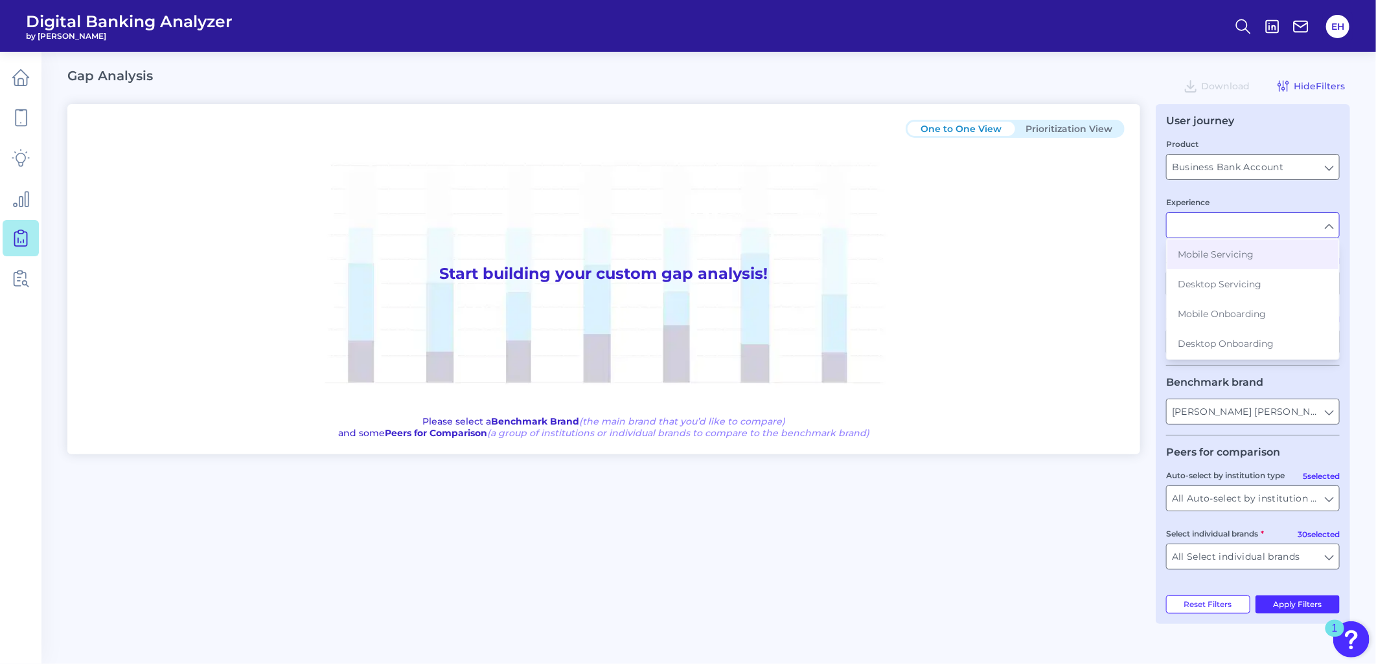
click at [1046, 532] on div "One to One View Prioritization View Start building your custom gap analysis! Pl…" at bounding box center [708, 364] width 1282 height 520
type input "Mobile Servicing"
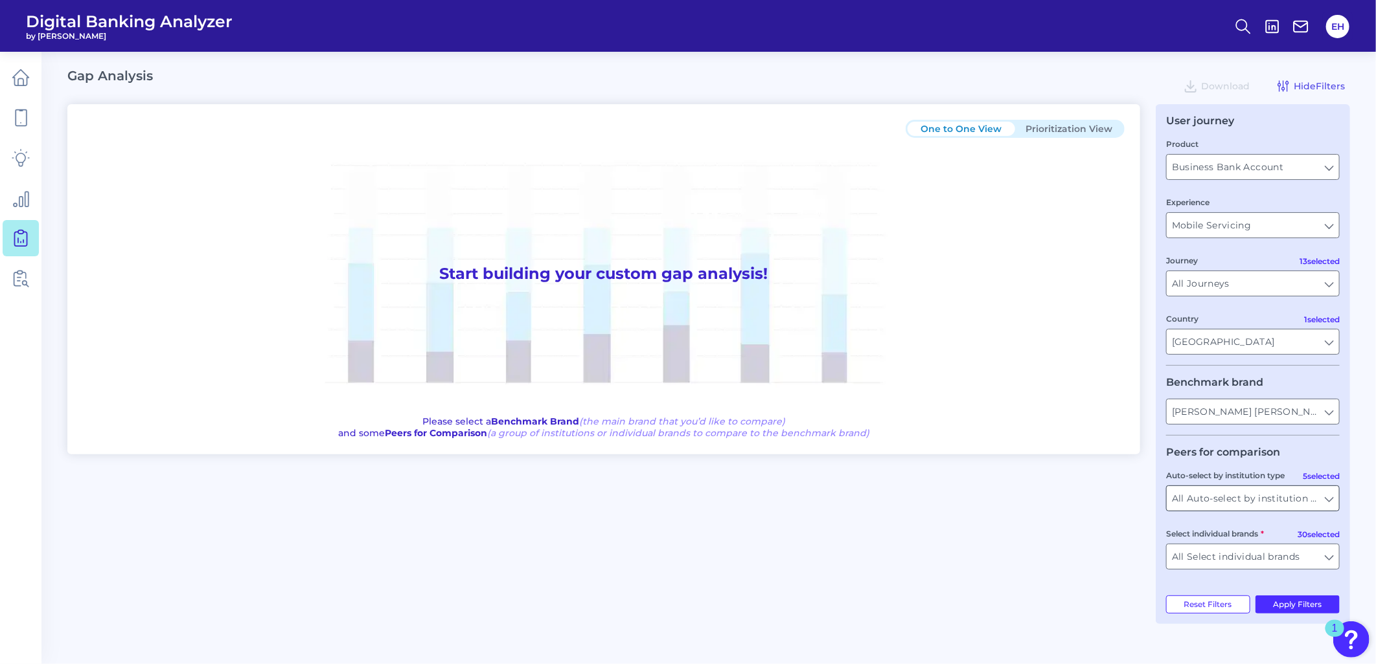
click at [1239, 501] on input "All Auto-select by institution types" at bounding box center [1252, 498] width 172 height 25
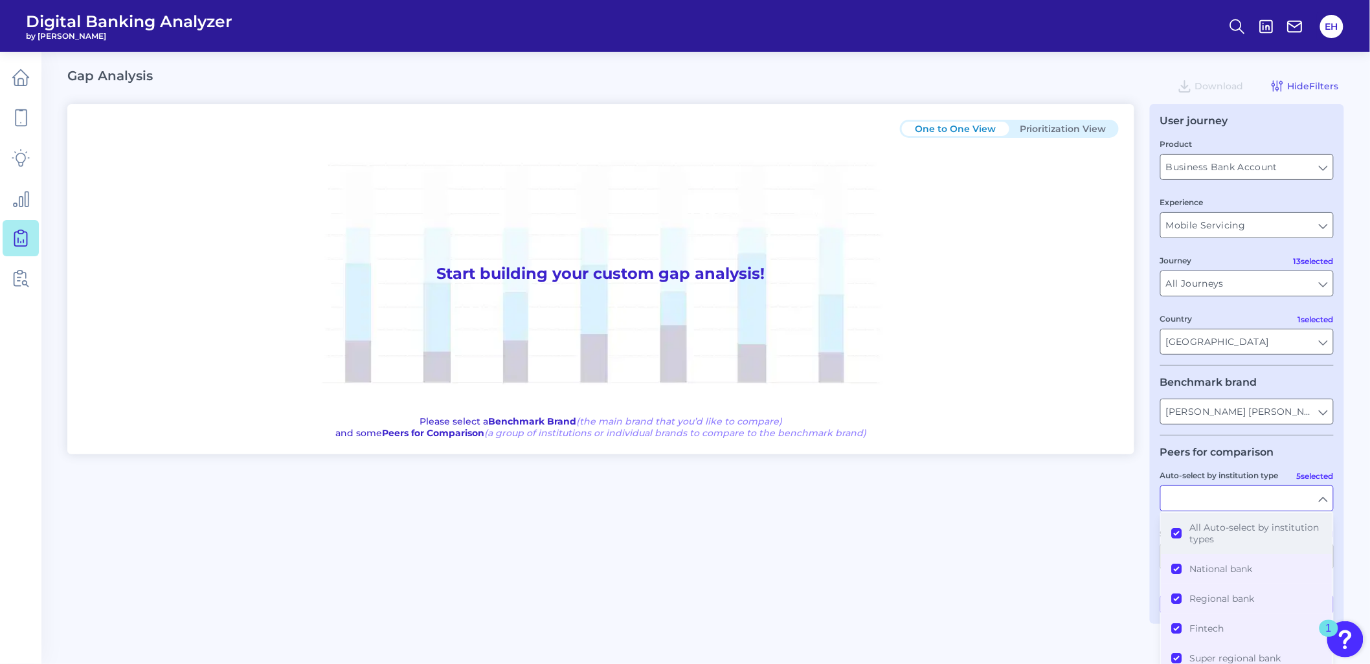
click at [1214, 530] on span "All Auto-select by institution types" at bounding box center [1256, 533] width 132 height 23
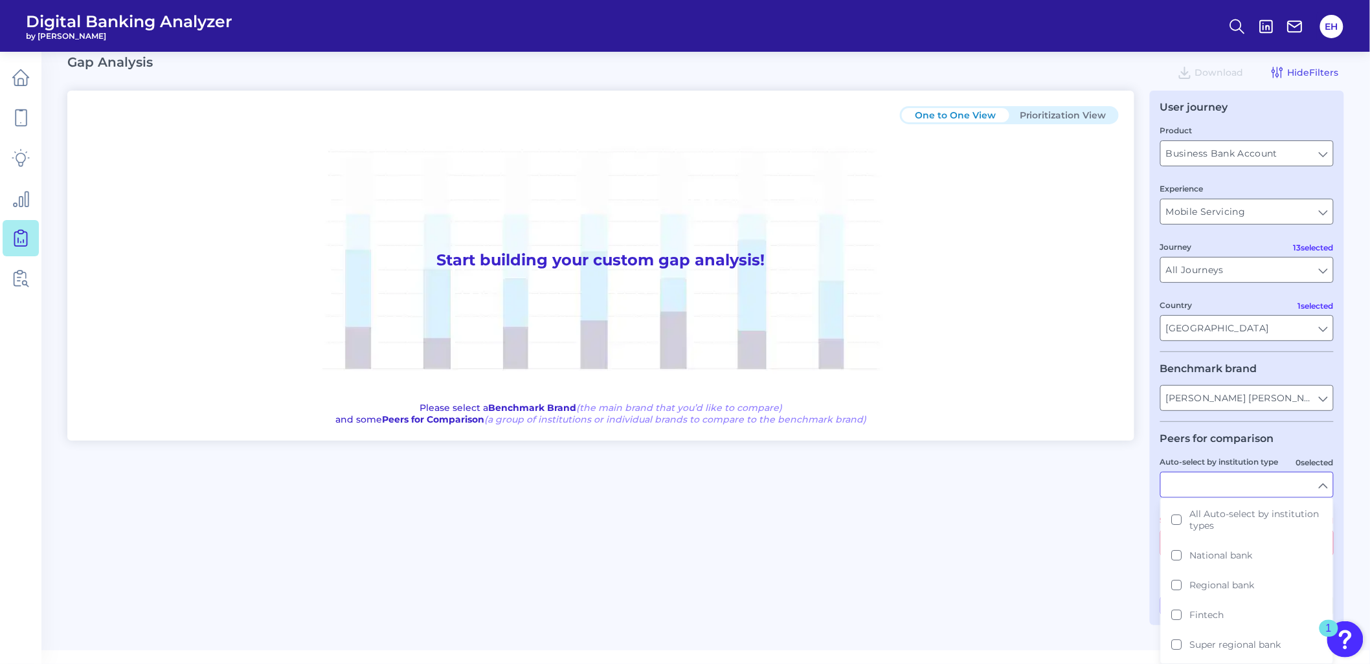
scroll to position [19, 0]
click at [1170, 553] on button "National bank" at bounding box center [1247, 556] width 171 height 30
type input "American Express, Bank of America, Capital One, Citi, PNC Bank, TD Bank, US Ban…"
click at [1008, 546] on div "One to One View Prioritization View Start building your custom gap analysis! Pl…" at bounding box center [705, 351] width 1277 height 520
type input "National bank"
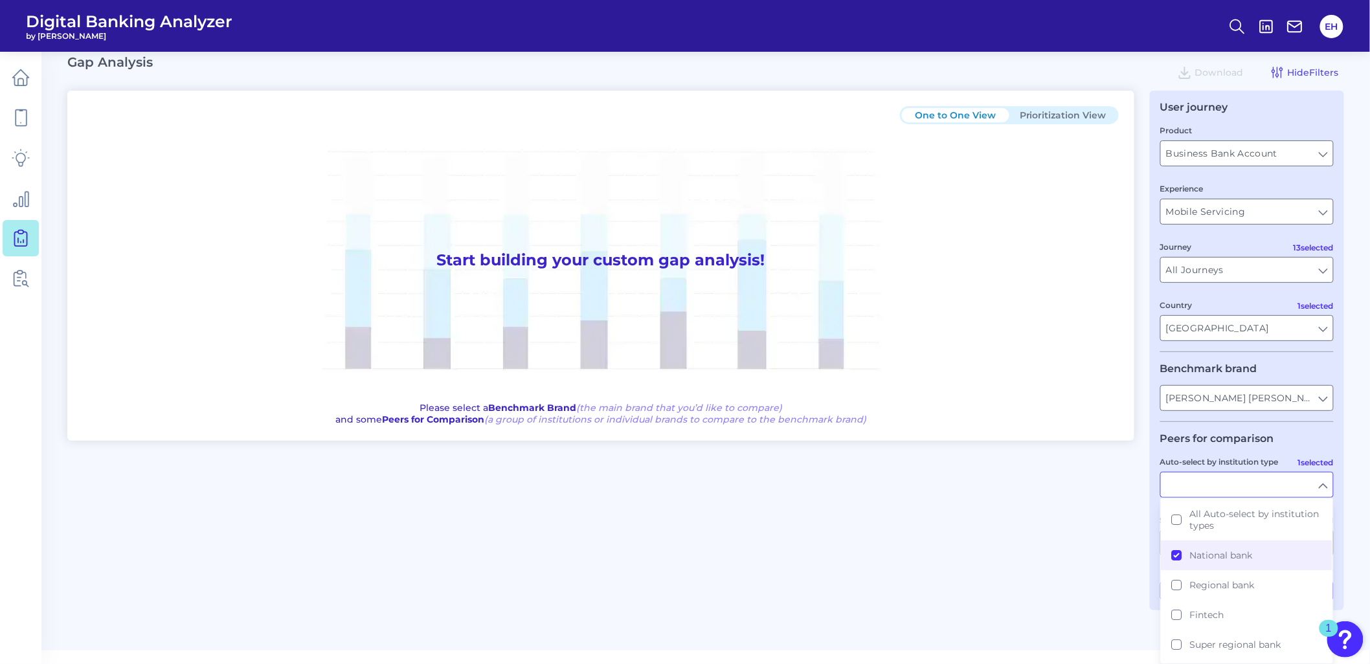
scroll to position [0, 0]
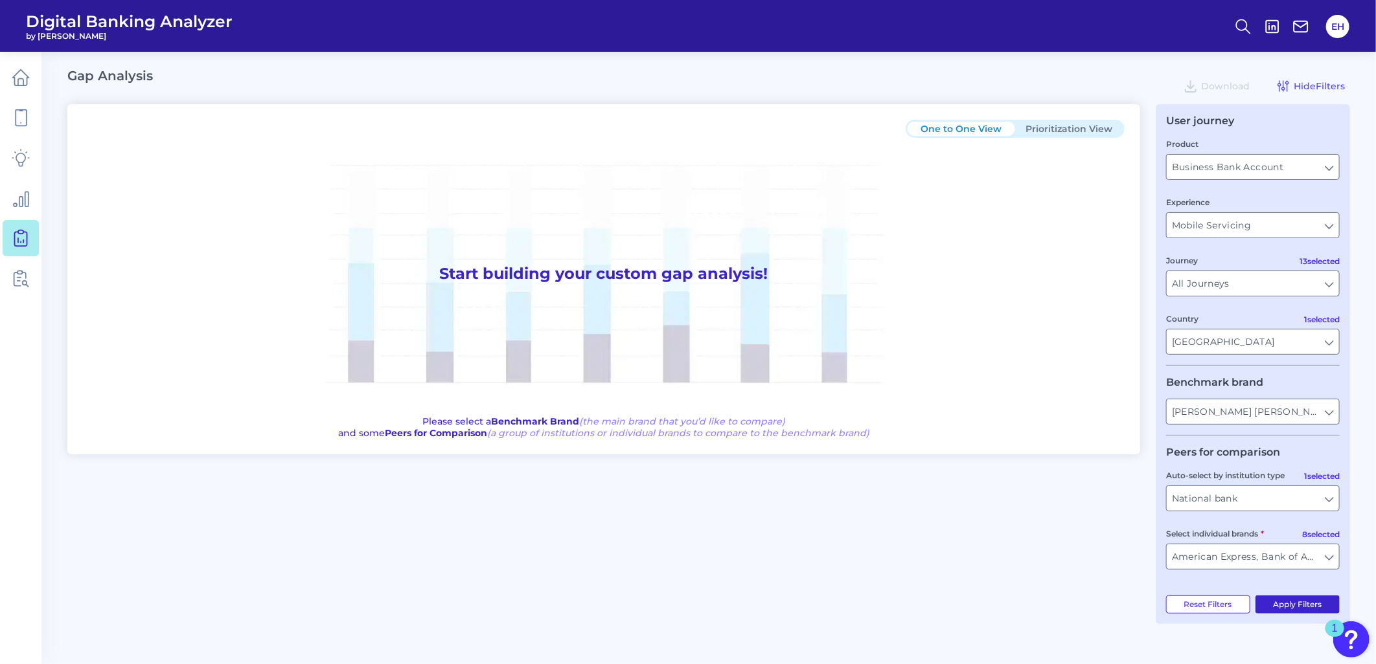
click at [1302, 612] on button "Apply Filters" at bounding box center [1297, 605] width 85 height 18
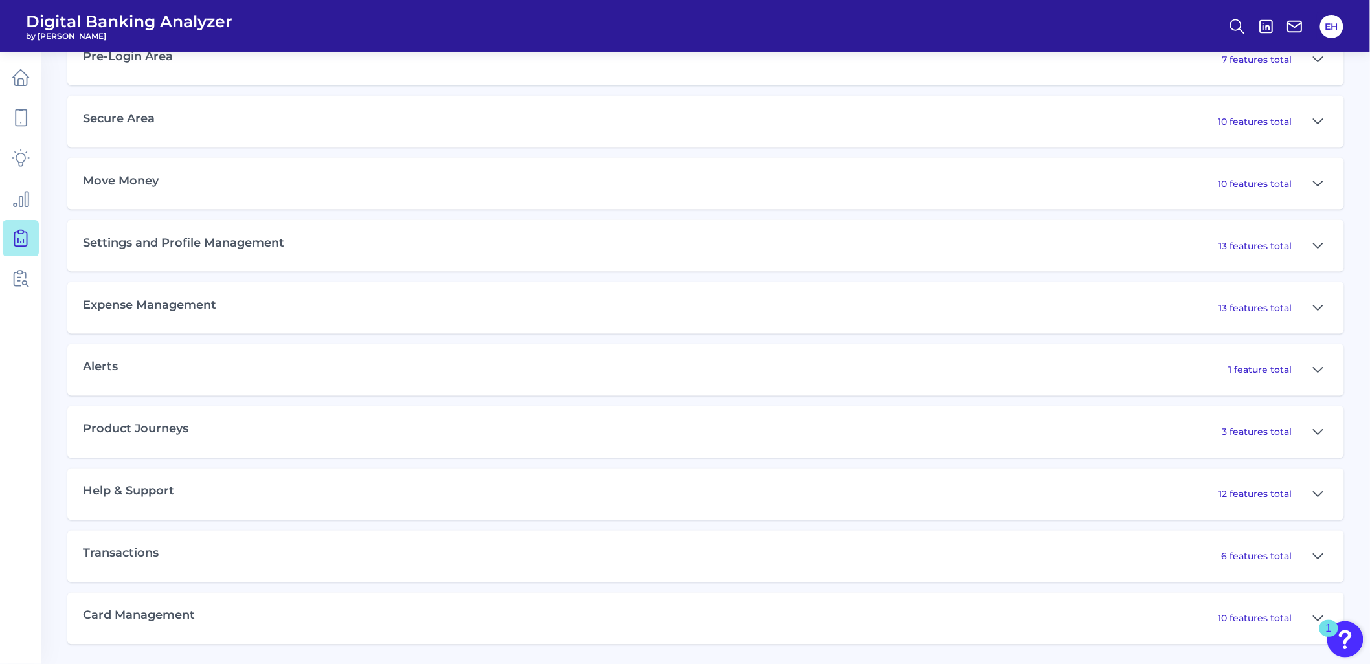
scroll to position [596, 0]
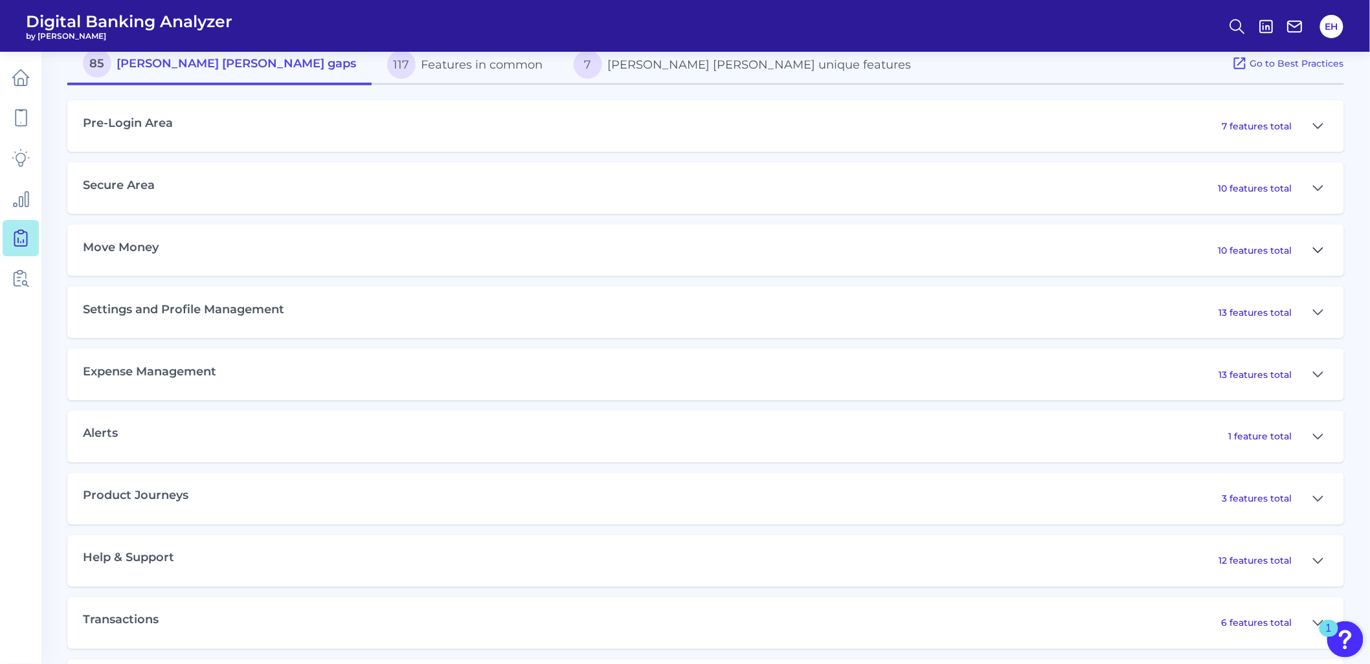
click at [1313, 256] on icon at bounding box center [1318, 251] width 10 height 16
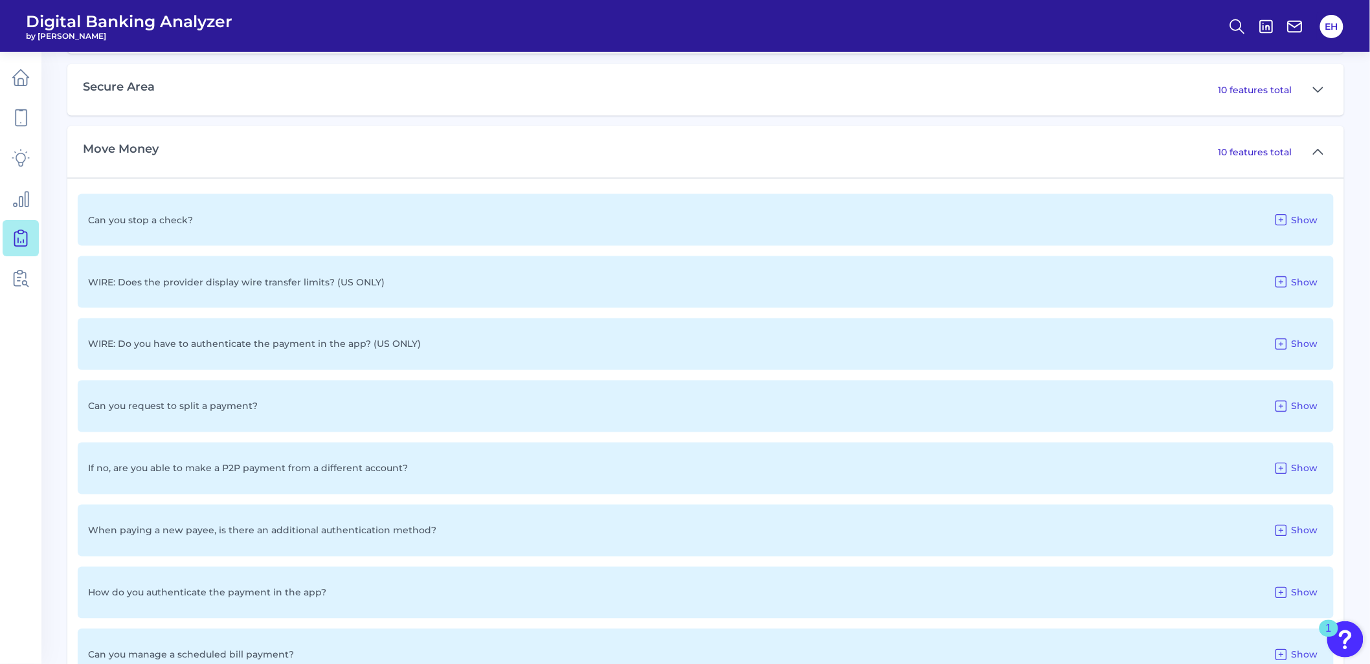
scroll to position [668, 0]
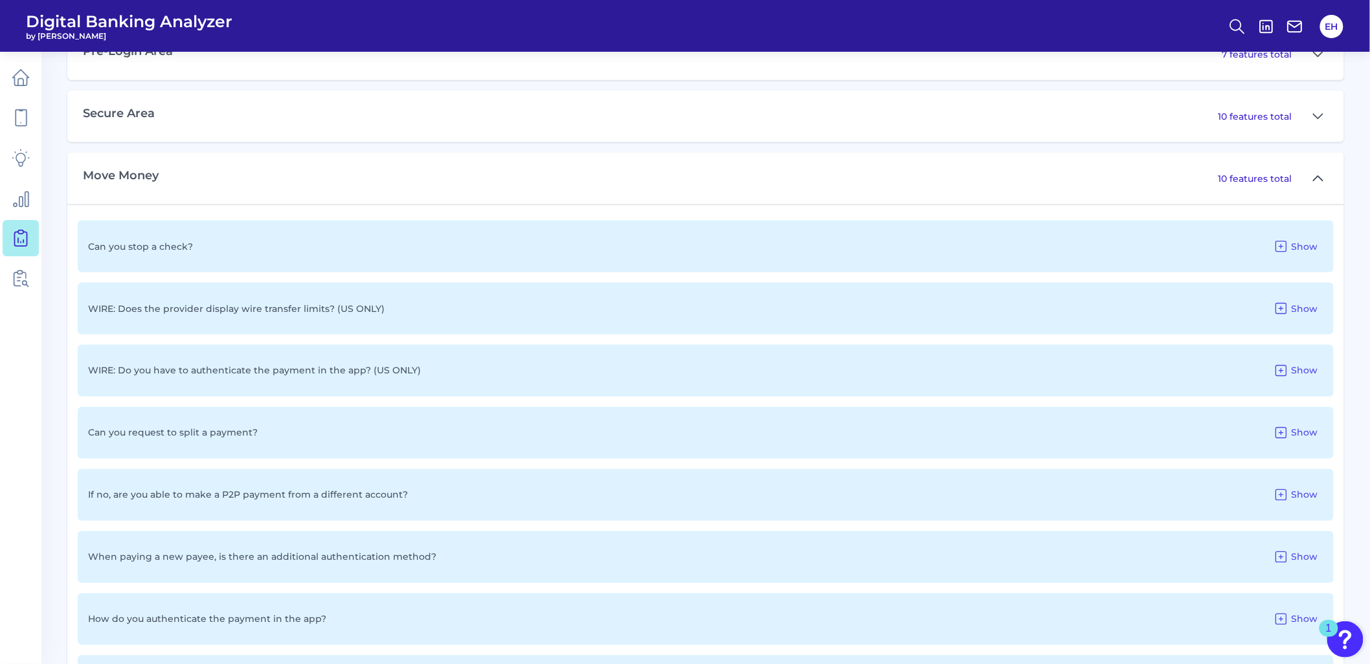
click at [1312, 180] on button at bounding box center [1318, 178] width 21 height 21
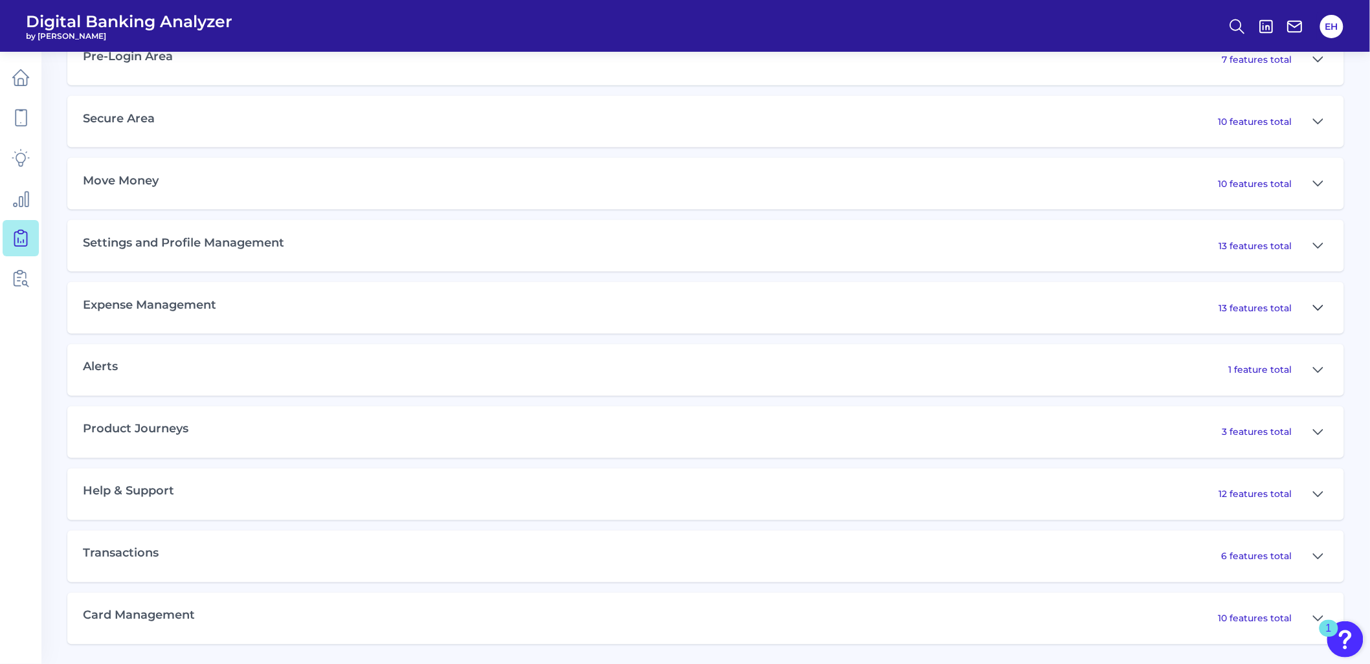
click at [1321, 309] on icon at bounding box center [1318, 309] width 10 height 16
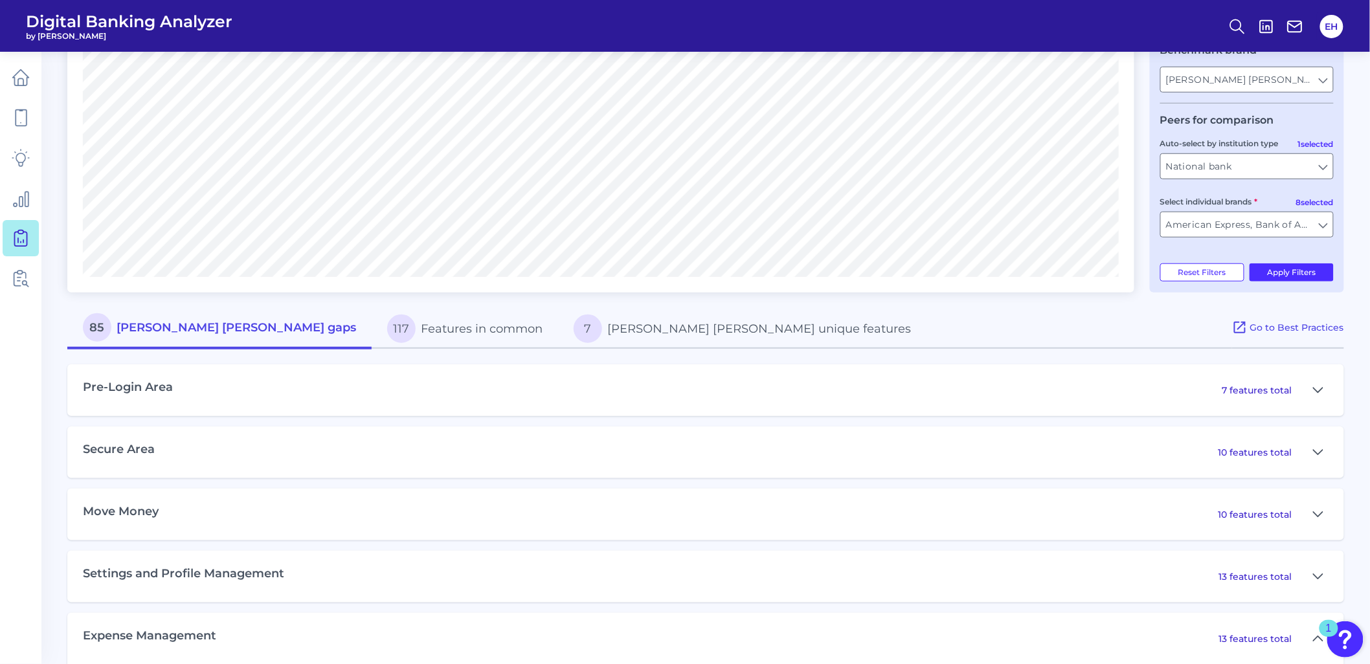
scroll to position [308, 0]
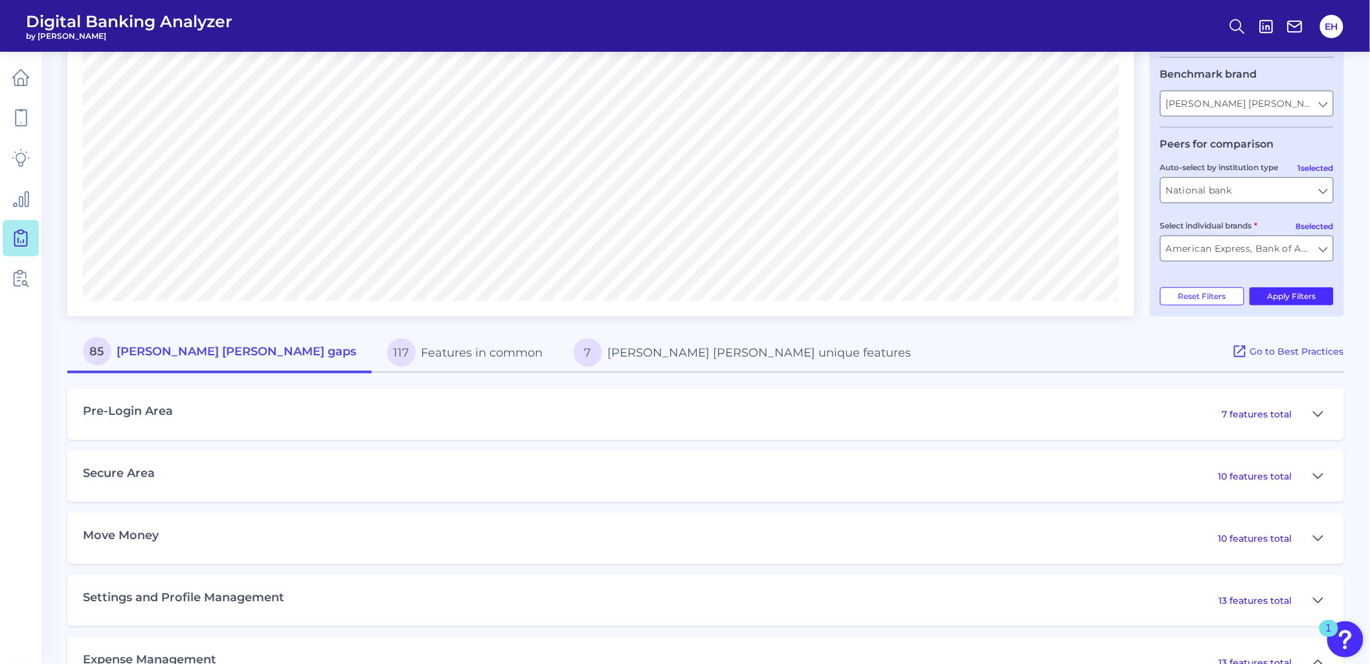
click at [372, 359] on button "117 Features in common" at bounding box center [465, 352] width 187 height 41
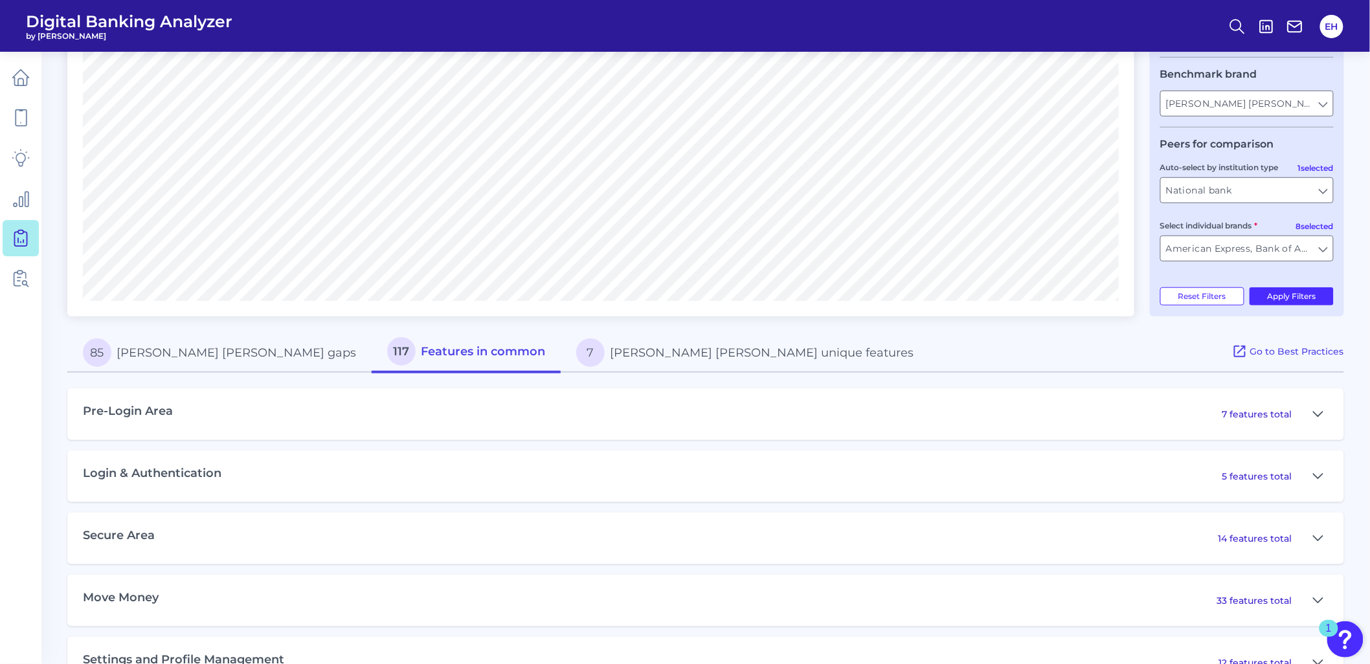
click at [643, 367] on button "7 JP Morgan Chase unique features" at bounding box center [745, 352] width 369 height 41
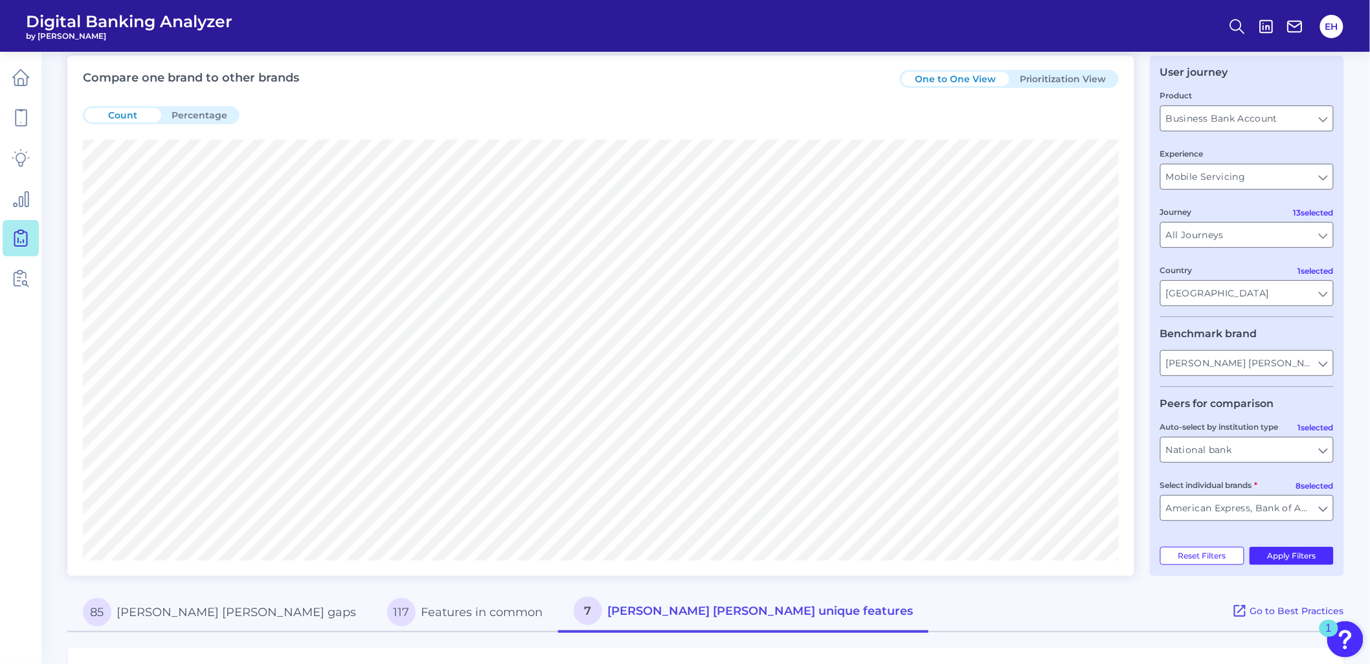
scroll to position [0, 0]
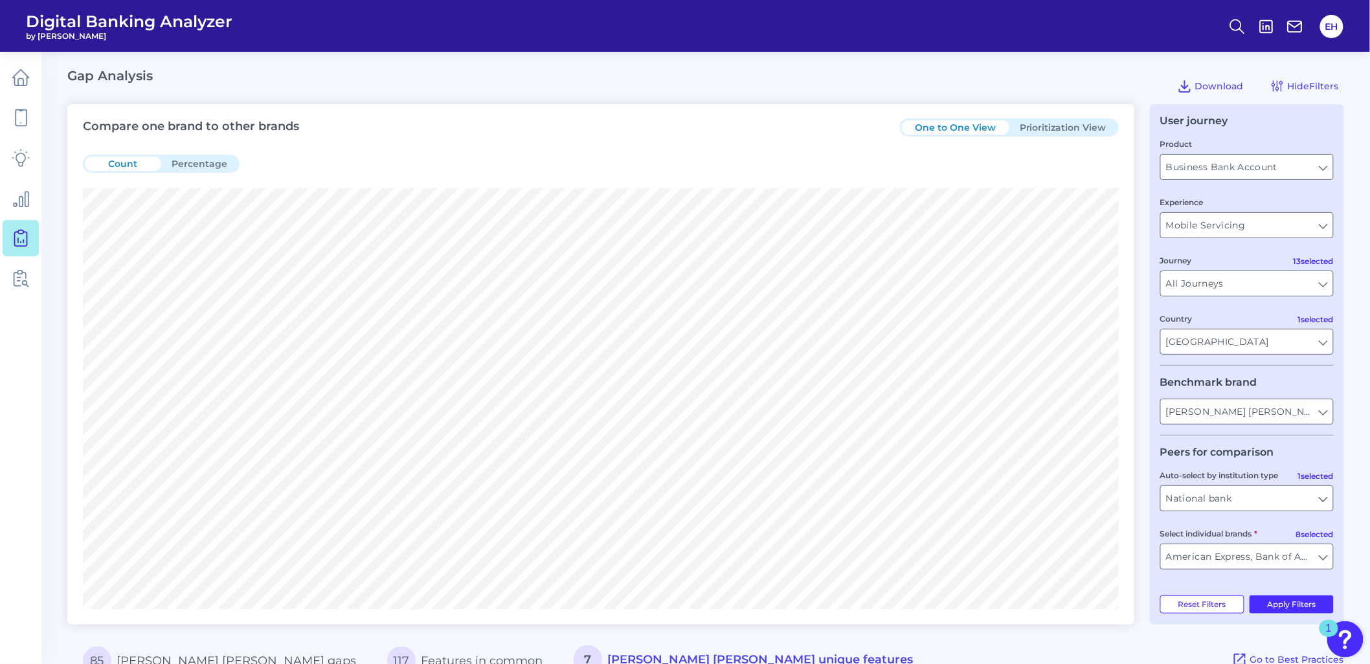
click at [1082, 119] on div "One to One View Prioritization View" at bounding box center [1009, 128] width 219 height 18
click at [1082, 126] on button "Prioritization View" at bounding box center [1064, 127] width 108 height 14
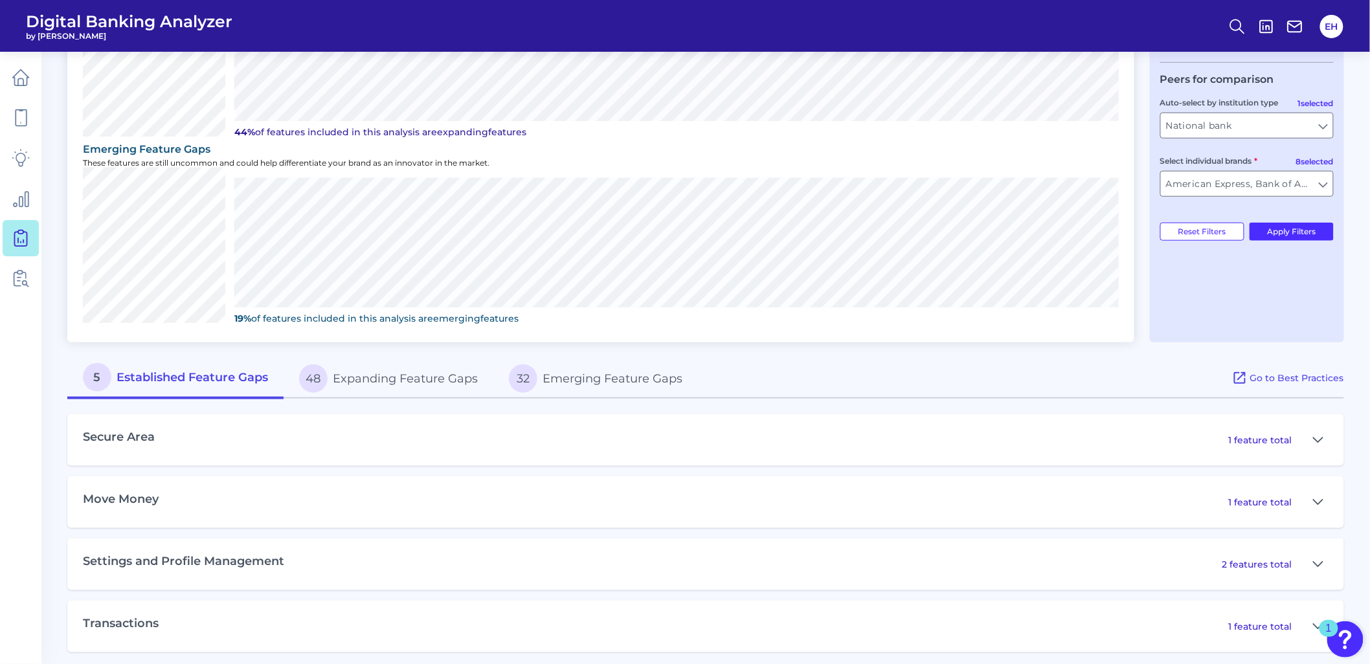
scroll to position [377, 0]
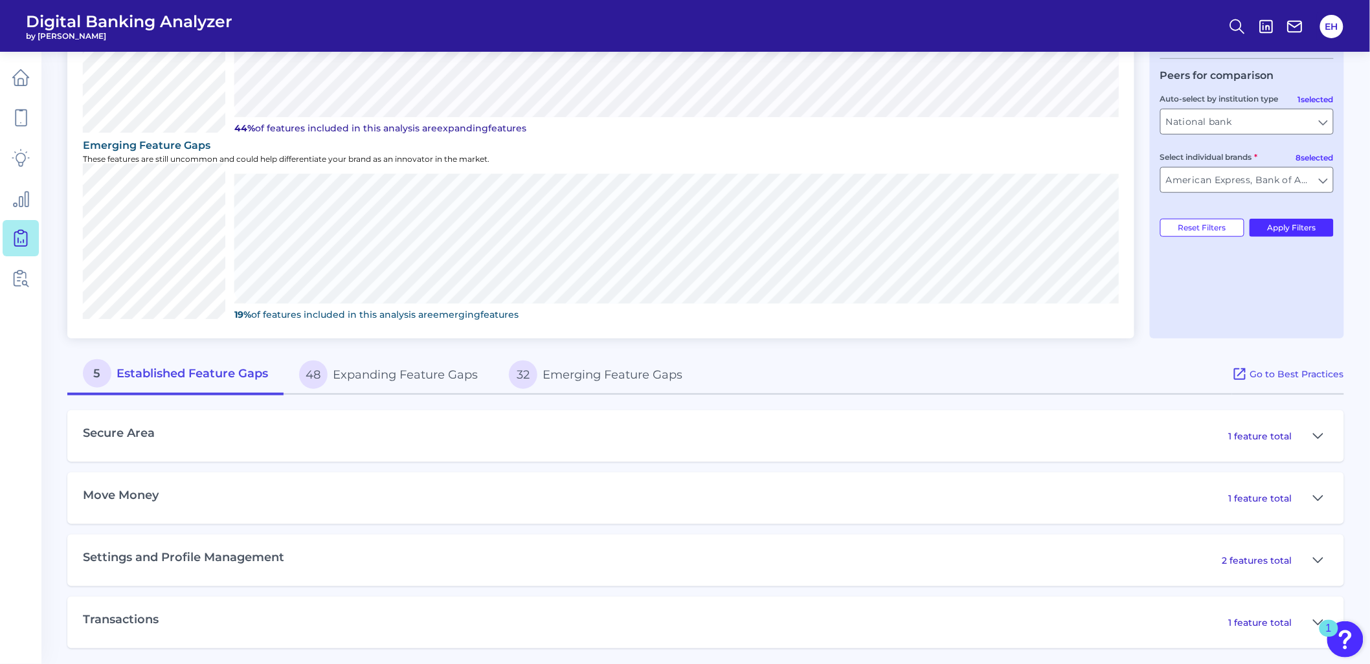
click at [359, 378] on button "48 Expanding Feature Gaps" at bounding box center [389, 374] width 210 height 41
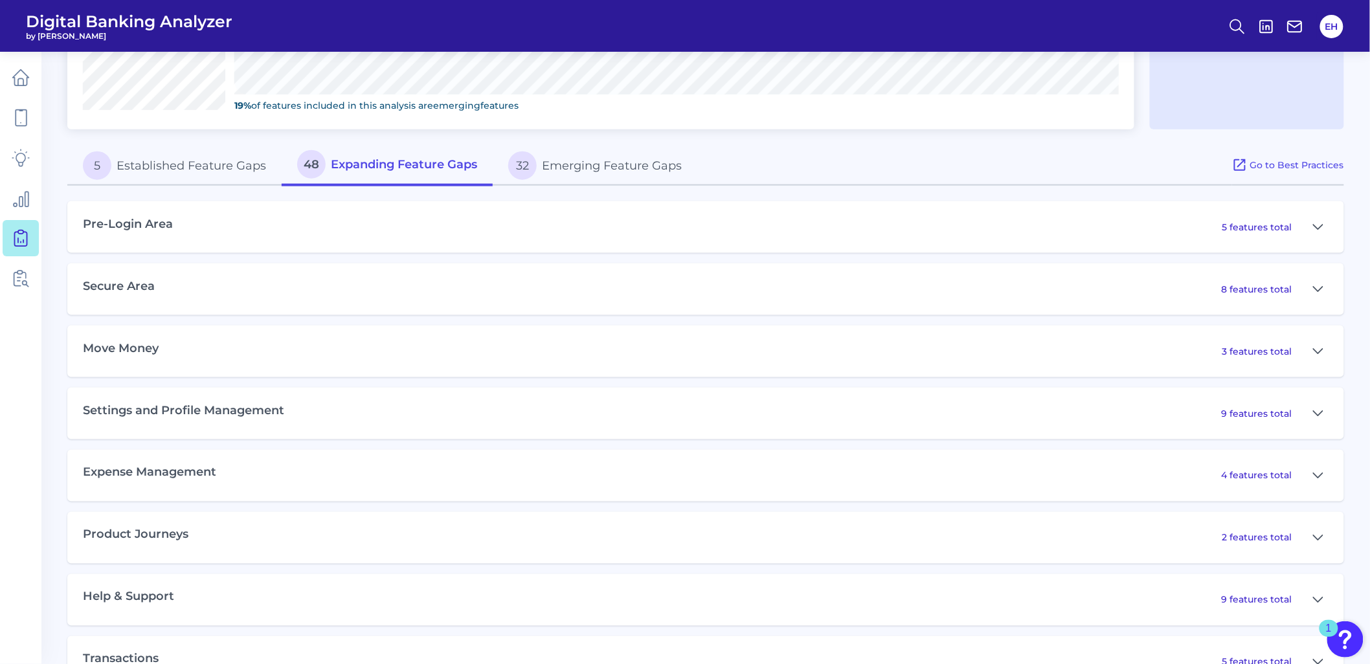
scroll to position [664, 0]
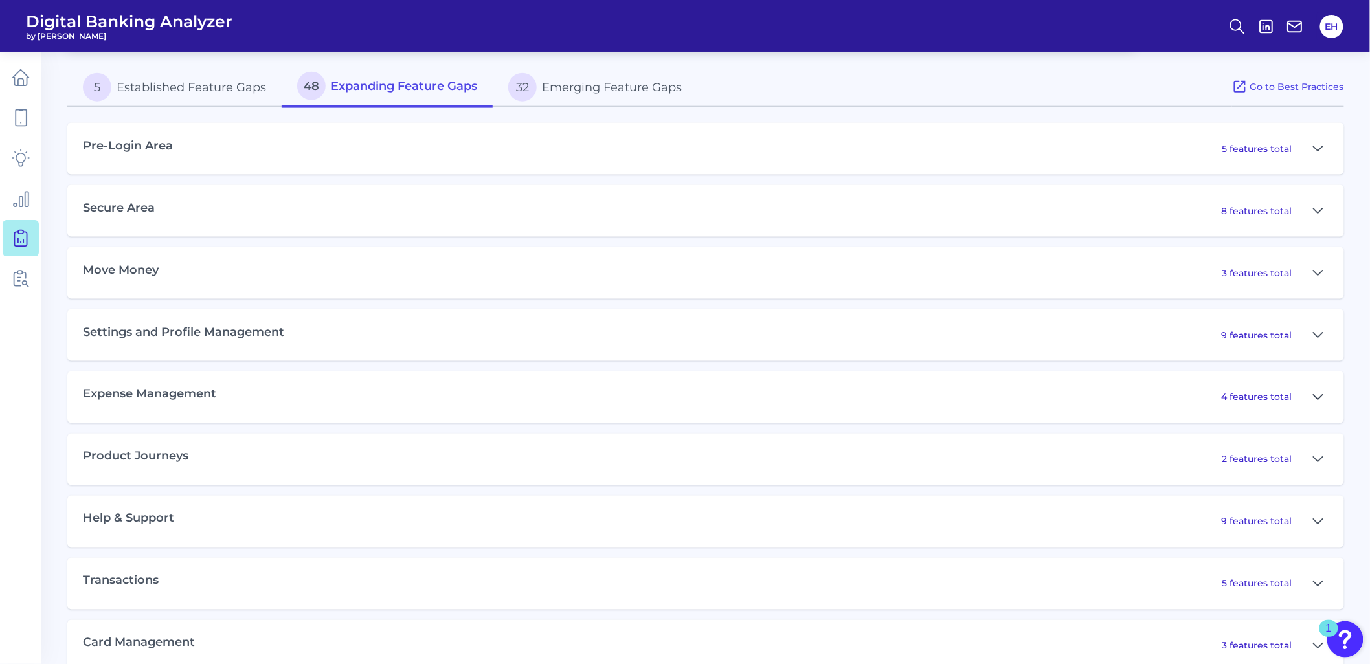
click at [1320, 397] on icon at bounding box center [1318, 398] width 10 height 16
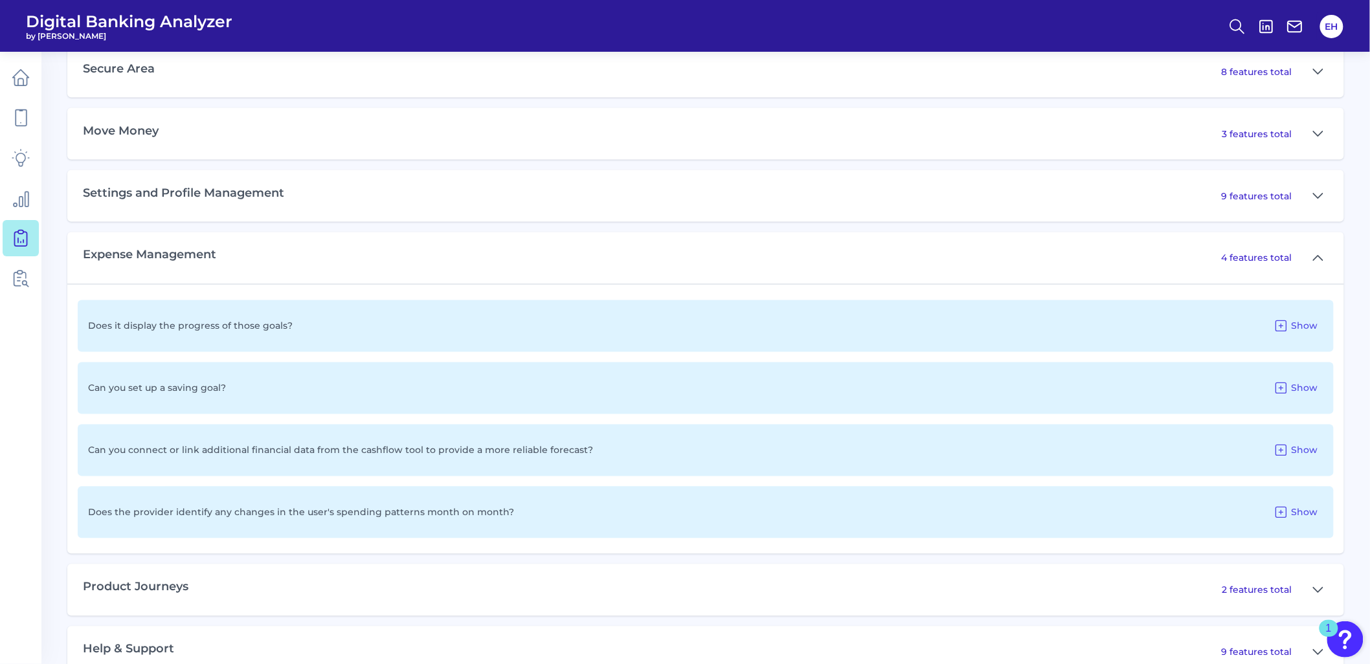
scroll to position [808, 0]
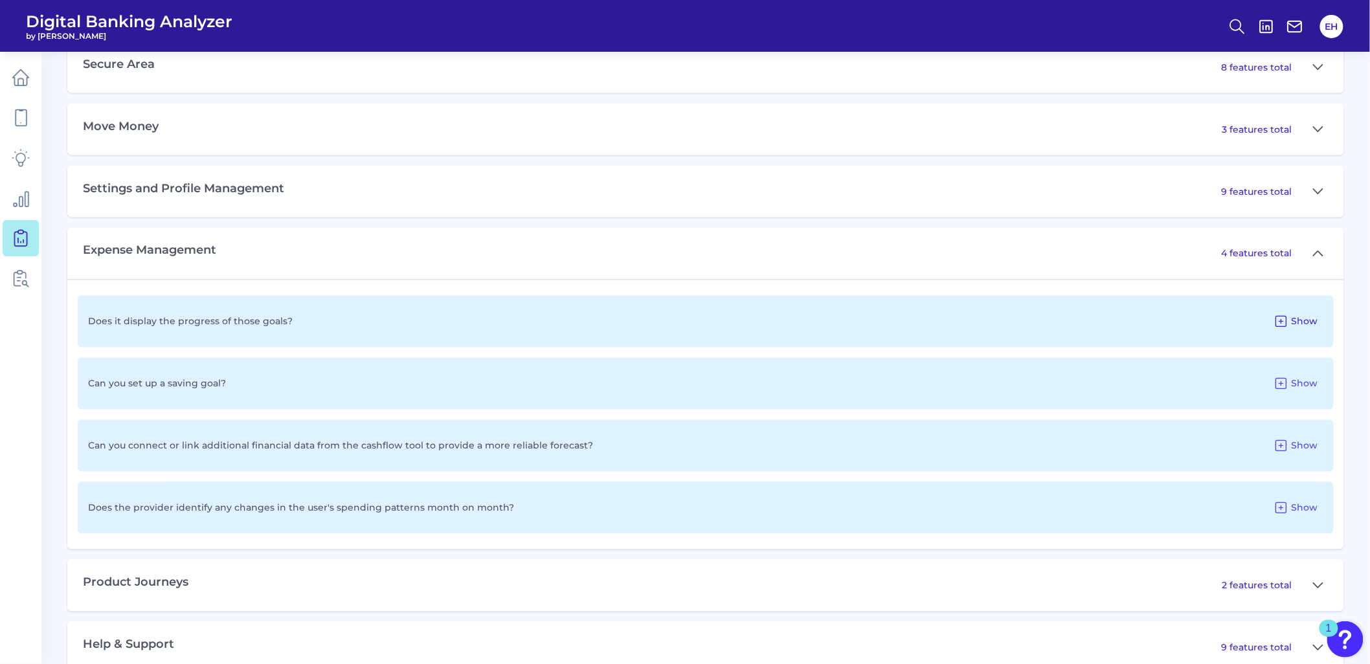
click at [1289, 316] on icon at bounding box center [1282, 322] width 16 height 16
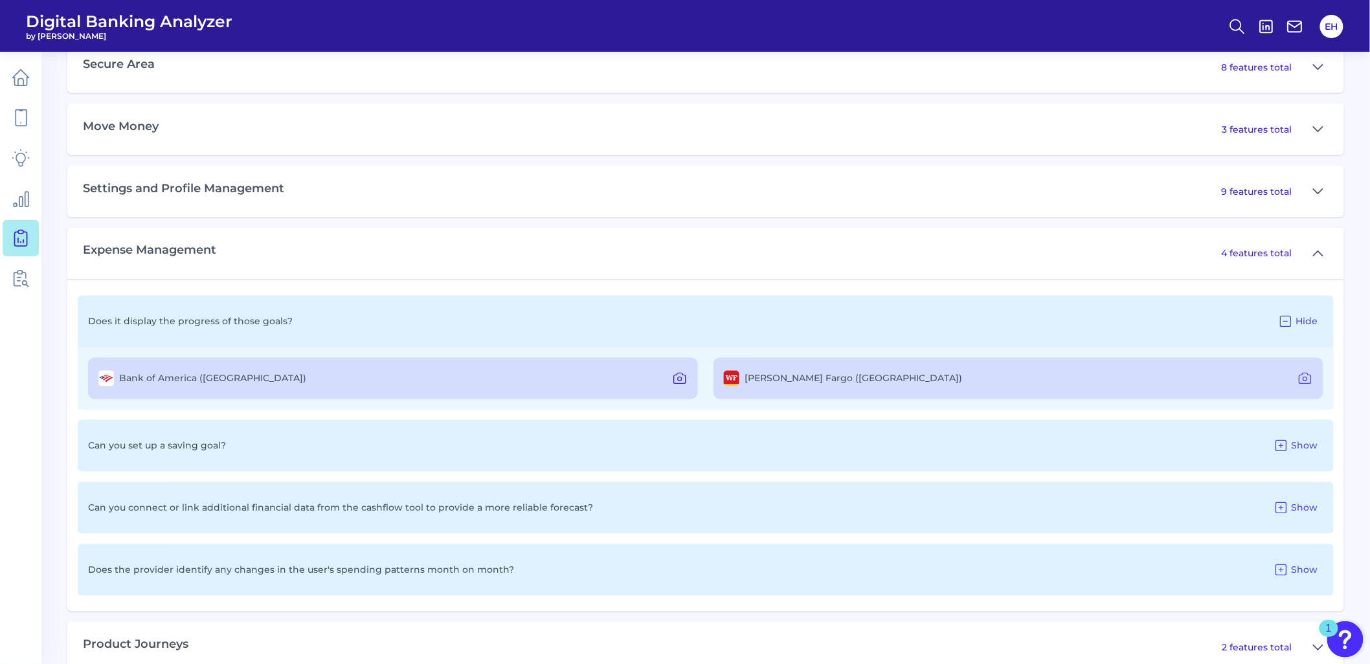
click at [675, 373] on icon at bounding box center [680, 379] width 16 height 16
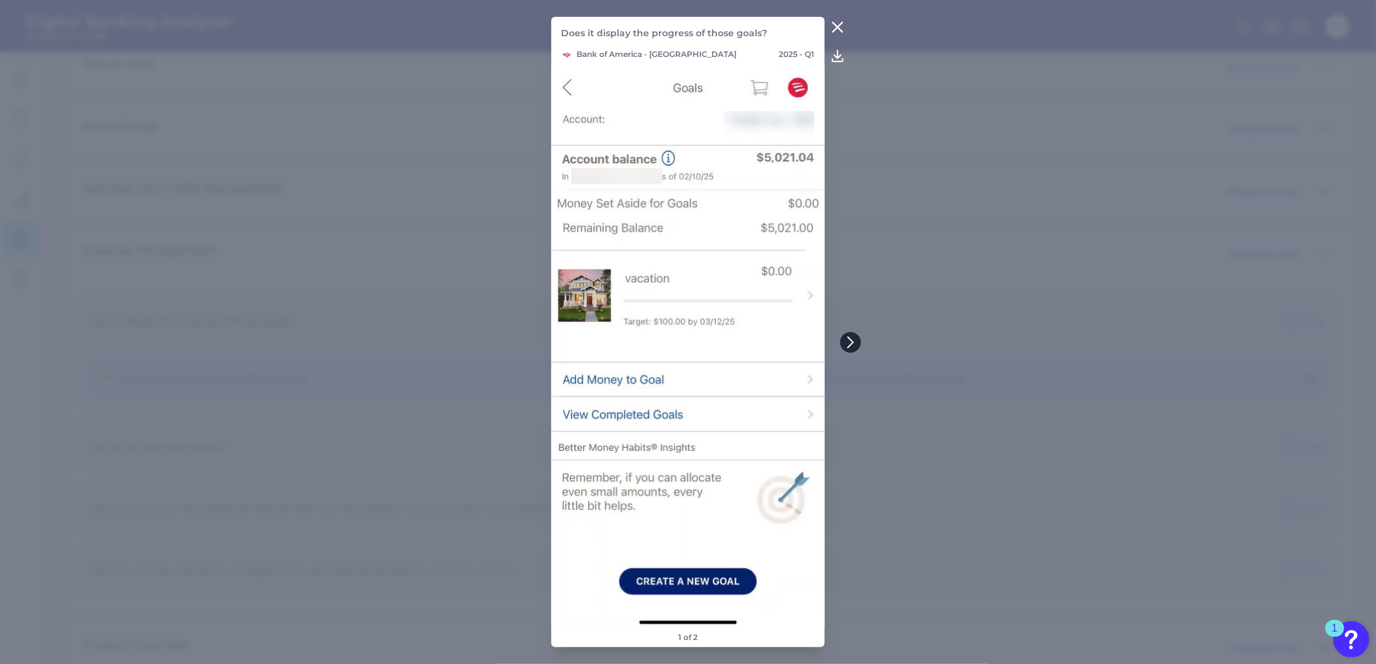
click at [854, 338] on icon at bounding box center [851, 343] width 12 height 12
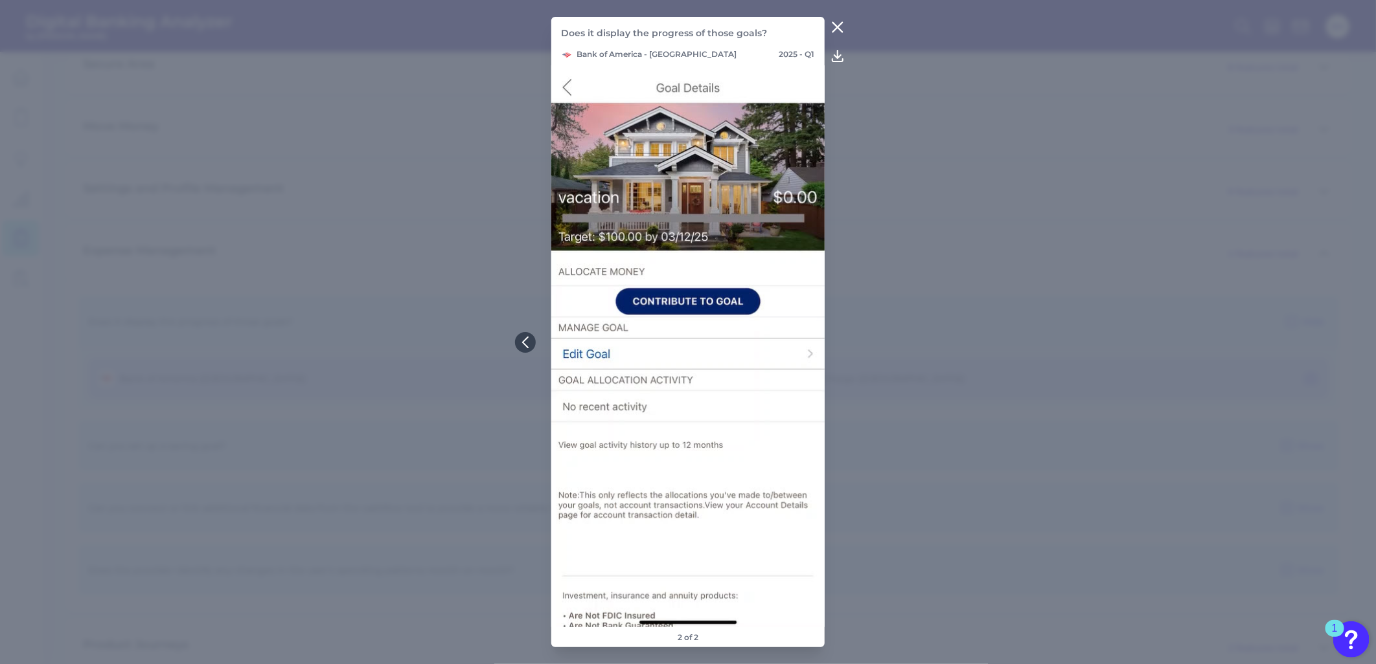
click at [841, 28] on icon at bounding box center [838, 27] width 16 height 16
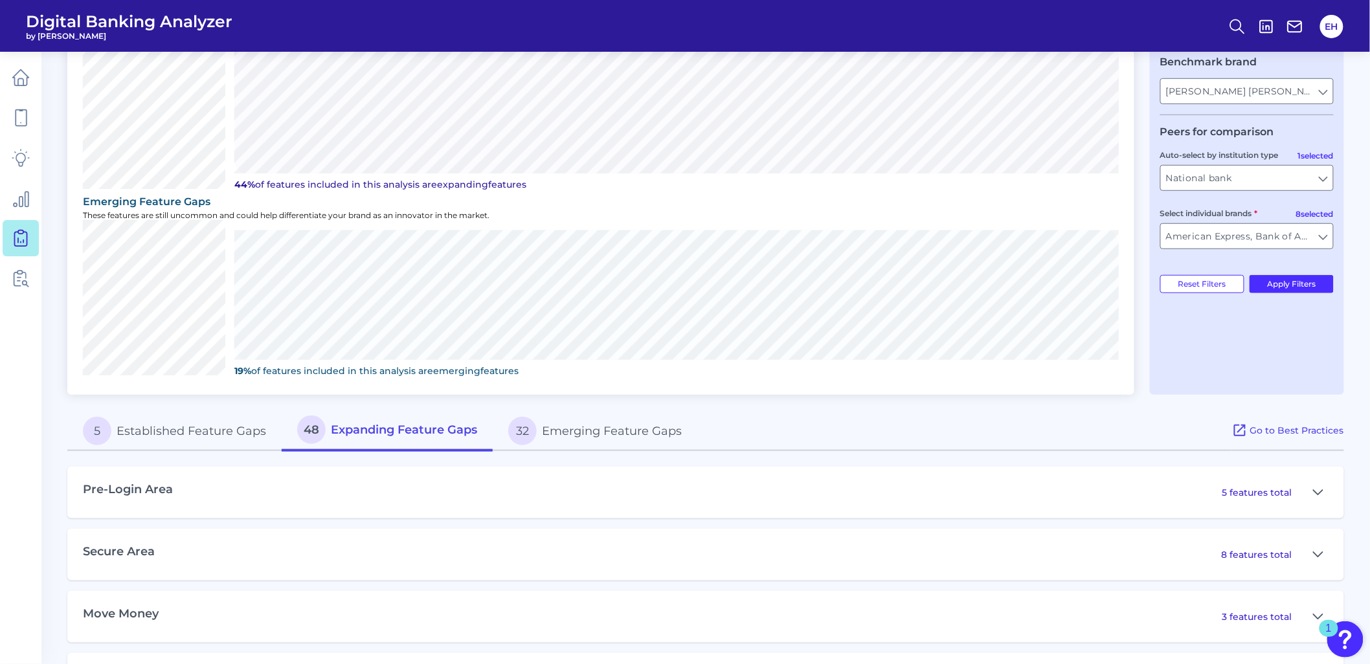
scroll to position [17, 0]
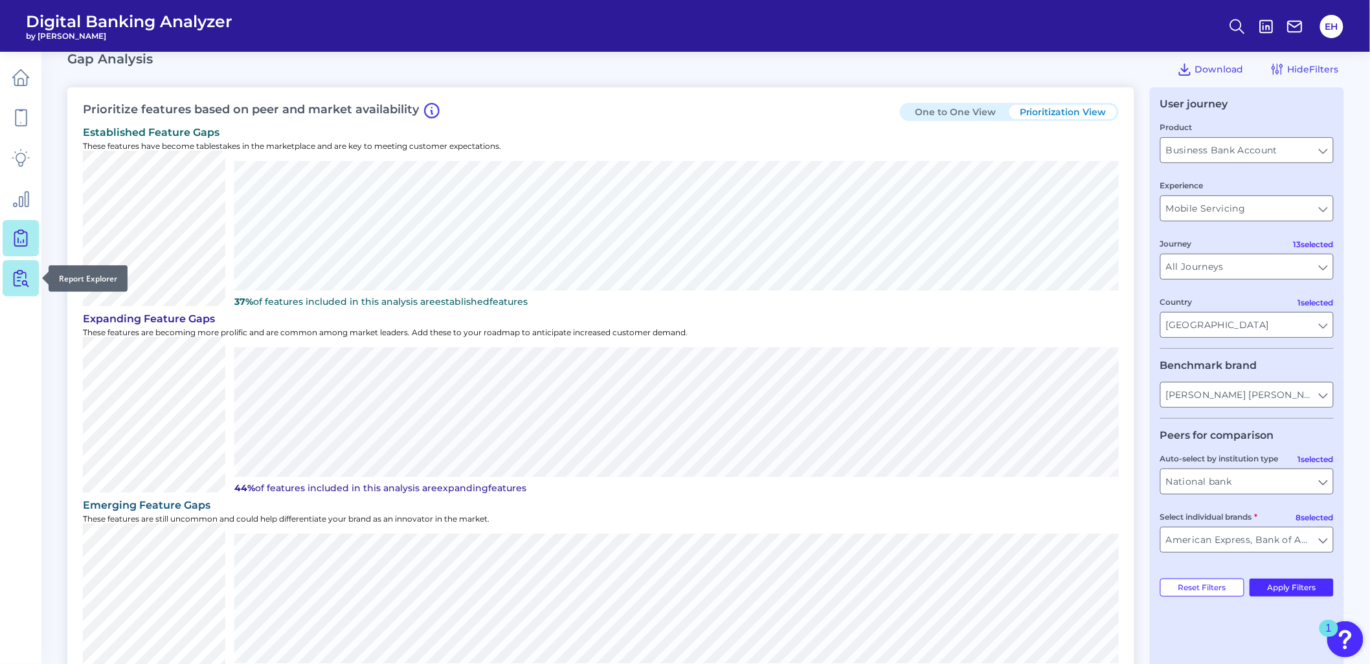
click at [23, 280] on icon at bounding box center [21, 278] width 18 height 18
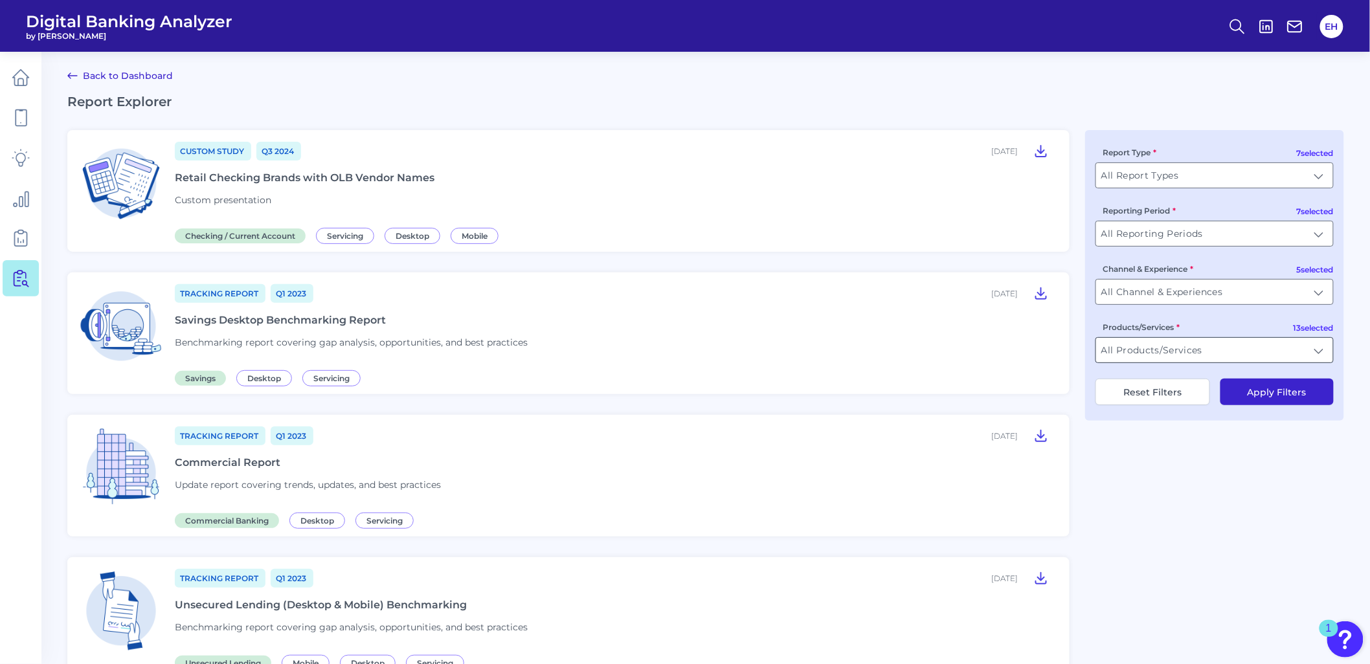
click at [1137, 359] on input "All Products/Services" at bounding box center [1214, 350] width 237 height 25
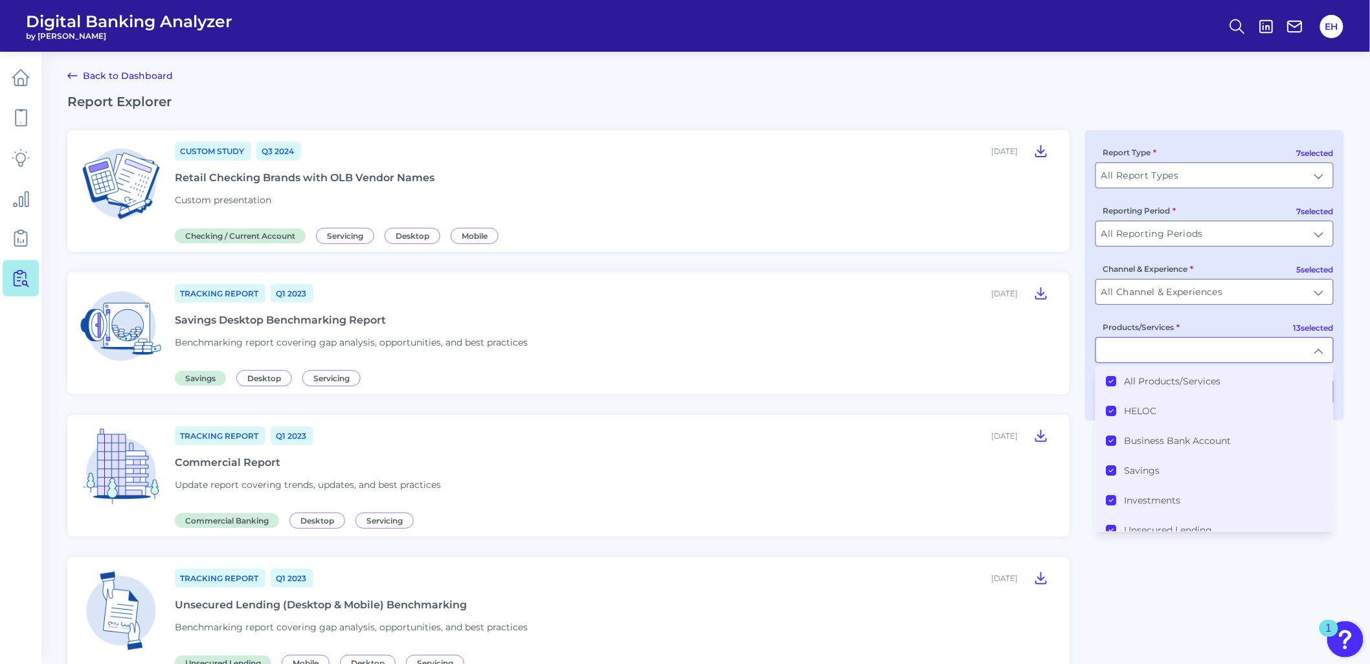
type input "All Products/Services"
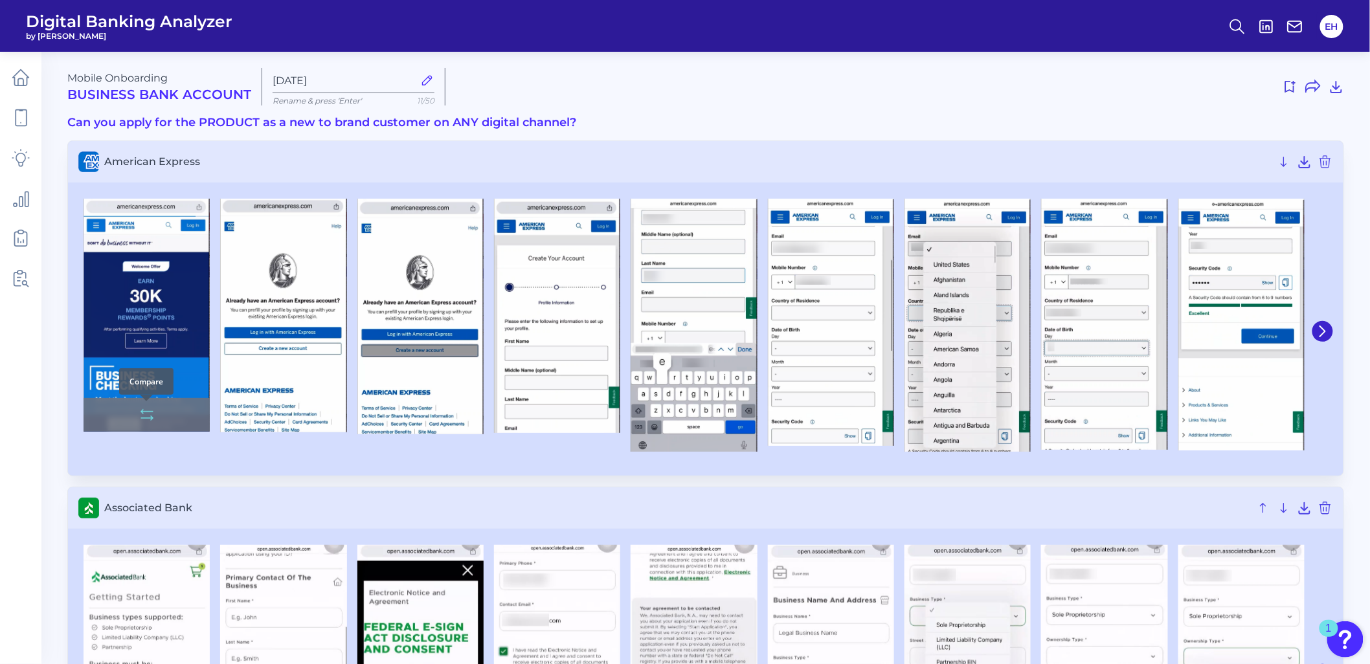
click at [153, 420] on icon at bounding box center [147, 415] width 16 height 16
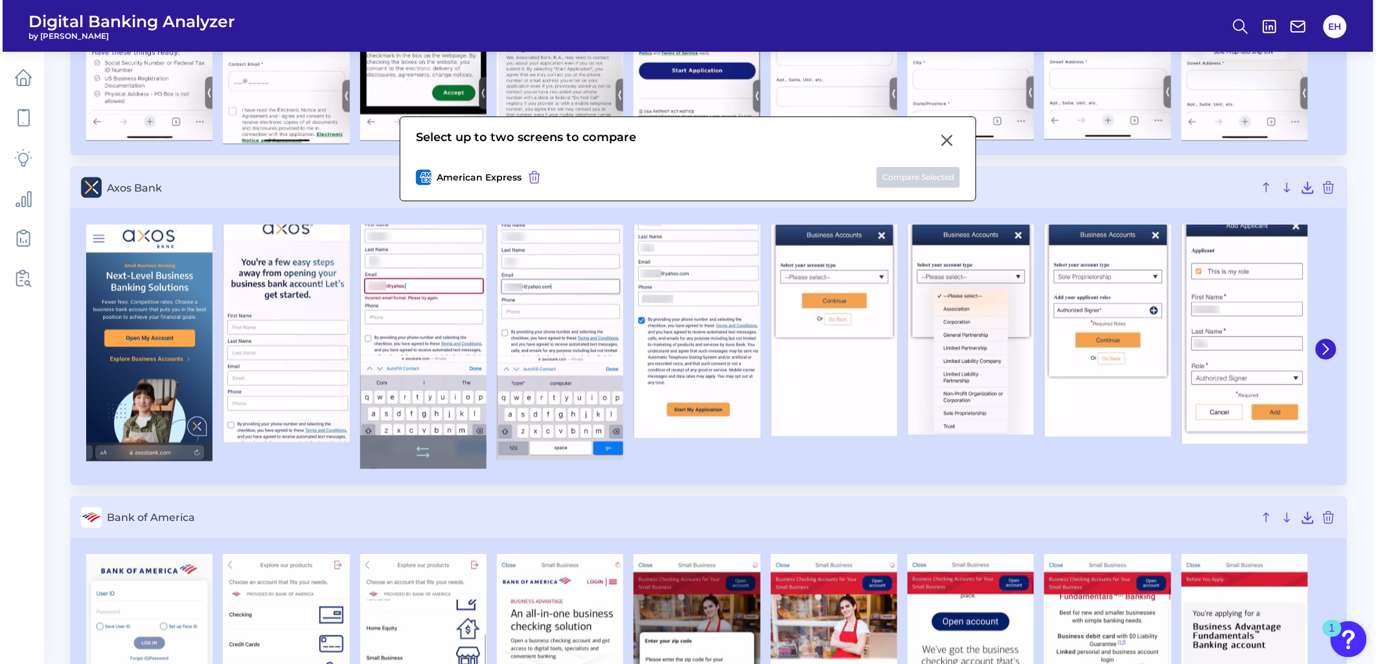
scroll to position [863, 0]
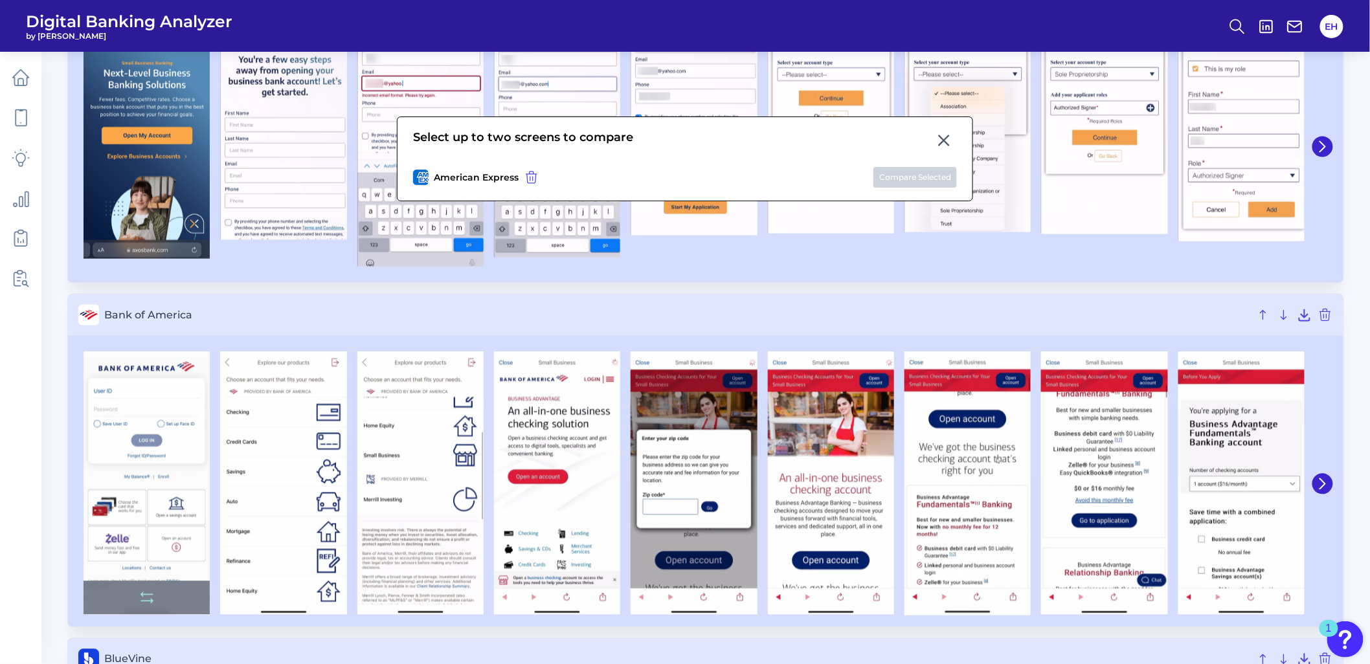
click at [132, 597] on div at bounding box center [147, 599] width 126 height 34
click at [150, 596] on icon at bounding box center [147, 599] width 16 height 16
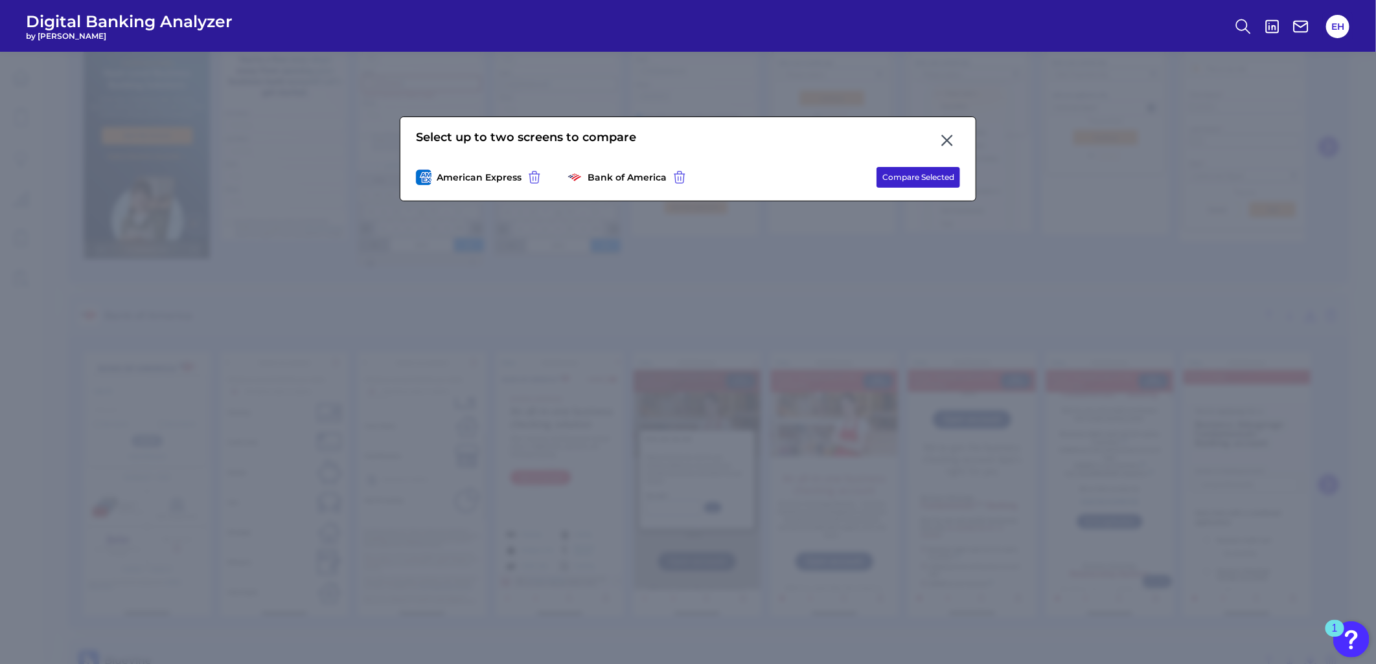
click at [937, 172] on button "Compare Selected" at bounding box center [918, 177] width 84 height 21
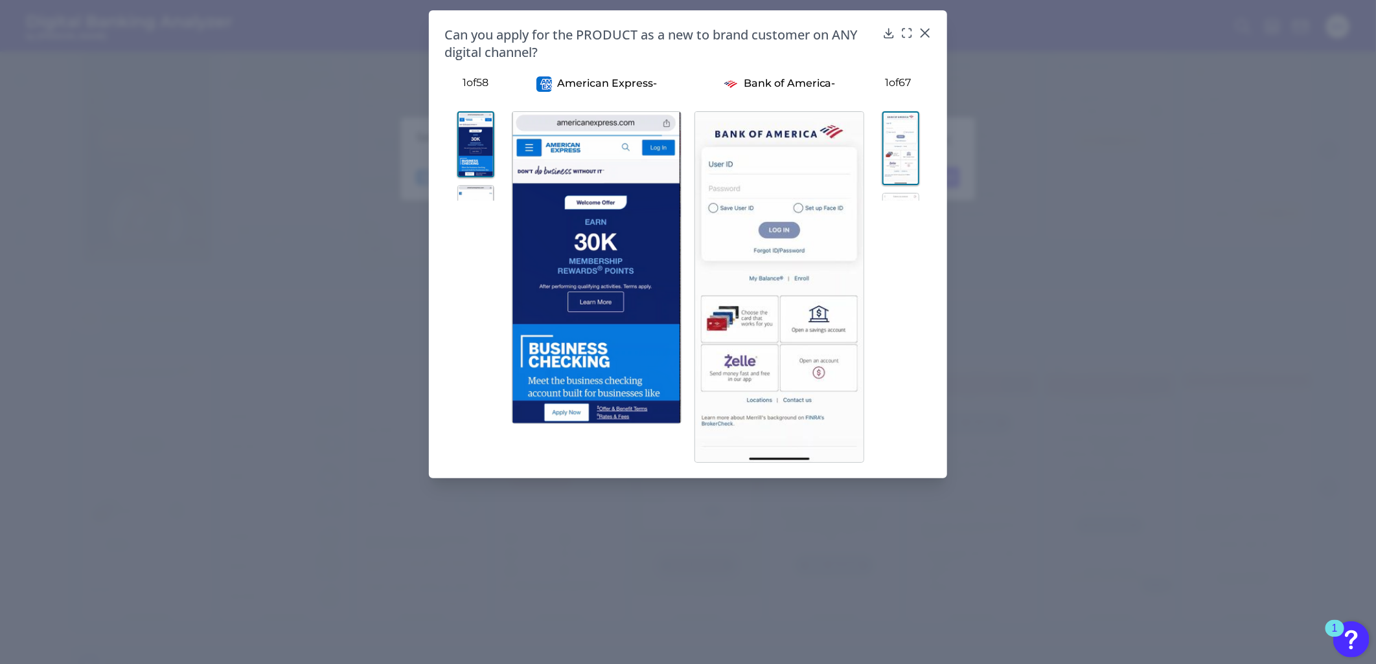
scroll to position [866, 0]
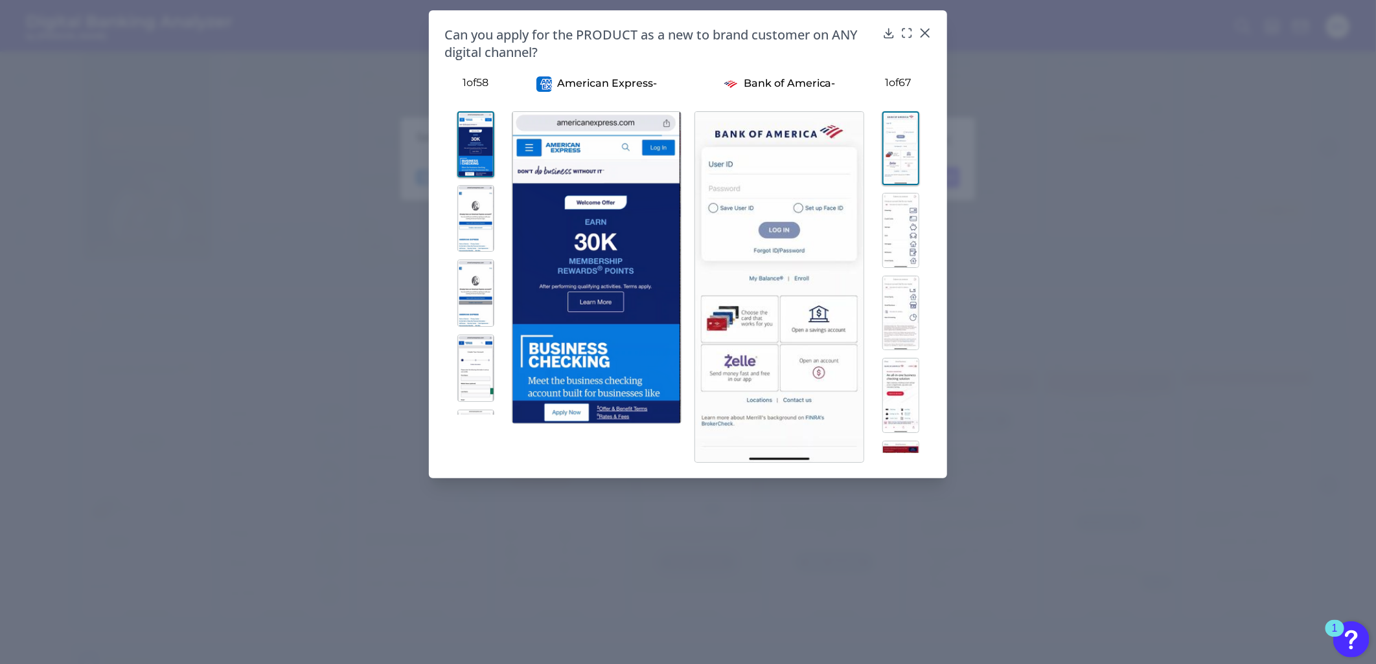
click at [465, 228] on img at bounding box center [475, 218] width 37 height 67
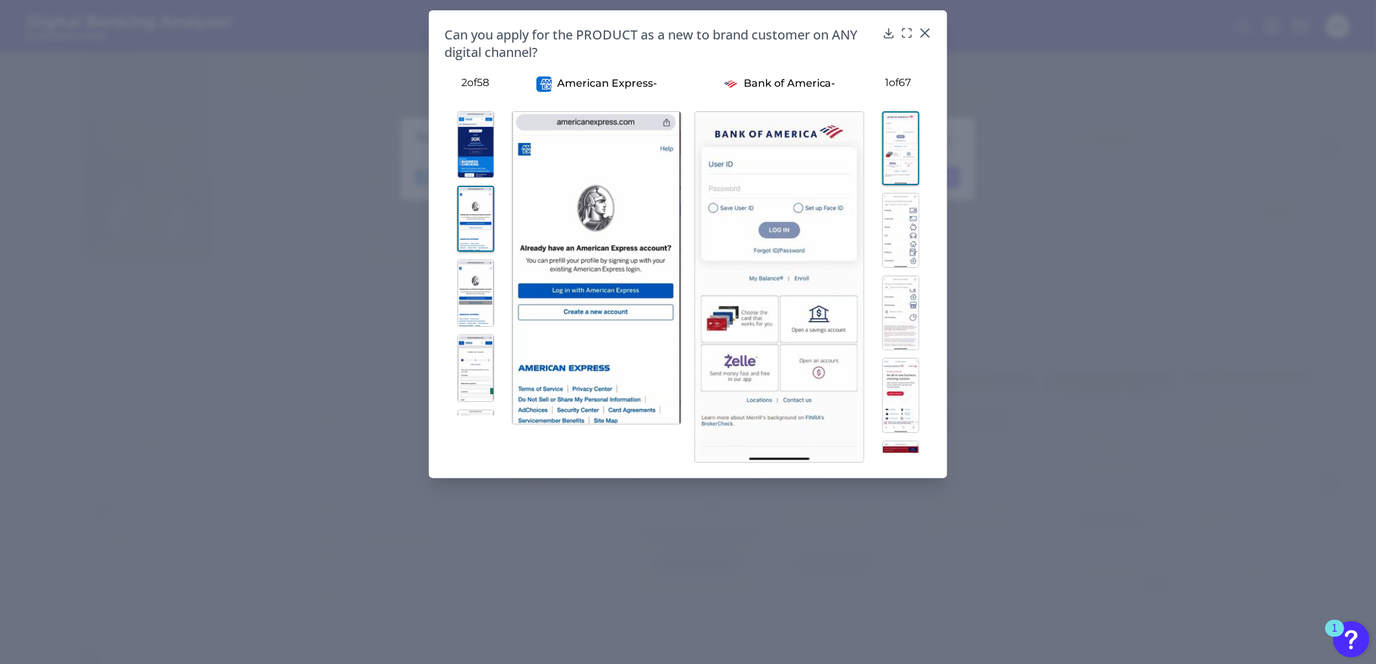
click at [466, 279] on img at bounding box center [475, 293] width 37 height 67
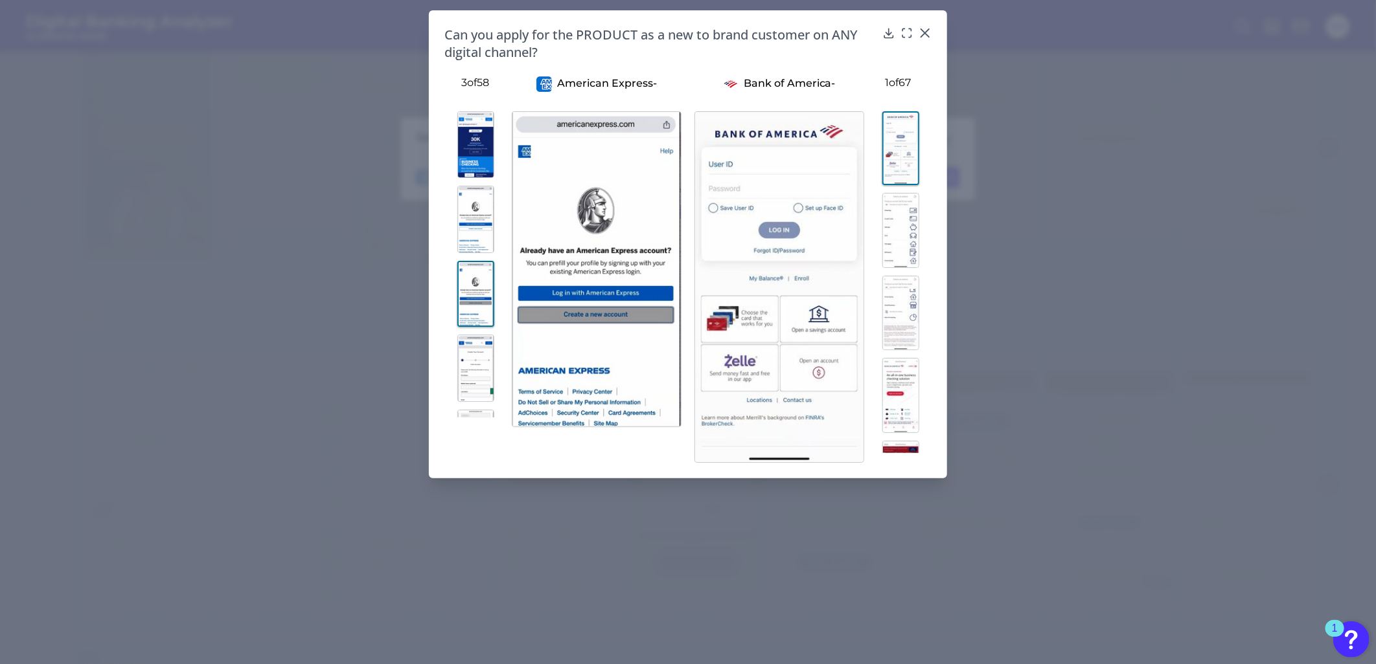
click at [911, 203] on img at bounding box center [900, 230] width 37 height 75
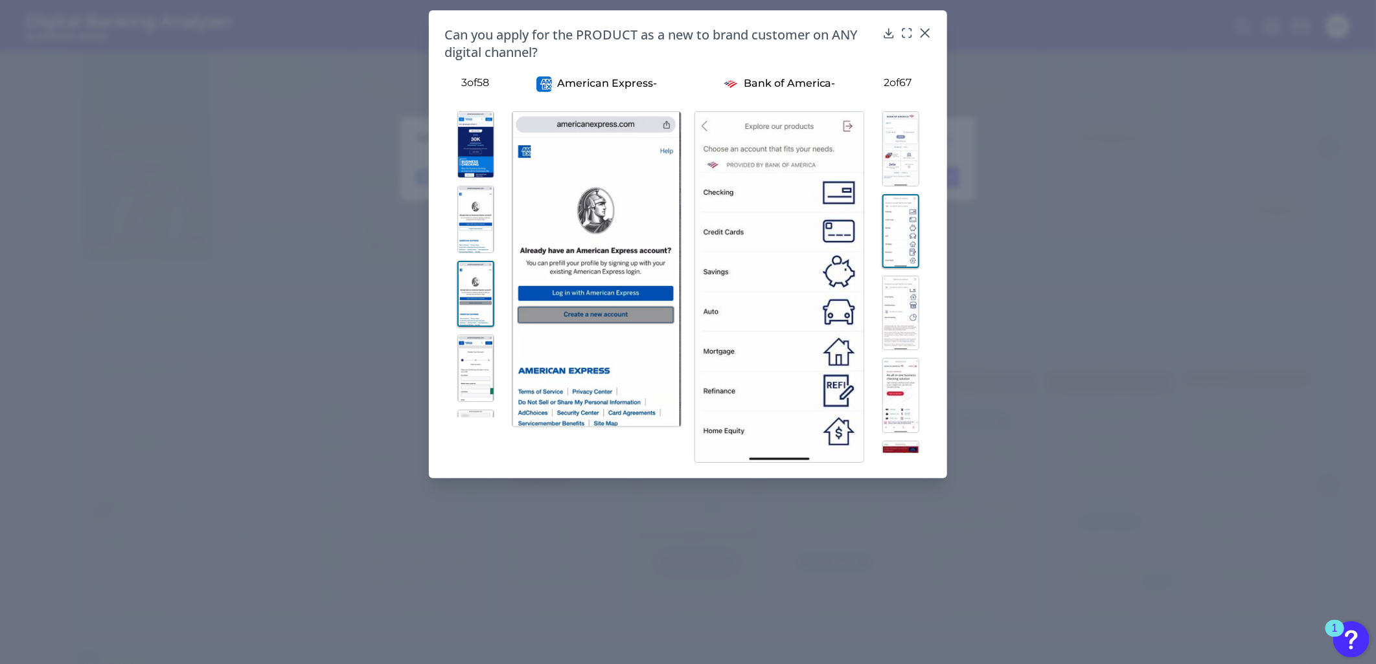
click at [896, 303] on img at bounding box center [900, 313] width 37 height 75
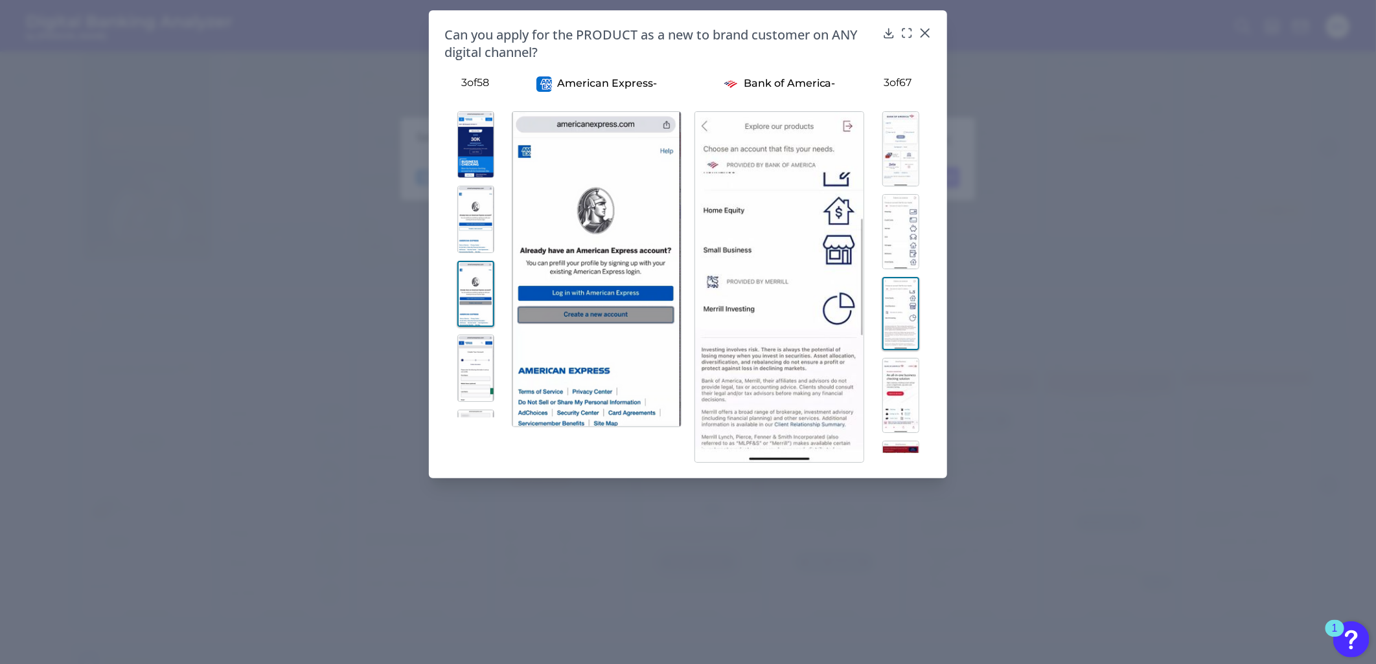
click at [896, 389] on img at bounding box center [900, 395] width 37 height 75
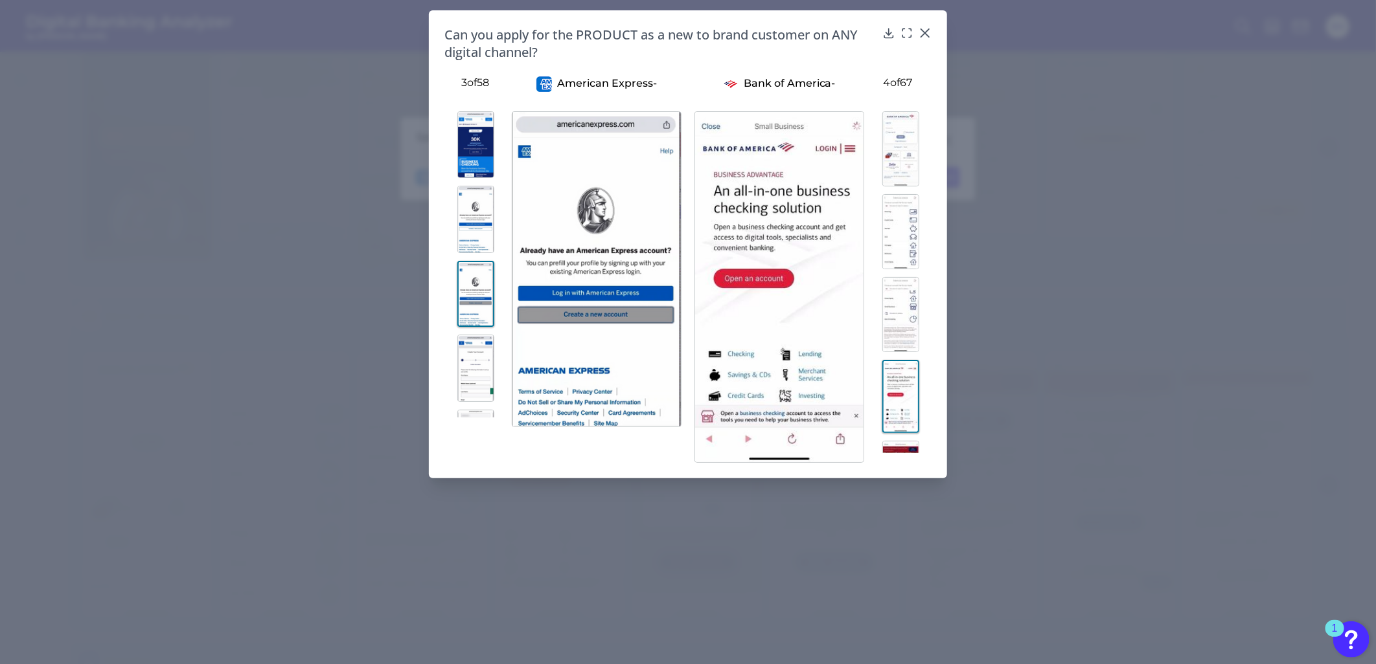
click at [477, 365] on img at bounding box center [475, 368] width 37 height 67
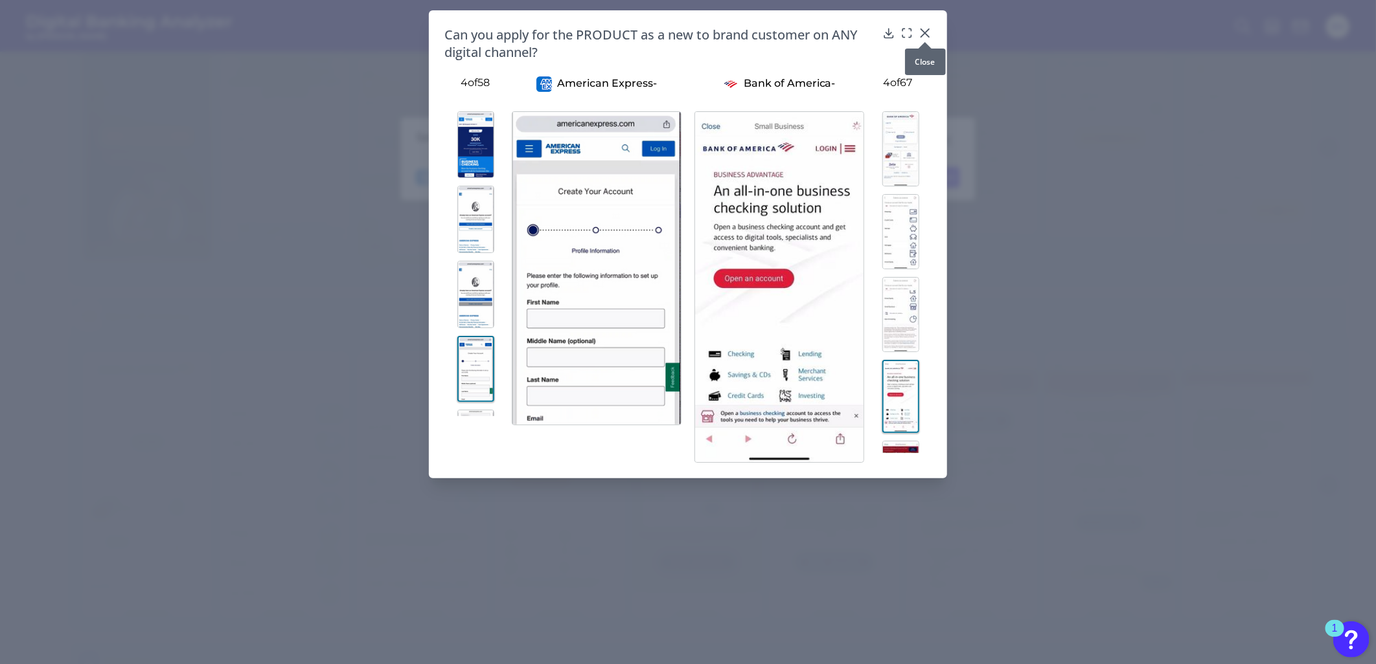
click at [922, 34] on icon at bounding box center [924, 33] width 13 height 13
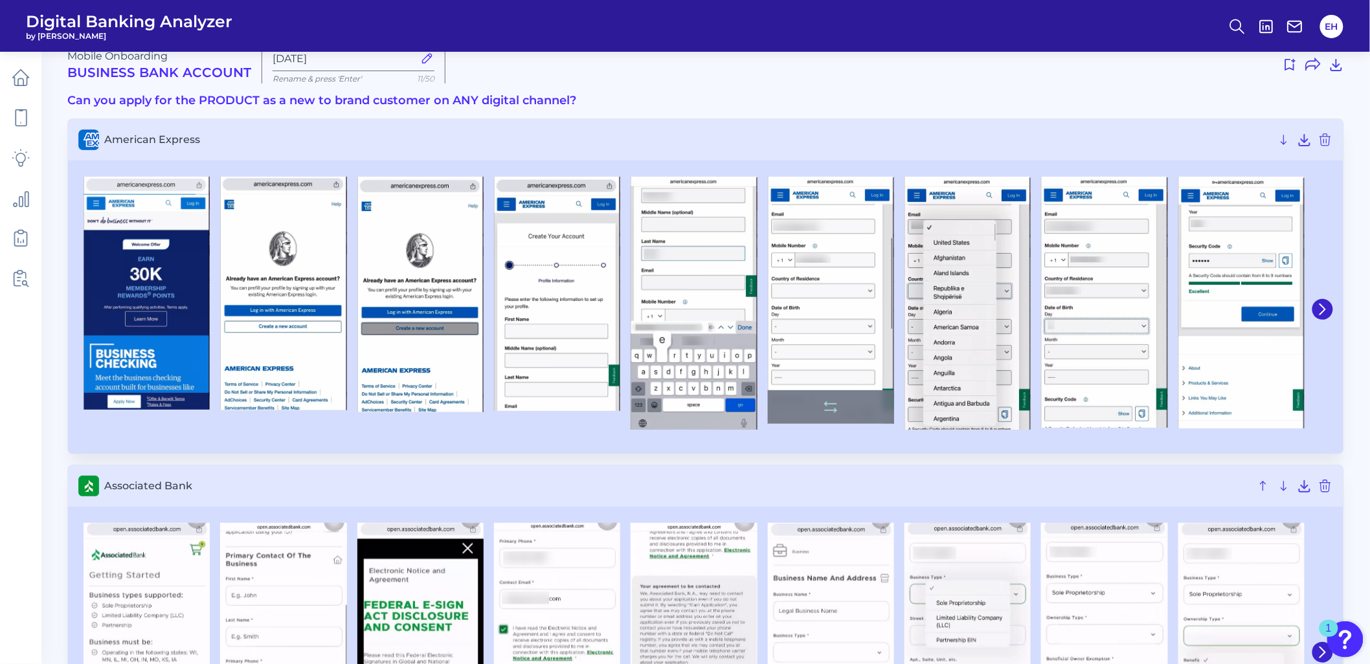
scroll to position [0, 0]
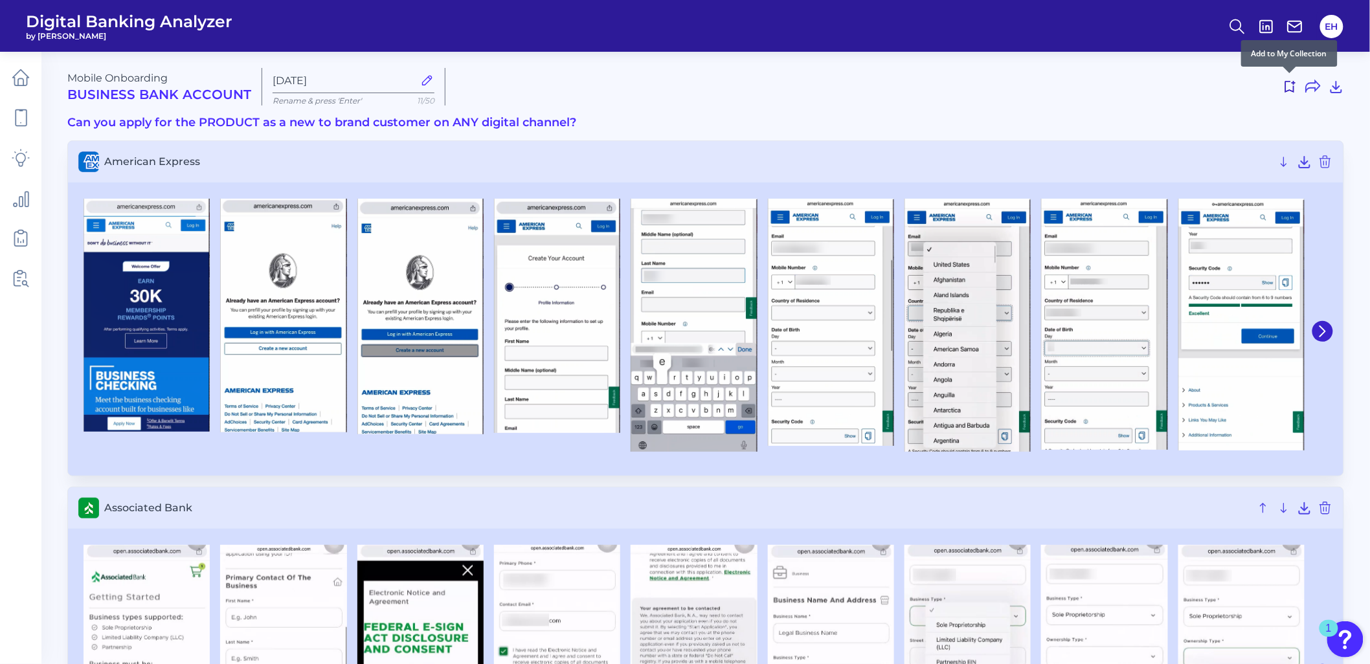
click at [1289, 85] on icon at bounding box center [1290, 87] width 16 height 16
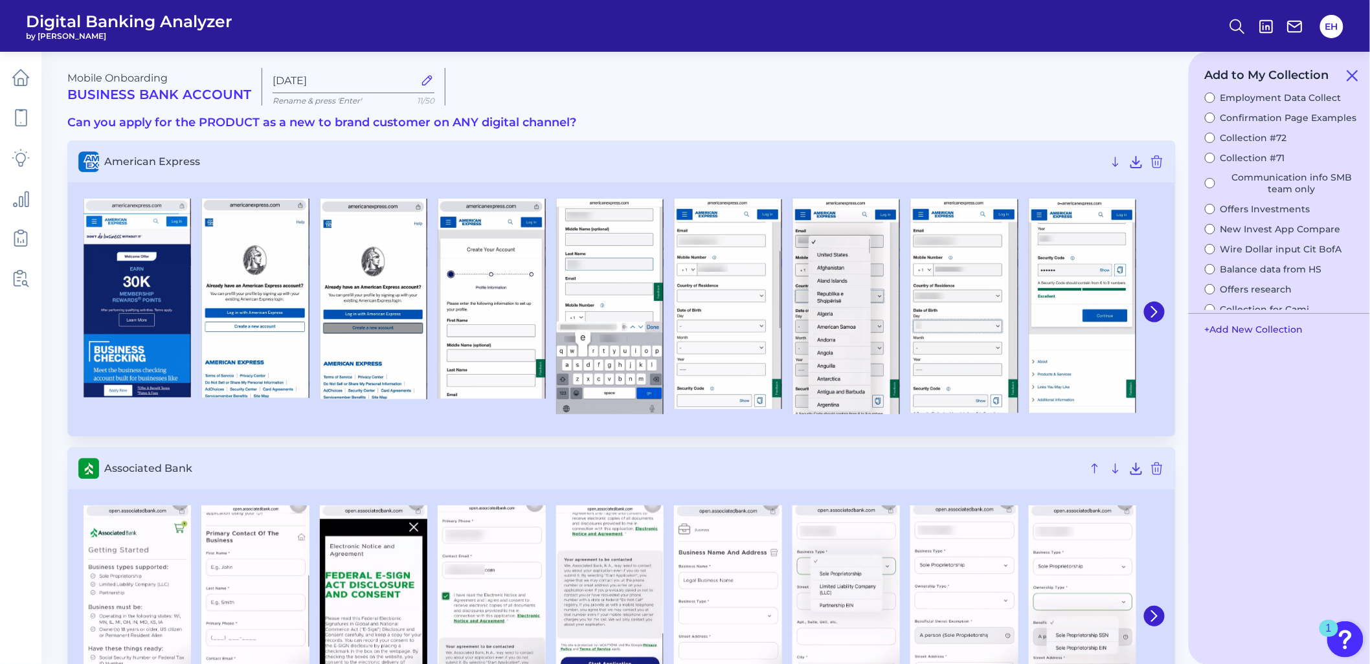
click at [1245, 333] on button "+ Add New Collection" at bounding box center [1254, 329] width 111 height 25
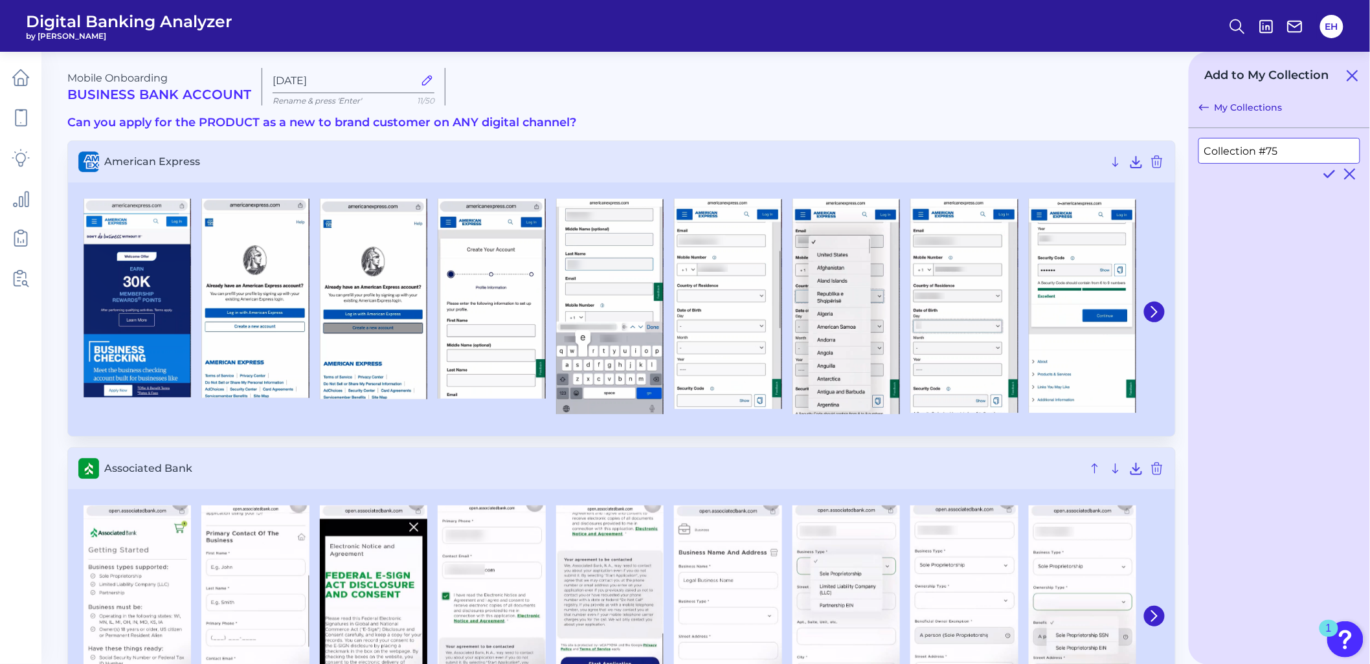
click at [1287, 143] on input "Collection #75" at bounding box center [1280, 151] width 162 height 26
drag, startPoint x: 1294, startPoint y: 152, endPoint x: 1194, endPoint y: 148, distance: 99.8
click at [1194, 148] on div "Collection #75" at bounding box center [1279, 159] width 181 height 63
click at [1354, 78] on icon at bounding box center [1353, 76] width 16 height 16
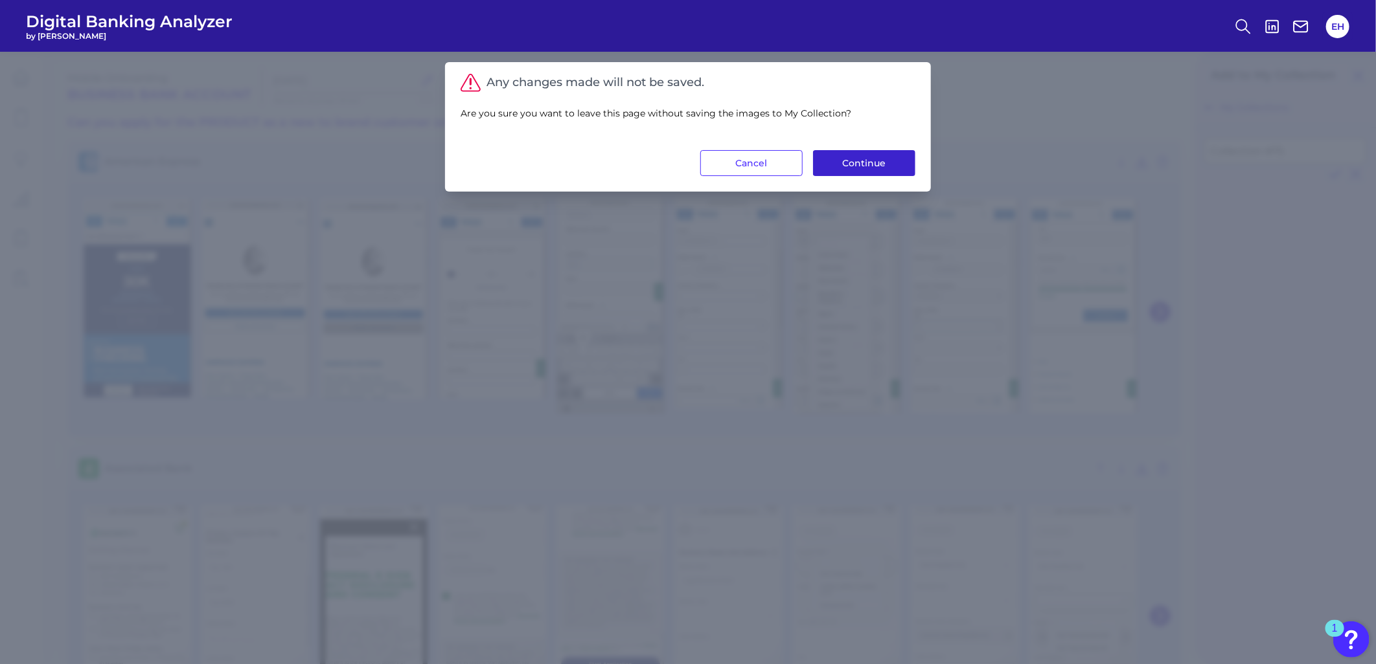
click at [843, 169] on button "Continue" at bounding box center [864, 163] width 102 height 26
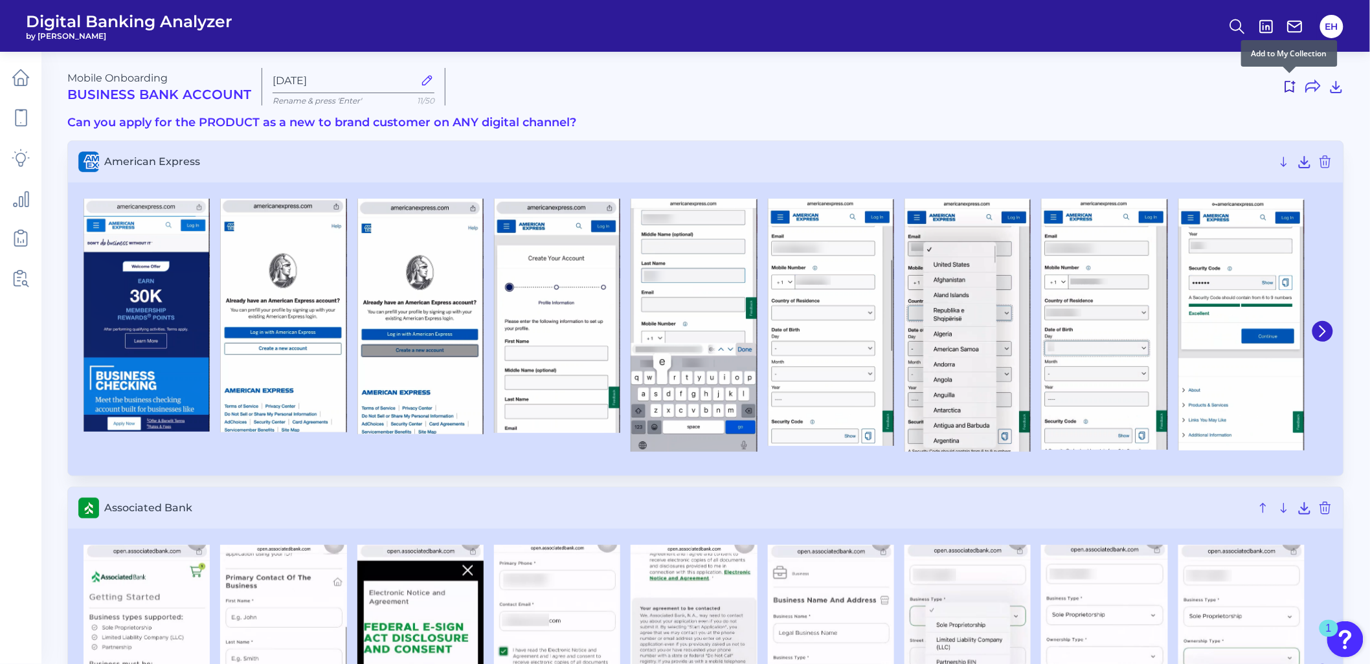
click at [1291, 86] on icon at bounding box center [1290, 87] width 16 height 16
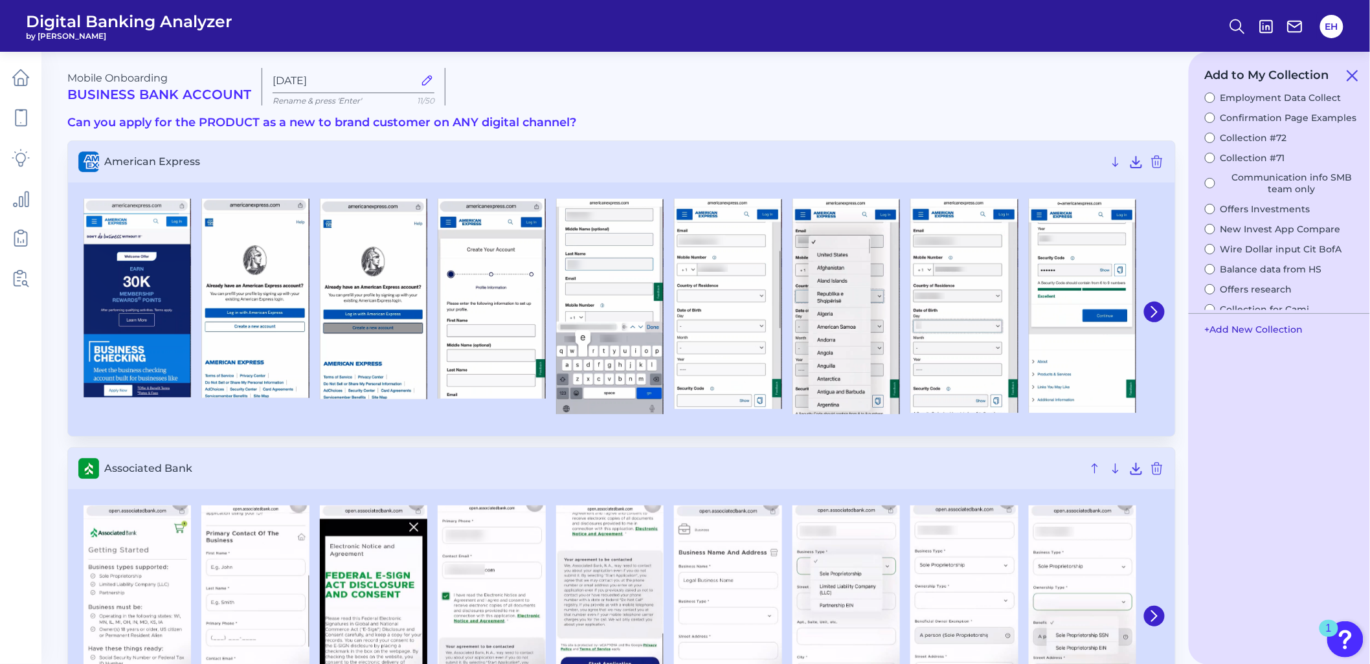
click at [1249, 325] on button "+ Add New Collection" at bounding box center [1254, 329] width 111 height 25
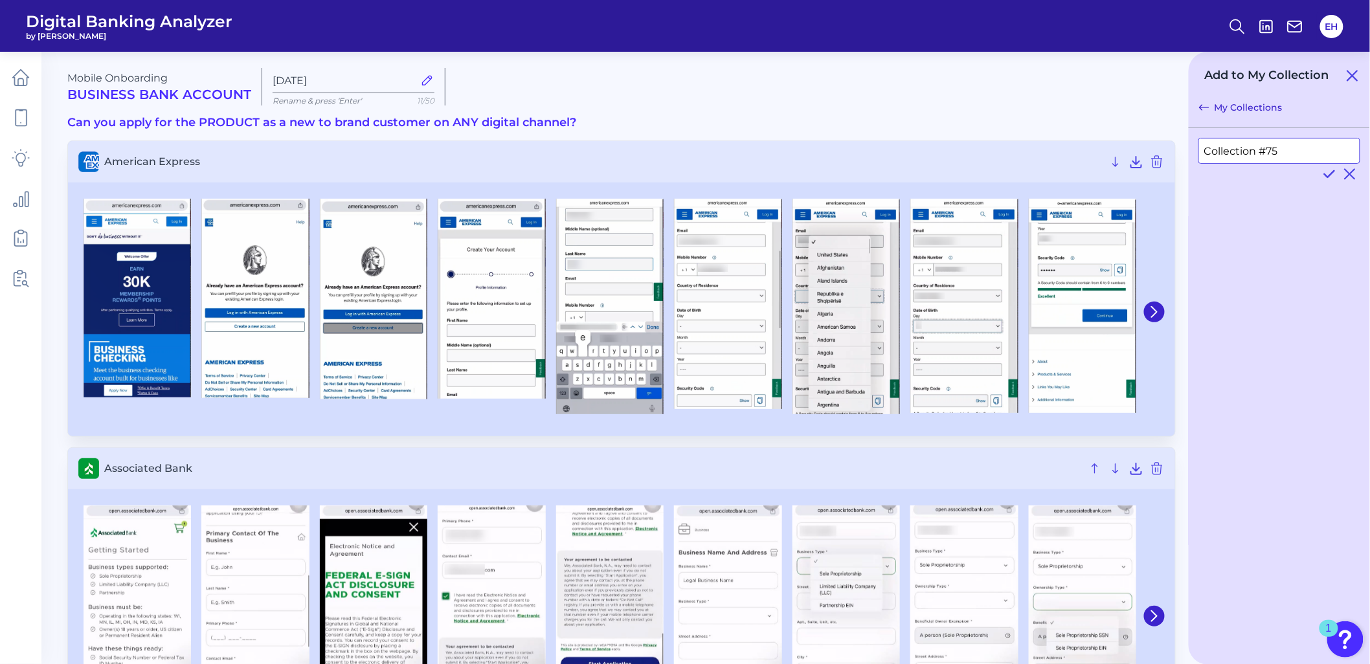
drag, startPoint x: 1291, startPoint y: 148, endPoint x: 1203, endPoint y: 150, distance: 88.8
click at [1203, 150] on input "Collection #75" at bounding box center [1280, 151] width 162 height 26
type input "Confirmation page"
click at [1331, 171] on icon at bounding box center [1330, 174] width 16 height 16
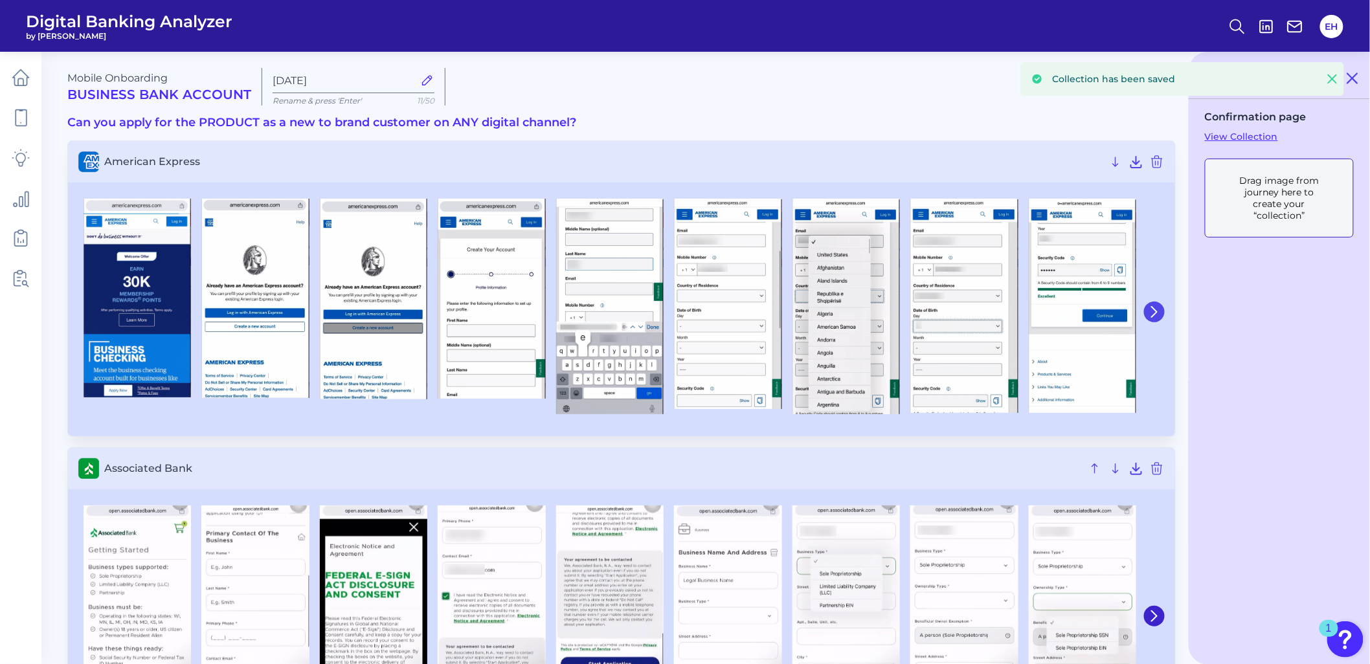
click at [1153, 313] on icon at bounding box center [1155, 312] width 12 height 12
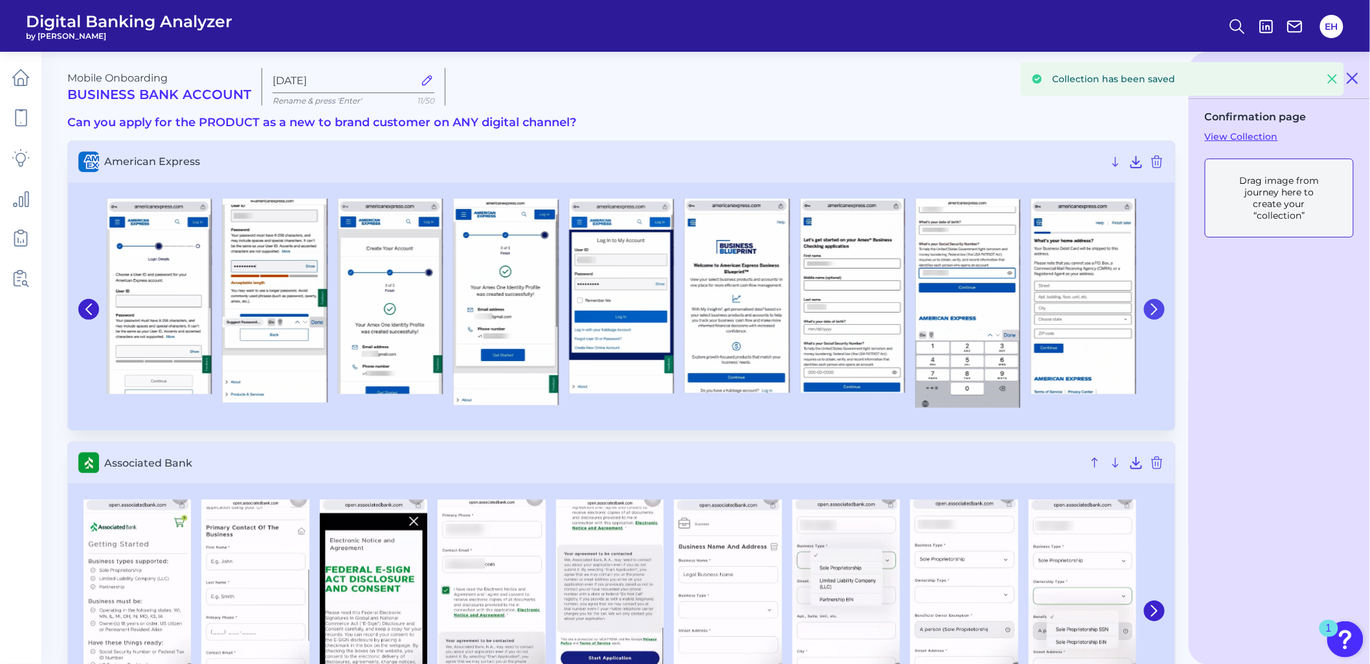
click at [1153, 313] on icon at bounding box center [1154, 309] width 5 height 10
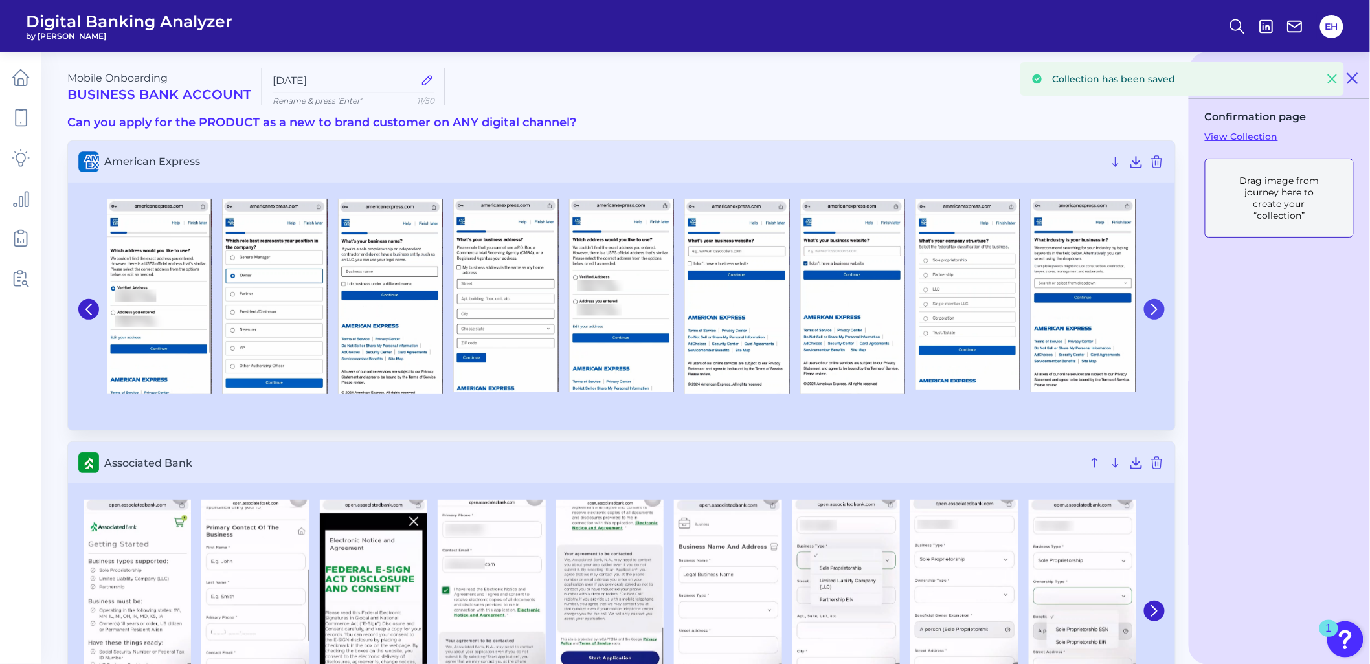
click at [1153, 313] on icon at bounding box center [1154, 309] width 5 height 10
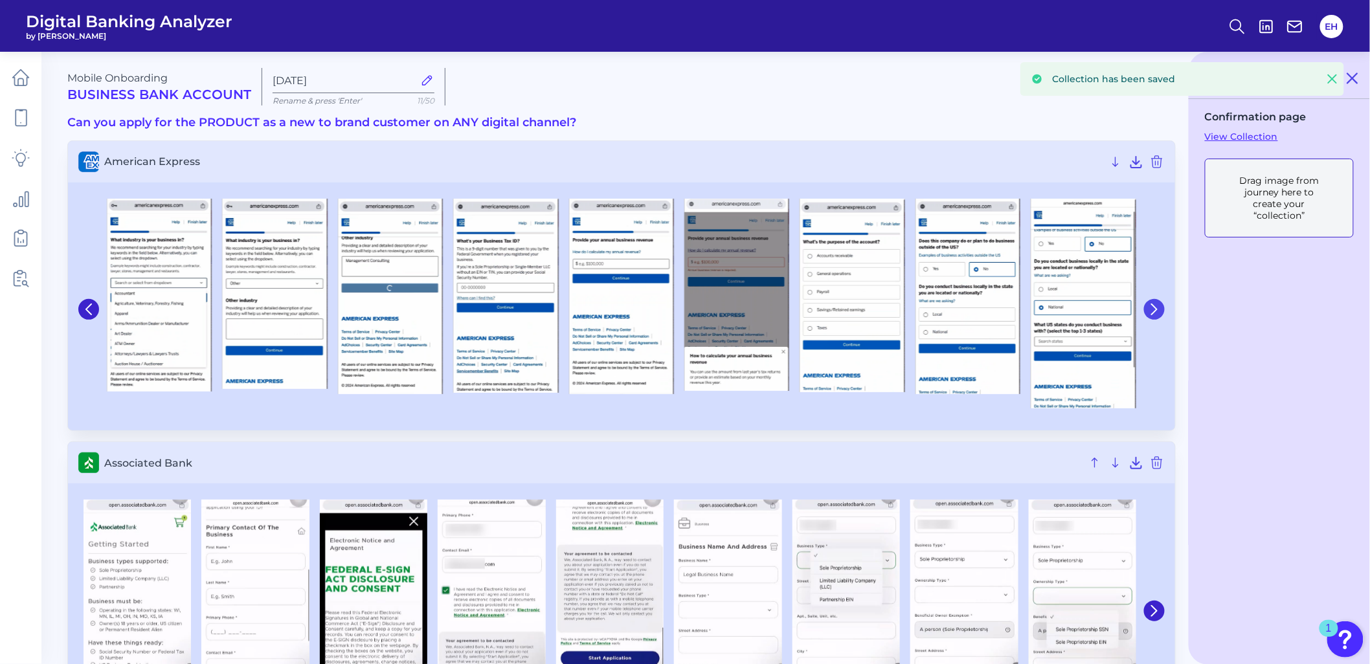
click at [1153, 313] on icon at bounding box center [1154, 309] width 5 height 10
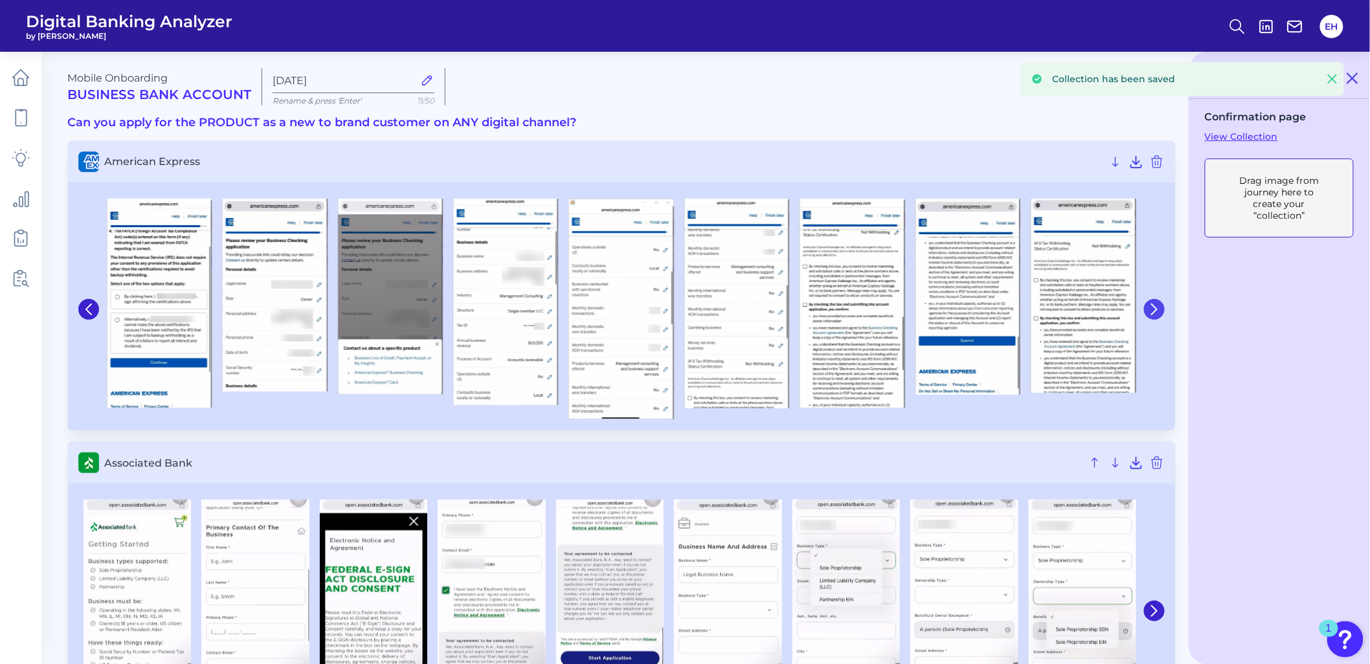
click at [1153, 313] on icon at bounding box center [1154, 309] width 5 height 10
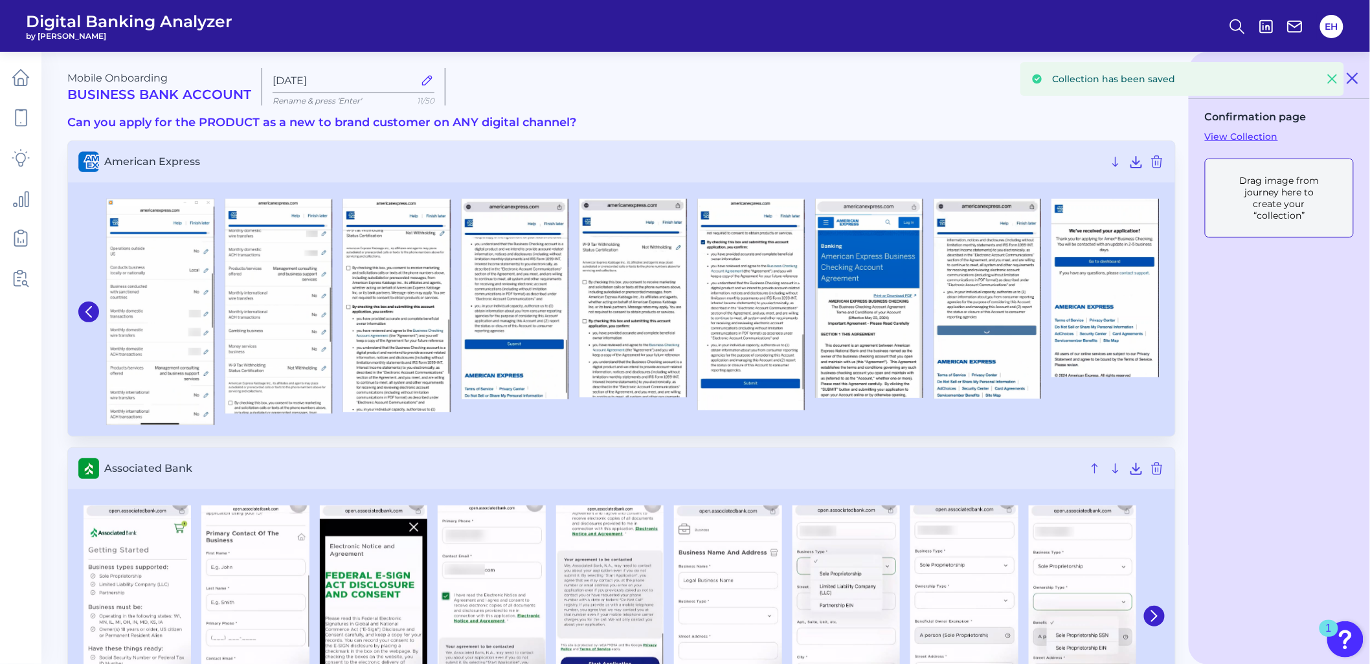
click at [1153, 313] on img at bounding box center [1106, 288] width 108 height 179
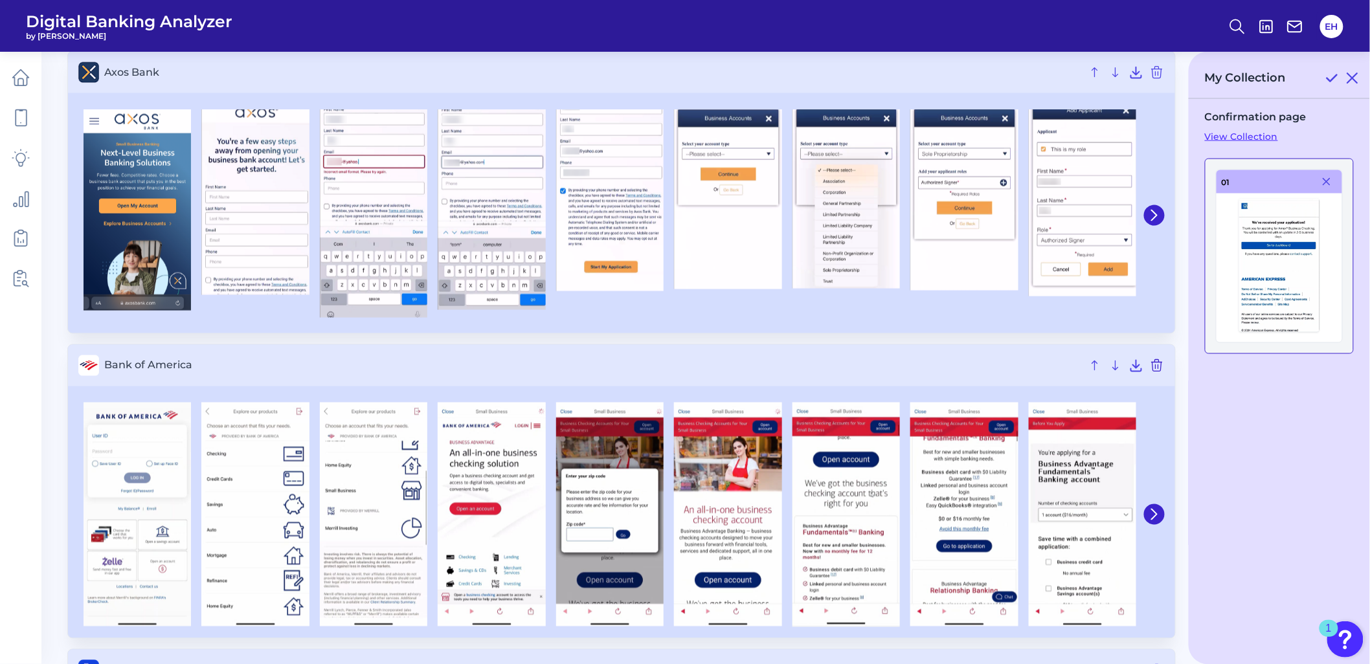
scroll to position [791, 0]
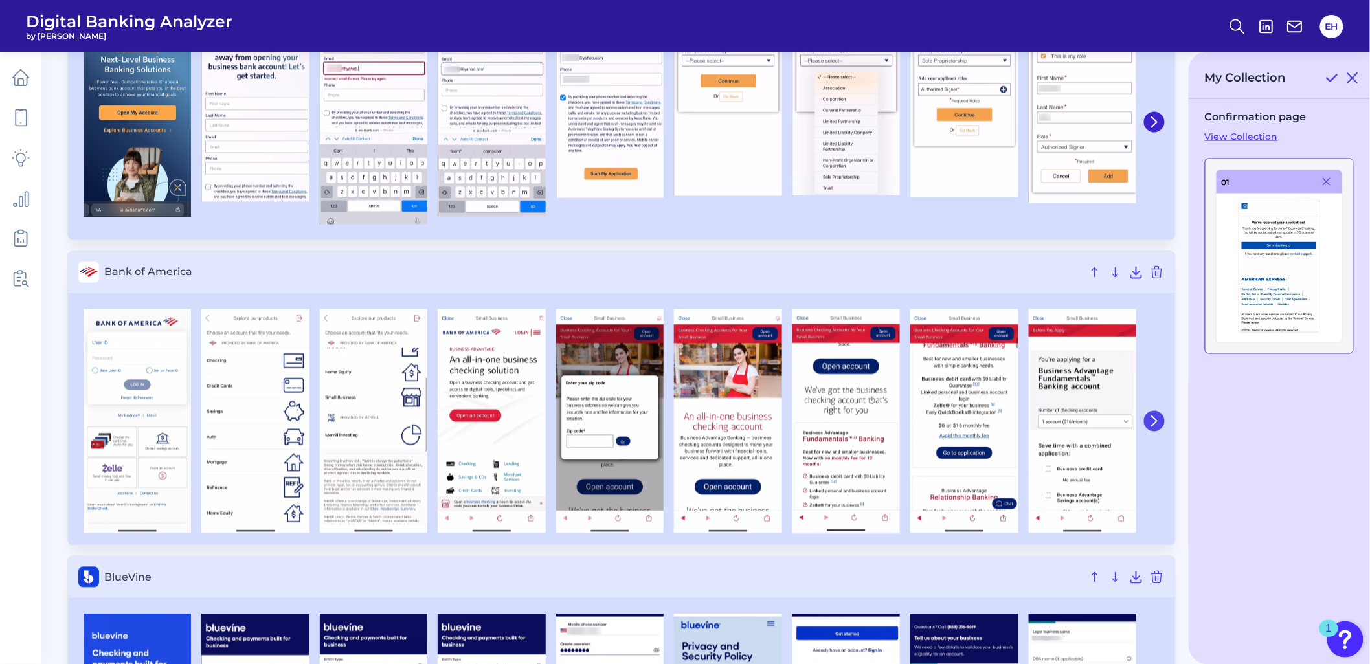
click at [1156, 419] on icon at bounding box center [1155, 422] width 12 height 12
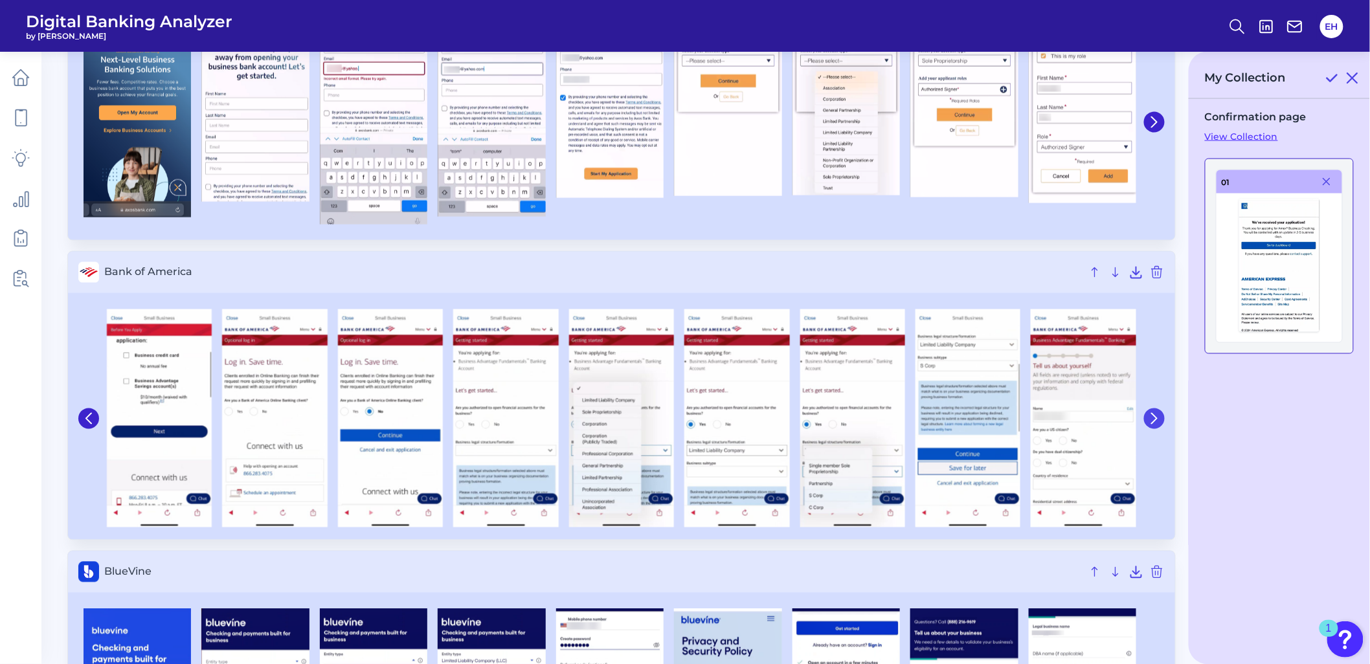
click at [1156, 419] on icon at bounding box center [1154, 419] width 5 height 10
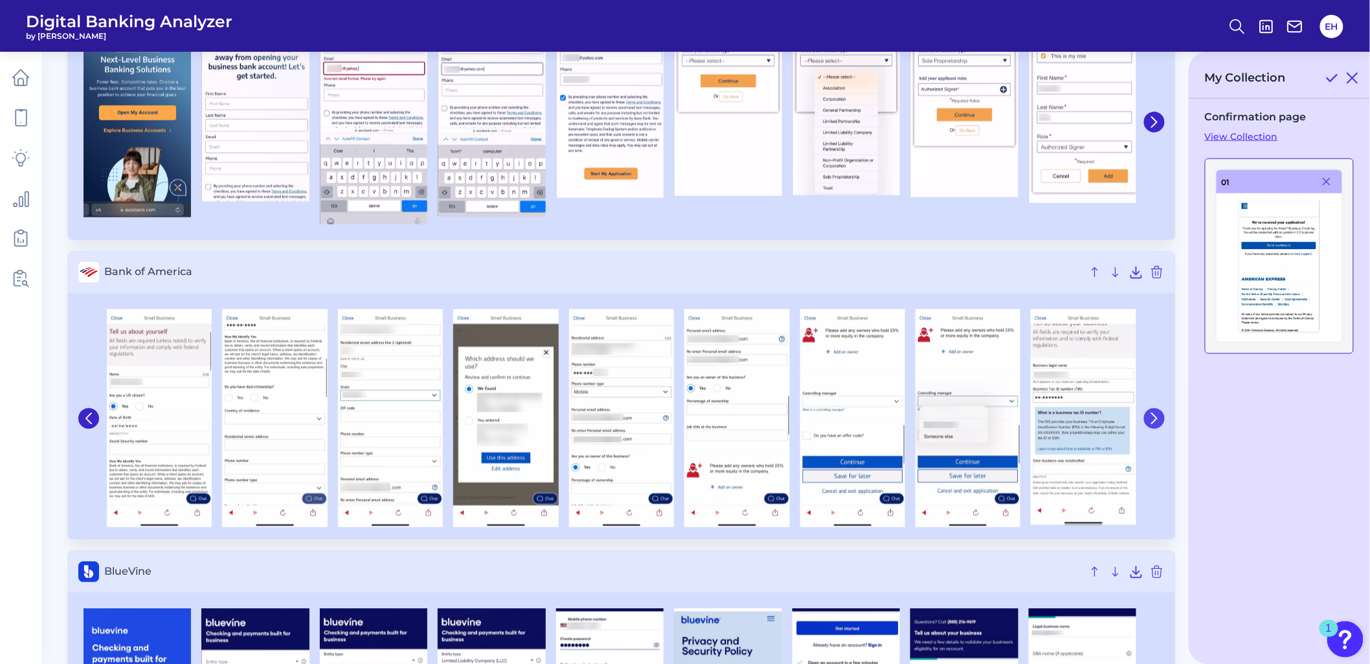
click at [1156, 419] on icon at bounding box center [1154, 419] width 5 height 10
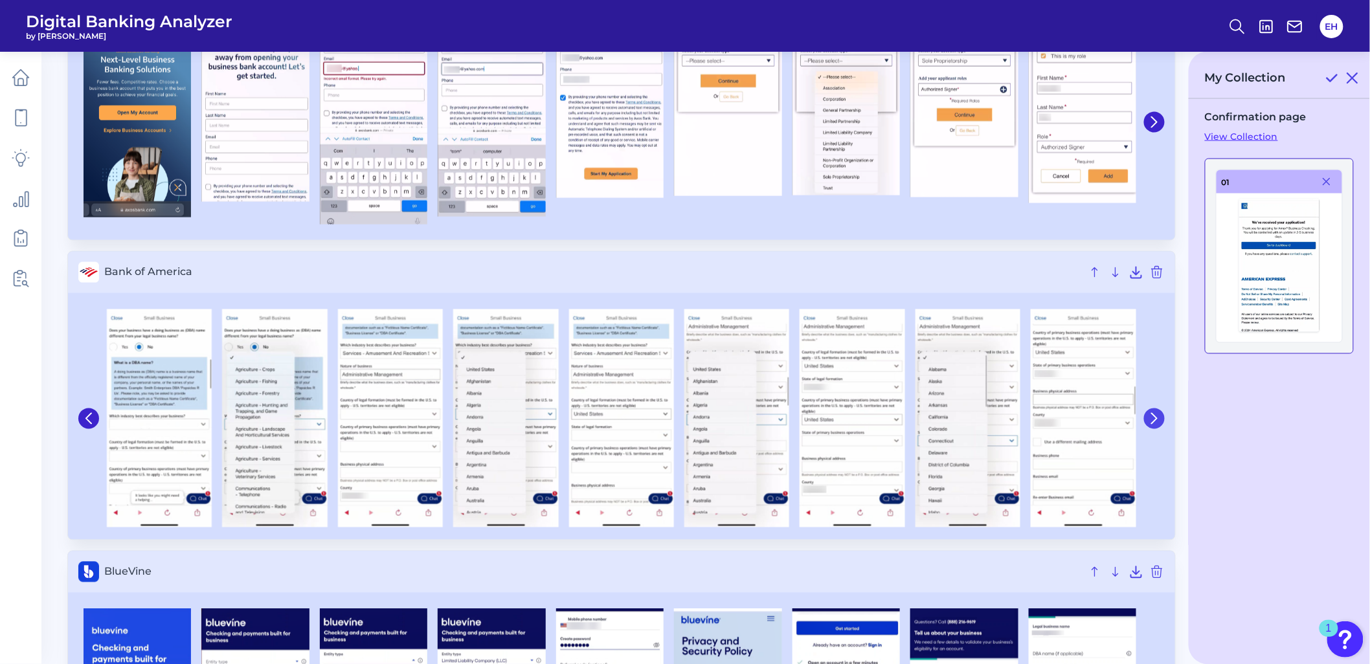
click at [1156, 419] on icon at bounding box center [1154, 419] width 5 height 10
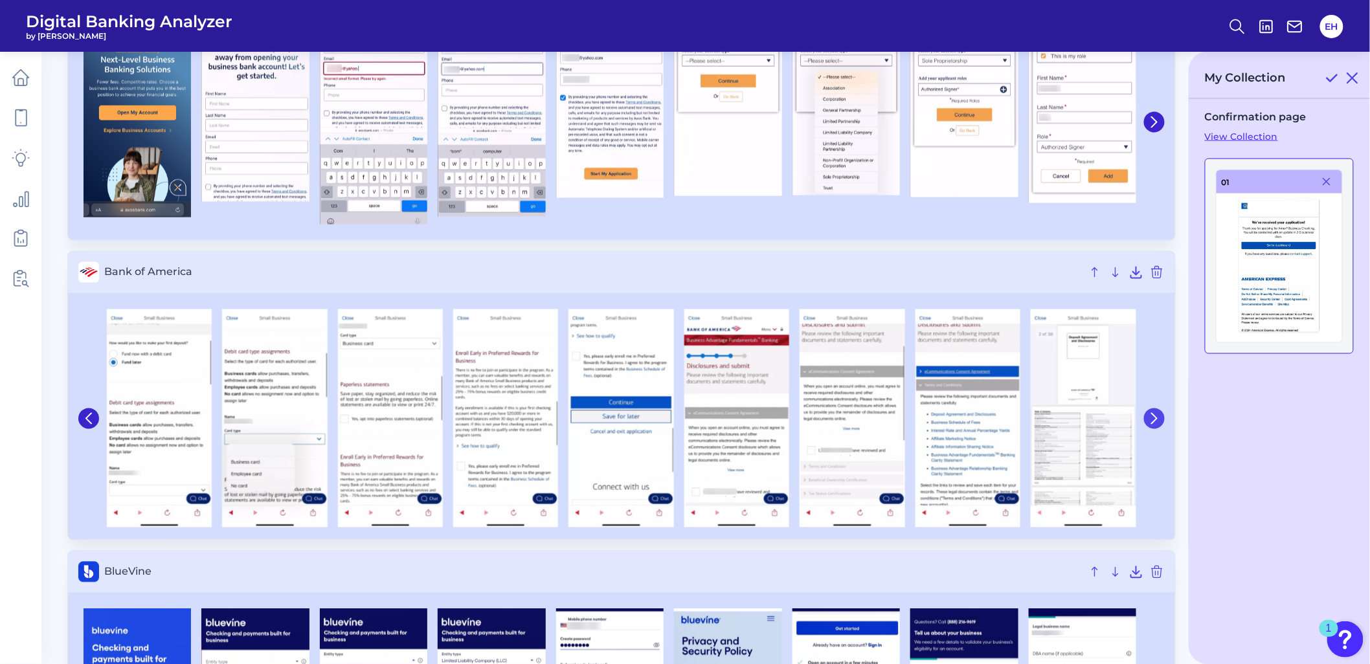
click at [1156, 419] on icon at bounding box center [1154, 419] width 5 height 10
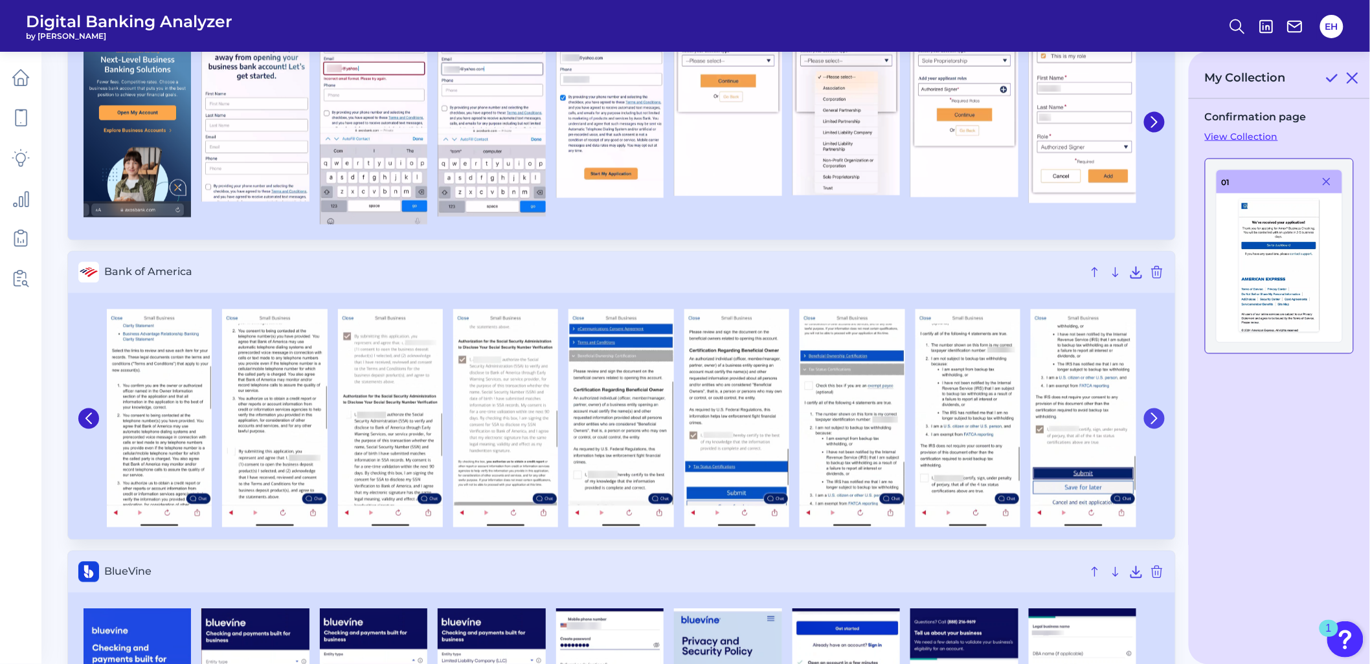
click at [1156, 419] on icon at bounding box center [1154, 419] width 5 height 10
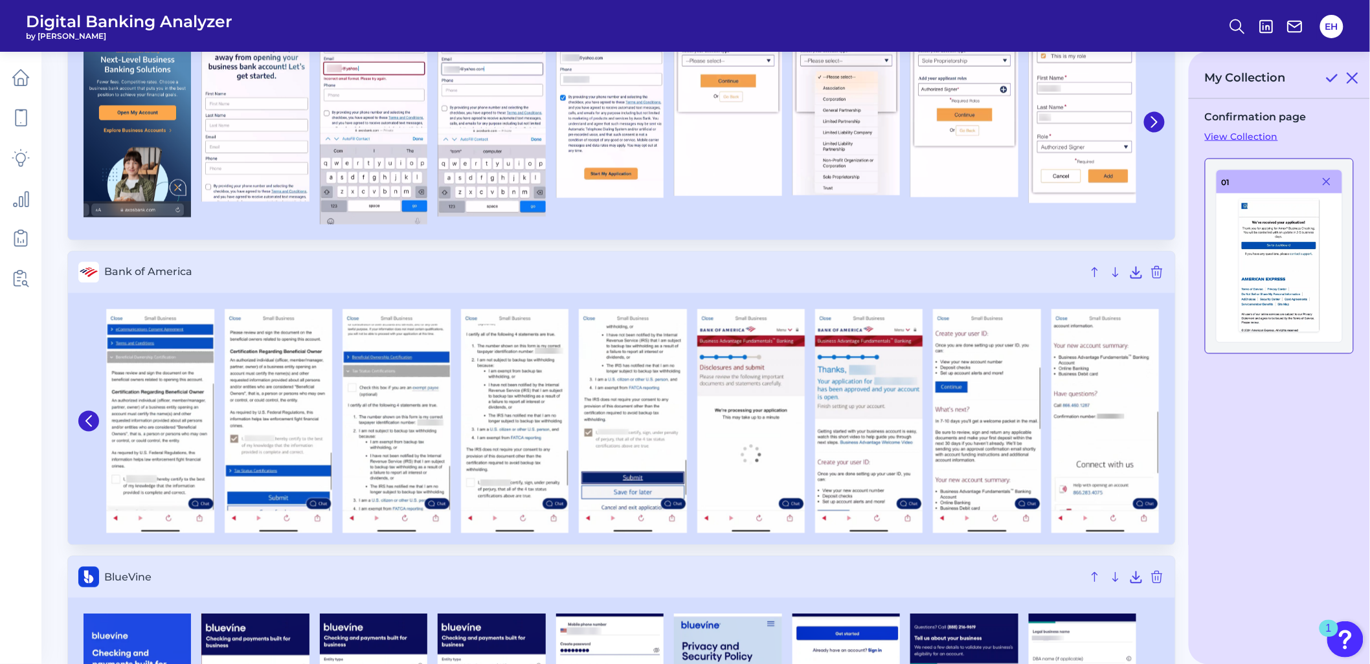
click at [1156, 419] on img at bounding box center [1106, 422] width 108 height 224
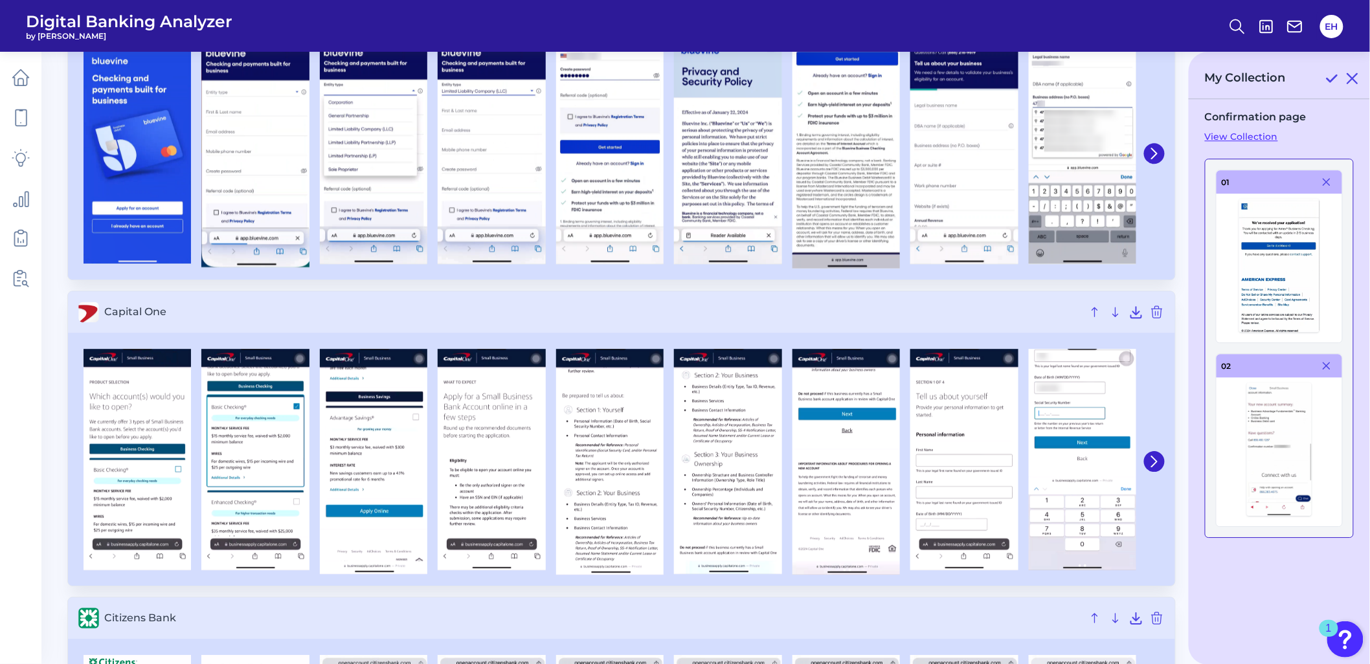
scroll to position [1511, 0]
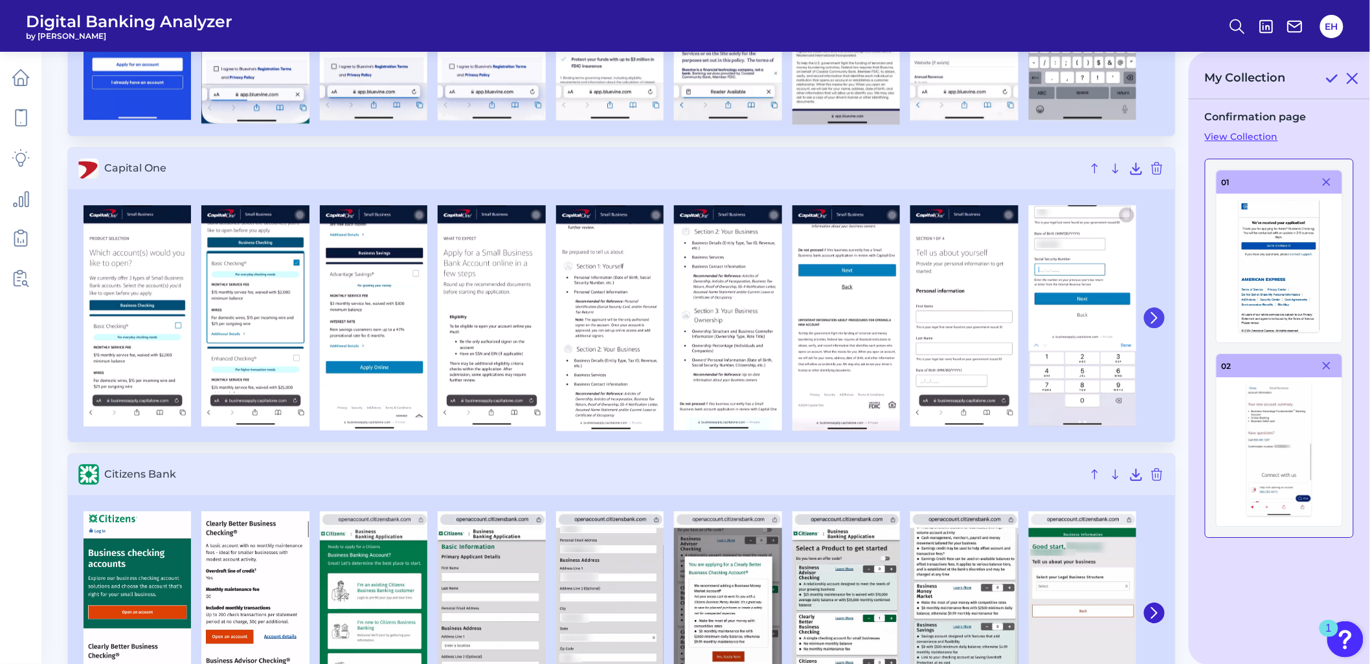
click at [1161, 319] on icon at bounding box center [1155, 318] width 12 height 12
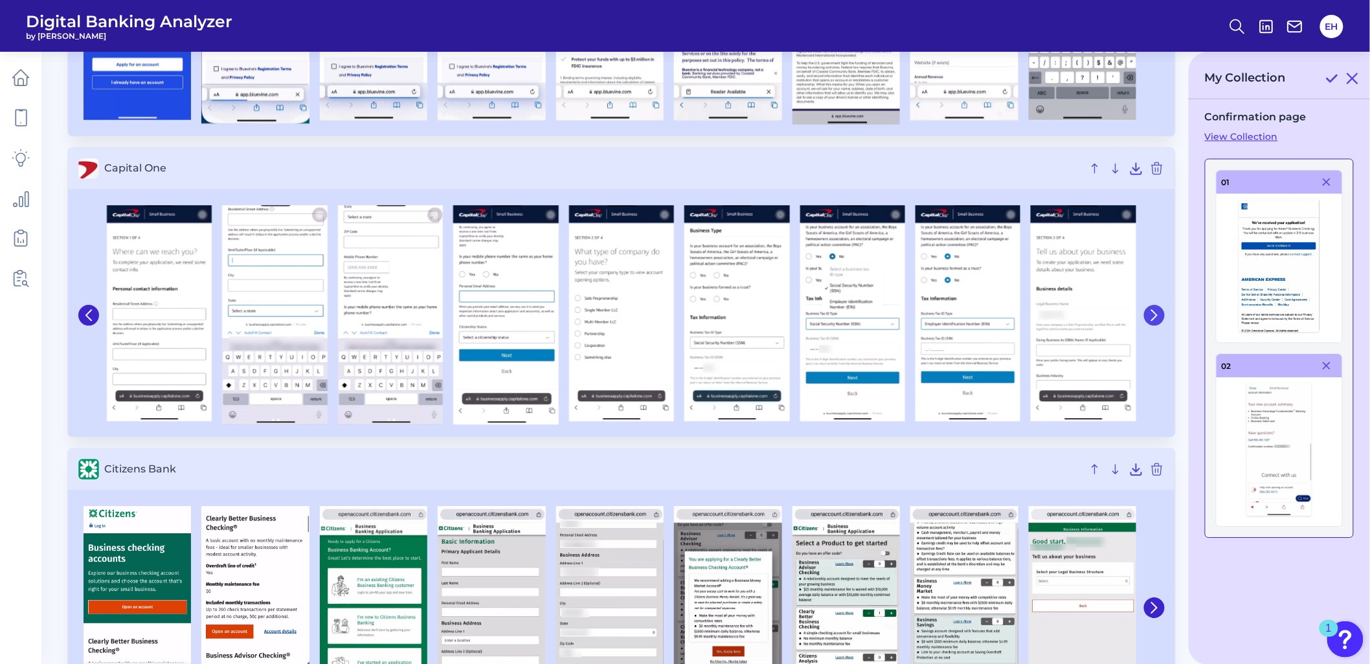
click at [1157, 315] on icon at bounding box center [1154, 315] width 5 height 10
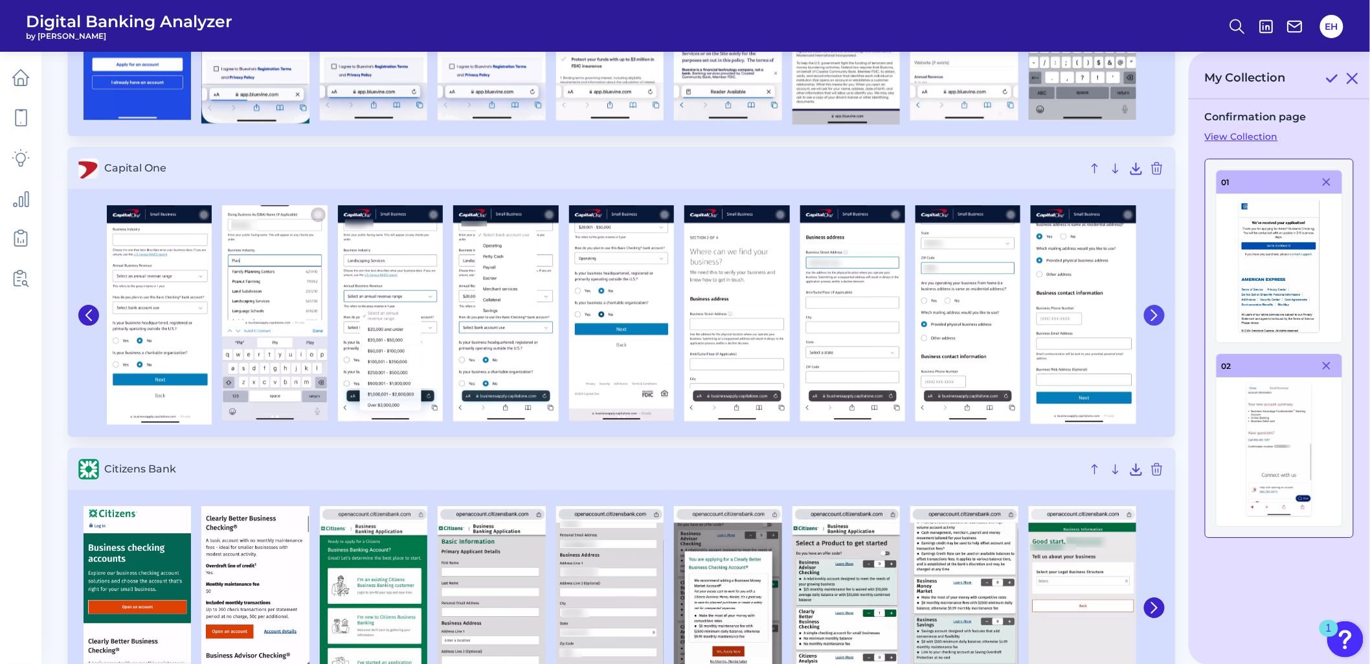
click at [1157, 314] on icon at bounding box center [1155, 316] width 12 height 12
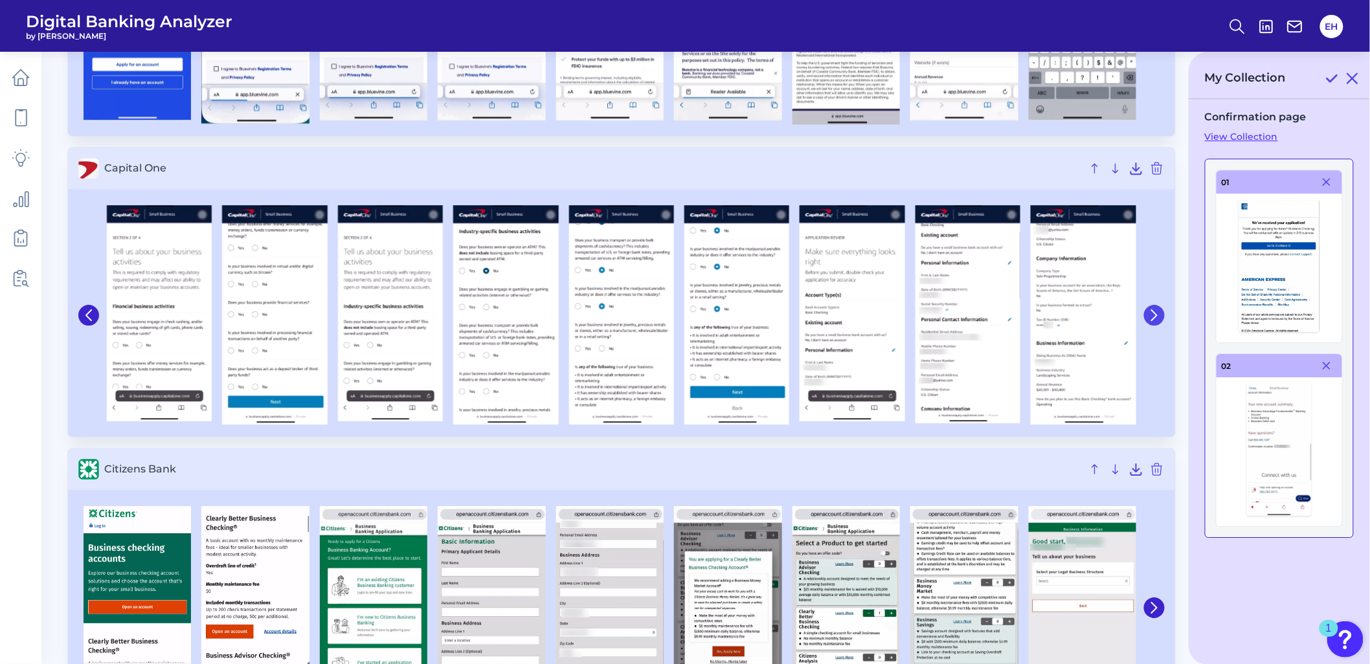
click at [1157, 314] on icon at bounding box center [1155, 316] width 12 height 12
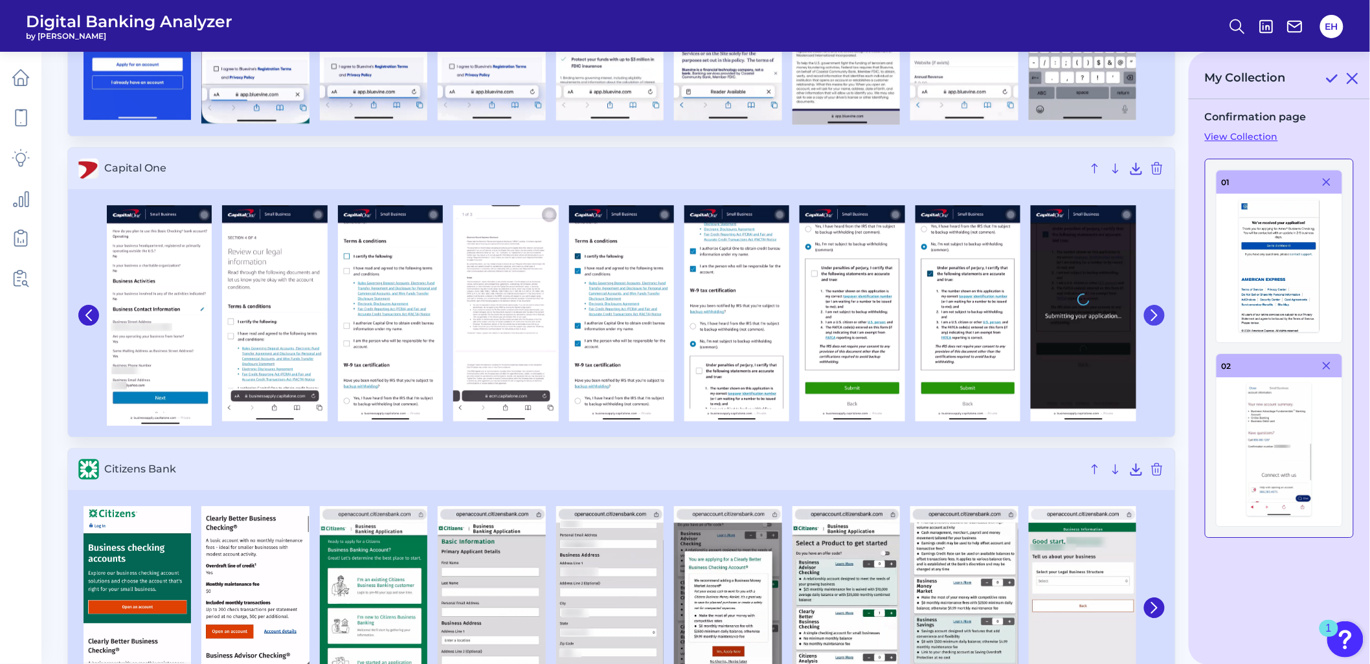
click at [1157, 314] on icon at bounding box center [1155, 316] width 12 height 12
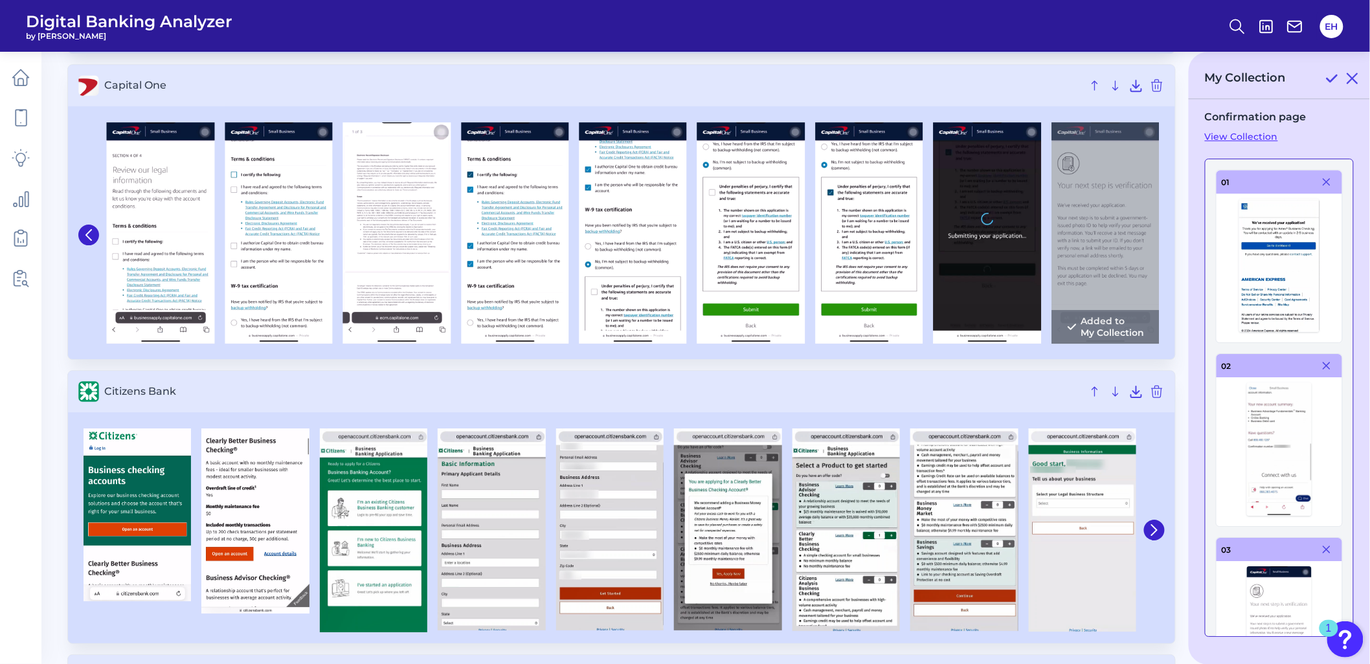
scroll to position [1799, 0]
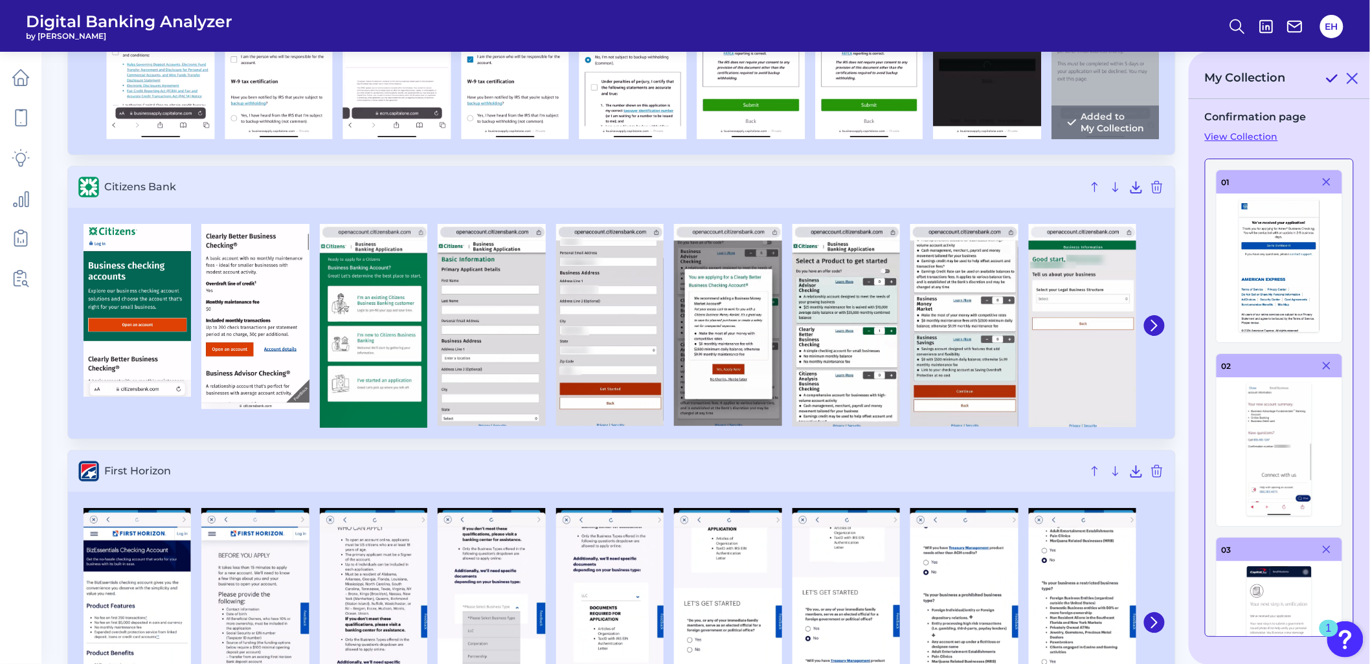
click at [1332, 74] on icon at bounding box center [1332, 79] width 16 height 16
click at [1247, 136] on link "View Collection" at bounding box center [1279, 137] width 149 height 12
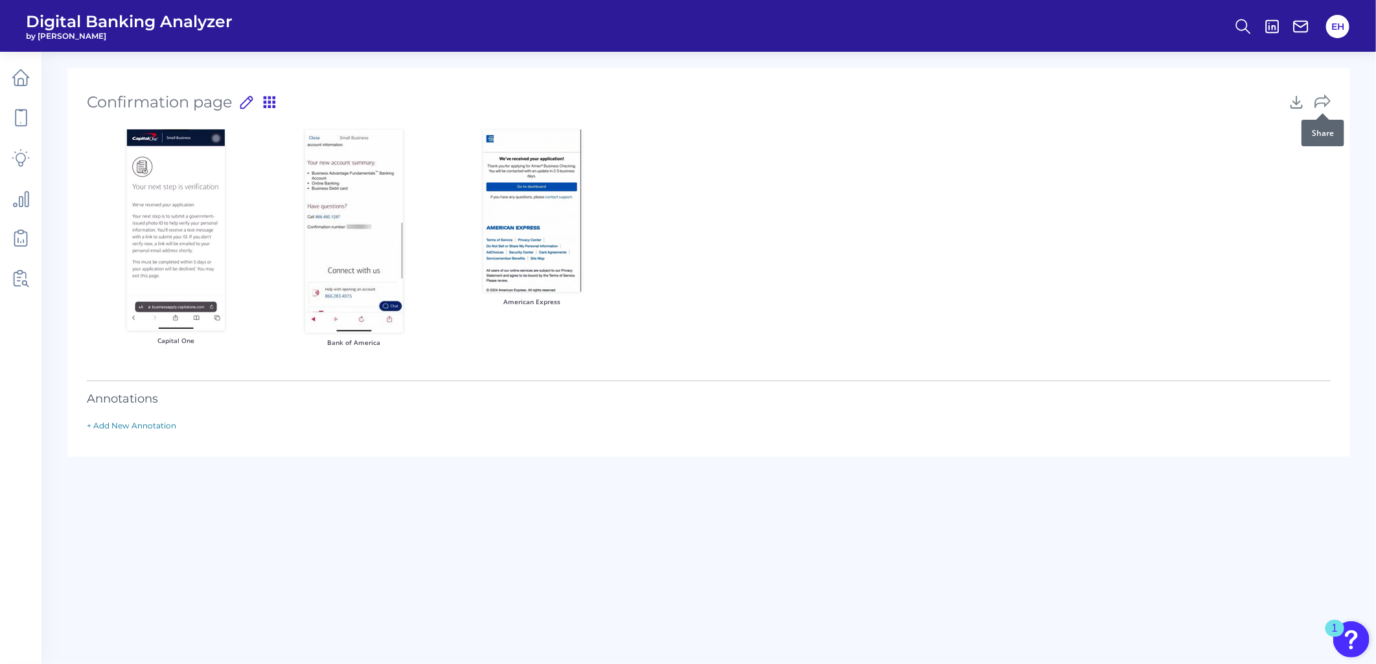
click at [1320, 107] on div at bounding box center [1322, 113] width 13 height 13
click at [1322, 102] on icon at bounding box center [1322, 102] width 16 height 16
click at [16, 81] on icon at bounding box center [21, 78] width 18 height 18
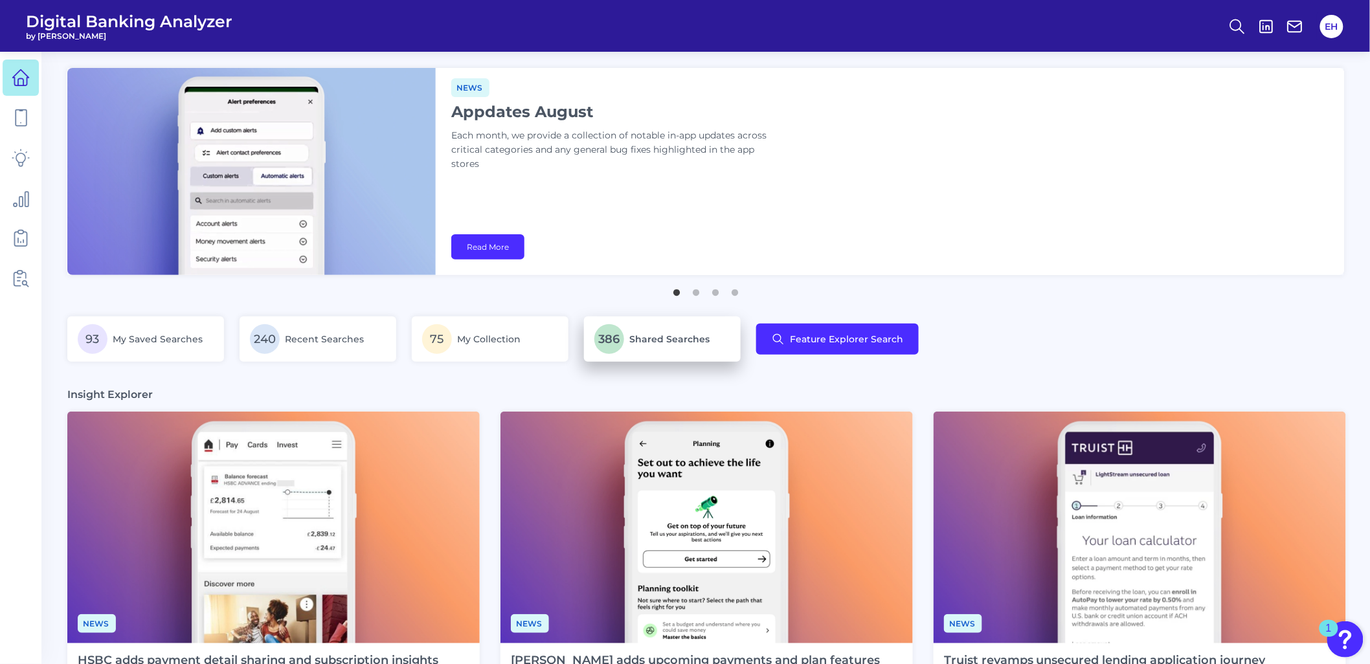
click at [654, 345] on p "386 Shared Searches" at bounding box center [663, 339] width 136 height 30
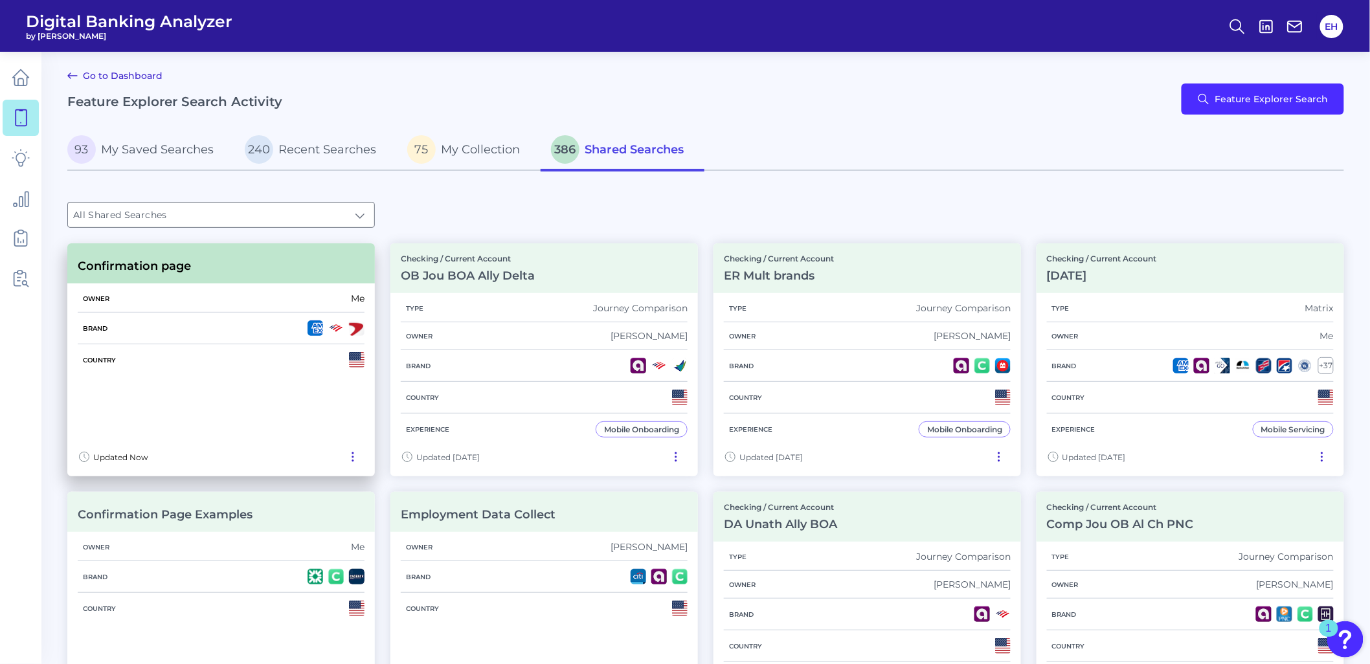
click at [348, 458] on icon at bounding box center [352, 457] width 13 height 13
click at [163, 363] on div "Country" at bounding box center [221, 360] width 287 height 31
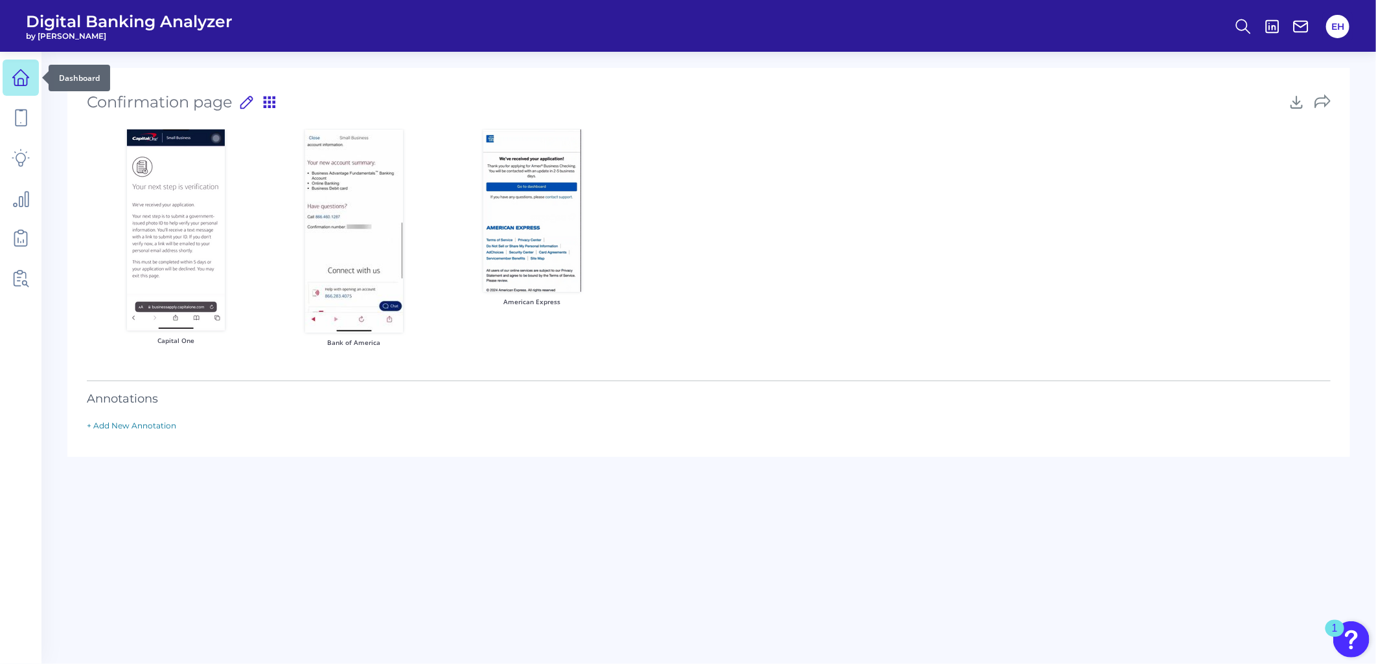
click at [16, 87] on link at bounding box center [21, 78] width 36 height 36
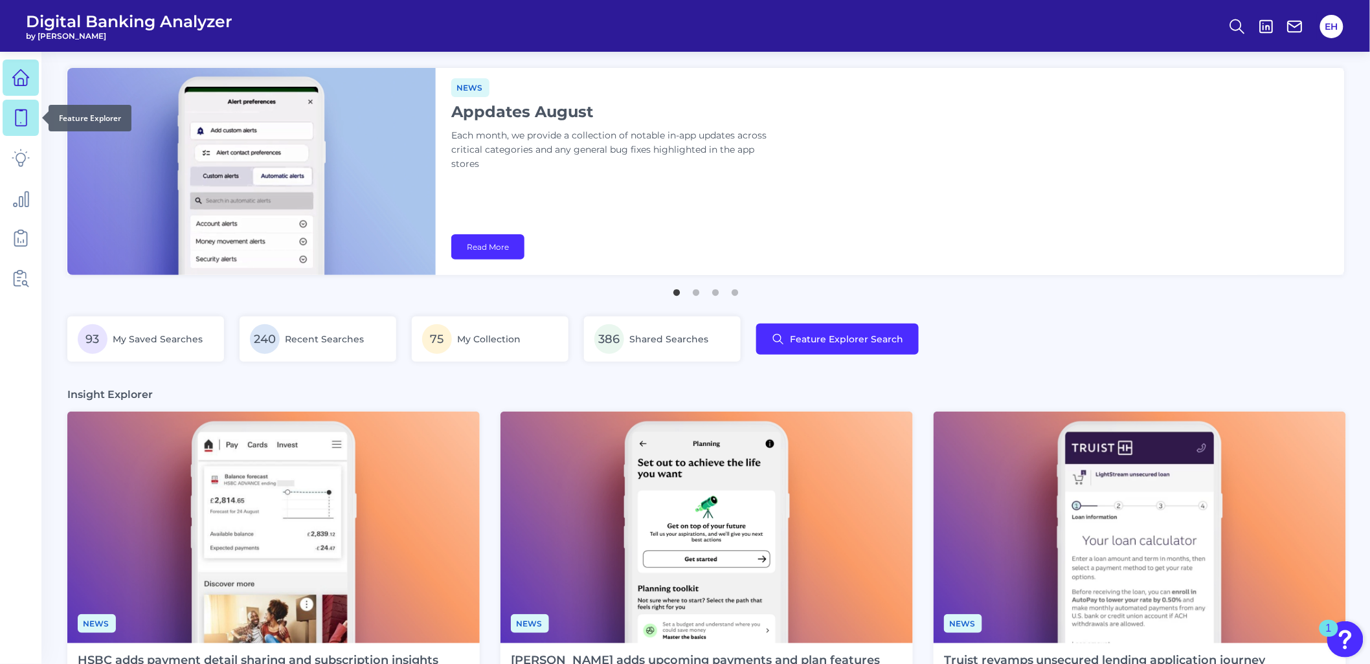
click at [23, 112] on icon at bounding box center [21, 118] width 18 height 18
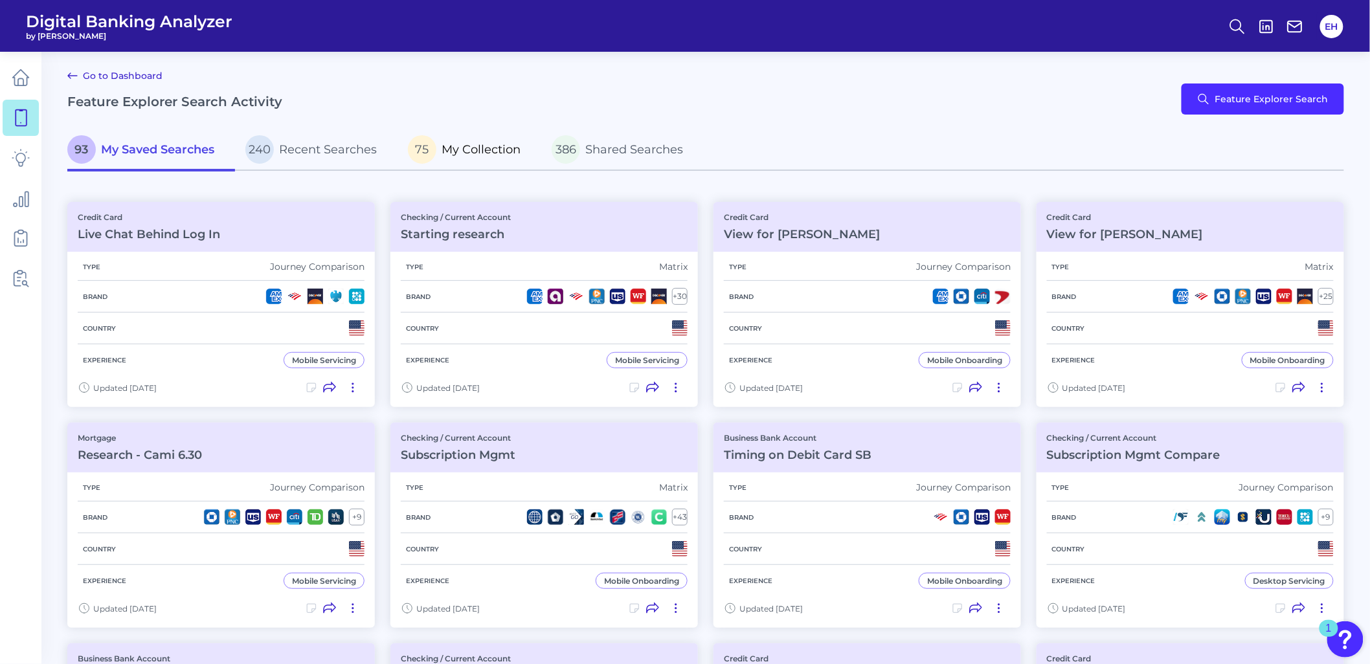
click at [474, 152] on span "My Collection" at bounding box center [481, 149] width 79 height 14
